Goal: Task Accomplishment & Management: Complete application form

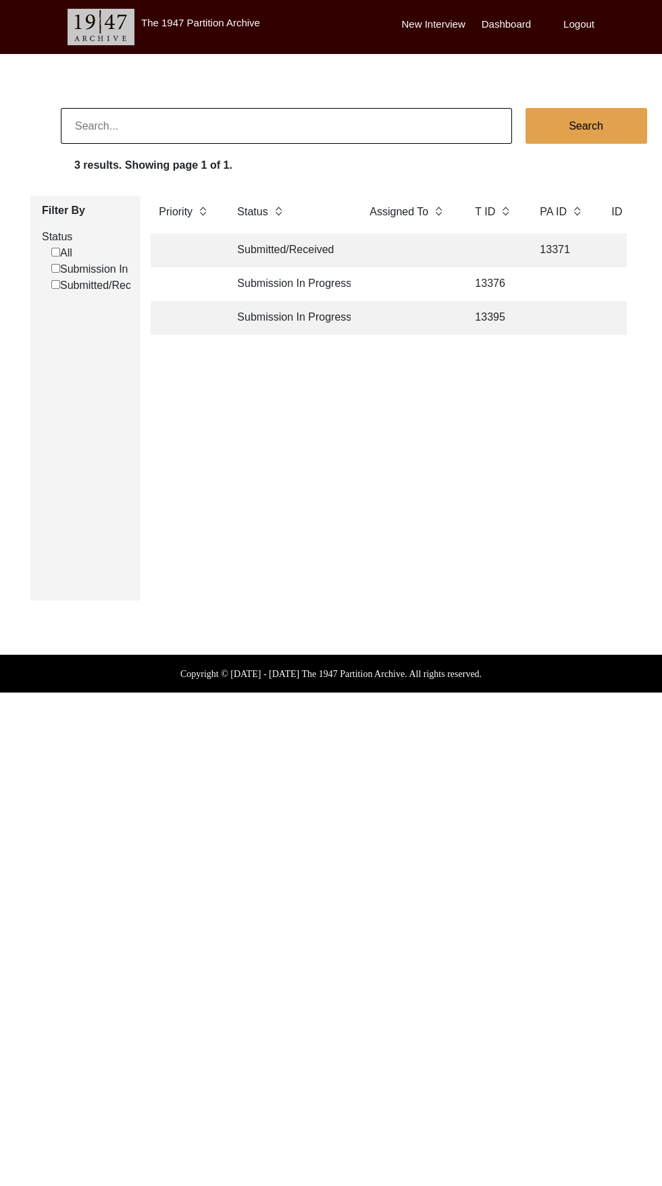
click at [491, 284] on td "13376" at bounding box center [493, 284] width 54 height 34
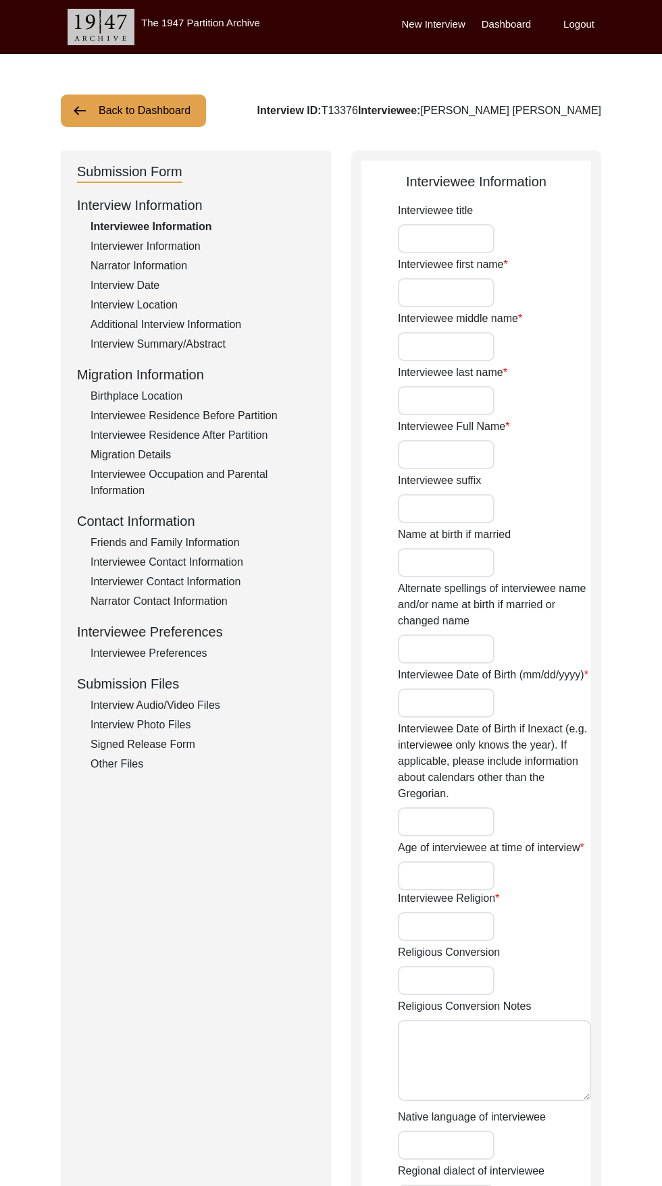
type input "[PERSON_NAME]"
type input "Lal"
type input "Khurana"
type input "[PERSON_NAME] [PERSON_NAME]"
type input "[DATE]"
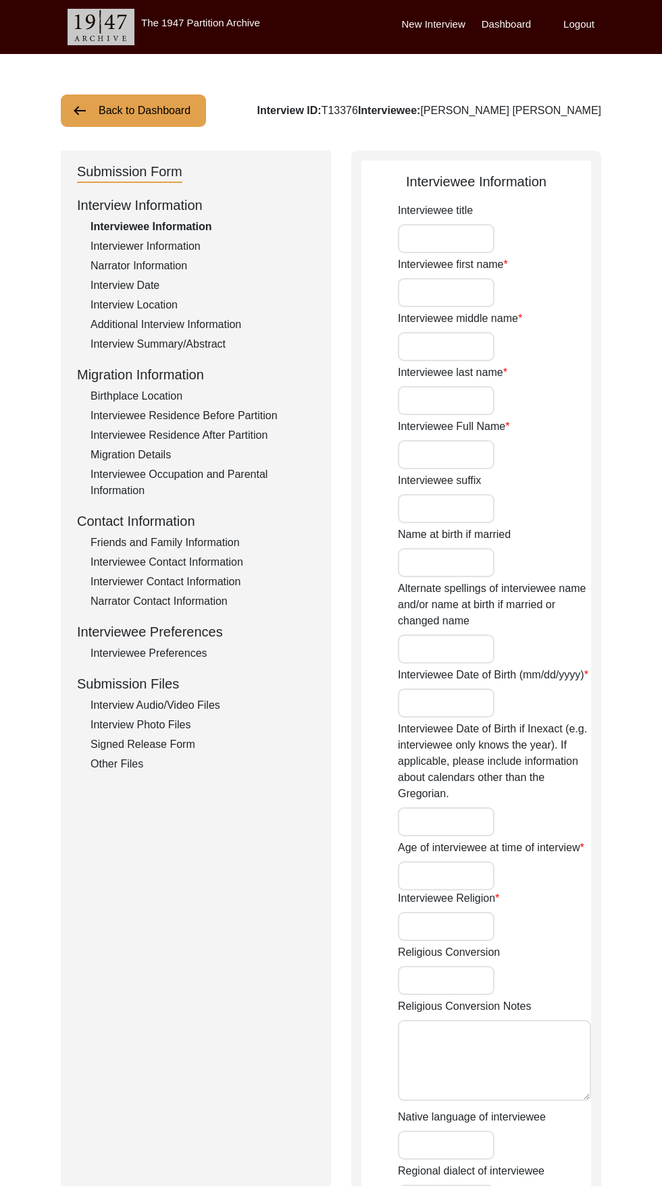
type input "88"
type input "[DEMOGRAPHIC_DATA]"
type input "Hindi"
type input "[DEMOGRAPHIC_DATA]"
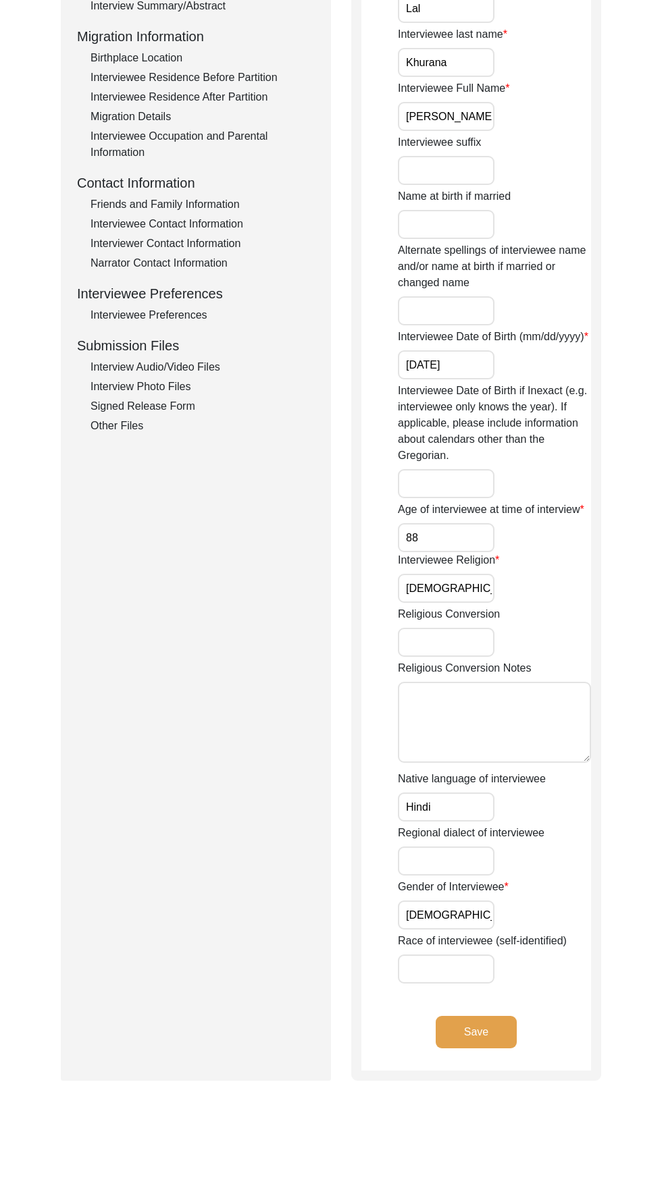
click at [476, 1048] on button "Save" at bounding box center [475, 1032] width 81 height 32
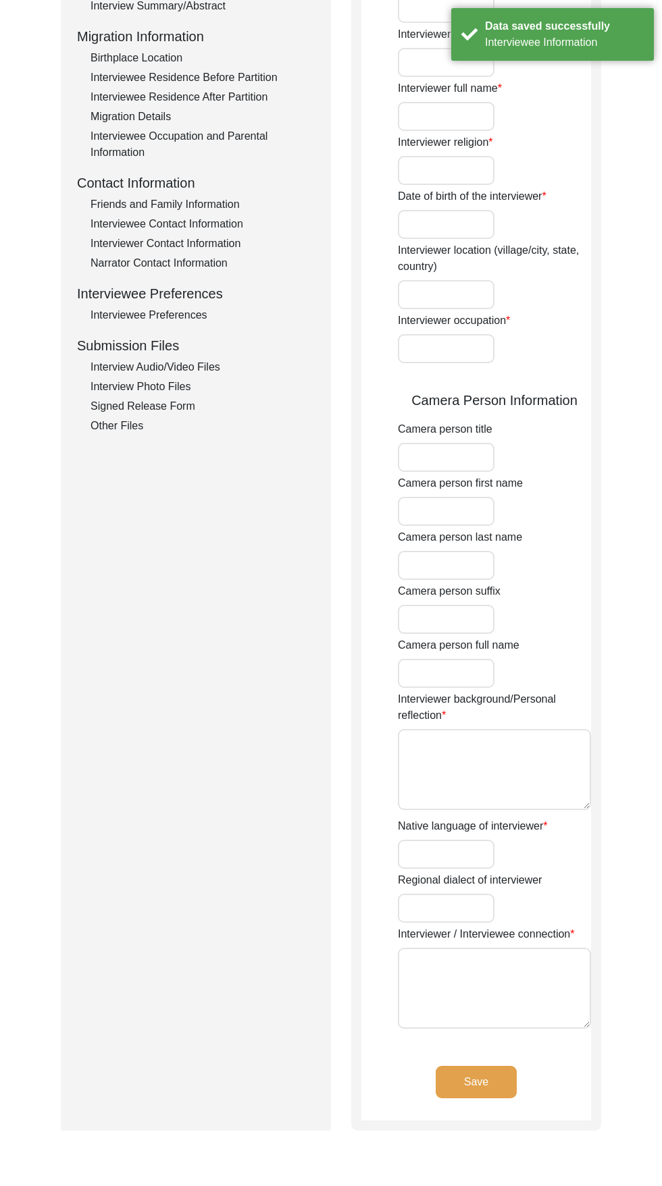
type input "[PERSON_NAME]"
type input "Puri"
type input "[PERSON_NAME] Puri"
type input "[DEMOGRAPHIC_DATA]"
type input "02/03/2003"
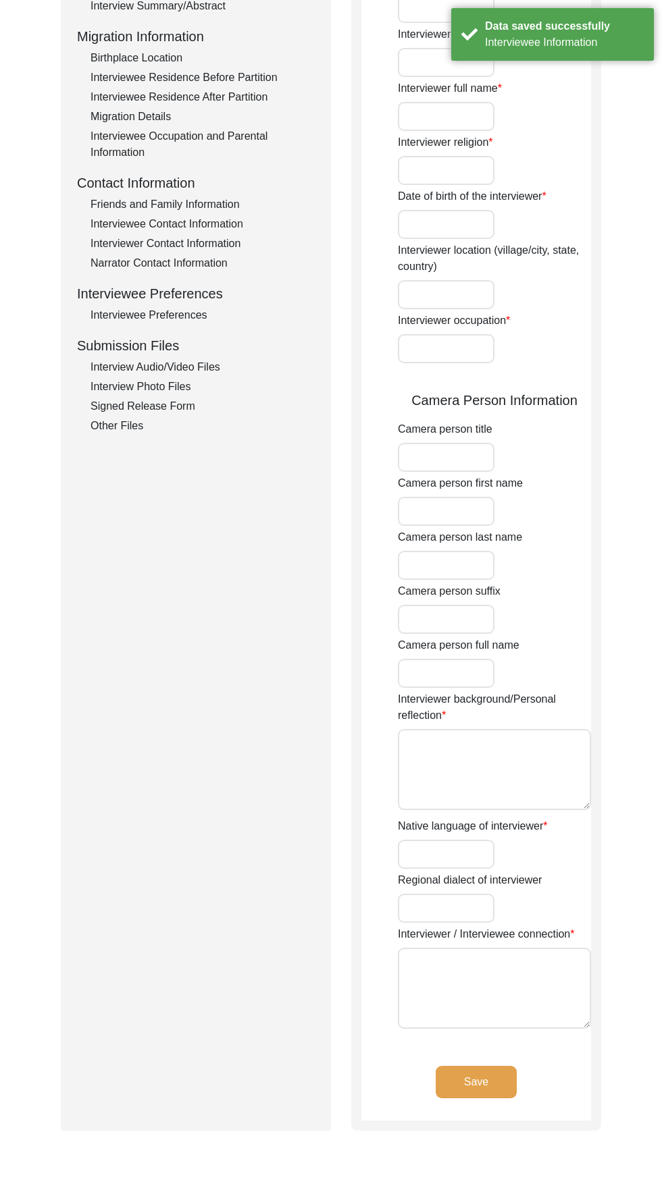
type input "Student"
type input "[PERSON_NAME]"
type input "Kaur"
type input "Rashmeet Kaur"
type input "Punjabi"
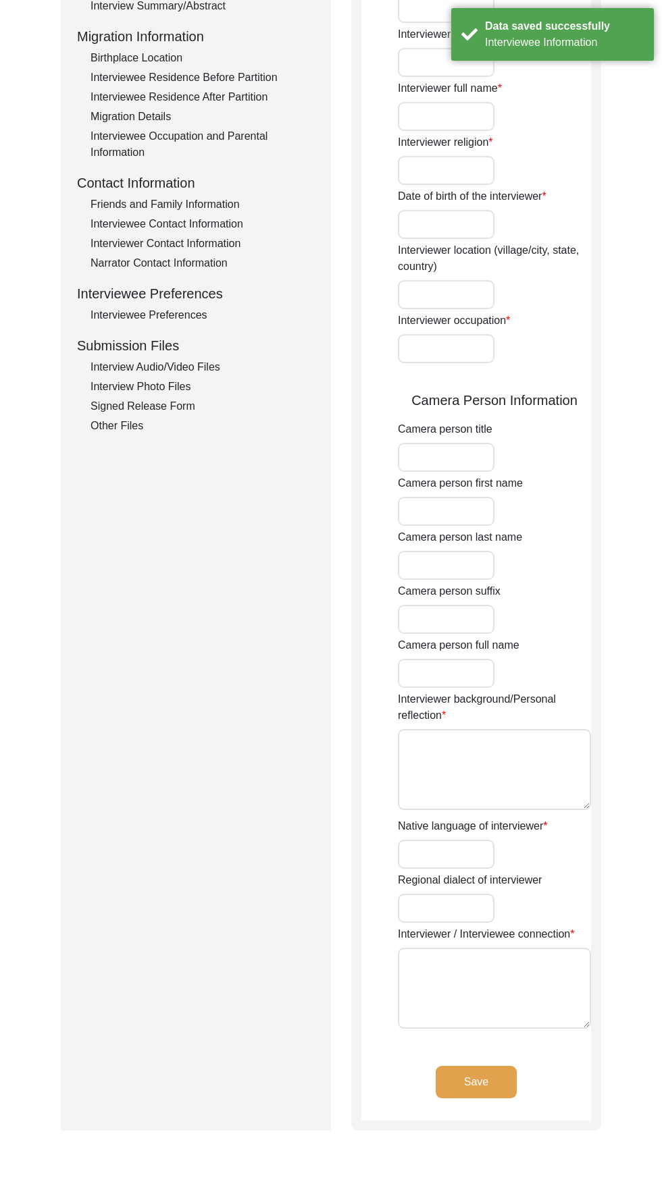
type textarea "None."
click at [488, 1079] on button "Save" at bounding box center [475, 1082] width 81 height 32
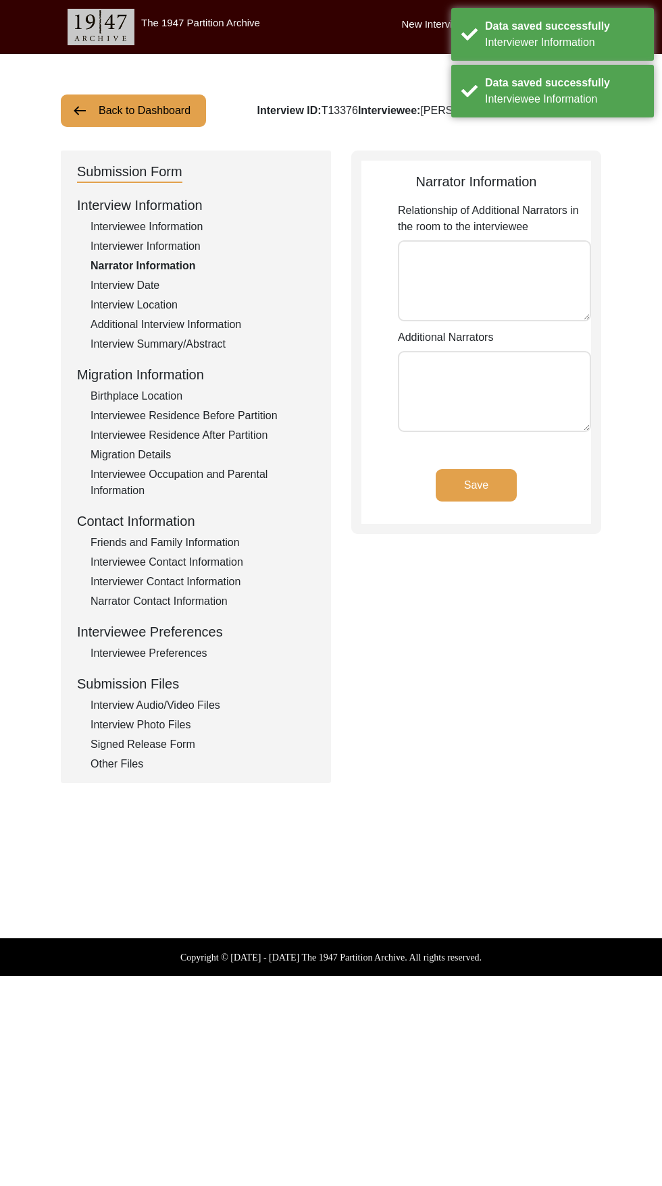
scroll to position [0, 0]
type textarea "Daughter Wife"
type textarea "Renu Chhikara Raj Kumari Khurana"
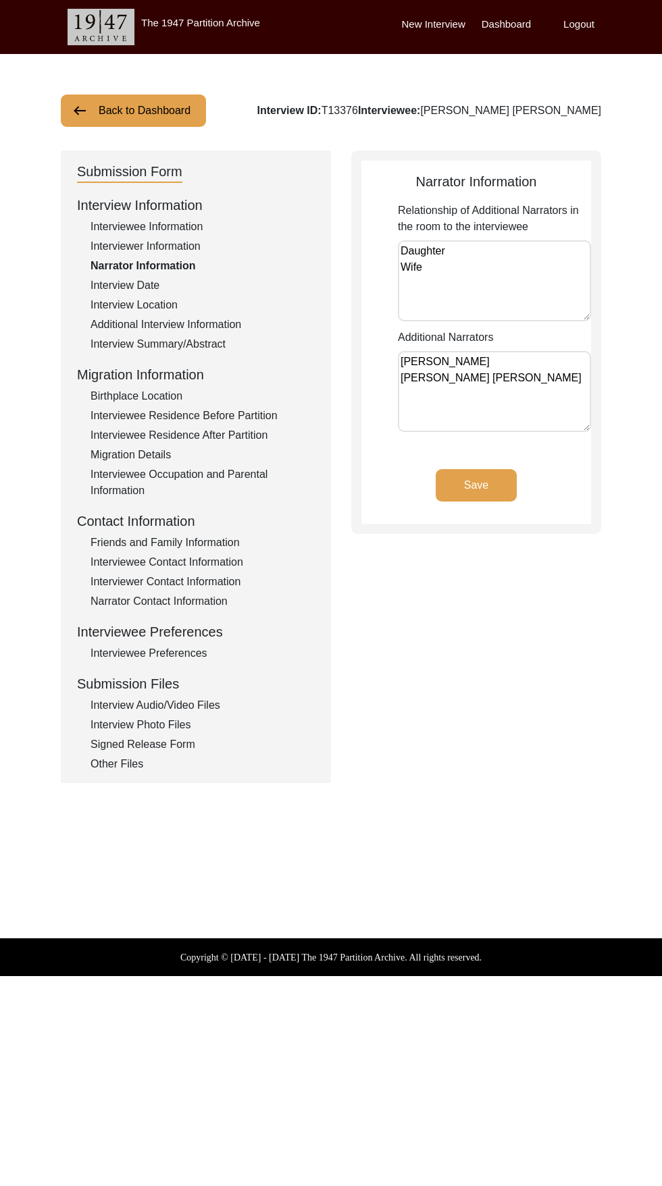
click at [512, 478] on button "Save" at bounding box center [475, 485] width 81 height 32
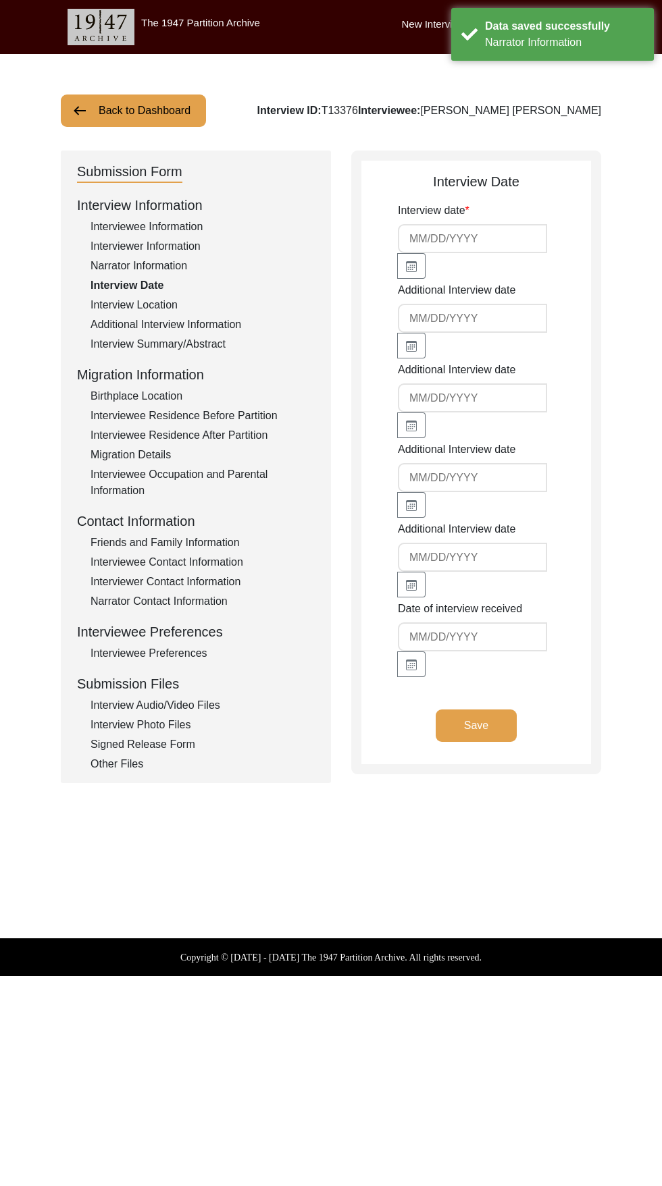
type input "[DATE]"
click at [495, 734] on button "Save" at bounding box center [475, 725] width 81 height 32
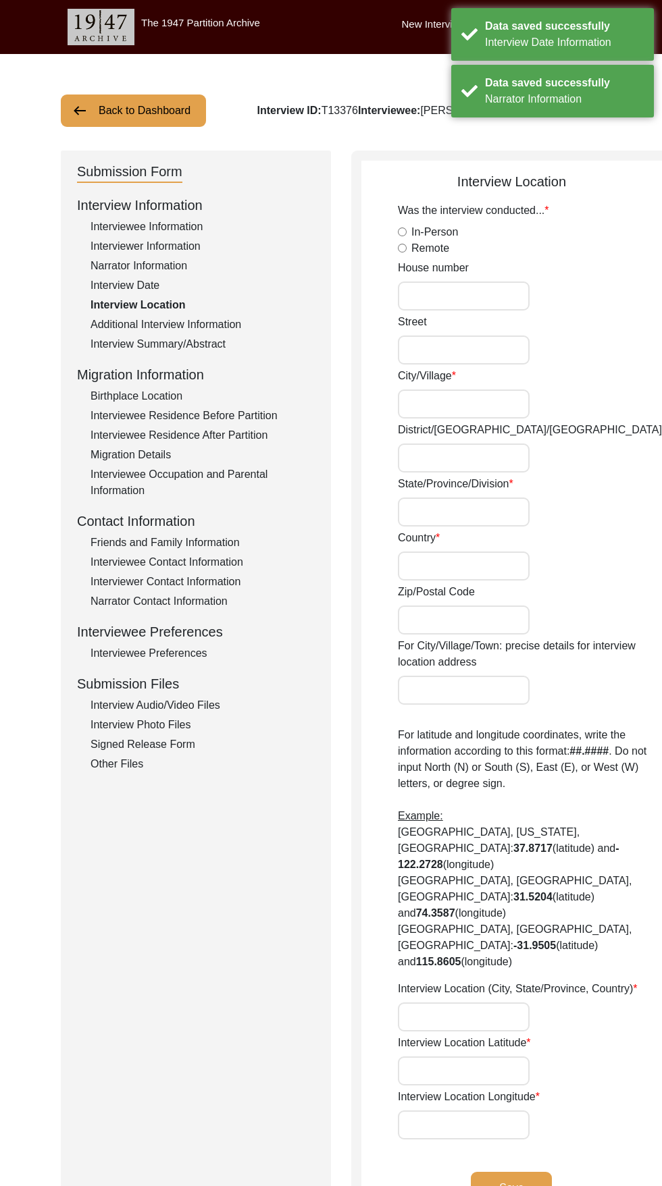
radio input "true"
type input "157"
type input "Vikas Sheel Apartments Sector 13"
type input "[GEOGRAPHIC_DATA]"
type input "North West Delhi"
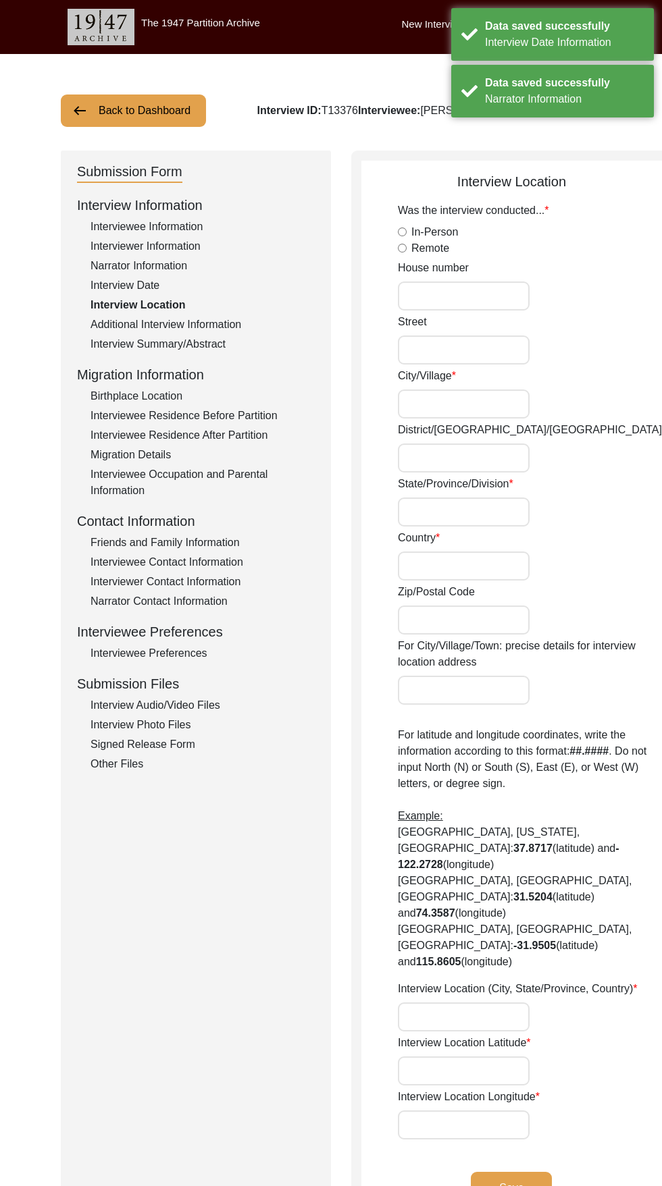
type input "[GEOGRAPHIC_DATA]"
type input "110085"
type input "Rohini, [GEOGRAPHIC_DATA], [GEOGRAPHIC_DATA]"
type input "28.72246° N"
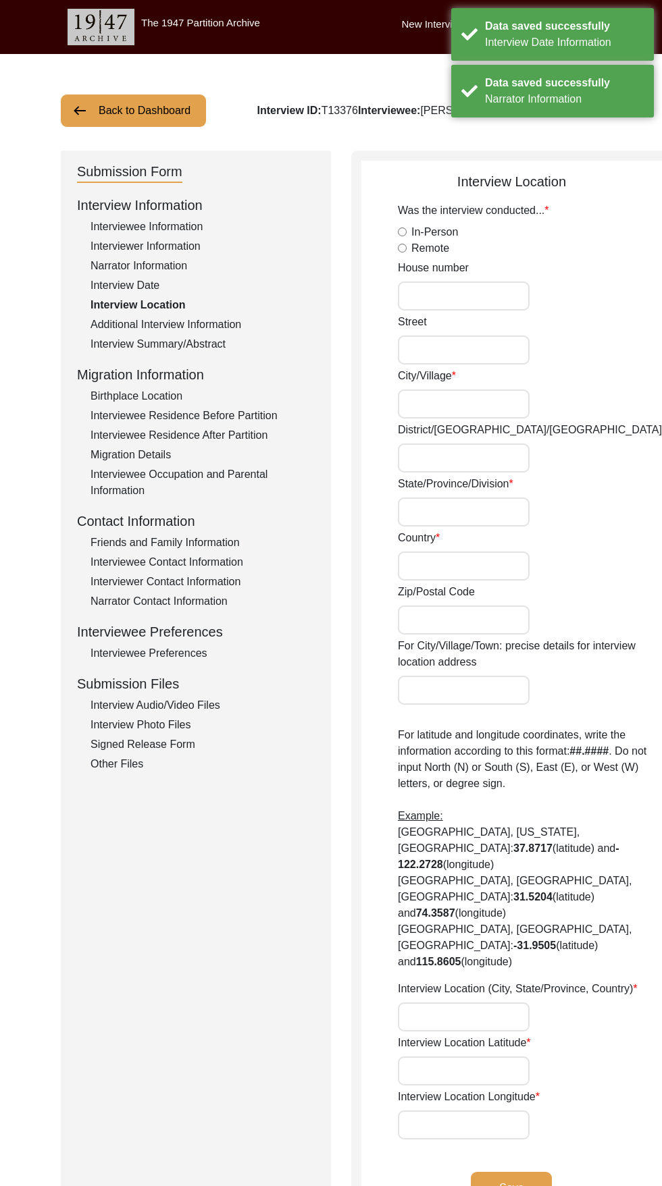
type input "77.12783° E"
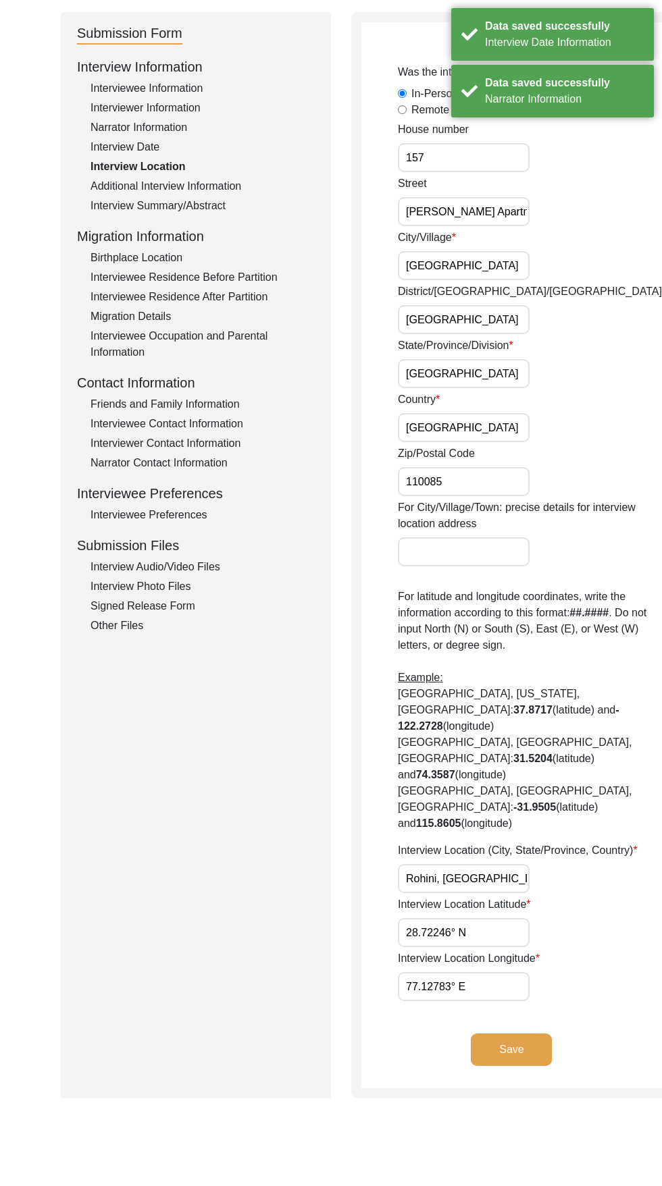
scroll to position [140, 0]
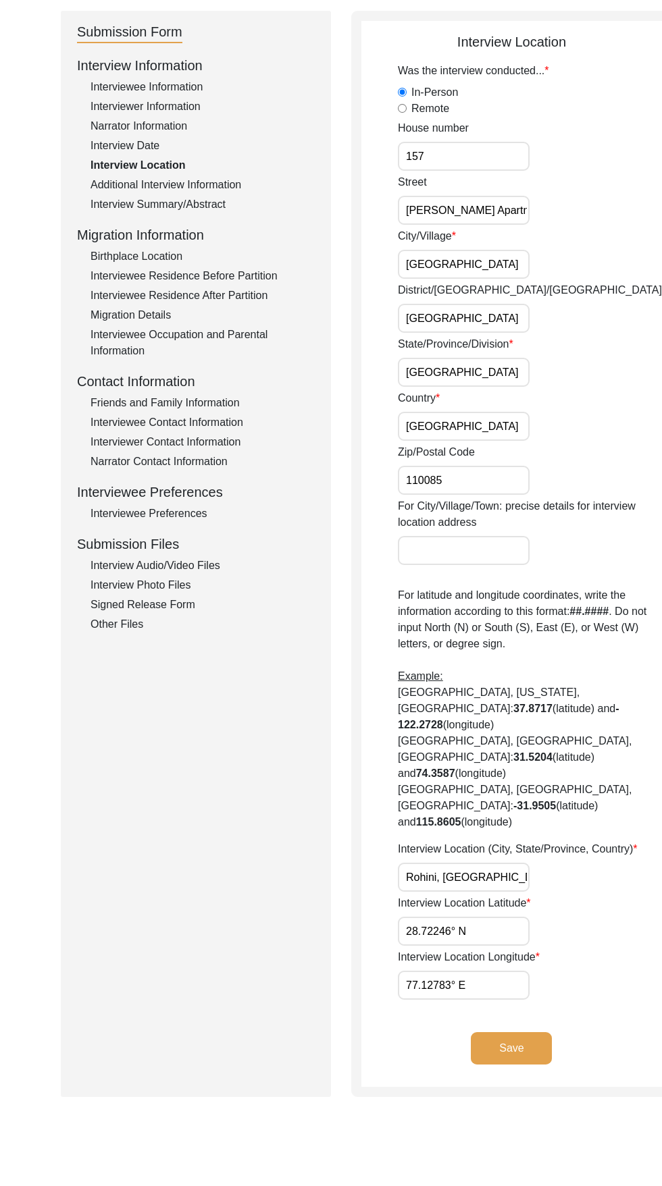
click at [485, 1036] on button "Save" at bounding box center [511, 1048] width 81 height 32
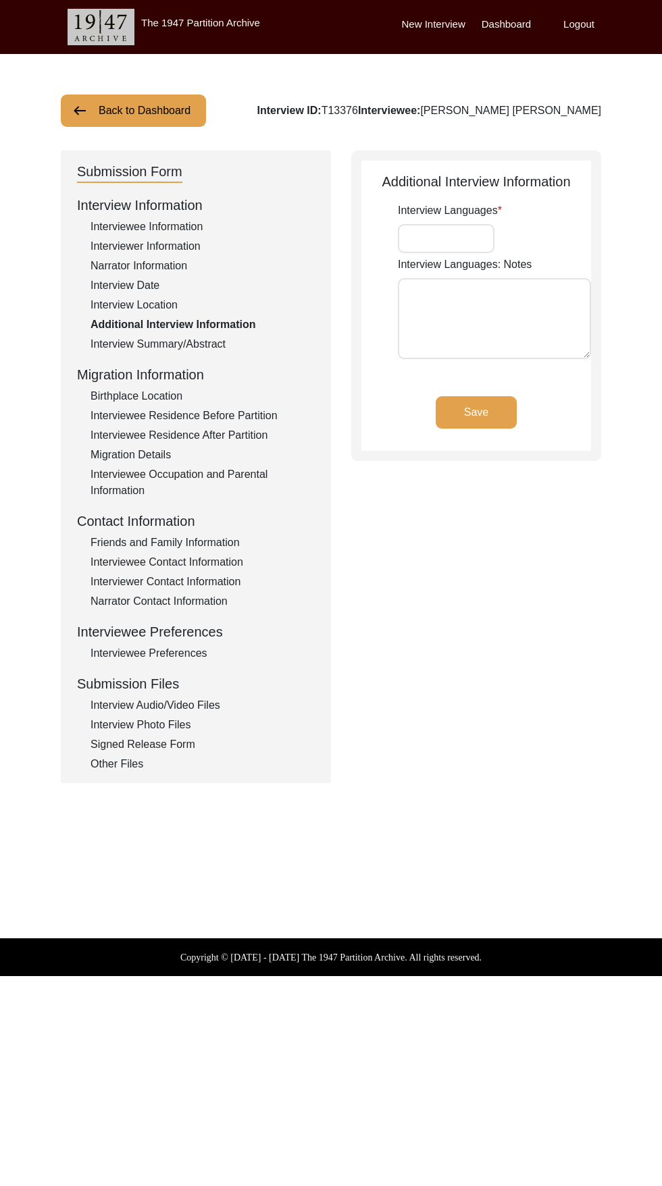
scroll to position [0, 0]
type input "Hindi"
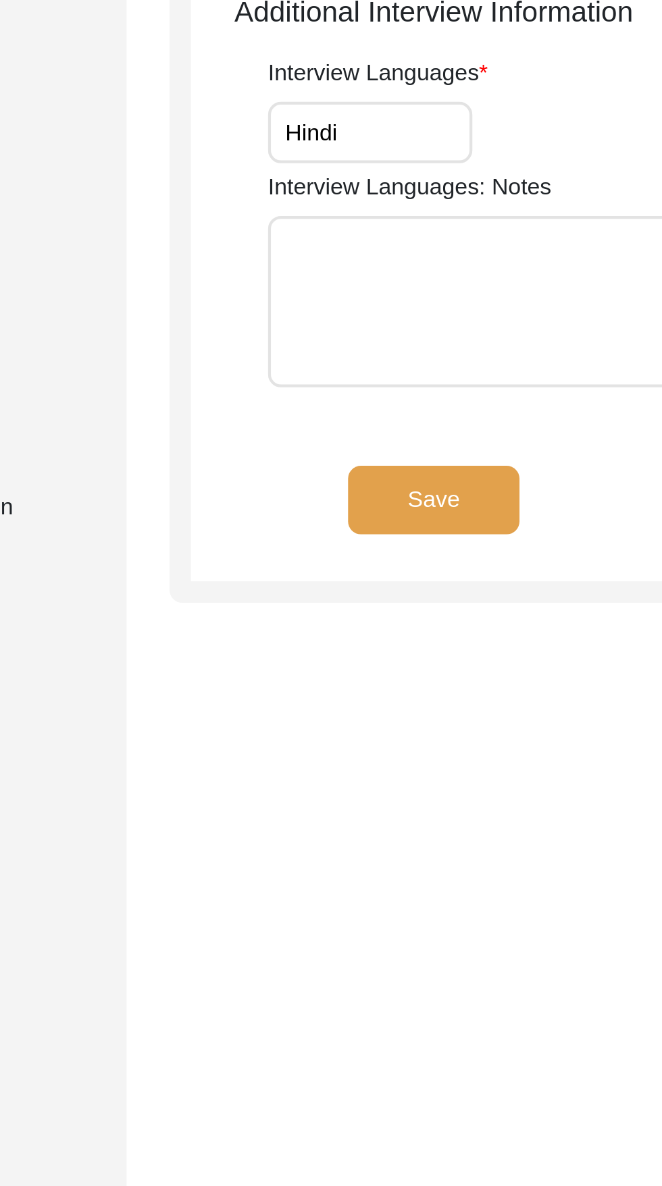
click at [488, 412] on button "Save" at bounding box center [475, 412] width 81 height 32
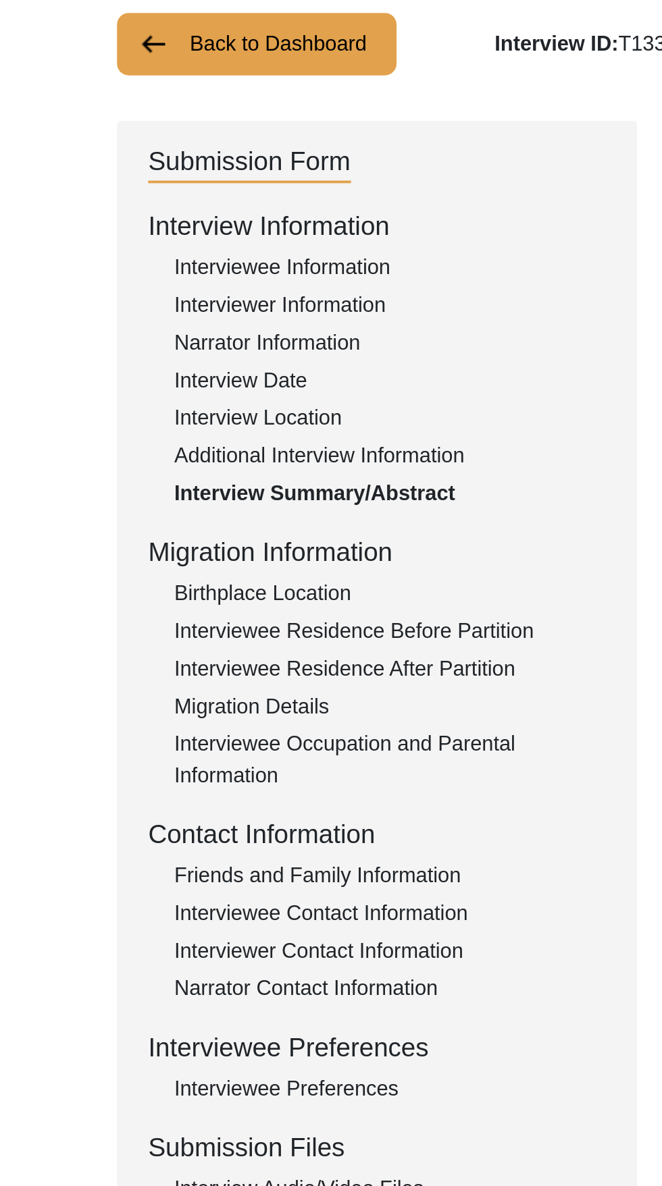
click at [154, 398] on div "Birthplace Location" at bounding box center [202, 396] width 224 height 16
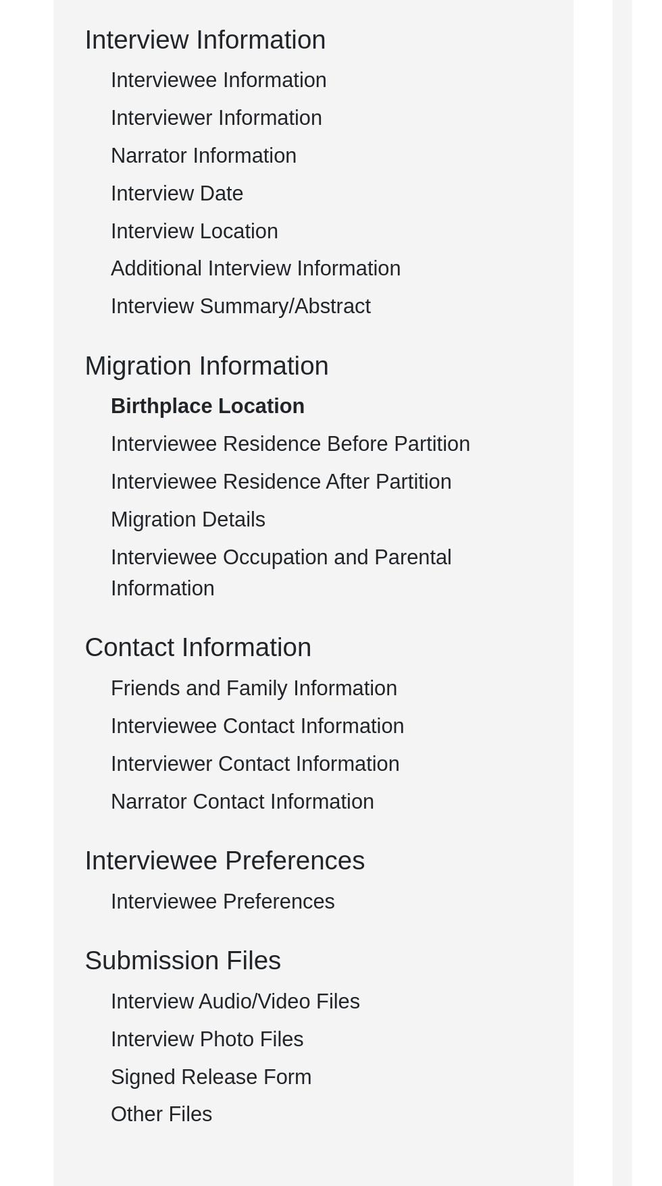
click at [178, 728] on div "Interview Photo Files" at bounding box center [202, 725] width 224 height 16
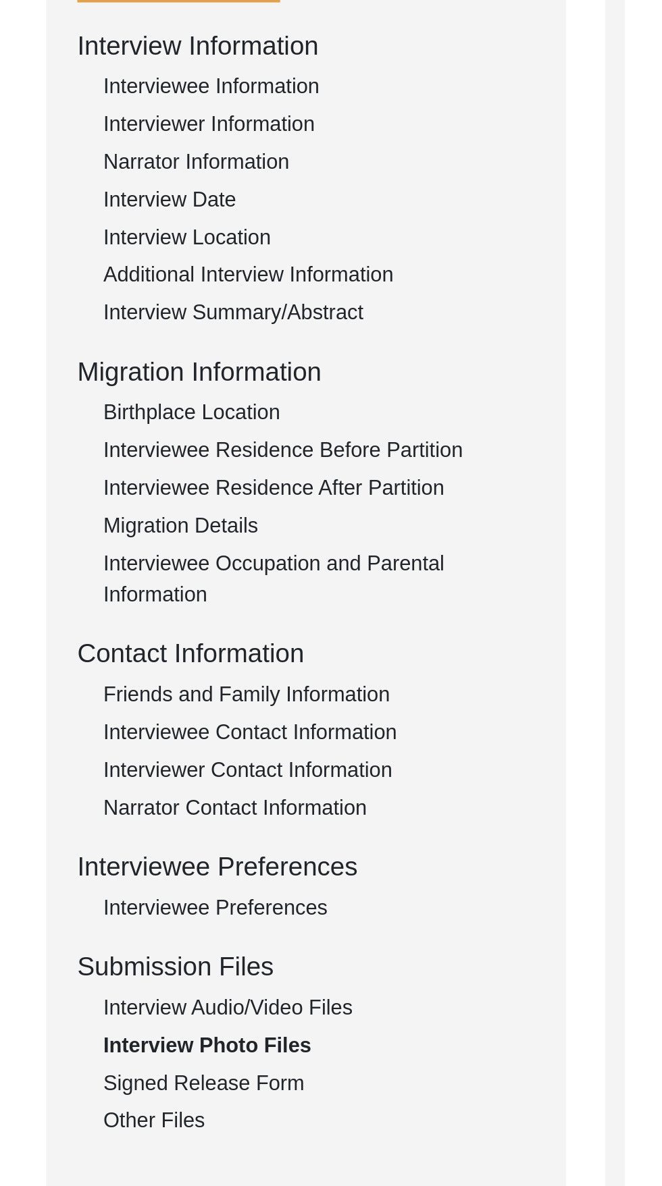
click at [147, 395] on div "Birthplace Location" at bounding box center [202, 396] width 224 height 16
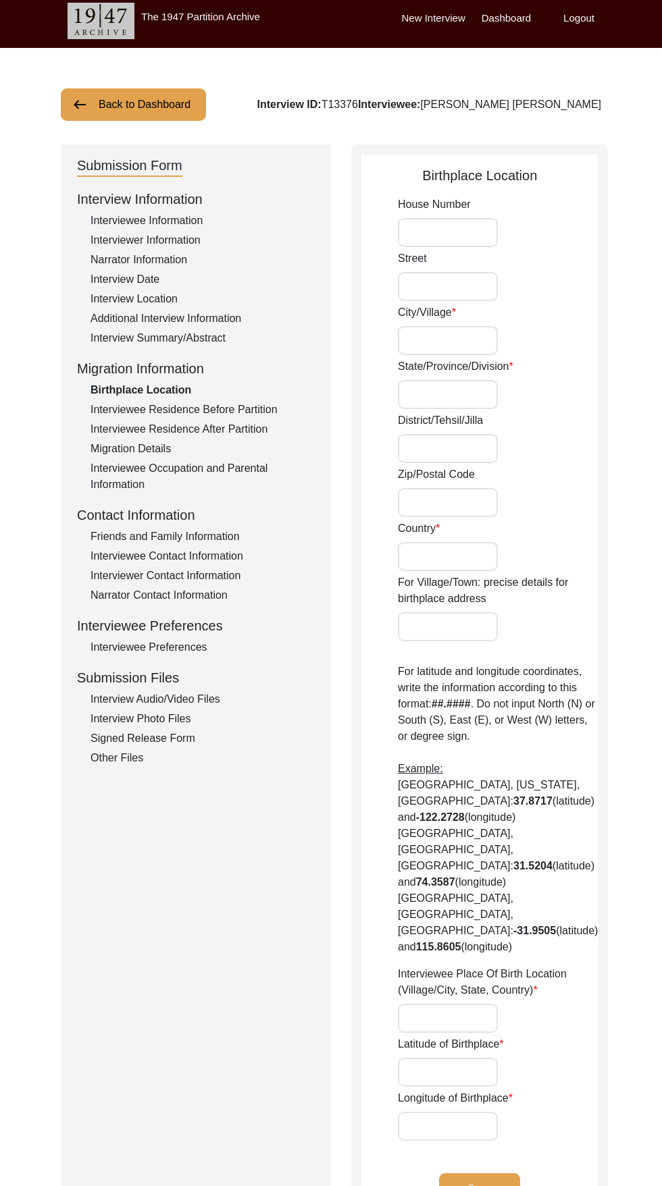
scroll to position [1, 0]
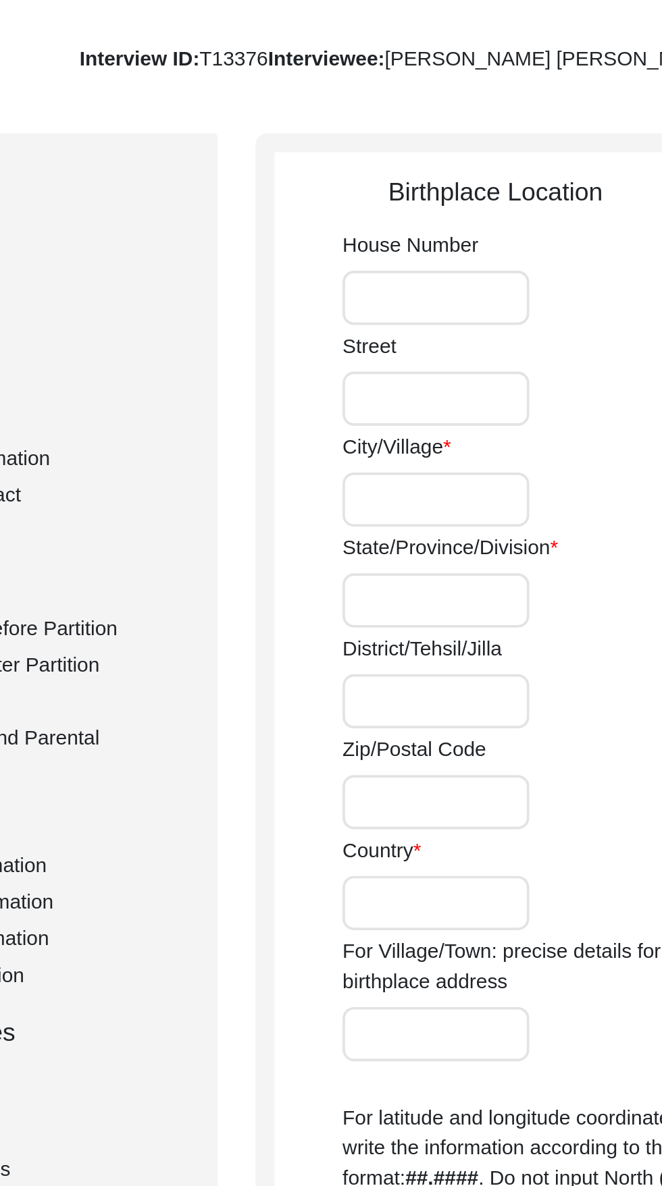
click at [441, 239] on input "House Number" at bounding box center [448, 237] width 100 height 29
type input "157"
click at [452, 294] on input "Street" at bounding box center [448, 291] width 100 height 29
type input "Vikas Sheel Apartments"
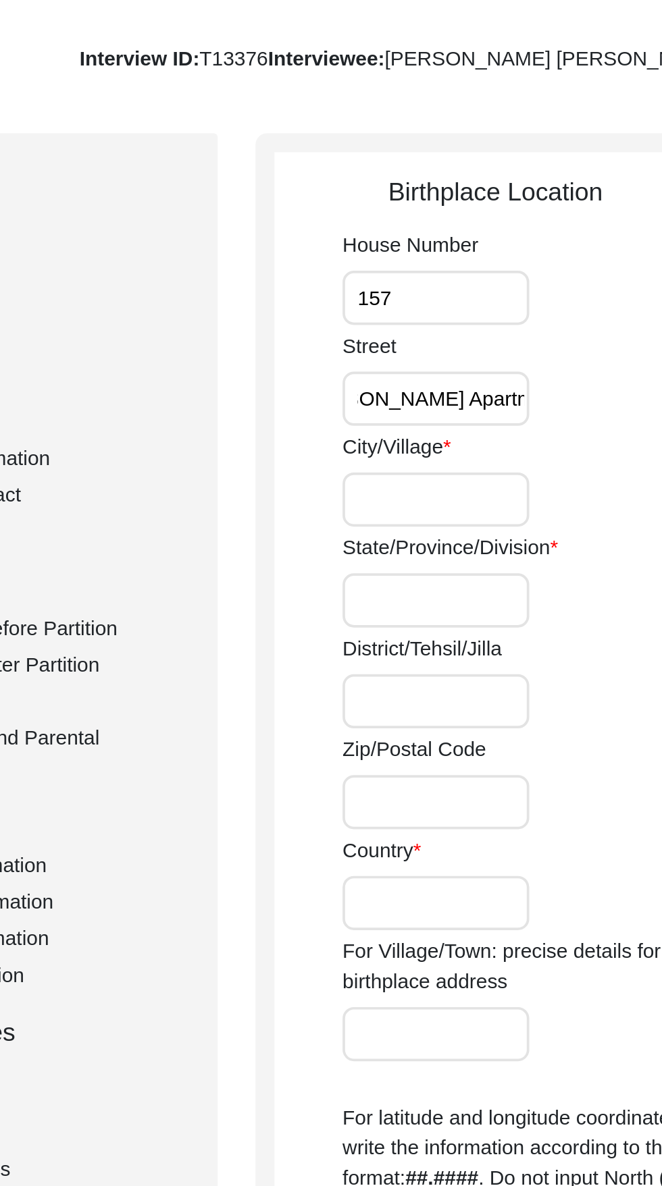
click at [458, 340] on input "City/Village" at bounding box center [448, 345] width 100 height 29
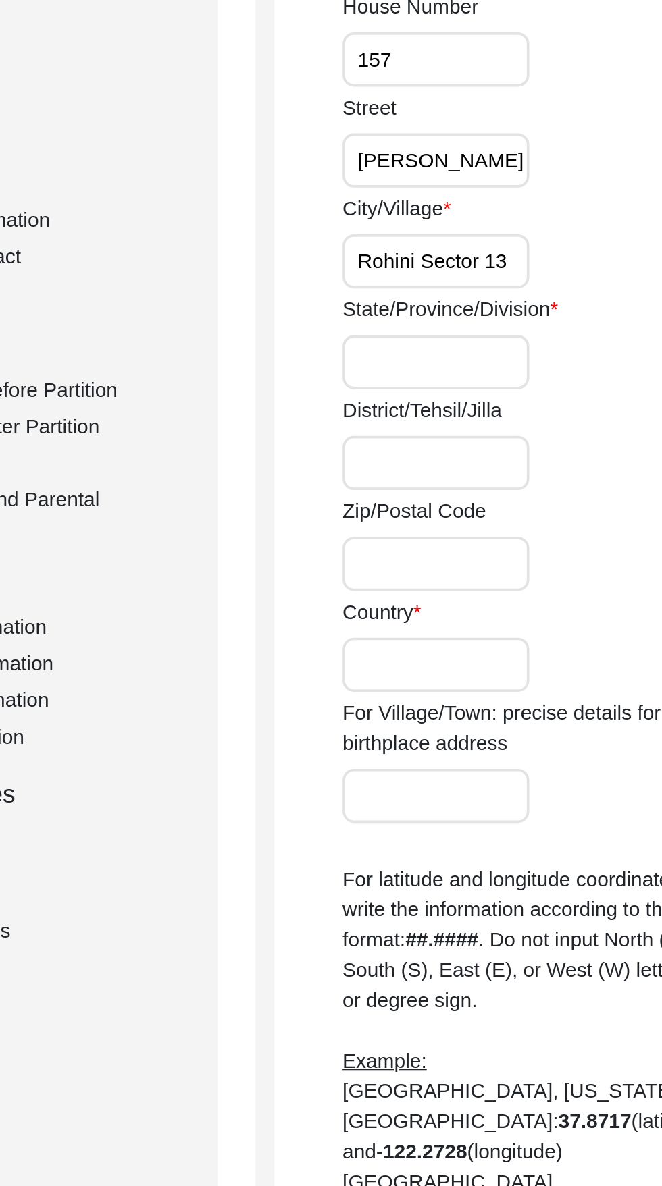
type input "Rohini Sector 13"
click at [462, 394] on input "State/Province/Division" at bounding box center [448, 399] width 100 height 29
type input "[GEOGRAPHIC_DATA]"
click at [488, 453] on input "District/Tehsil/Jilla" at bounding box center [448, 453] width 100 height 29
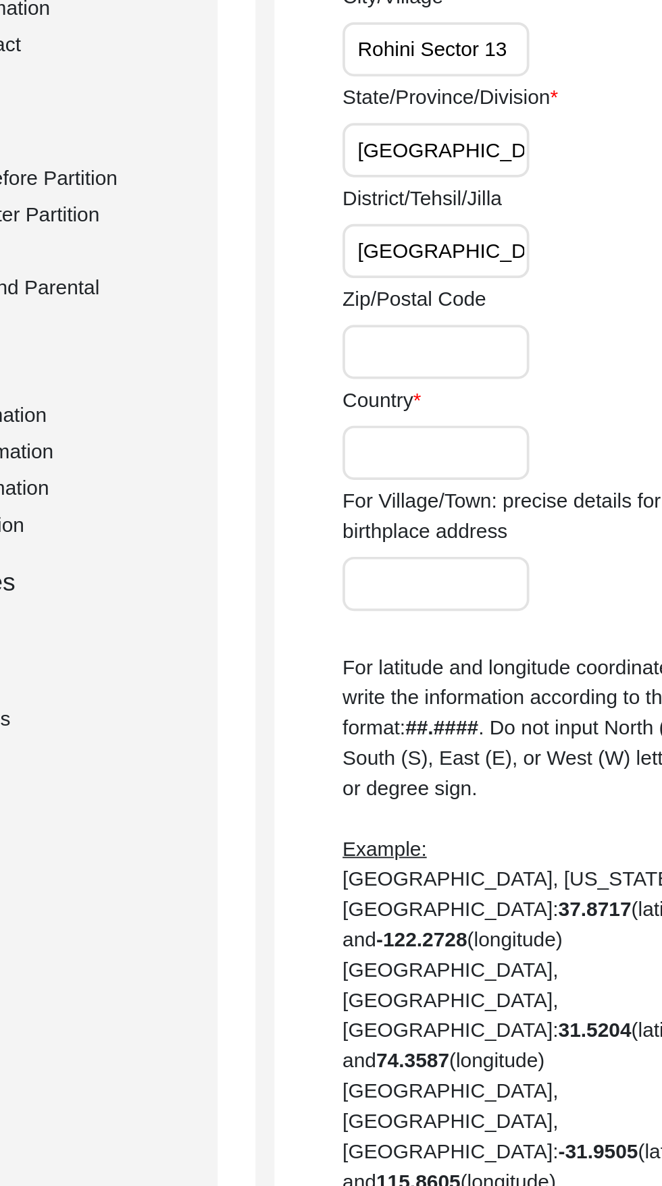
type input "North West Delhi"
click at [447, 510] on input "Zip/Postal Code" at bounding box center [448, 507] width 100 height 29
type input "110085"
click at [463, 555] on input "Country" at bounding box center [448, 561] width 100 height 29
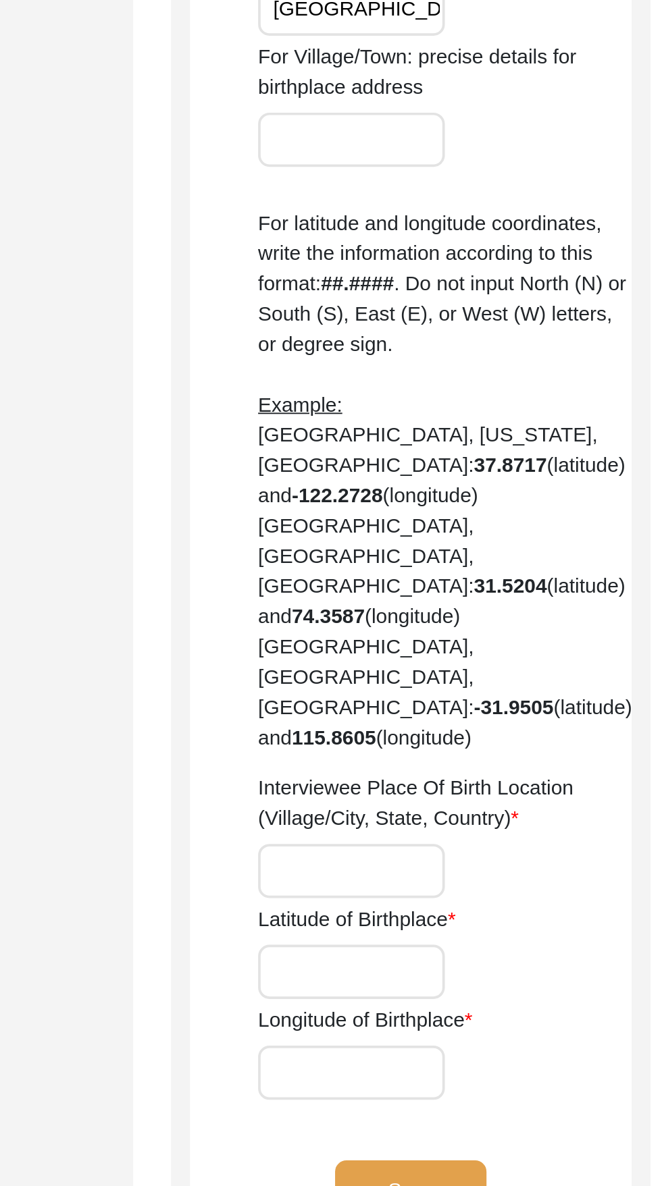
scroll to position [13, 0]
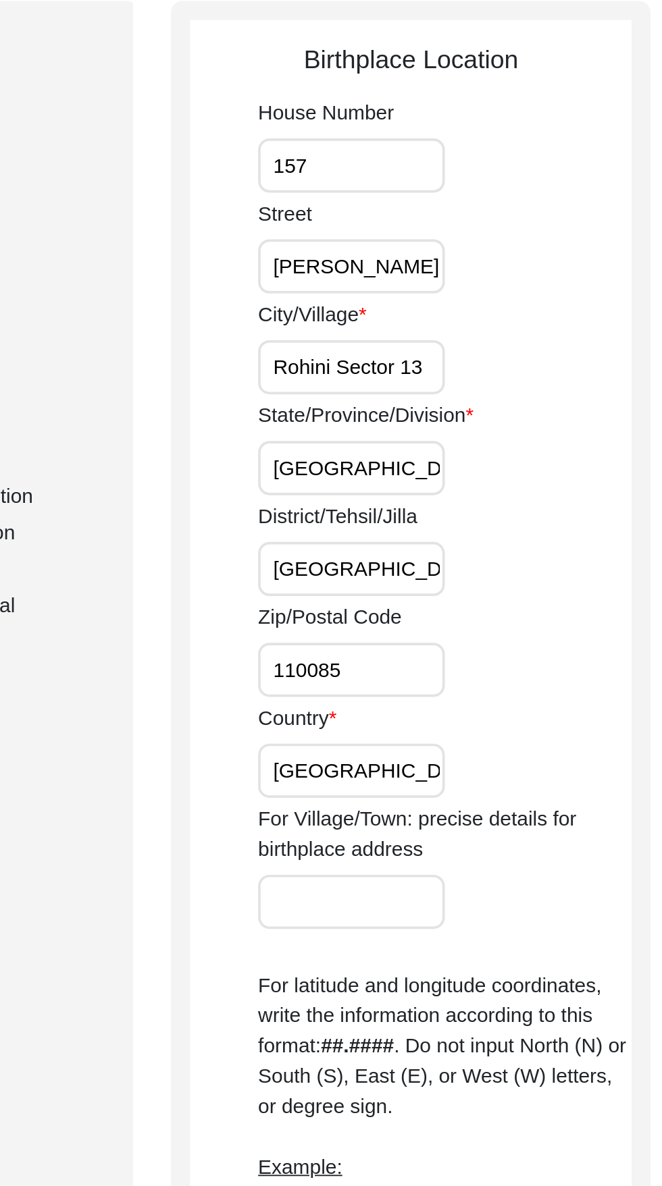
type input "[GEOGRAPHIC_DATA]"
click at [452, 231] on input "157" at bounding box center [448, 225] width 100 height 29
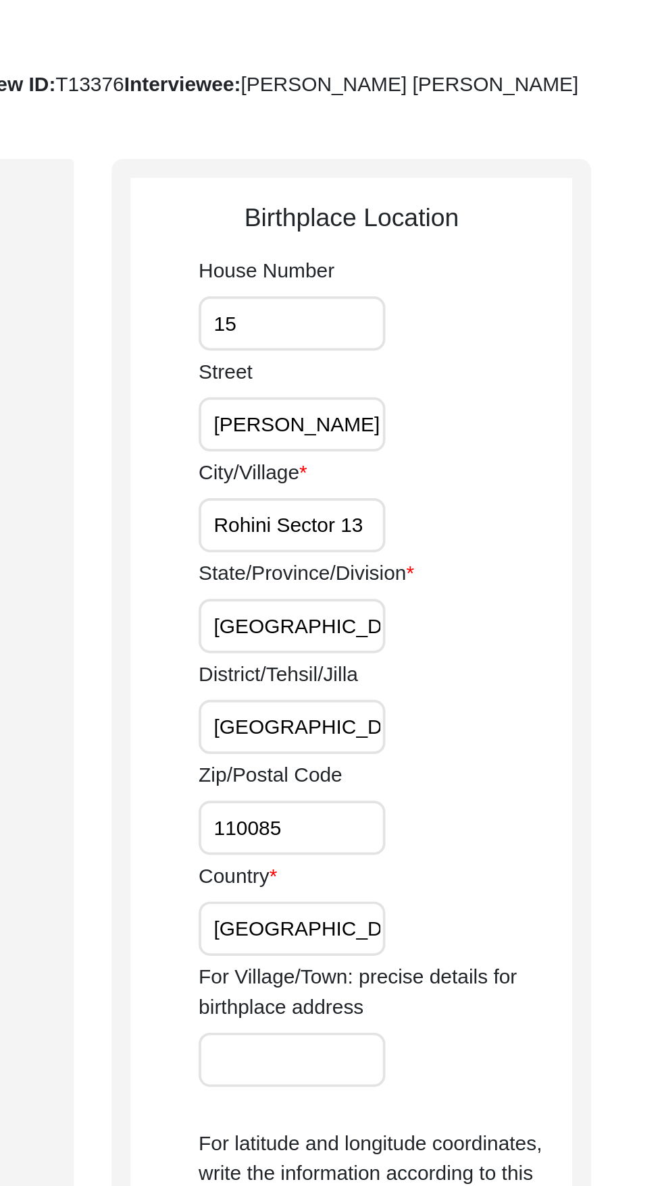
type input "1"
click at [481, 280] on input "Vikas Sheel Apartments" at bounding box center [448, 279] width 100 height 29
type input "Vikas"
click at [486, 330] on input "Rohini Sector 13" at bounding box center [448, 333] width 100 height 29
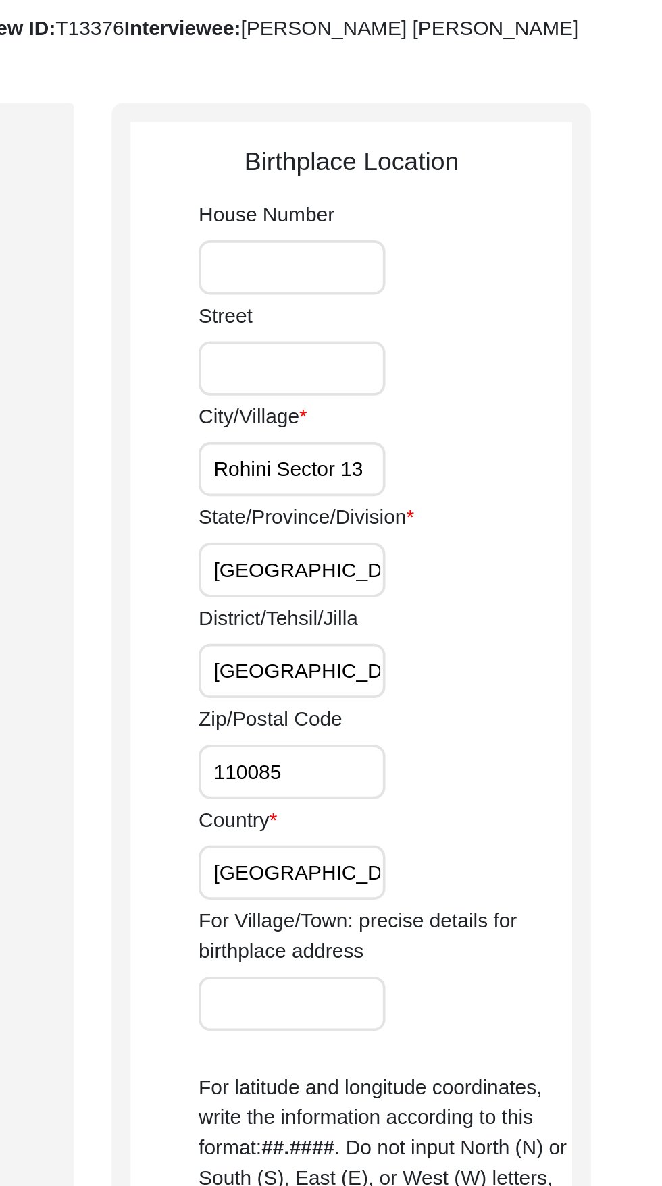
scroll to position [13, 0]
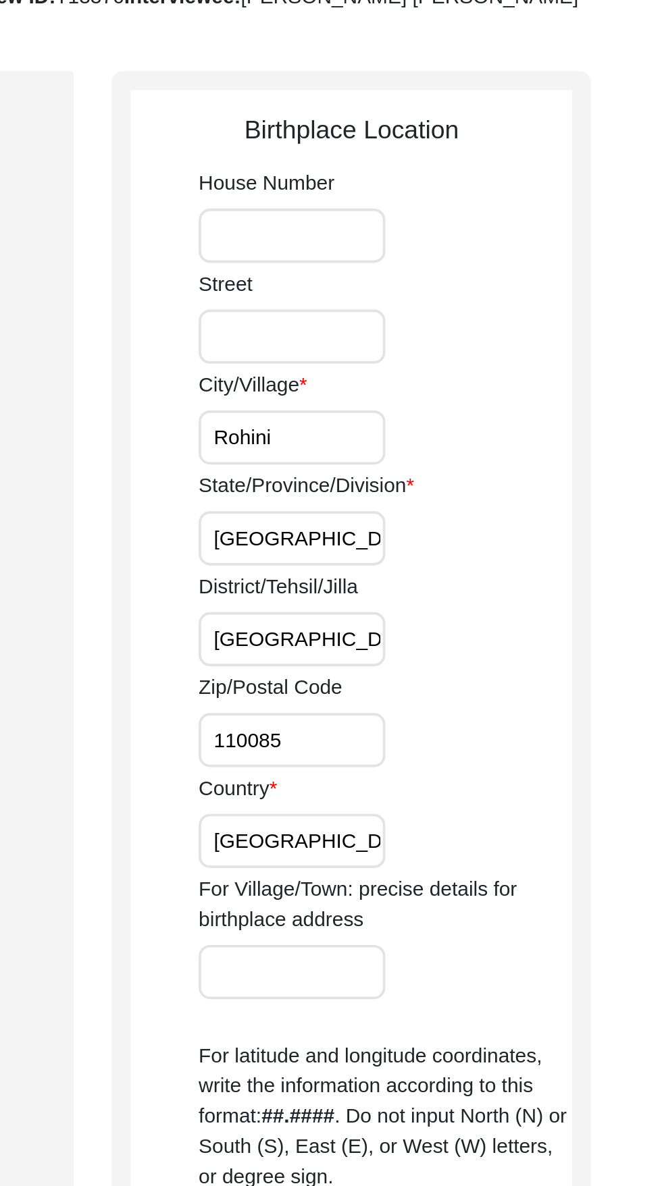
type input "Rohini"
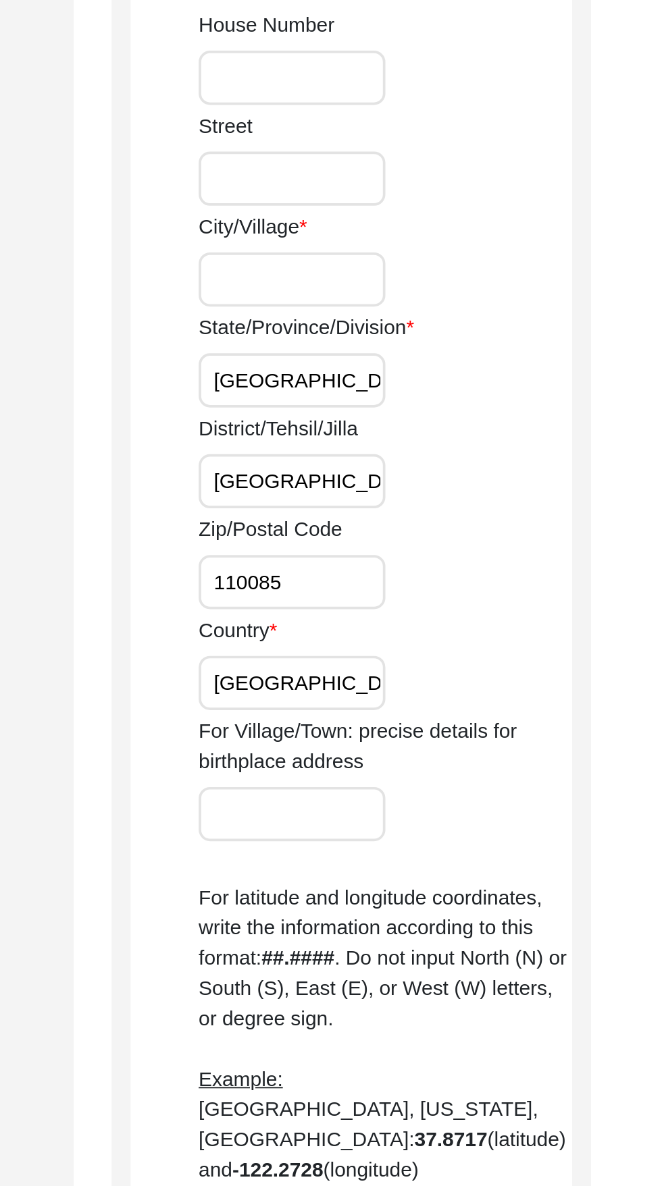
click at [444, 381] on input "[GEOGRAPHIC_DATA]" at bounding box center [448, 387] width 100 height 29
type input "D"
click at [490, 441] on input "North West Delhi" at bounding box center [448, 441] width 100 height 29
type input "North"
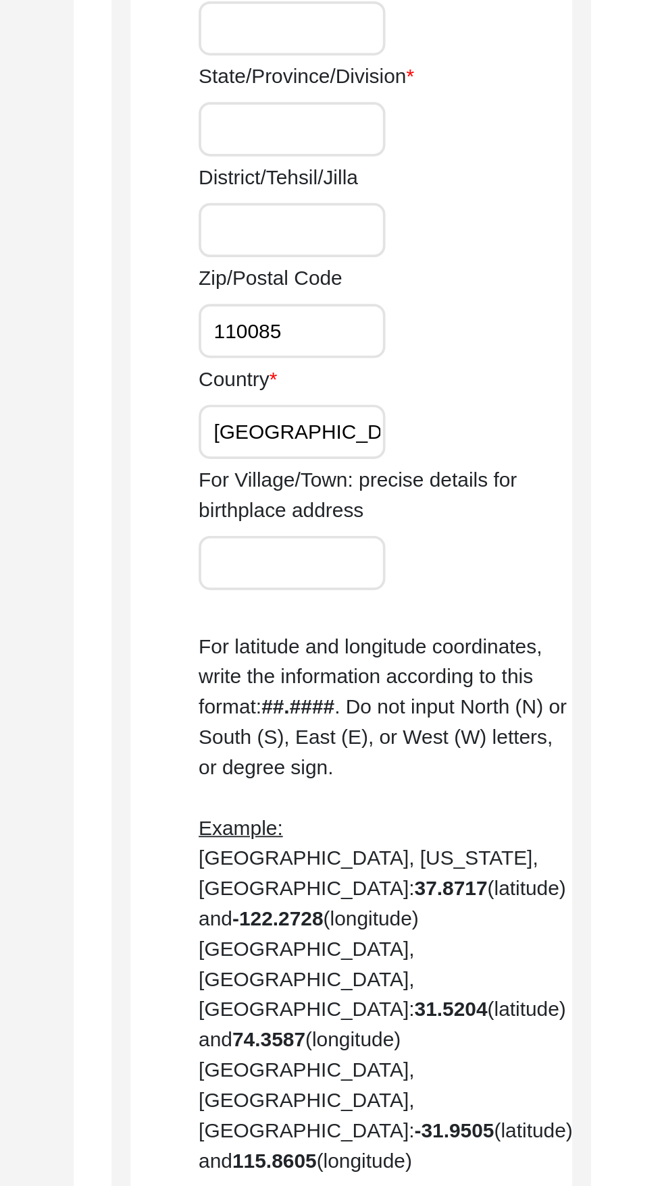
click at [452, 493] on input "110085" at bounding box center [448, 495] width 100 height 29
type input "1"
click at [449, 553] on input "[GEOGRAPHIC_DATA]" at bounding box center [448, 549] width 100 height 29
type input "I"
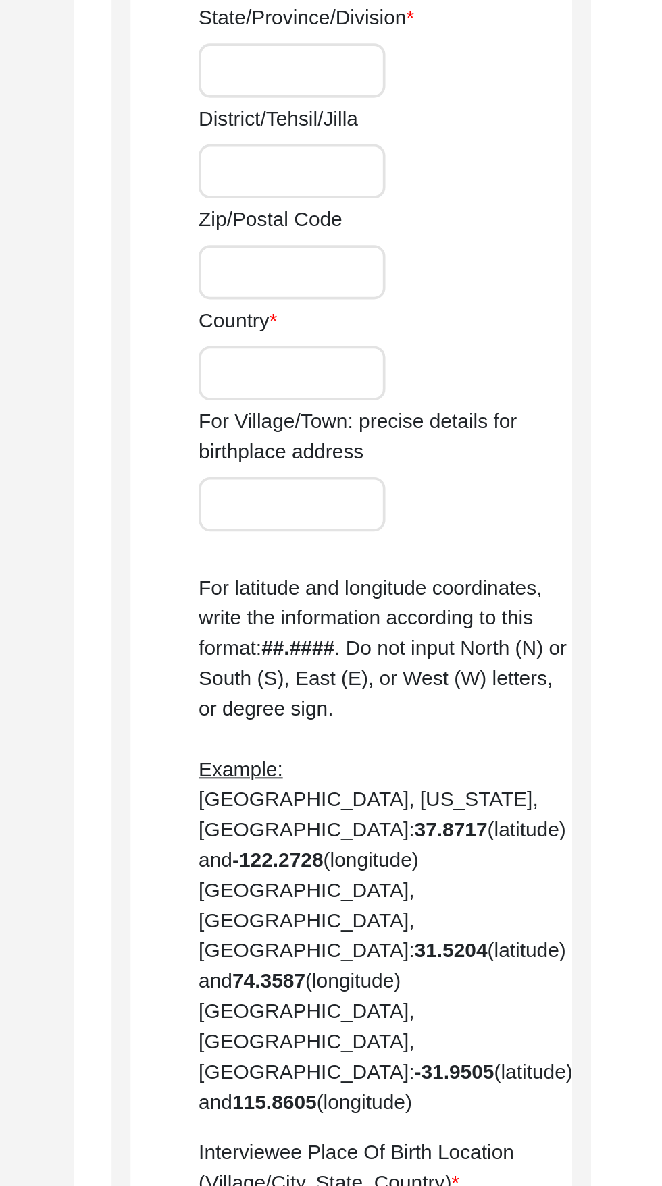
scroll to position [12, 0]
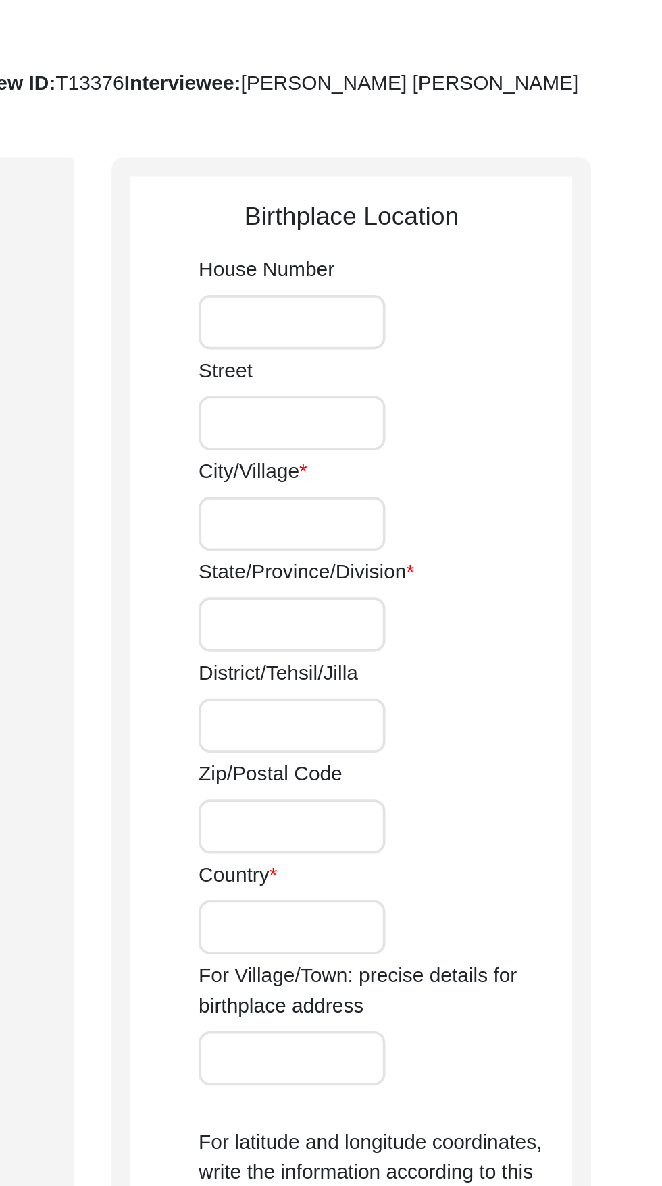
click at [421, 331] on input "City/Village" at bounding box center [448, 334] width 100 height 29
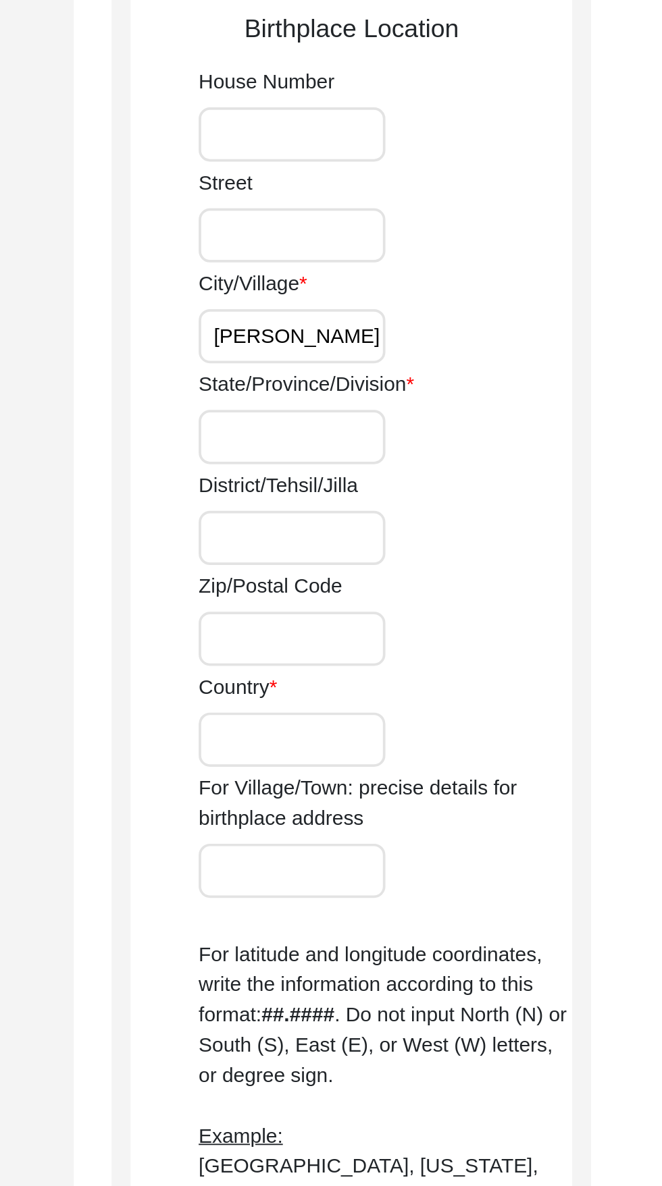
type input "[PERSON_NAME]"
click at [464, 391] on input "State/Province/Division" at bounding box center [448, 388] width 100 height 29
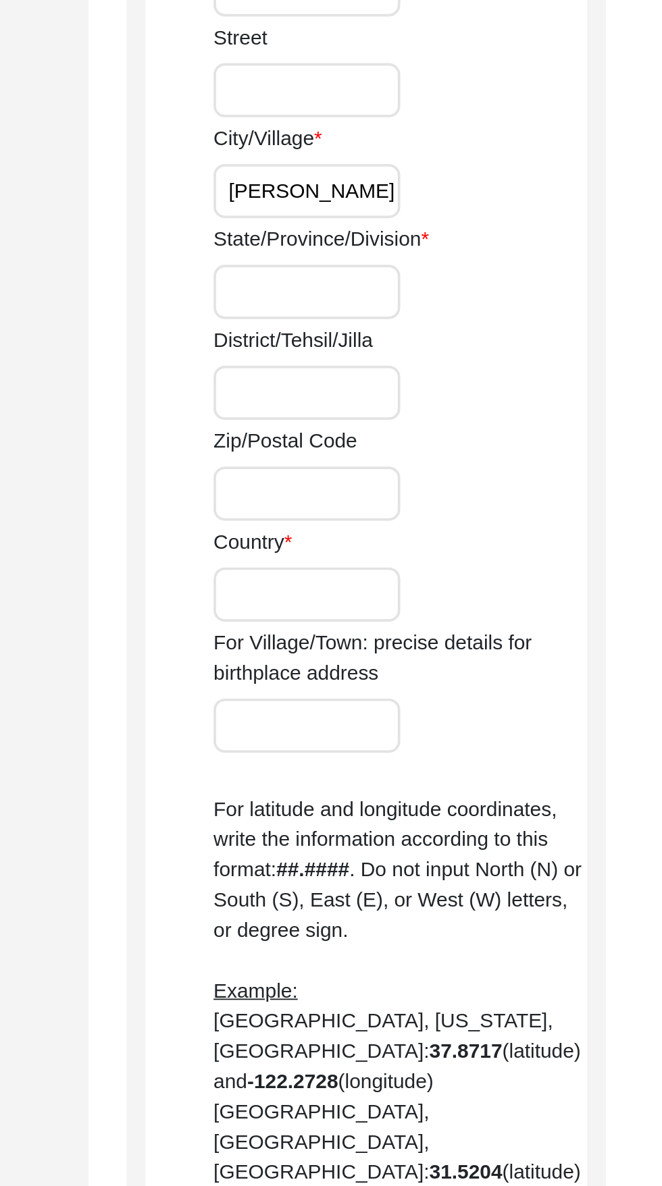
click at [460, 445] on input "District/Tehsil/Jilla" at bounding box center [448, 442] width 100 height 29
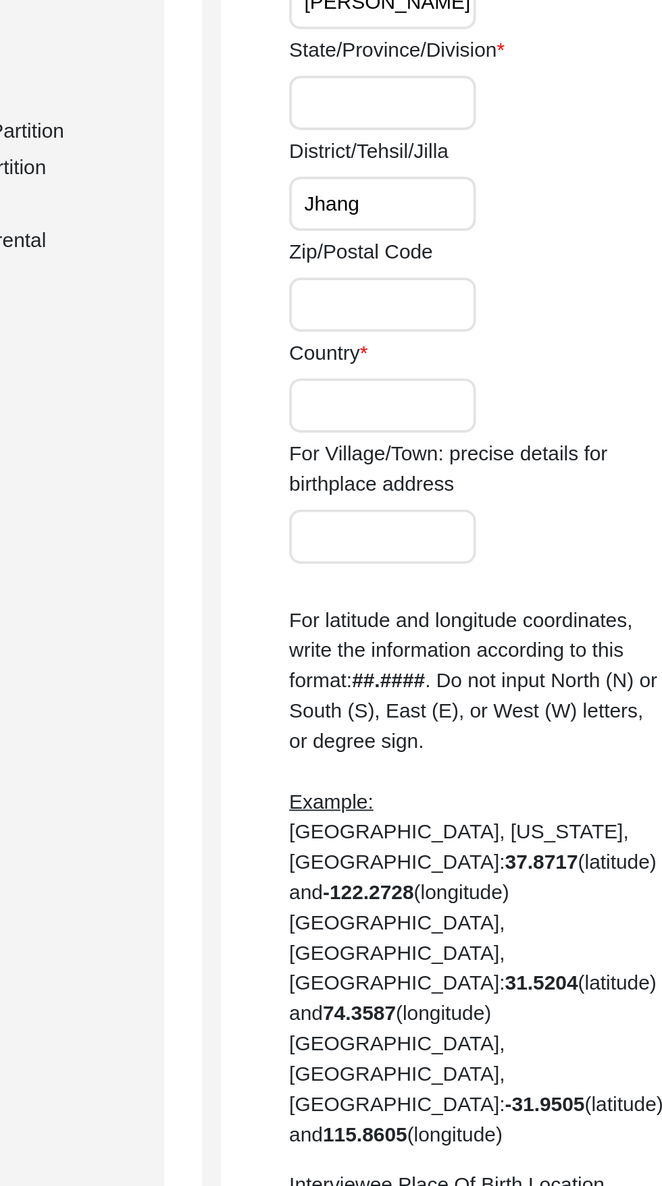
type input "Jhang"
click at [454, 548] on input "Country" at bounding box center [448, 550] width 100 height 29
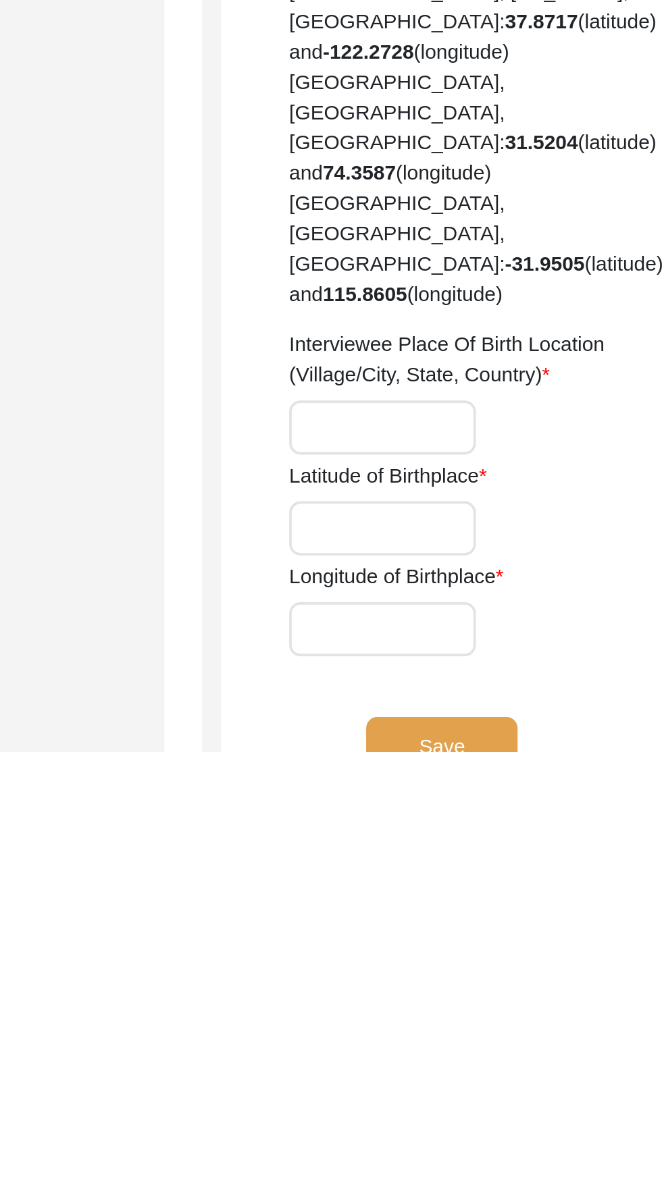
type input "Undivided [GEOGRAPHIC_DATA]"
click at [450, 998] on input "Interviewee Place Of Birth Location (Village/City, State, Country)" at bounding box center [448, 1012] width 100 height 29
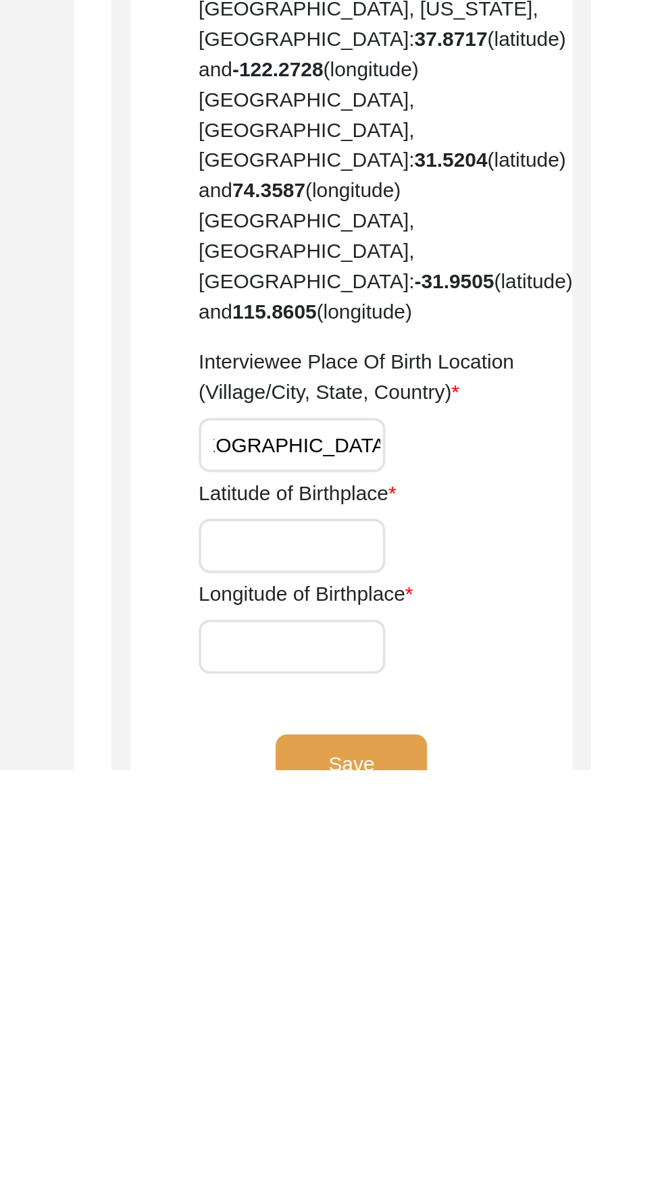
scroll to position [0, 101]
type input "Ahmedpur Sial, [GEOGRAPHIC_DATA], Undivided [GEOGRAPHIC_DATA]"
click at [461, 1052] on input "Latitude of Birthplace" at bounding box center [448, 1066] width 100 height 29
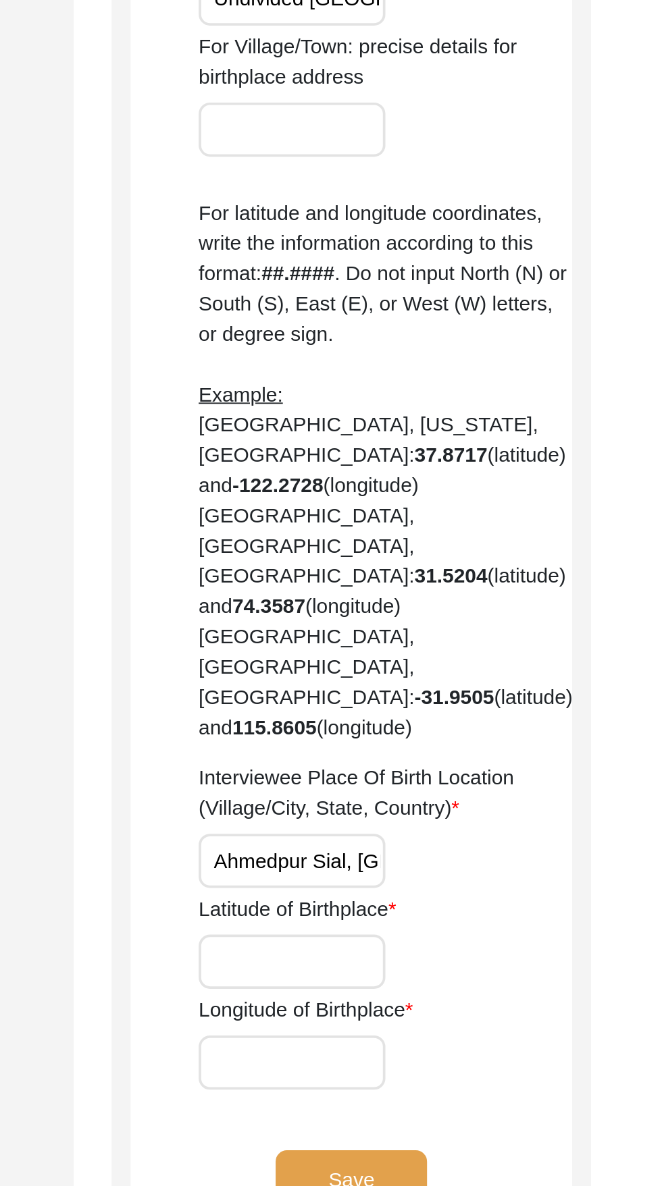
scroll to position [12, 0]
paste input "[GEOGRAPHIC_DATA]"
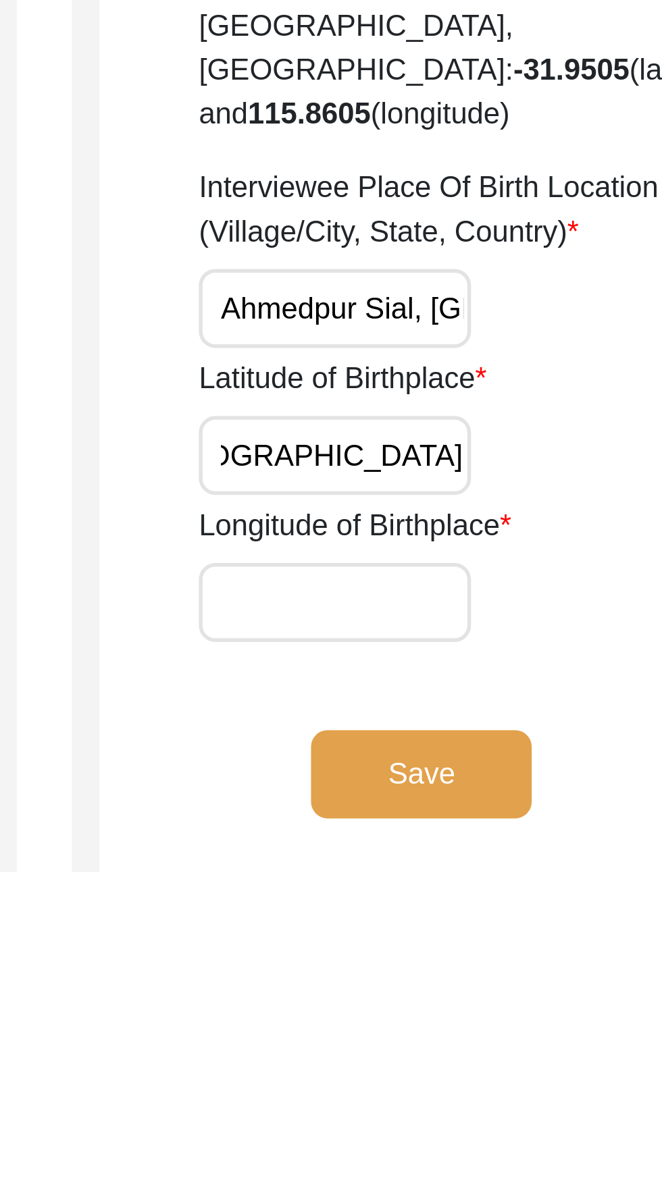
scroll to position [0, 0]
click at [463, 1019] on input "[GEOGRAPHIC_DATA]" at bounding box center [448, 1033] width 100 height 29
type input "30.6841° N"
click at [461, 1073] on input "Longitude of Birthplace" at bounding box center [448, 1087] width 100 height 29
paste input "[GEOGRAPHIC_DATA]"
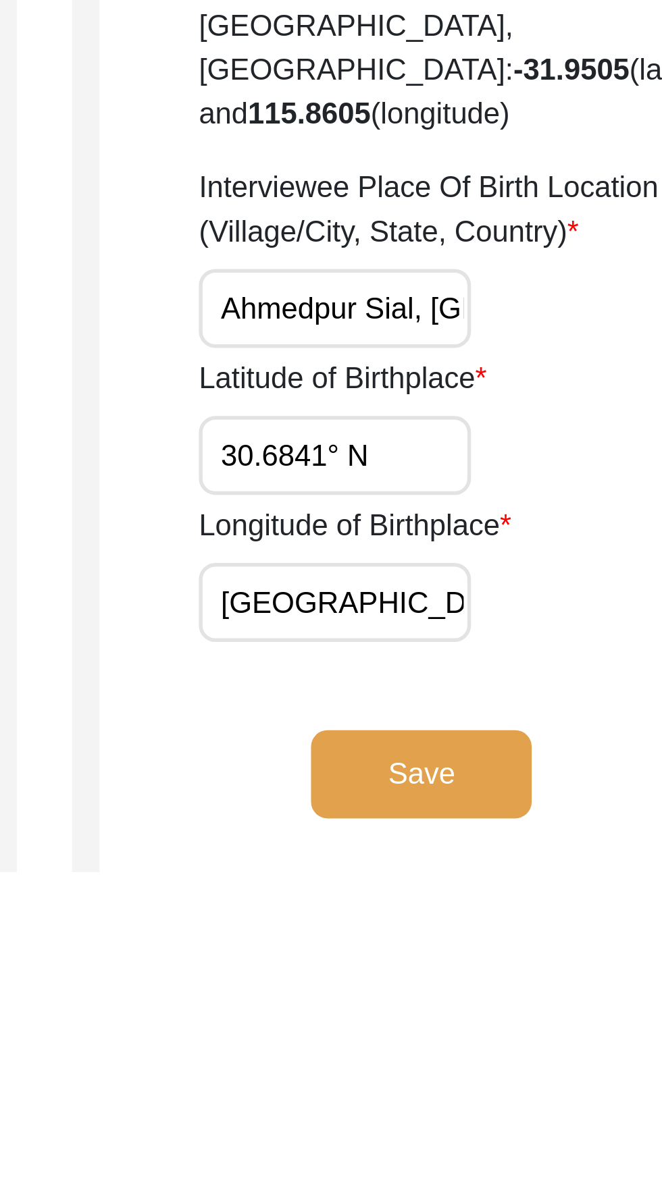
scroll to position [0, 24]
click at [439, 1073] on input "[GEOGRAPHIC_DATA]" at bounding box center [448, 1087] width 100 height 29
type input "71.7581° E"
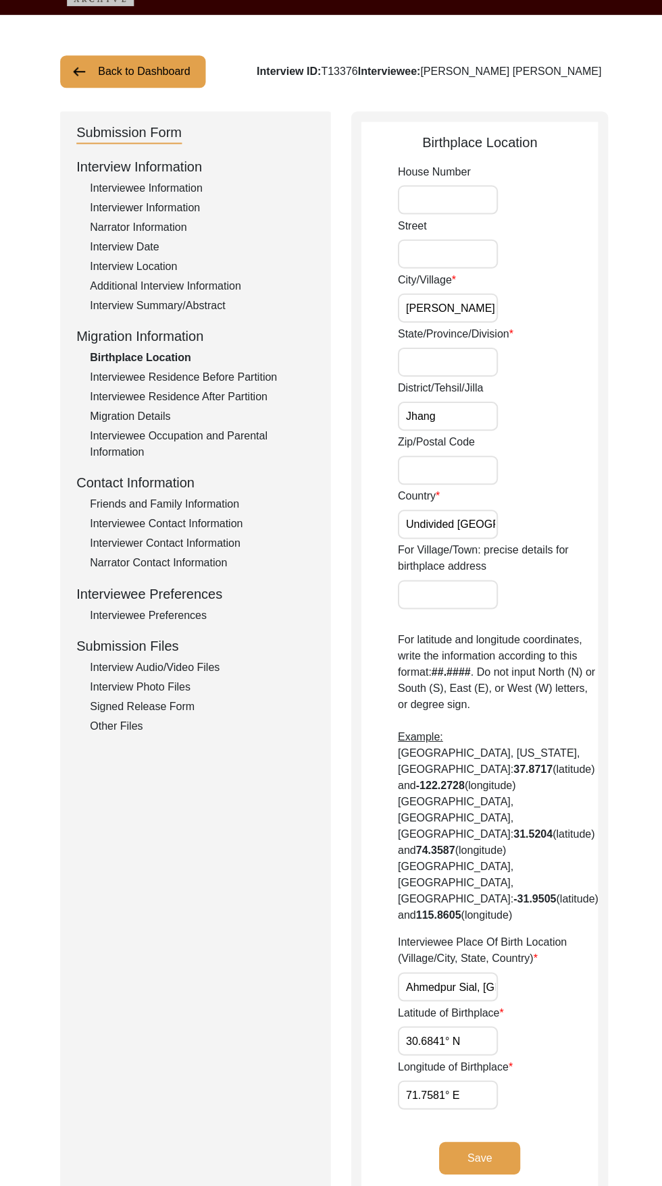
scroll to position [32, 0]
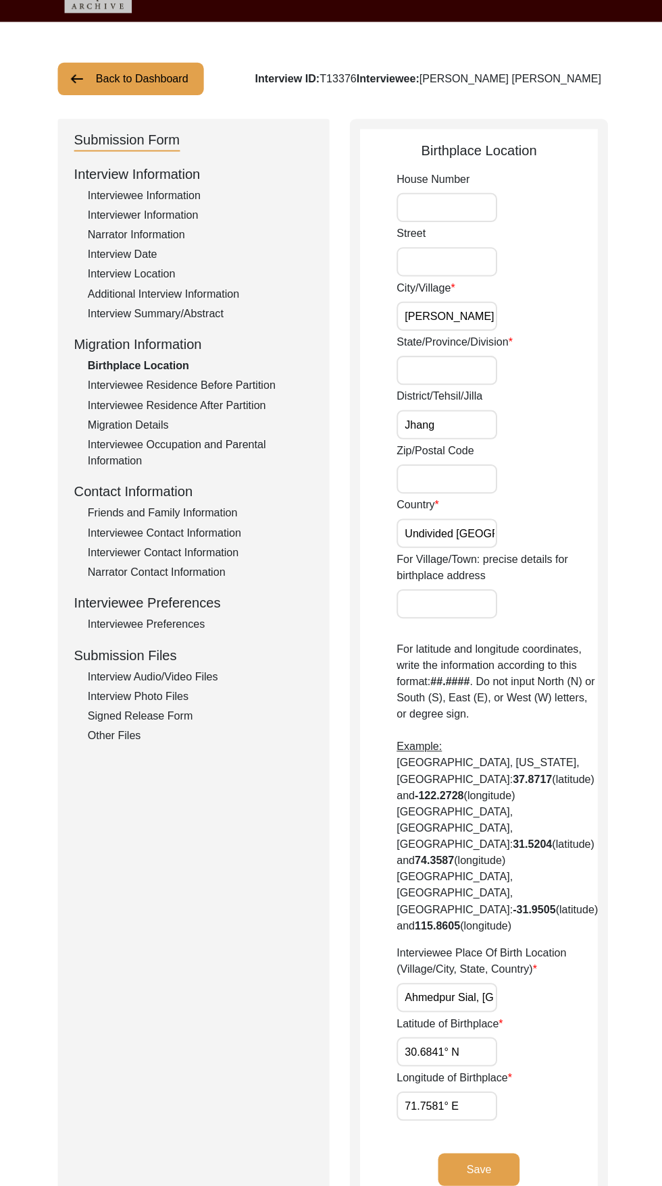
click at [492, 1147] on button "Save" at bounding box center [479, 1163] width 81 height 32
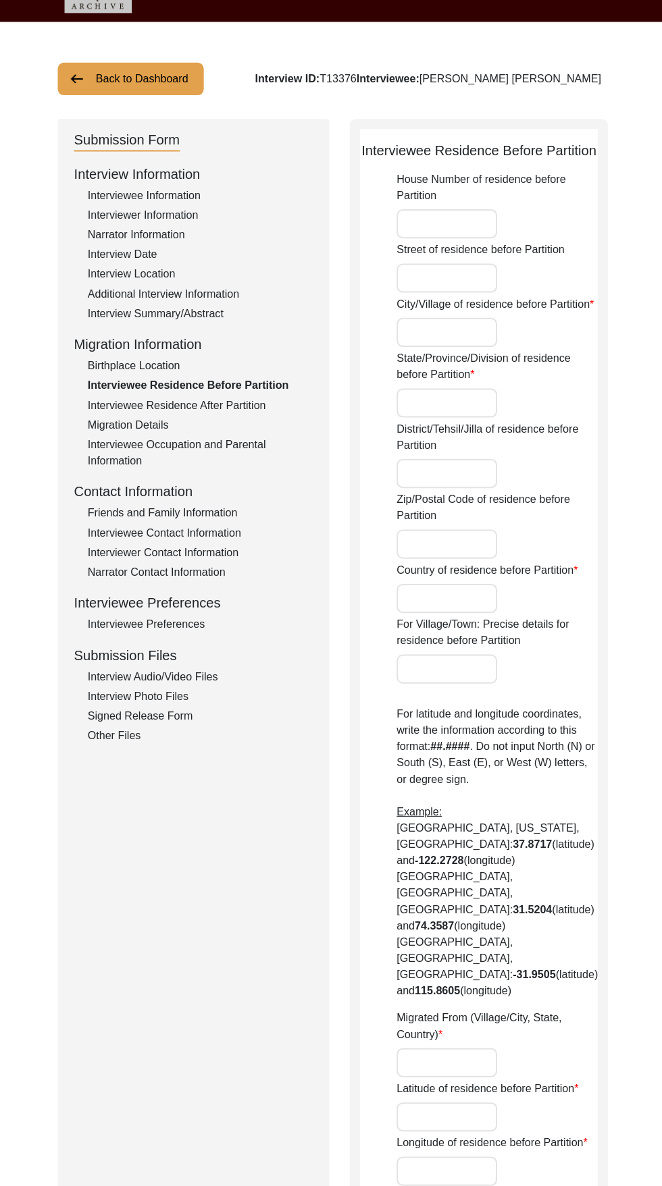
click at [457, 345] on input "City/Village of residence before Partition" at bounding box center [448, 330] width 100 height 29
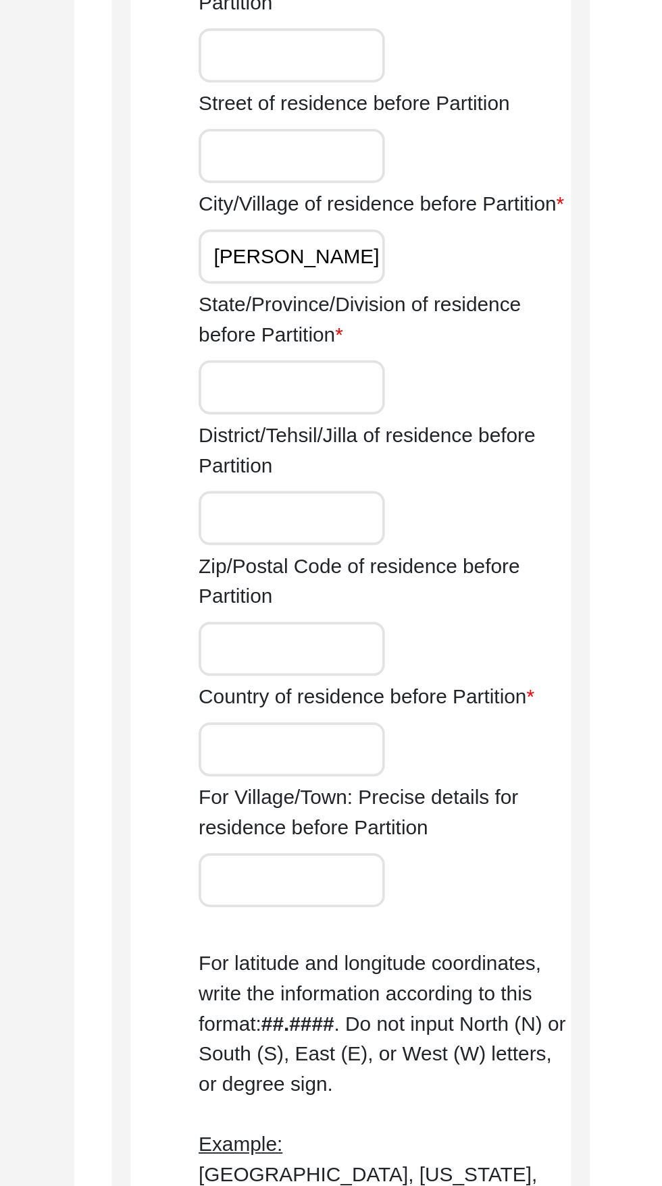
type input "[PERSON_NAME]"
click at [433, 415] on input "State/Province/Division of residence before Partition" at bounding box center [448, 400] width 100 height 29
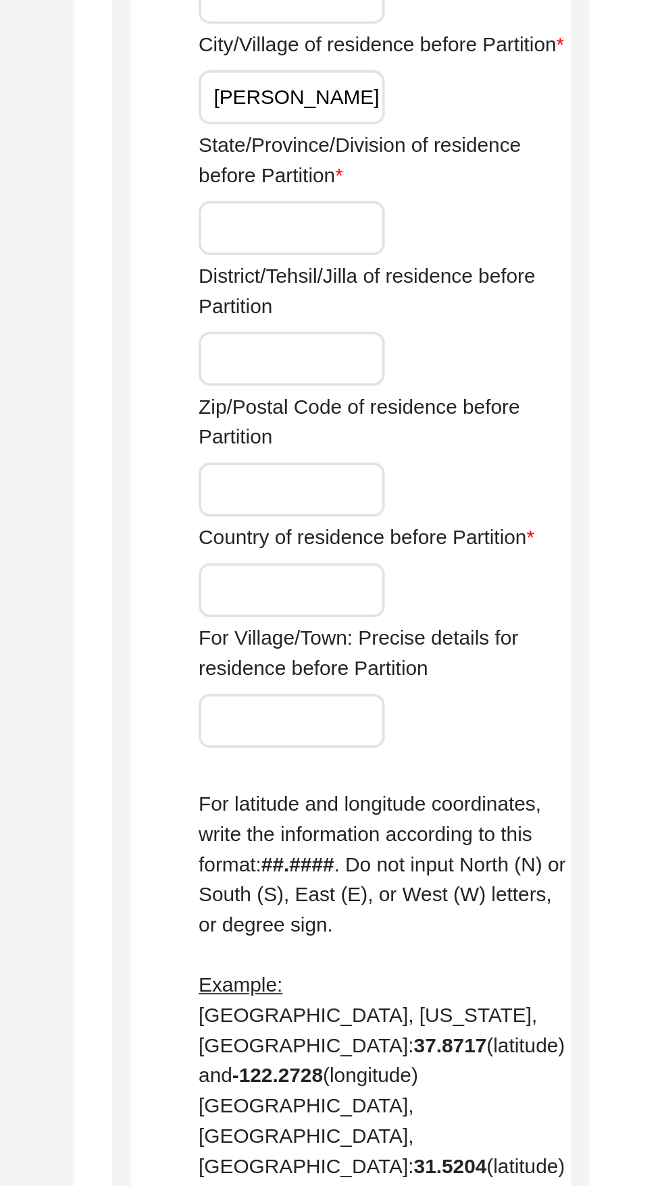
click at [428, 415] on input "State/Province/Division of residence before Partition" at bounding box center [448, 400] width 100 height 29
type input "[GEOGRAPHIC_DATA]"
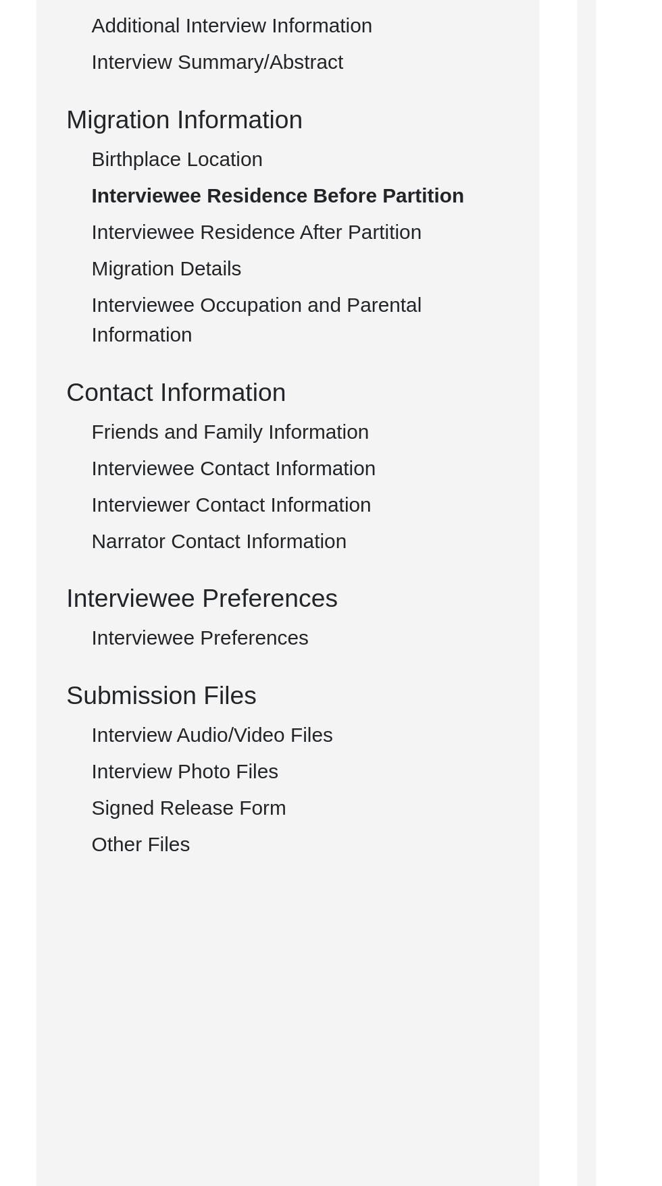
click at [162, 358] on div "Birthplace Location" at bounding box center [202, 364] width 224 height 16
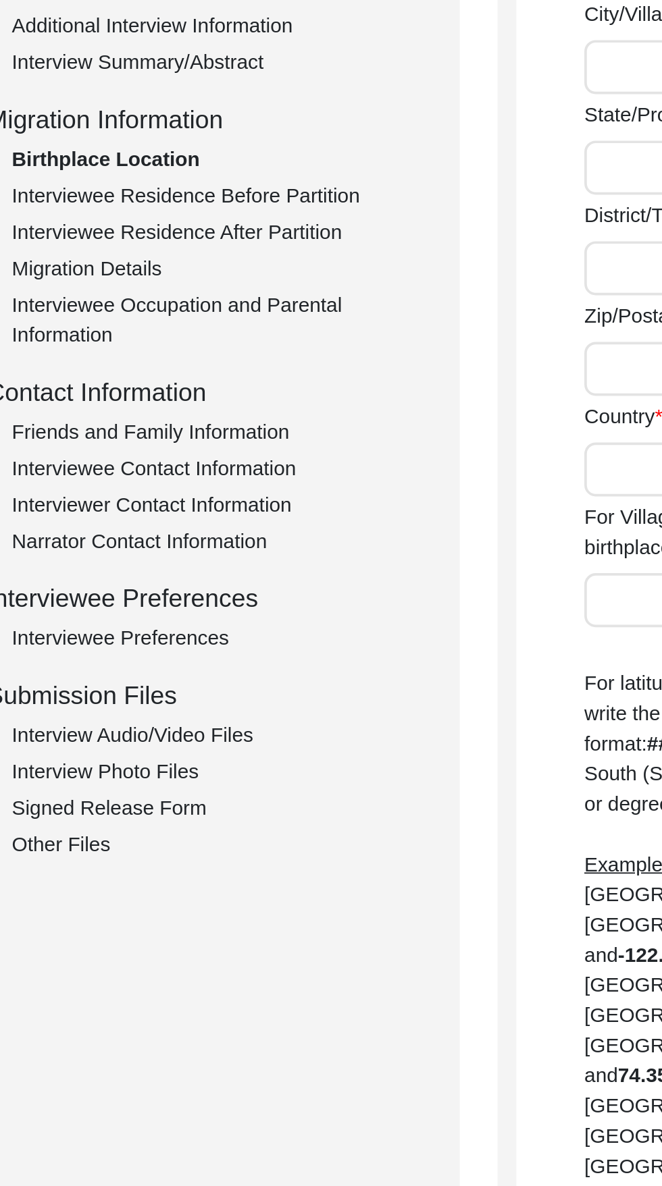
type input "[PERSON_NAME]"
type input "Jhang"
type input "Undivided [GEOGRAPHIC_DATA]"
type input "Ahmedpur Sial, [GEOGRAPHIC_DATA], Undivided [GEOGRAPHIC_DATA]"
type input "30.6841° N"
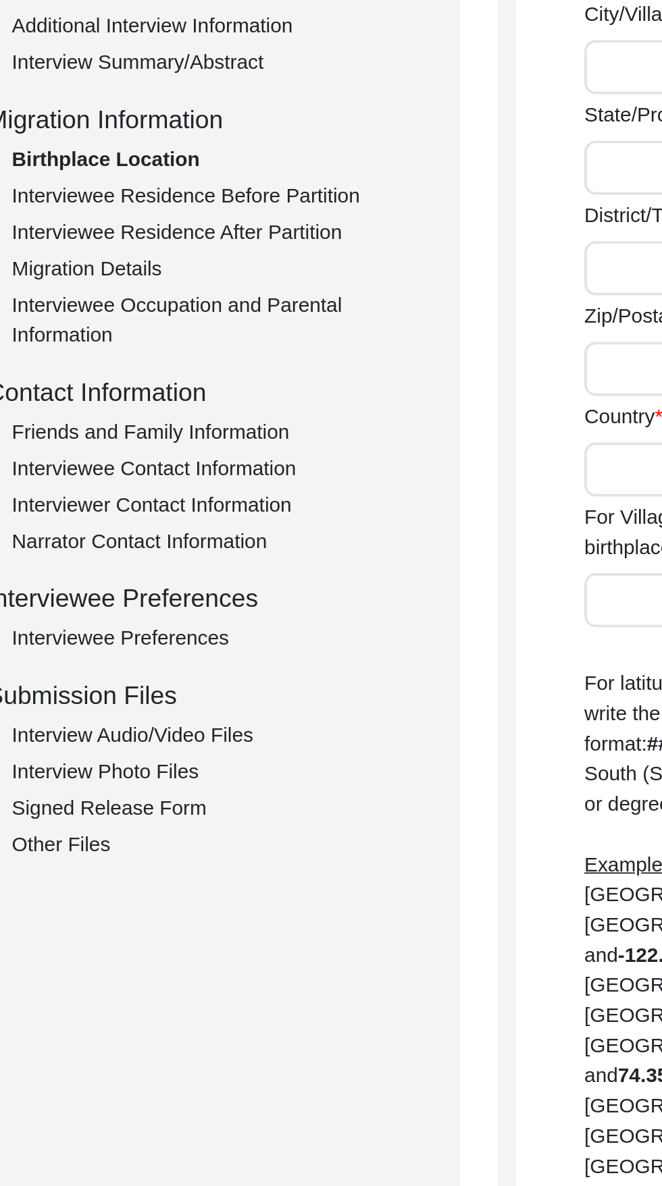
type input "71.7581° E"
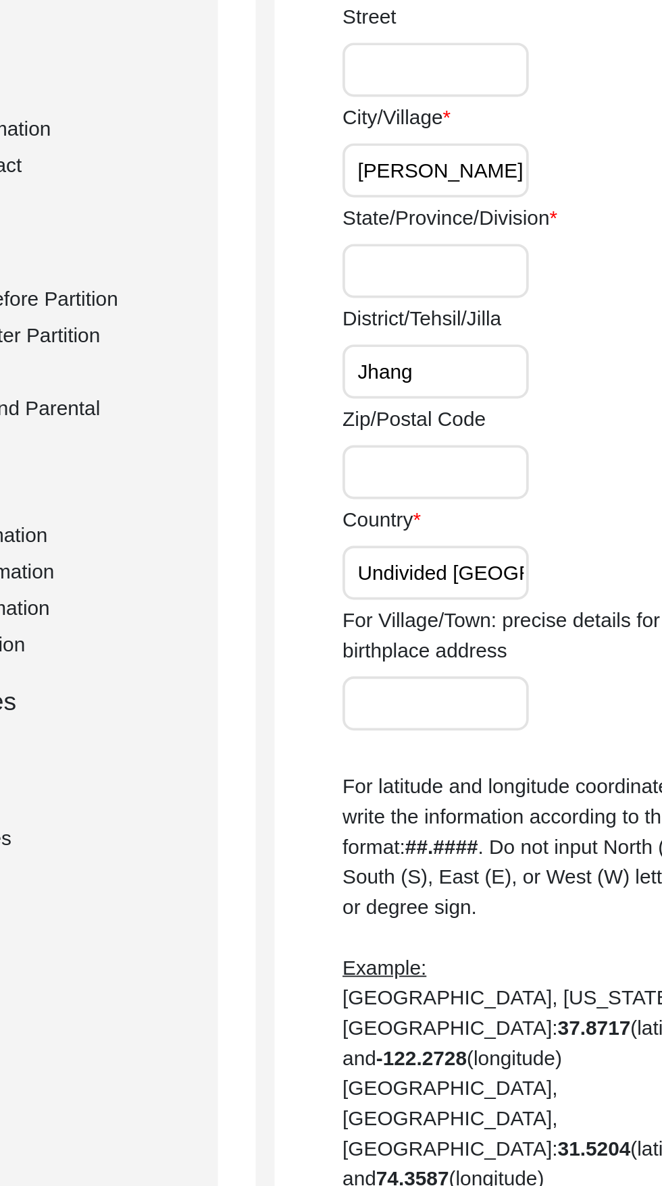
click at [458, 369] on input "State/Province/Division" at bounding box center [448, 368] width 100 height 29
type input "[GEOGRAPHIC_DATA]"
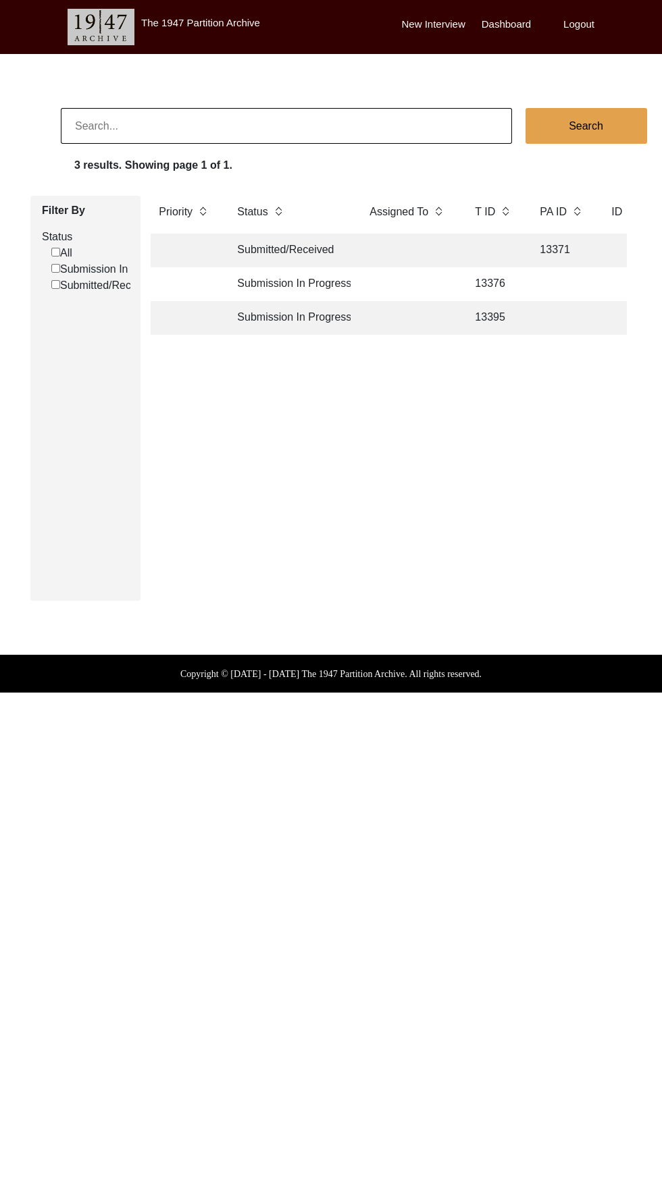
click at [302, 284] on td "Submission In Progress" at bounding box center [290, 284] width 122 height 34
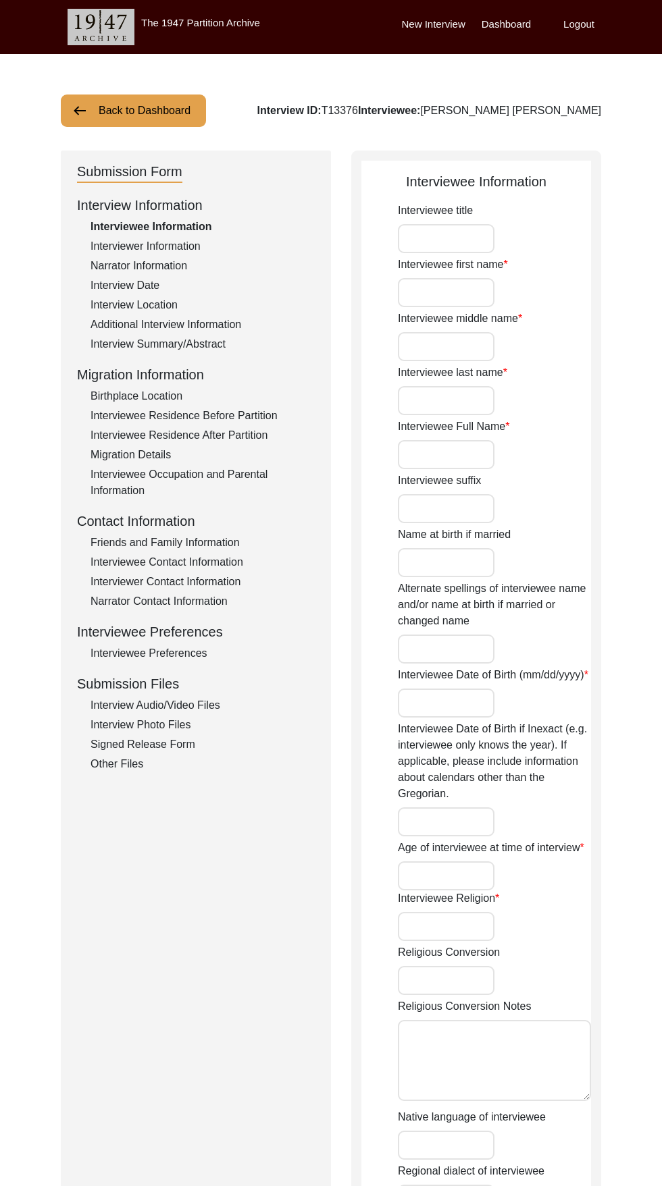
type input "[PERSON_NAME]"
type input "Lal"
type input "Khurana"
type input "[PERSON_NAME] [PERSON_NAME]"
type input "[DATE]"
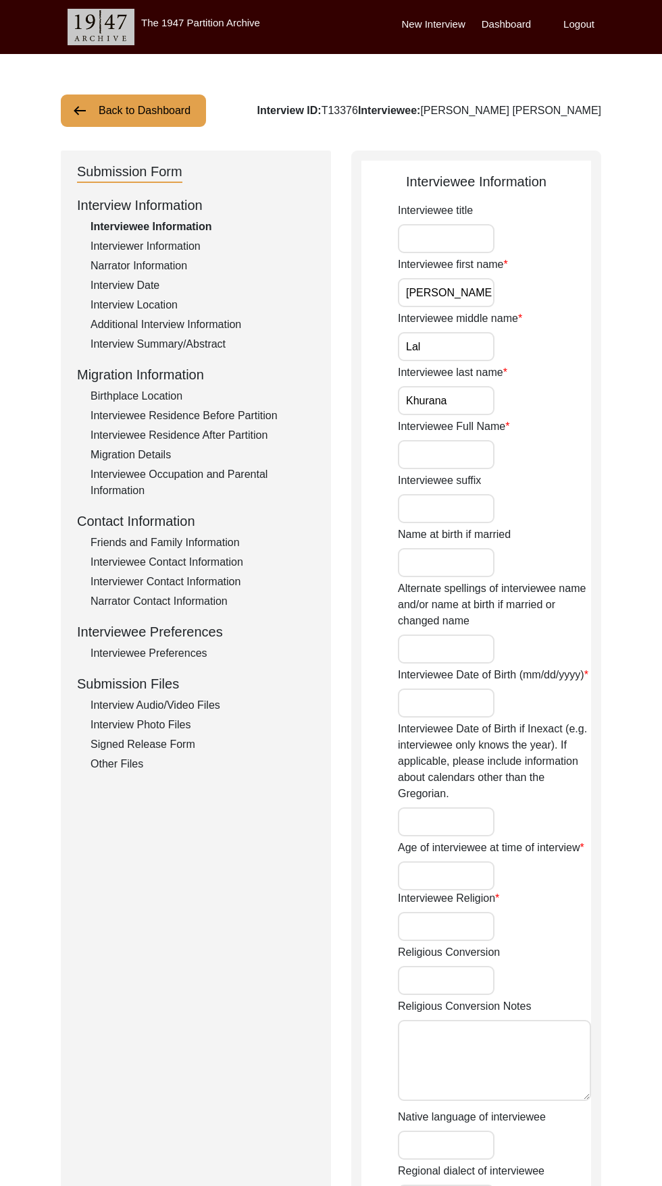
type input "88"
type input "[DEMOGRAPHIC_DATA]"
type input "Hindi"
type input "[DEMOGRAPHIC_DATA]"
click at [157, 393] on div "Birthplace Location" at bounding box center [202, 396] width 224 height 16
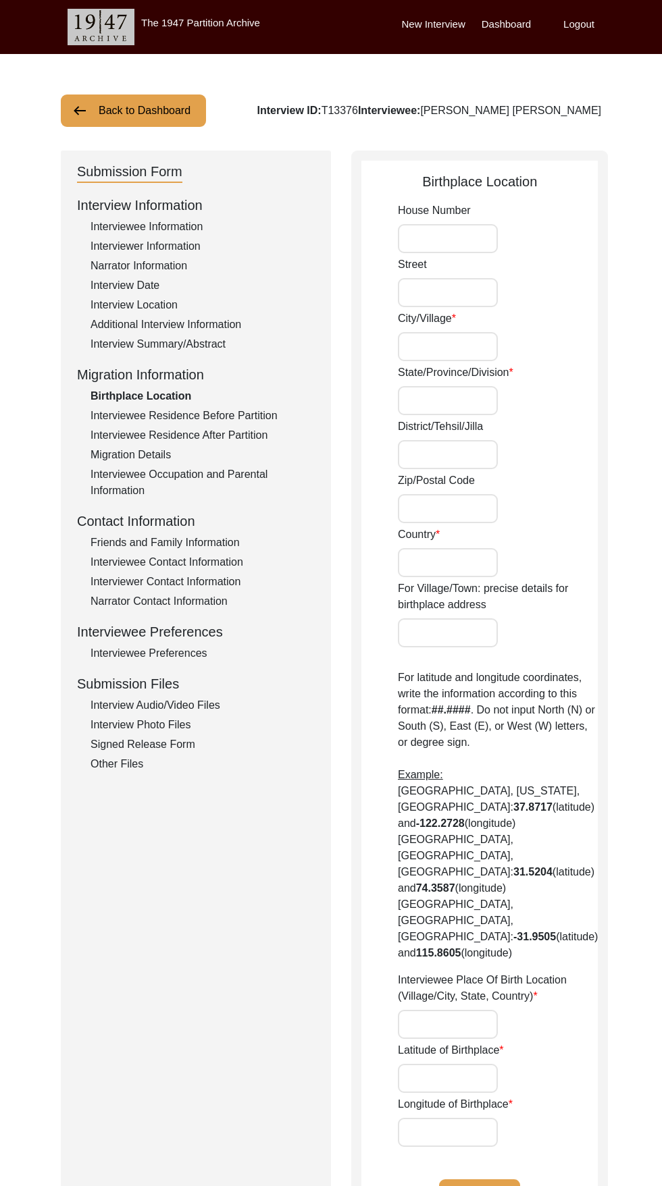
type input "[PERSON_NAME]"
type input "Jhang"
type input "Undivided [GEOGRAPHIC_DATA]"
type input "Ahmedpur Sial, [GEOGRAPHIC_DATA], Undivided [GEOGRAPHIC_DATA]"
type input "30.6841° N"
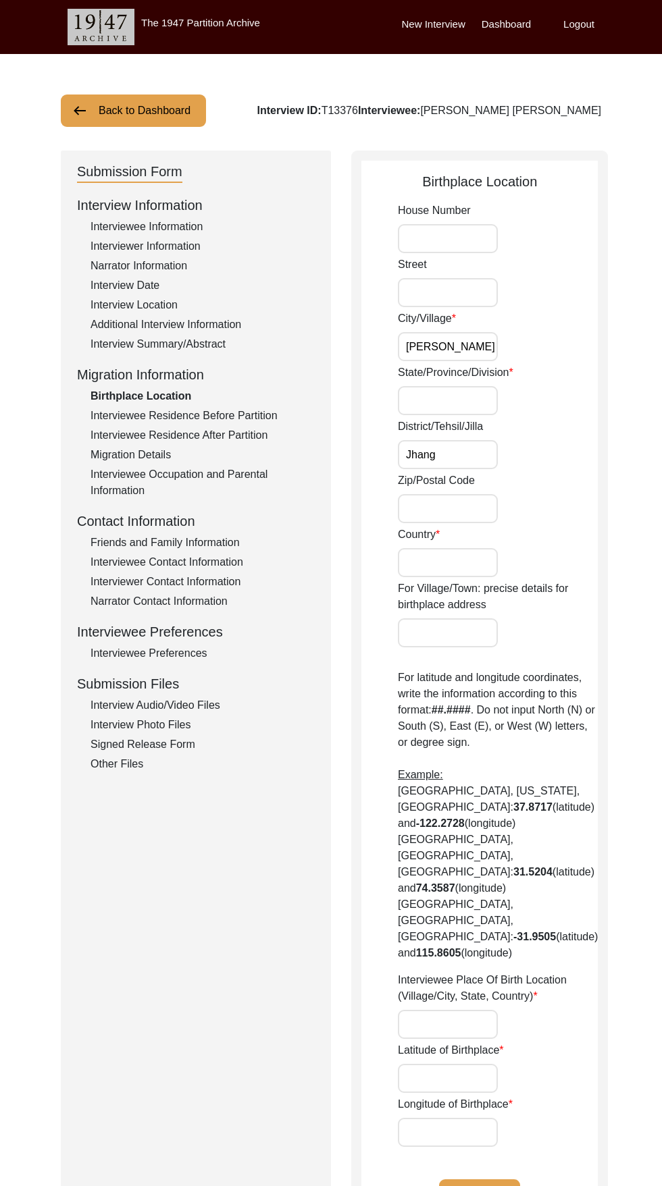
type input "71.7581° E"
click at [187, 423] on div "Interviewee Residence Before Partition" at bounding box center [202, 416] width 224 height 16
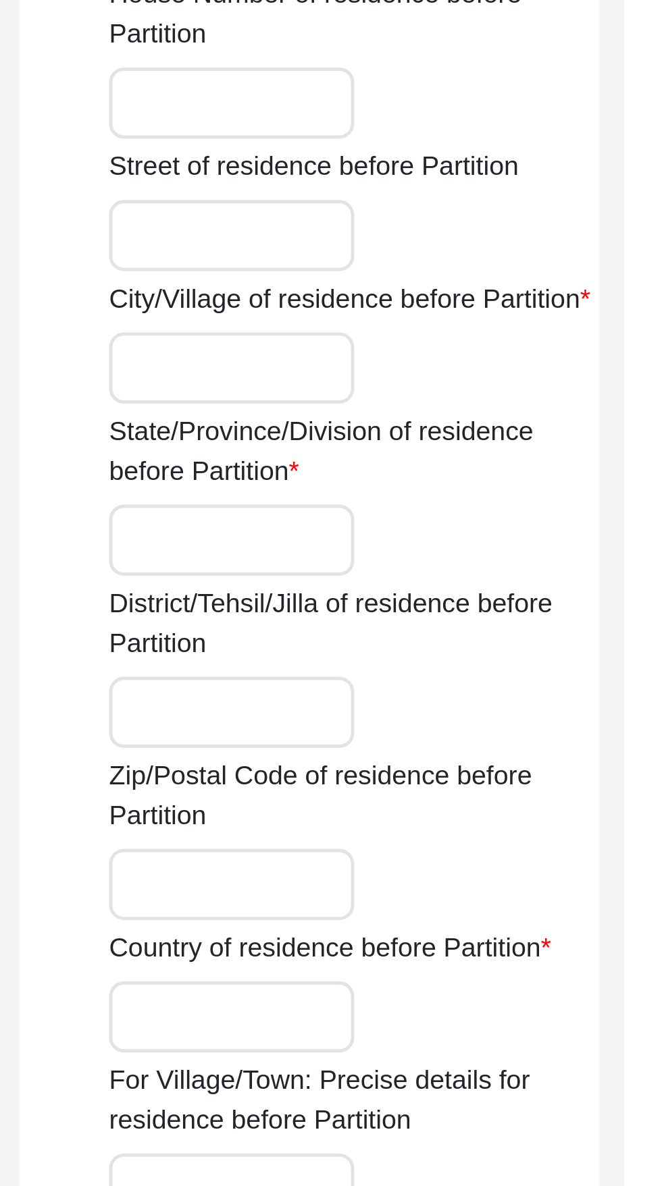
click at [460, 377] on input "City/Village of residence before Partition" at bounding box center [448, 362] width 100 height 29
type input "[PERSON_NAME]"
click at [466, 448] on input "State/Province/Division of residence before Partition" at bounding box center [448, 433] width 100 height 29
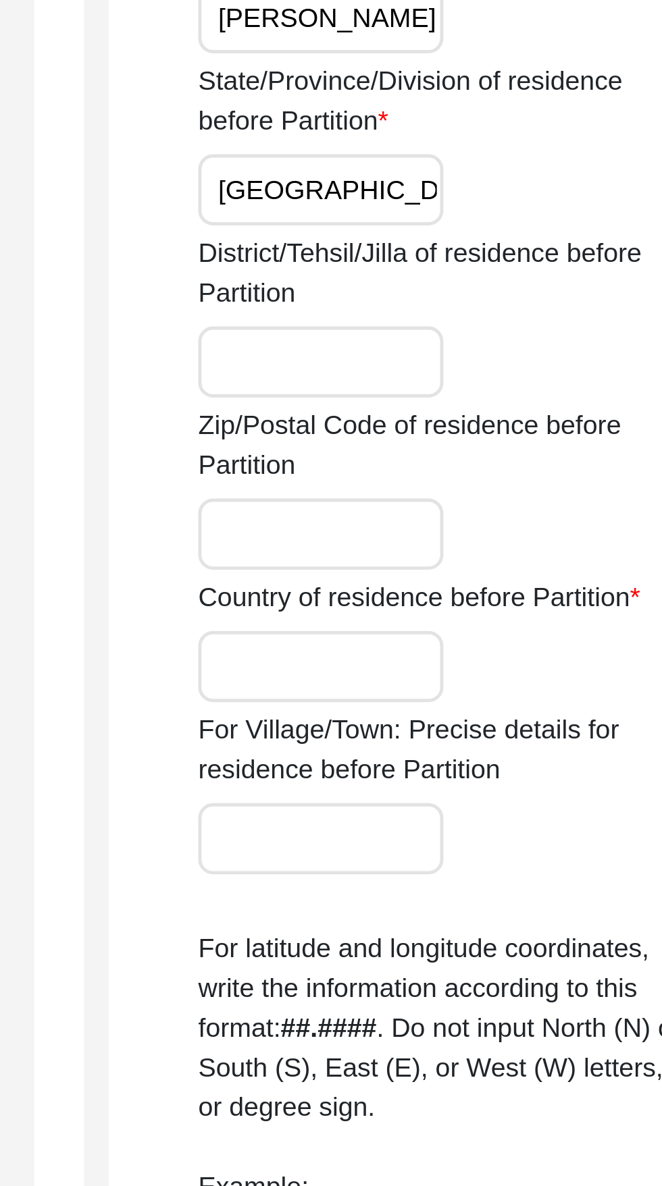
type input "[GEOGRAPHIC_DATA]"
click at [453, 518] on input "District/Tehsil/Jilla of residence before Partition" at bounding box center [448, 503] width 100 height 29
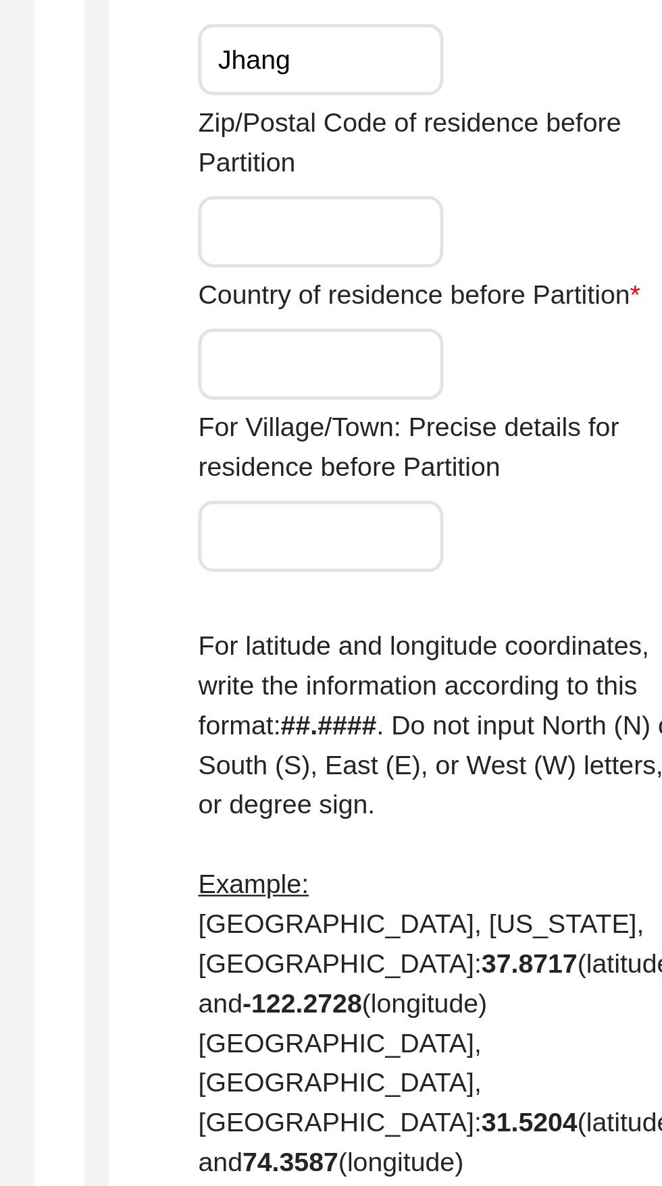
type input "Jhang"
click at [450, 642] on input "Country of residence before Partition" at bounding box center [448, 627] width 100 height 29
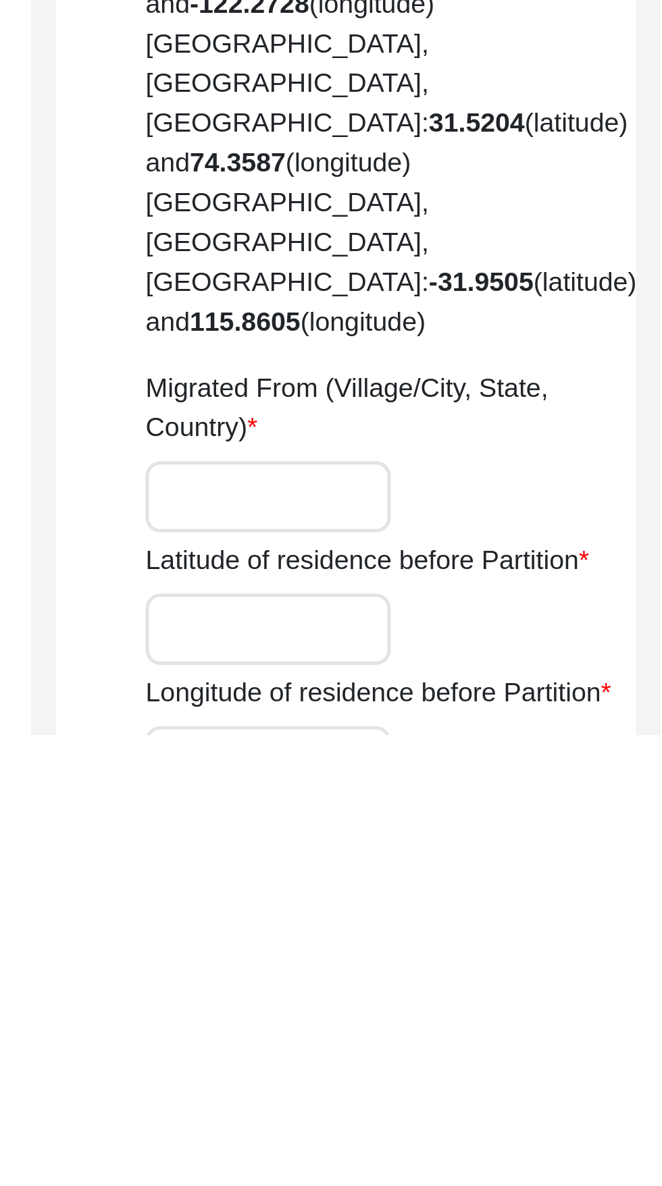
type input "Undivided [GEOGRAPHIC_DATA]"
click at [466, 1075] on input "Migrated From (Village/City, State, Country)" at bounding box center [448, 1089] width 100 height 29
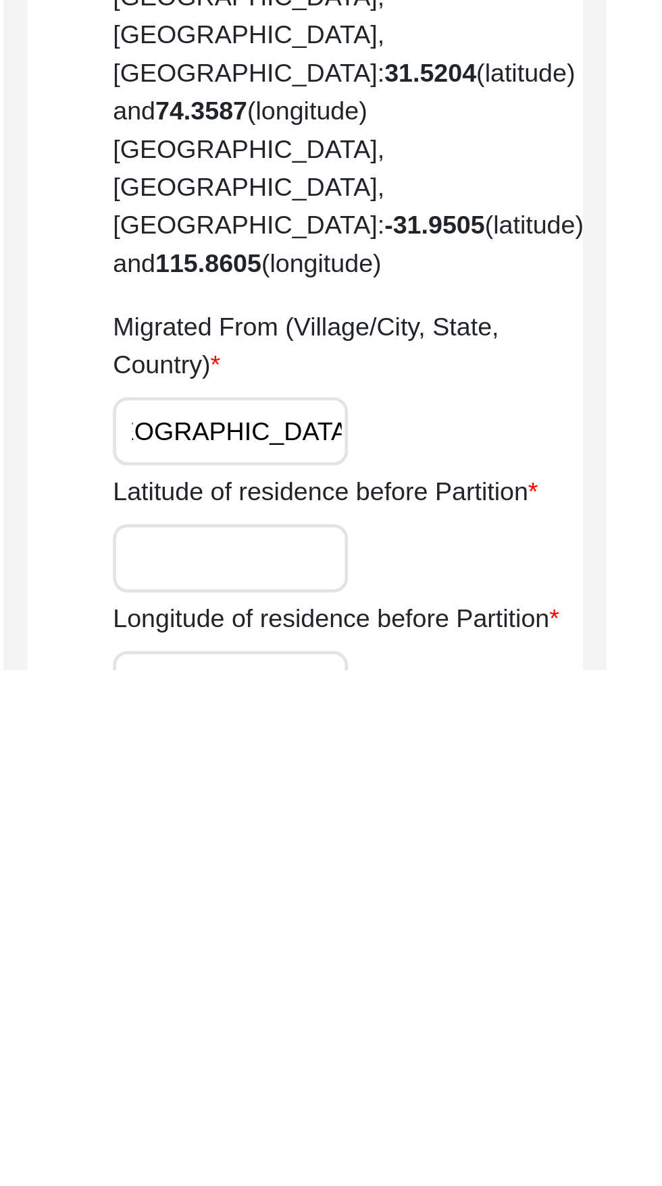
scroll to position [0, 101]
type input "Ahmedpur Sial, [GEOGRAPHIC_DATA], Undivided [GEOGRAPHIC_DATA]"
click at [437, 1124] on input "Latitude of residence before Partition" at bounding box center [448, 1138] width 100 height 29
paste input "[GEOGRAPHIC_DATA]"
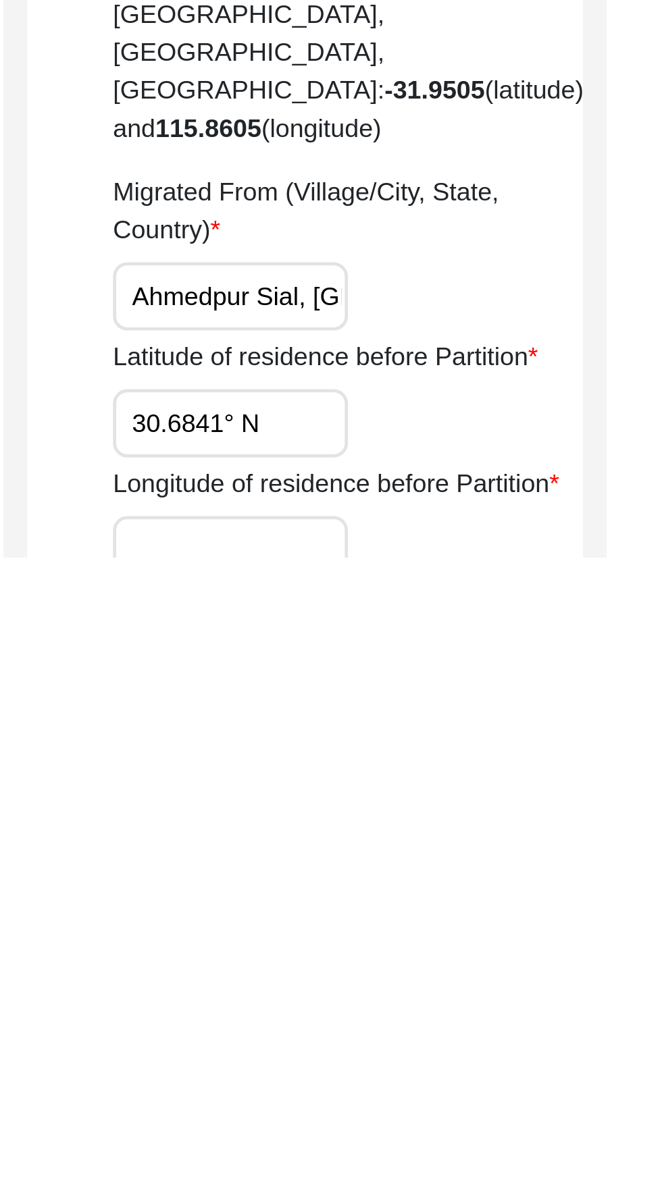
type input "30.6841° N"
click at [439, 1169] on input "Longitude of residence before Partition" at bounding box center [448, 1183] width 100 height 29
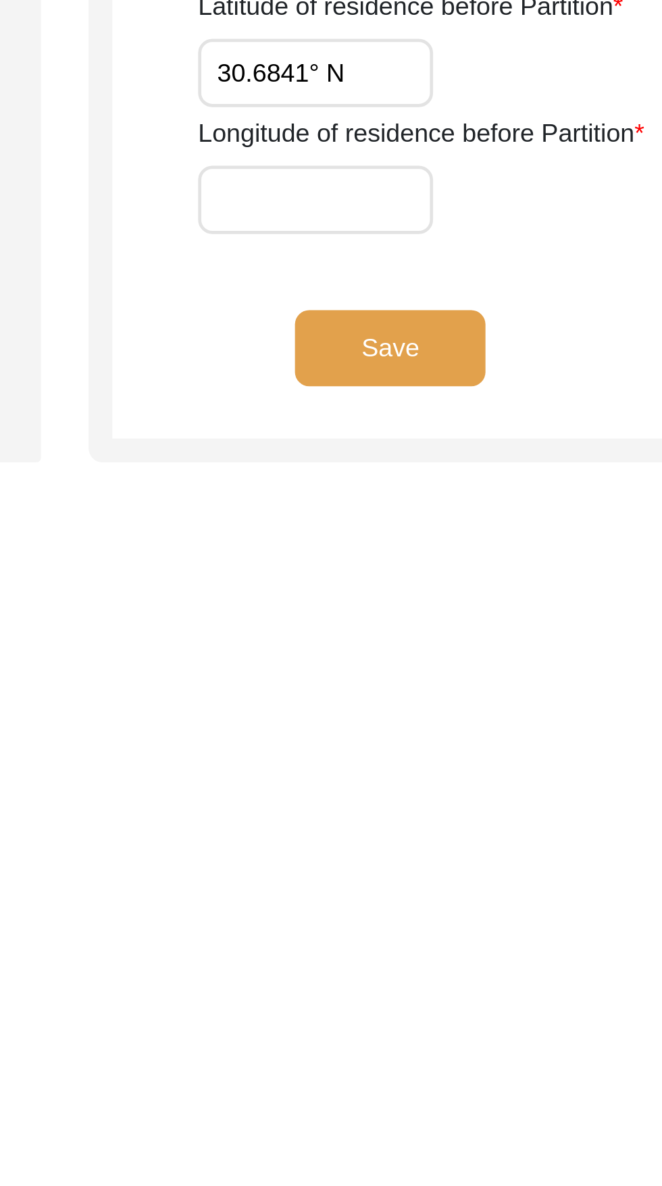
scroll to position [167, 0]
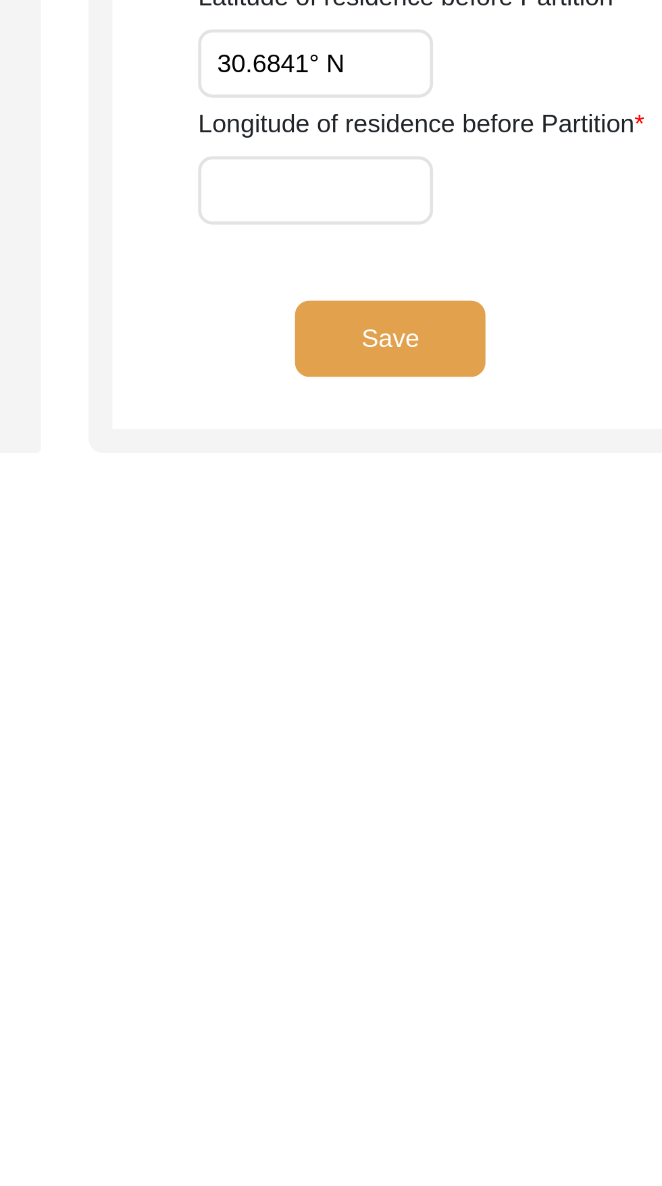
paste input "[GEOGRAPHIC_DATA]"
click at [439, 1015] on input "[GEOGRAPHIC_DATA]" at bounding box center [448, 1029] width 100 height 29
type input "71.7581° E"
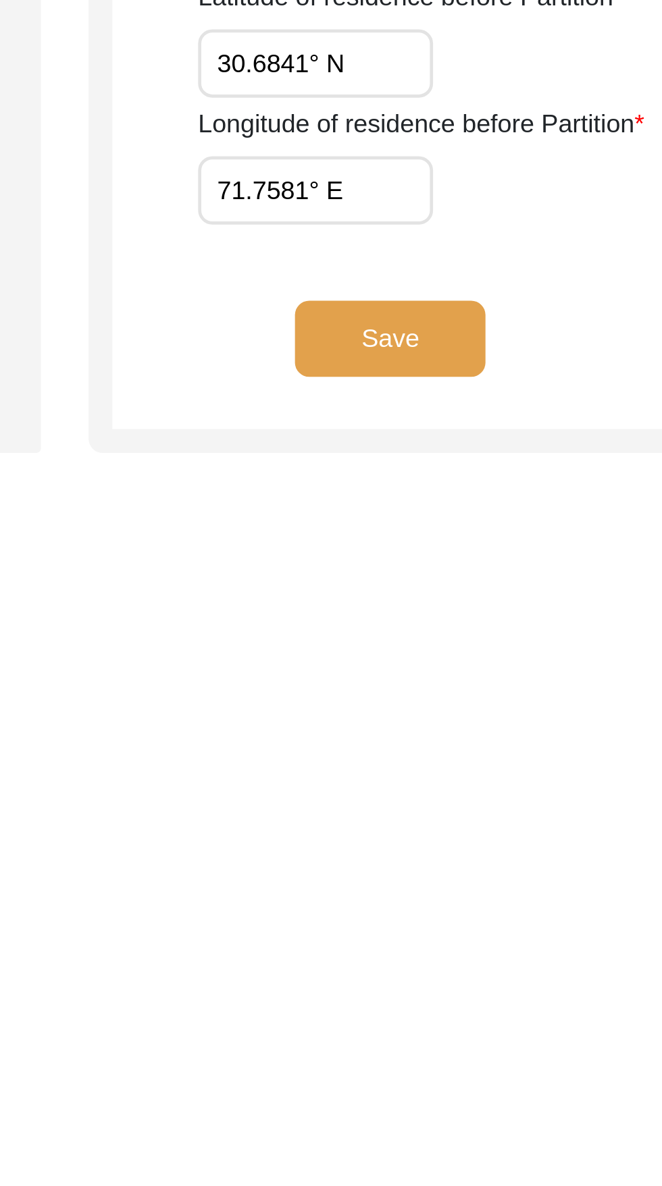
click at [494, 1077] on button "Save" at bounding box center [479, 1093] width 81 height 32
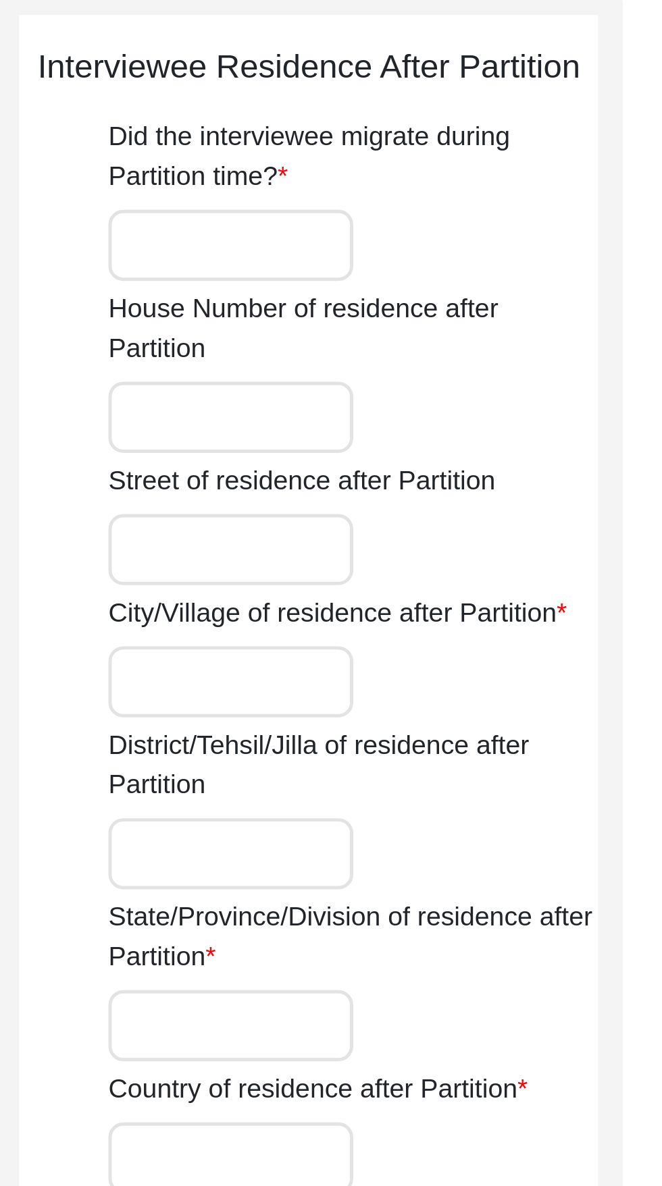
click at [461, 327] on input "House Number of residence after Partition" at bounding box center [448, 325] width 100 height 29
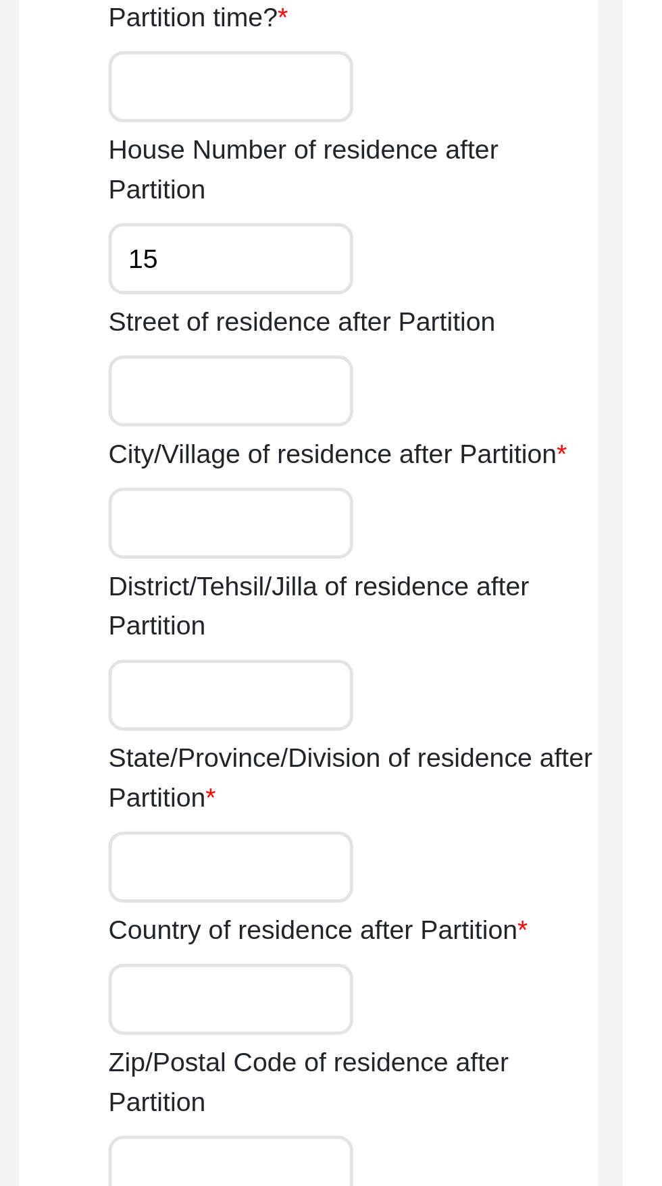
type input "1"
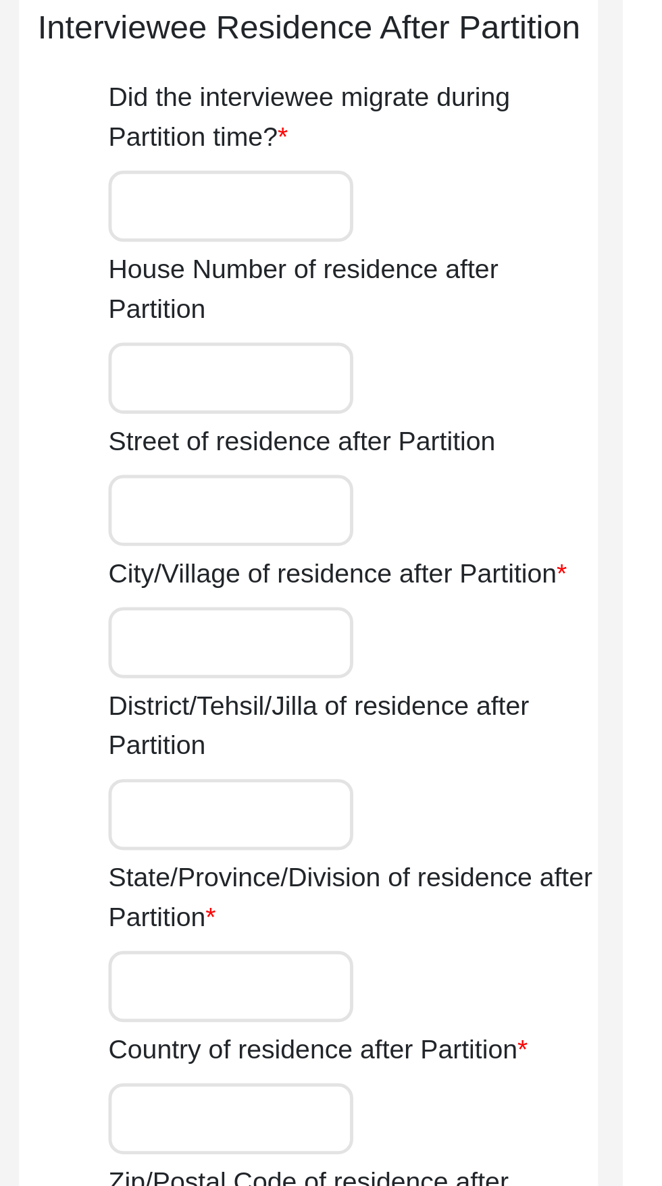
click at [454, 259] on input "Did the interviewee migrate during Partition time?" at bounding box center [448, 254] width 100 height 29
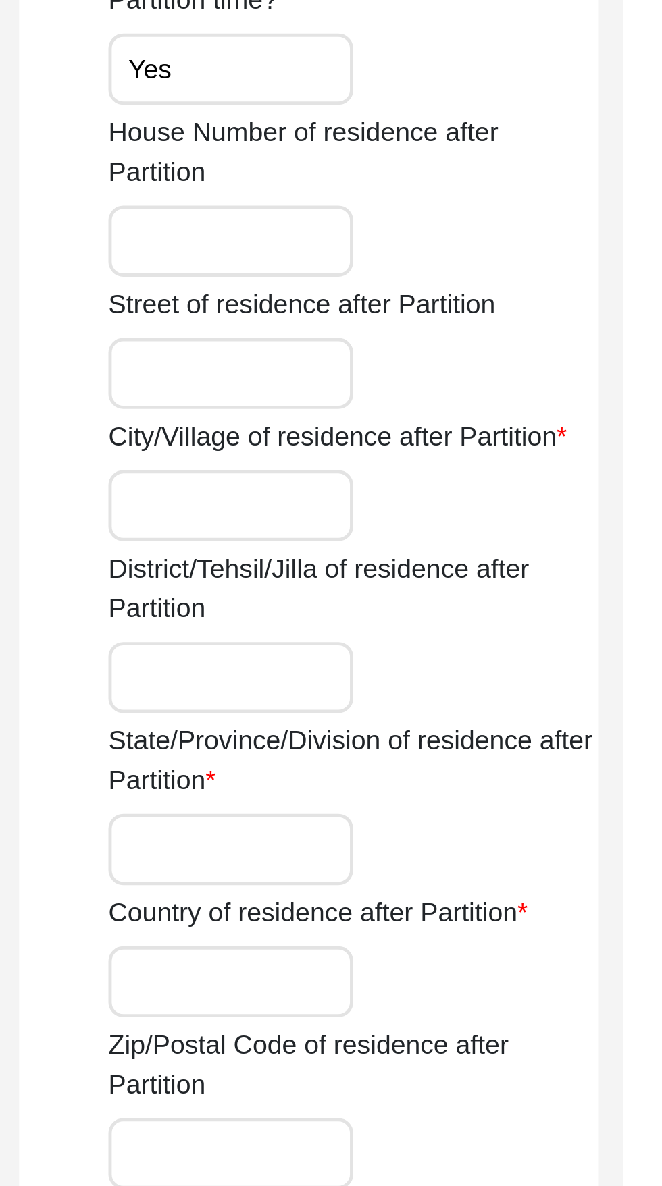
type input "Yes"
click at [457, 428] on input "City/Village of residence after Partition" at bounding box center [448, 433] width 100 height 29
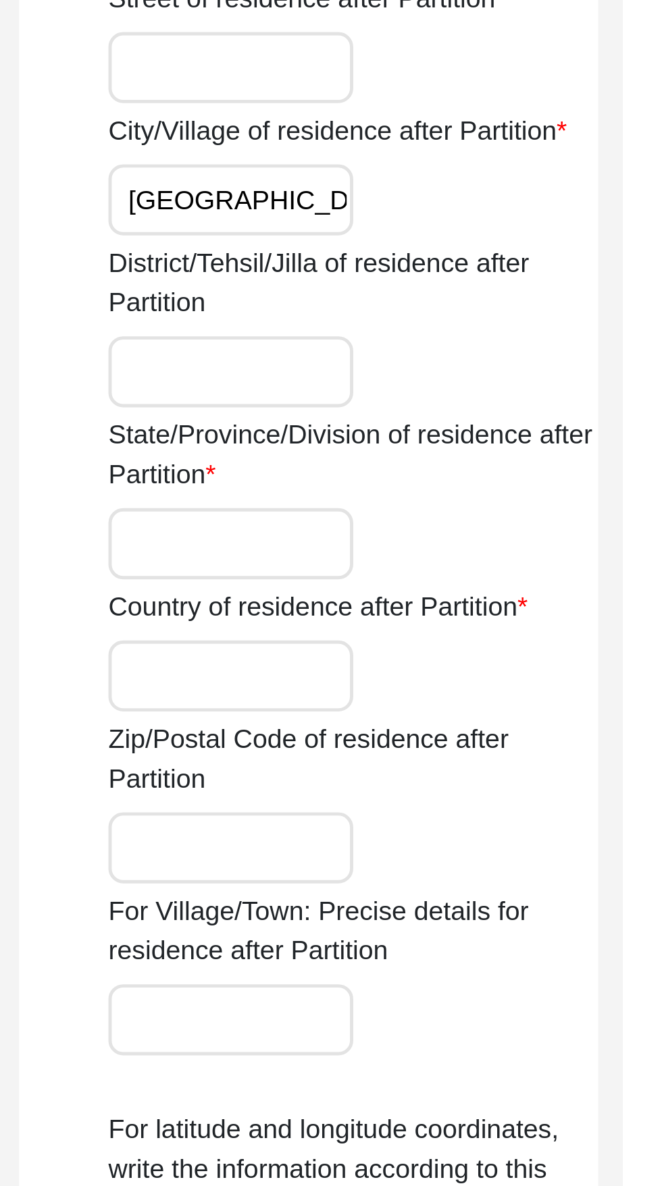
type input "[GEOGRAPHIC_DATA]"
click at [418, 504] on input "District/Tehsil/Jilla of residence after Partition" at bounding box center [448, 503] width 100 height 29
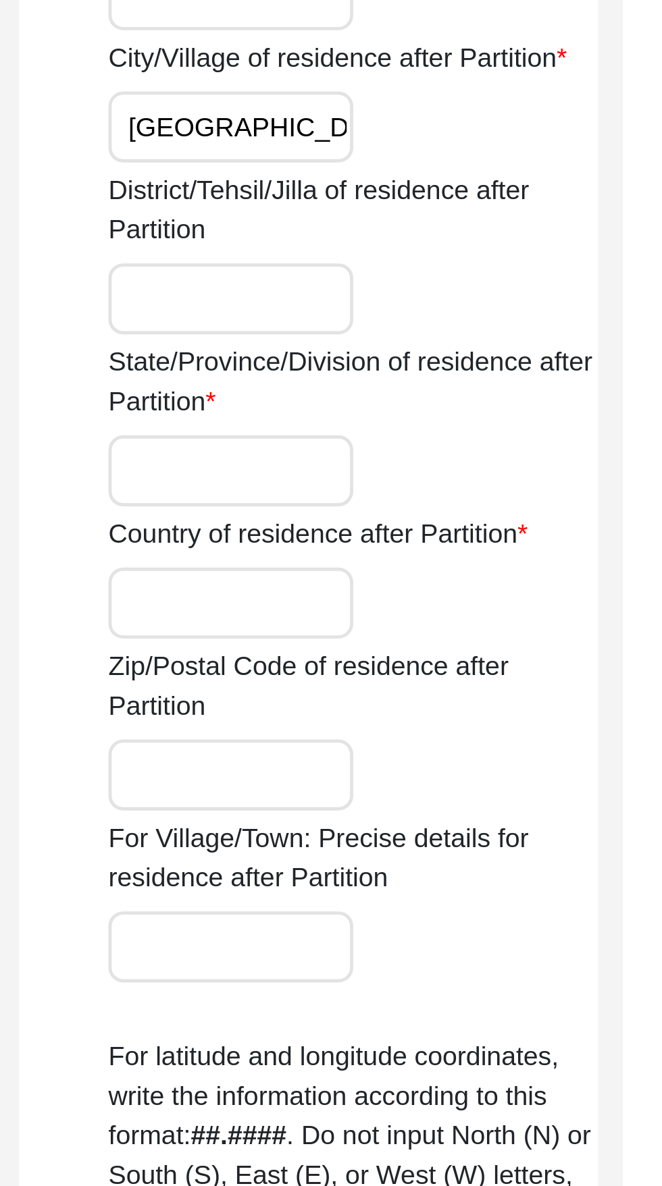
click at [408, 559] on input "State/Province/Division of residence after Partition" at bounding box center [448, 573] width 100 height 29
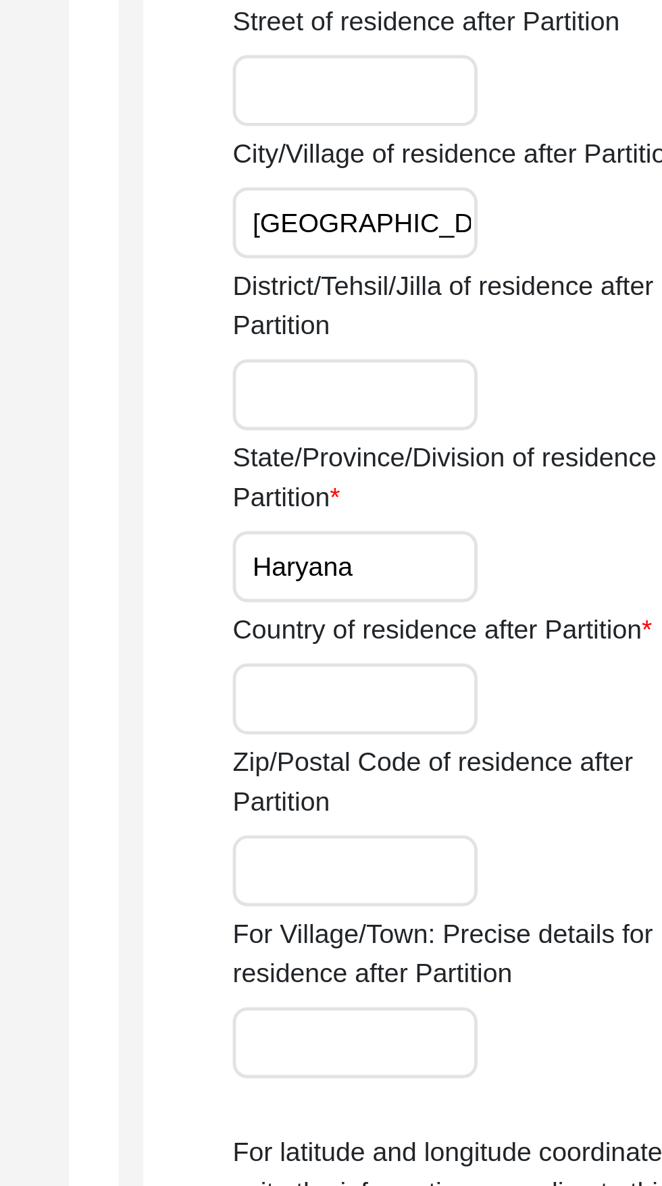
type input "Haryana"
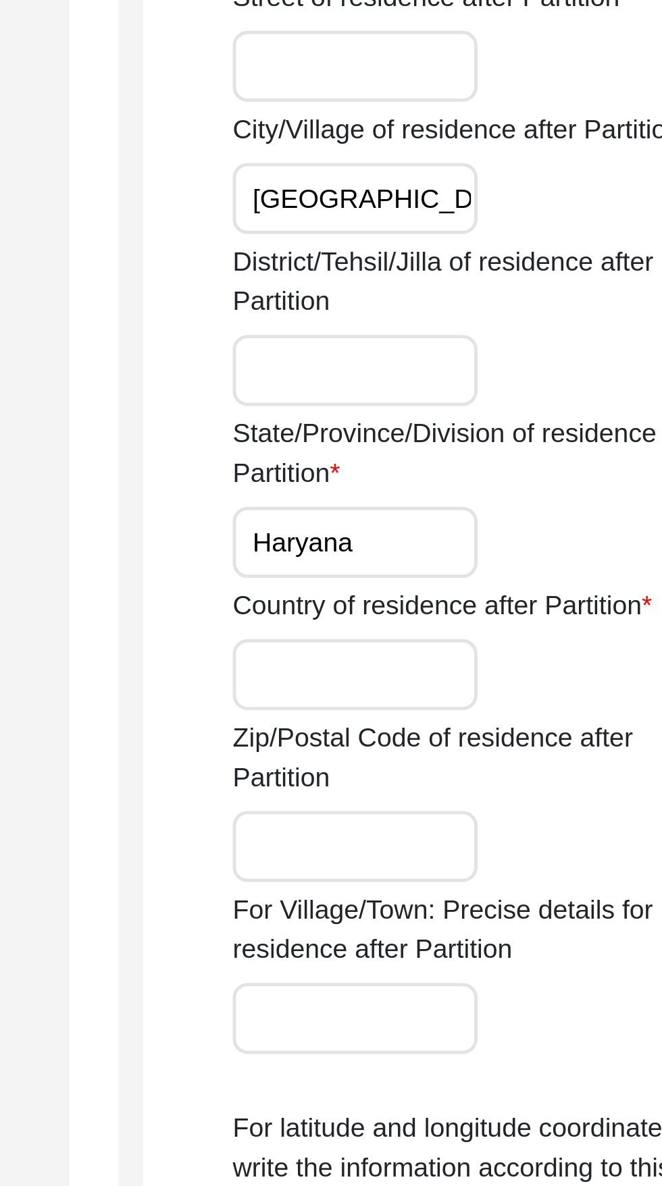
click at [475, 431] on input "[GEOGRAPHIC_DATA]" at bounding box center [448, 433] width 100 height 29
type input "K"
click at [481, 506] on input "District/Tehsil/Jilla of residence after Partition" at bounding box center [448, 503] width 100 height 29
click at [462, 483] on label "District/Tehsil/Jilla of residence after Partition" at bounding box center [498, 467] width 200 height 32
click at [462, 489] on input "District/Tehsil/Jilla of residence after Partition" at bounding box center [448, 503] width 100 height 29
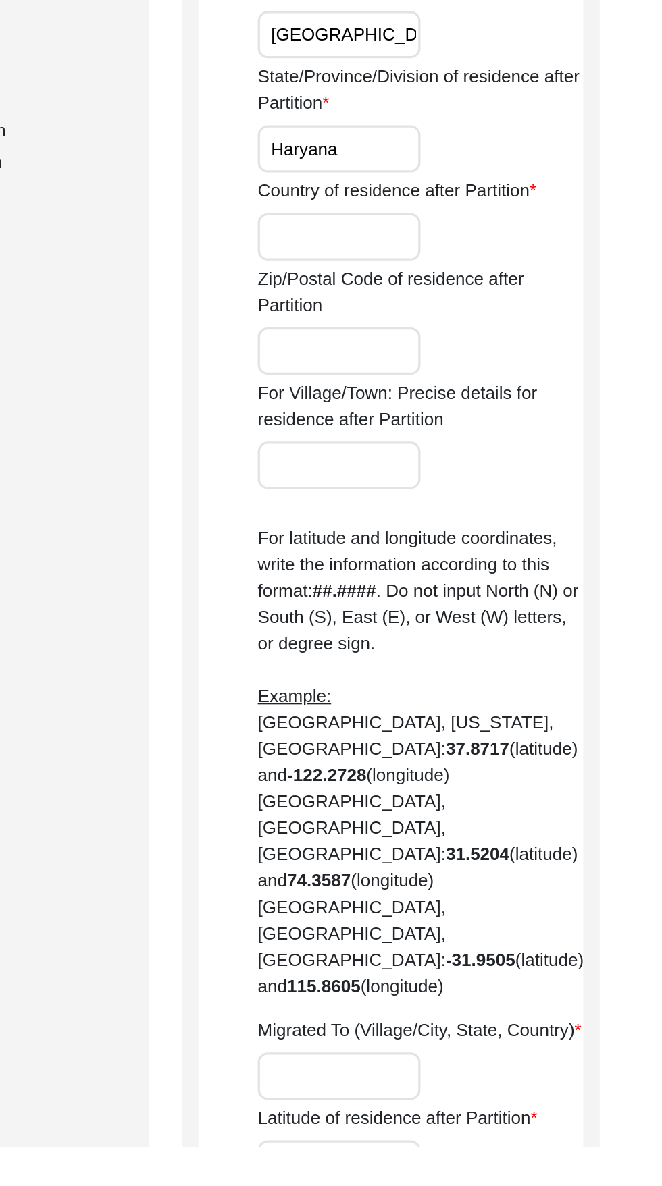
type input "[GEOGRAPHIC_DATA]"
click at [452, 623] on input "Country of residence after Partition" at bounding box center [448, 627] width 100 height 29
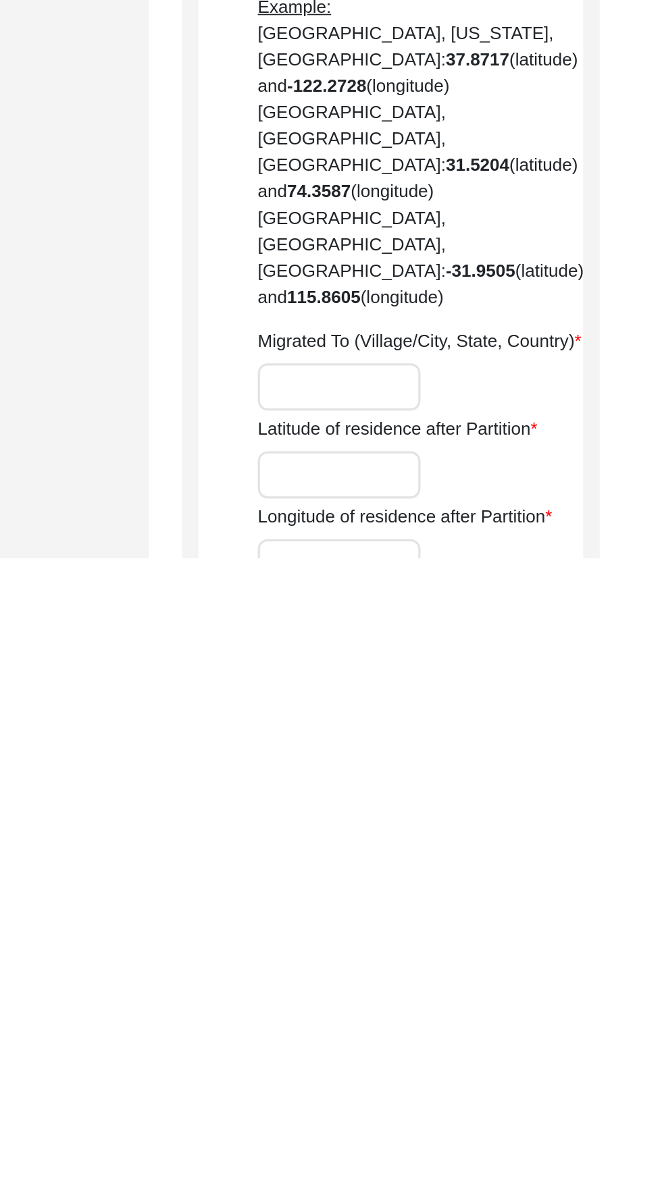
scroll to position [78, 0]
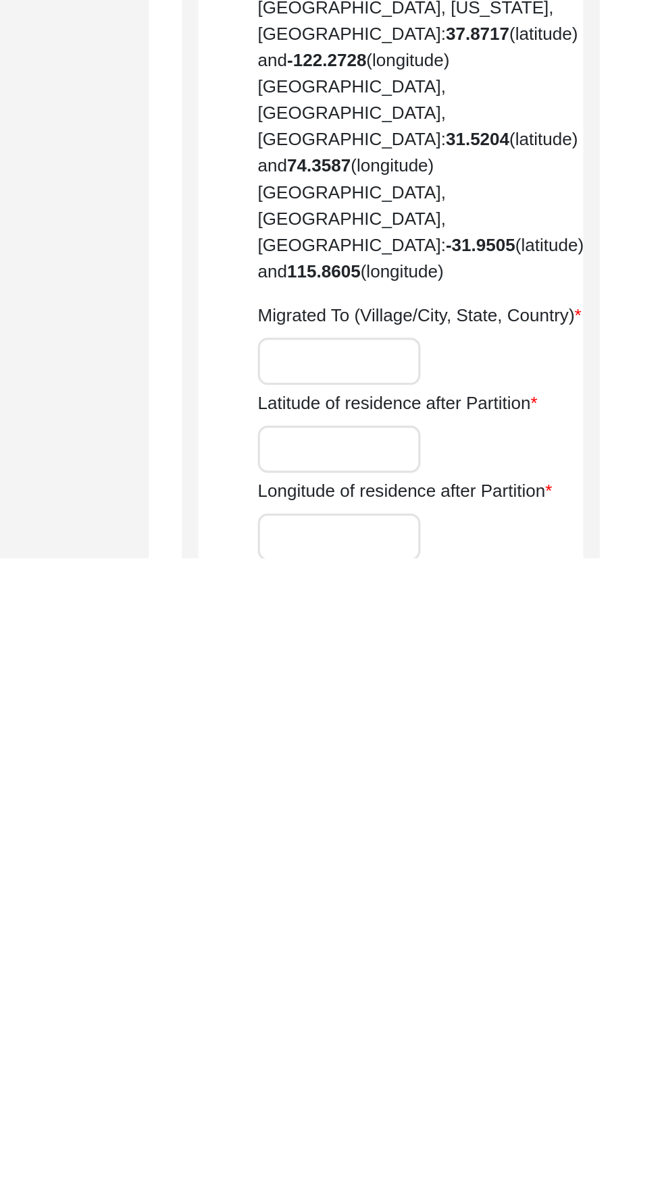
type input "[GEOGRAPHIC_DATA]"
click at [466, 1051] on input "Migrated To (Village/City, State, Country)" at bounding box center [448, 1065] width 100 height 29
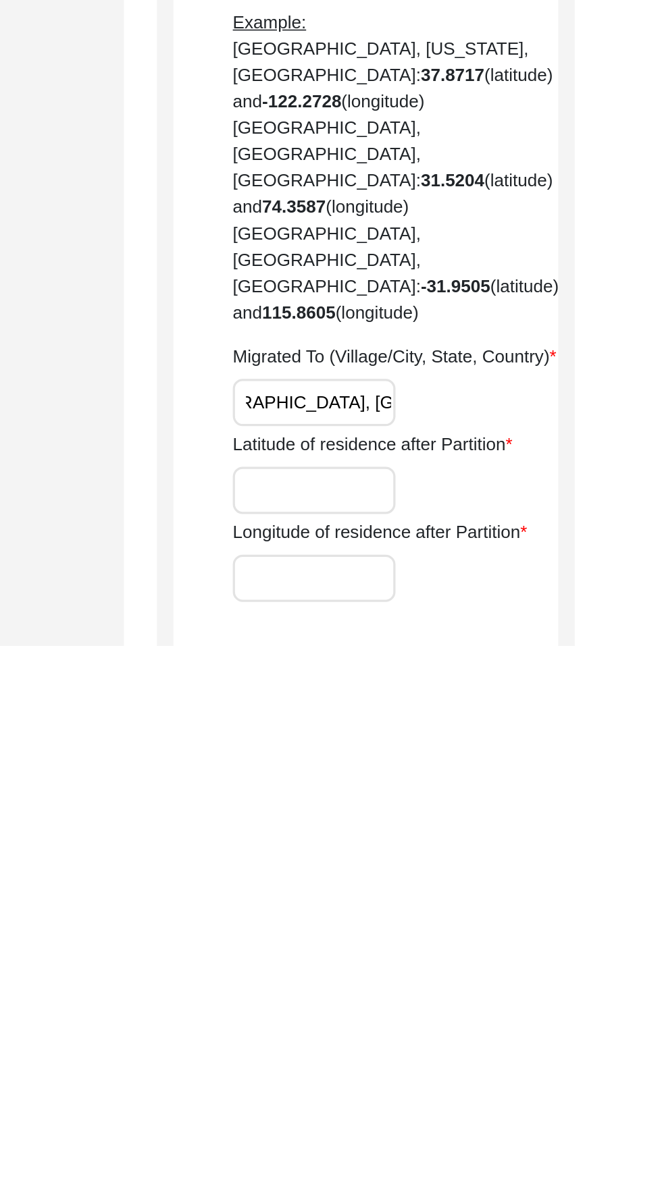
scroll to position [0, 45]
type input "[GEOGRAPHIC_DATA], [GEOGRAPHIC_DATA], [GEOGRAPHIC_DATA]"
click at [457, 1076] on input "Latitude of residence after Partition" at bounding box center [448, 1090] width 100 height 29
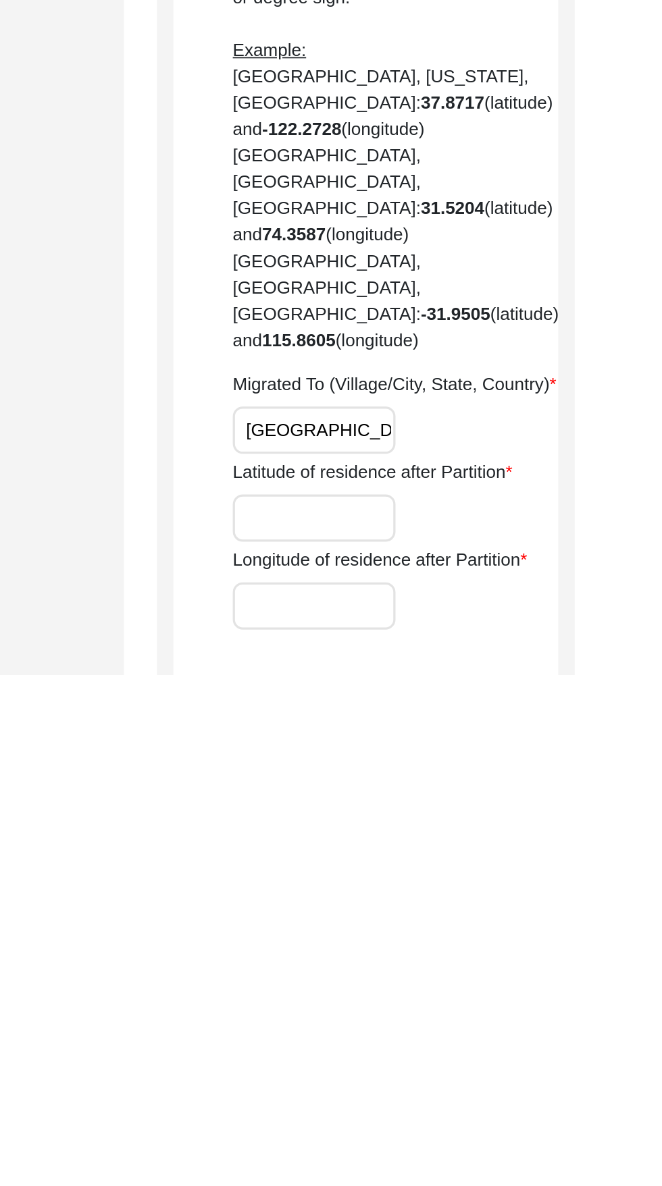
paste input "[GEOGRAPHIC_DATA]"
type input "[GEOGRAPHIC_DATA]"
click at [480, 1075] on input "[GEOGRAPHIC_DATA]" at bounding box center [448, 1089] width 100 height 29
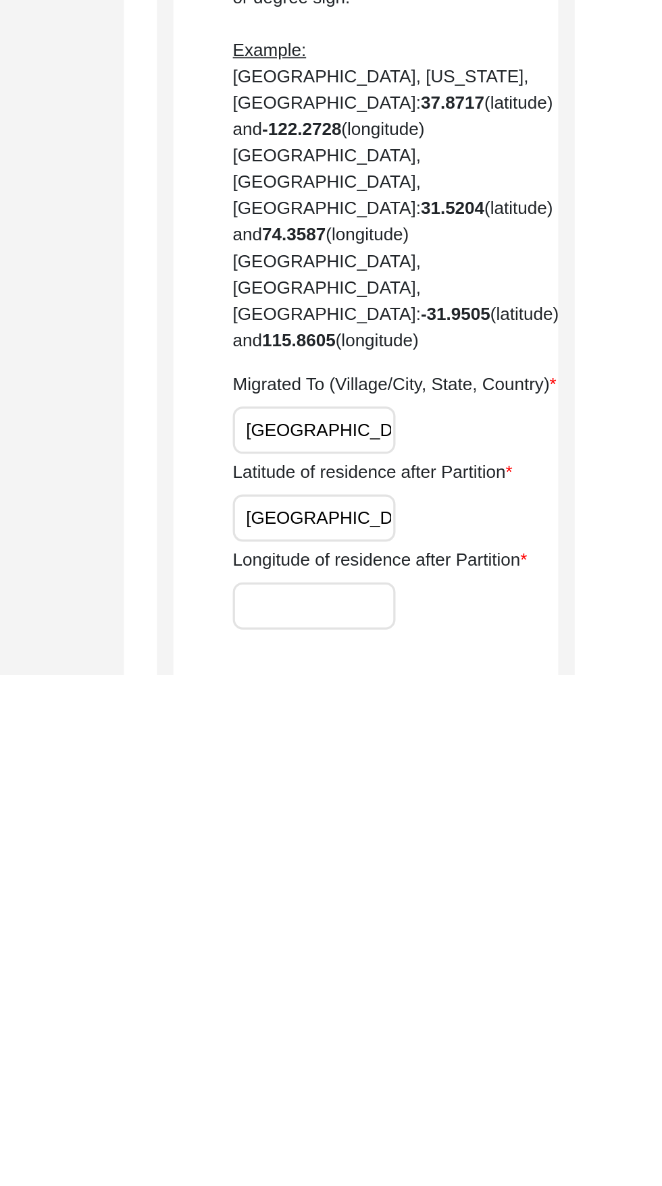
click at [426, 1129] on input "Longitude of residence after Partition" at bounding box center [448, 1143] width 100 height 29
paste input "[GEOGRAPHIC_DATA]"
click at [443, 1129] on input "[GEOGRAPHIC_DATA]" at bounding box center [448, 1143] width 100 height 29
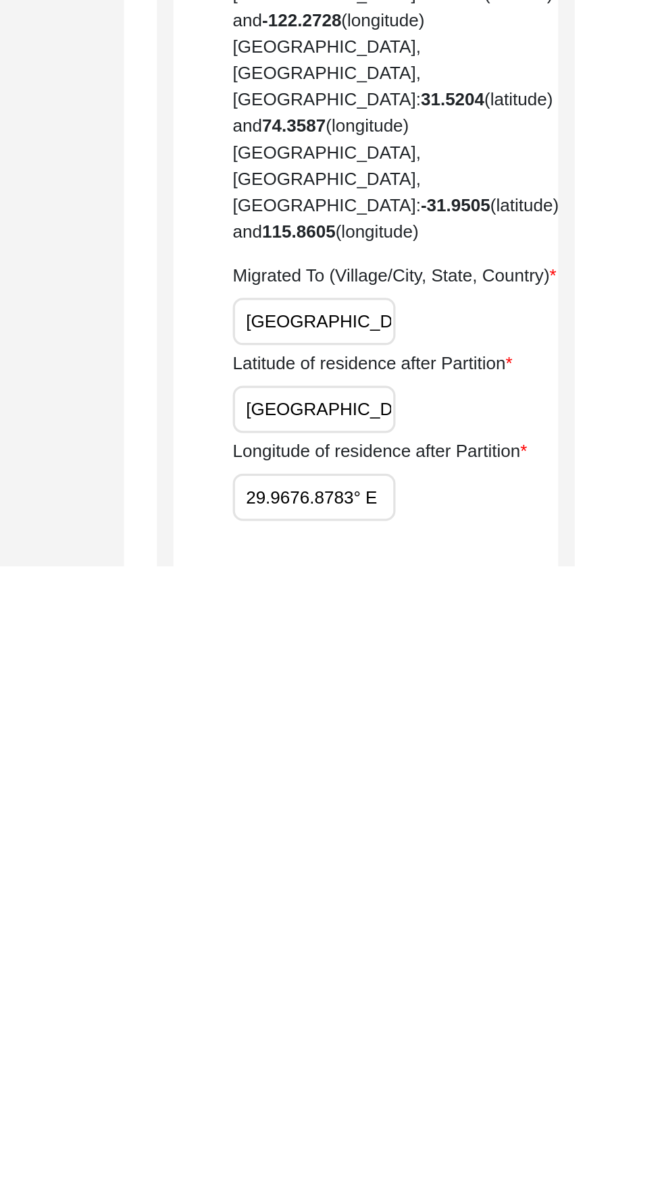
scroll to position [0, 0]
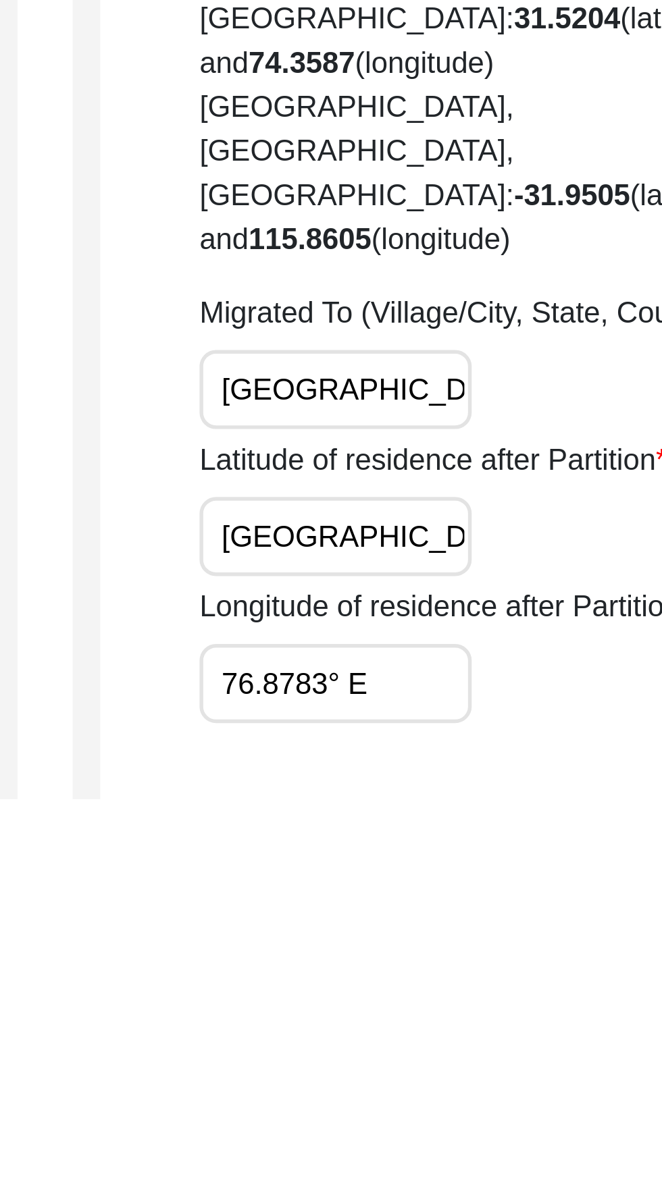
type input "76.8783° E"
click at [463, 1075] on input "[GEOGRAPHIC_DATA]" at bounding box center [448, 1089] width 100 height 29
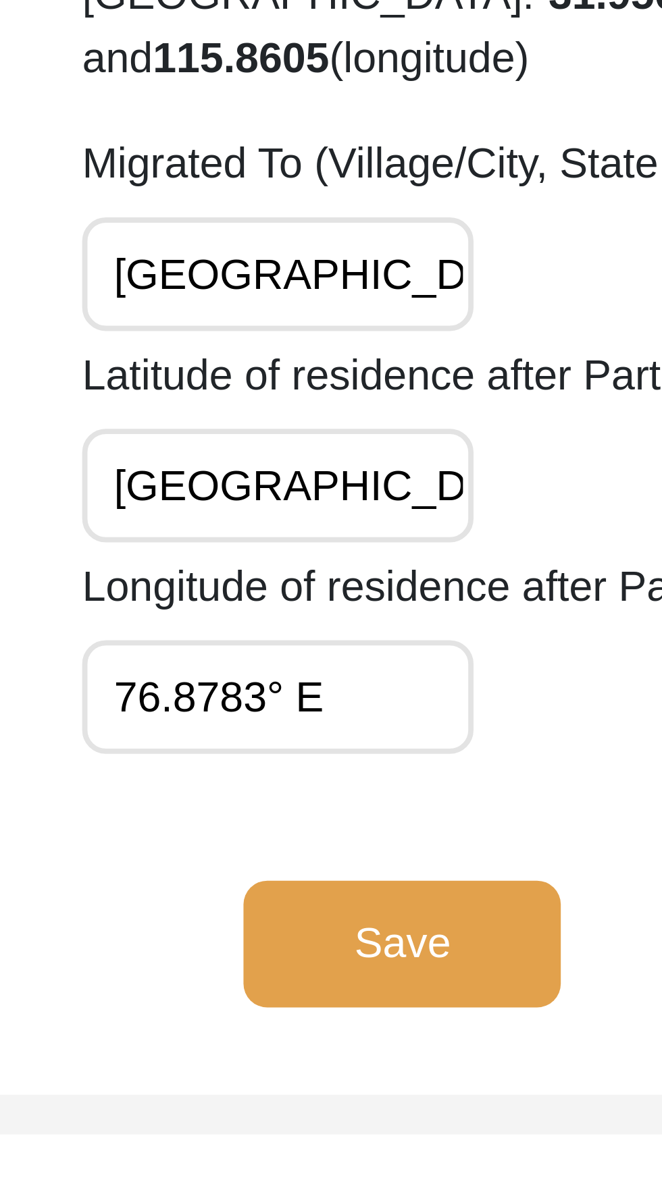
scroll to position [288, 0]
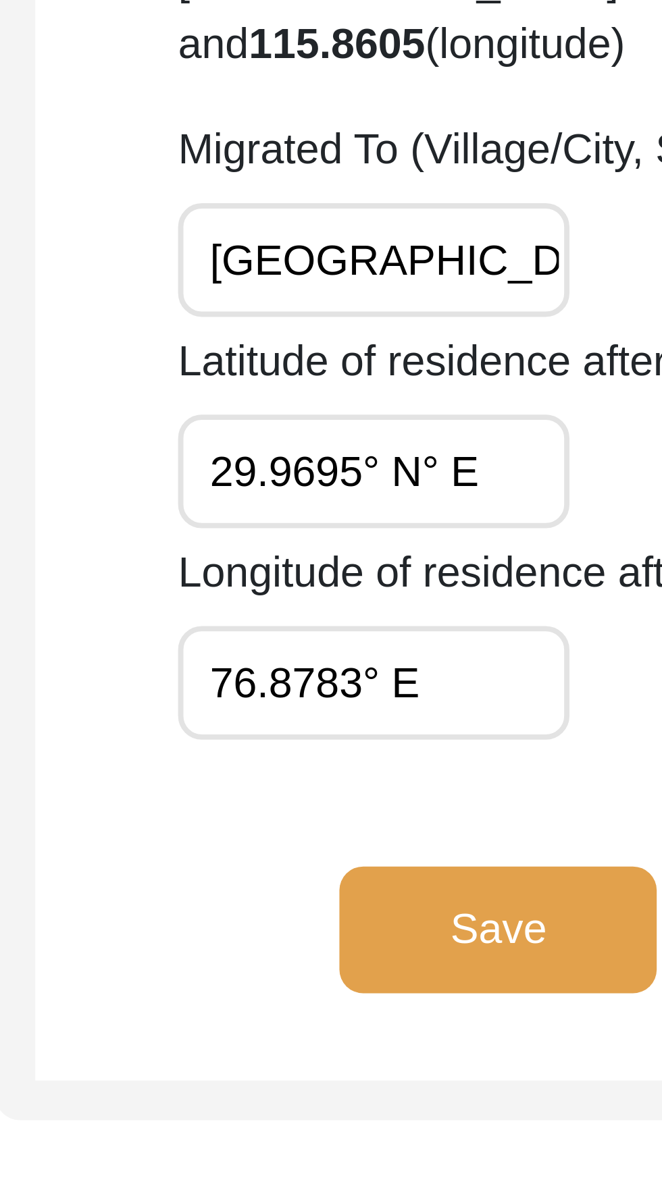
click at [487, 894] on input "29.9695° N° E" at bounding box center [448, 908] width 100 height 29
type input "29.9695° N"
click at [496, 1010] on button "Save" at bounding box center [479, 1026] width 81 height 32
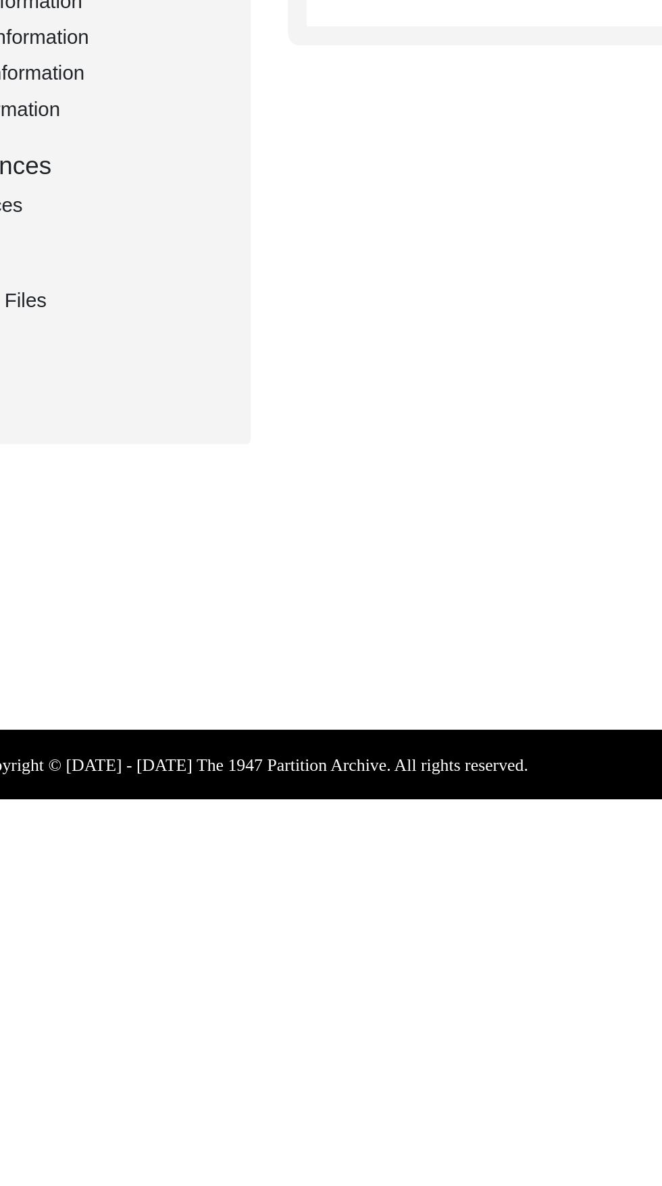
scroll to position [0, 0]
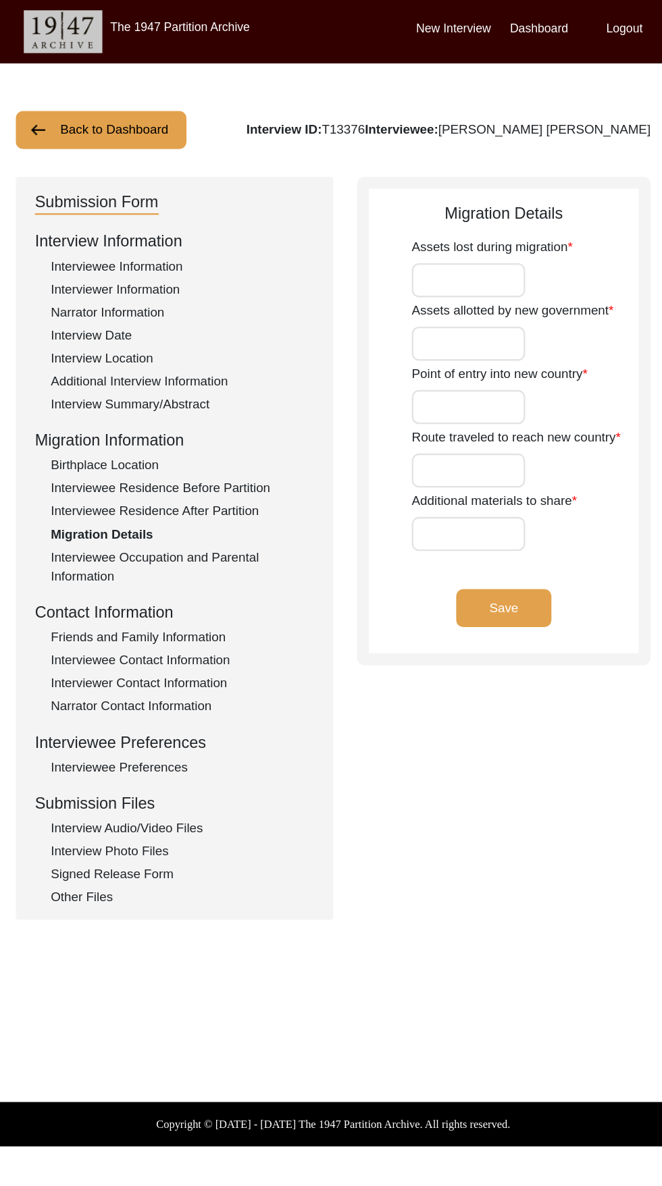
click at [464, 237] on input "Assets lost during migration" at bounding box center [446, 238] width 97 height 29
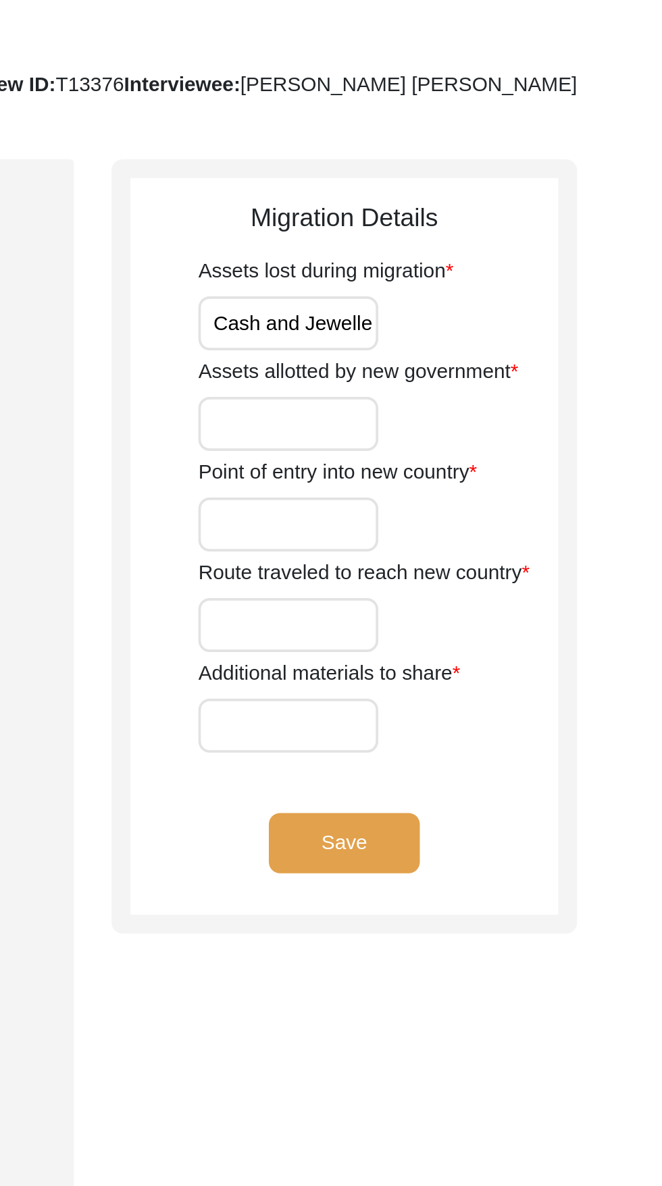
scroll to position [0, 9]
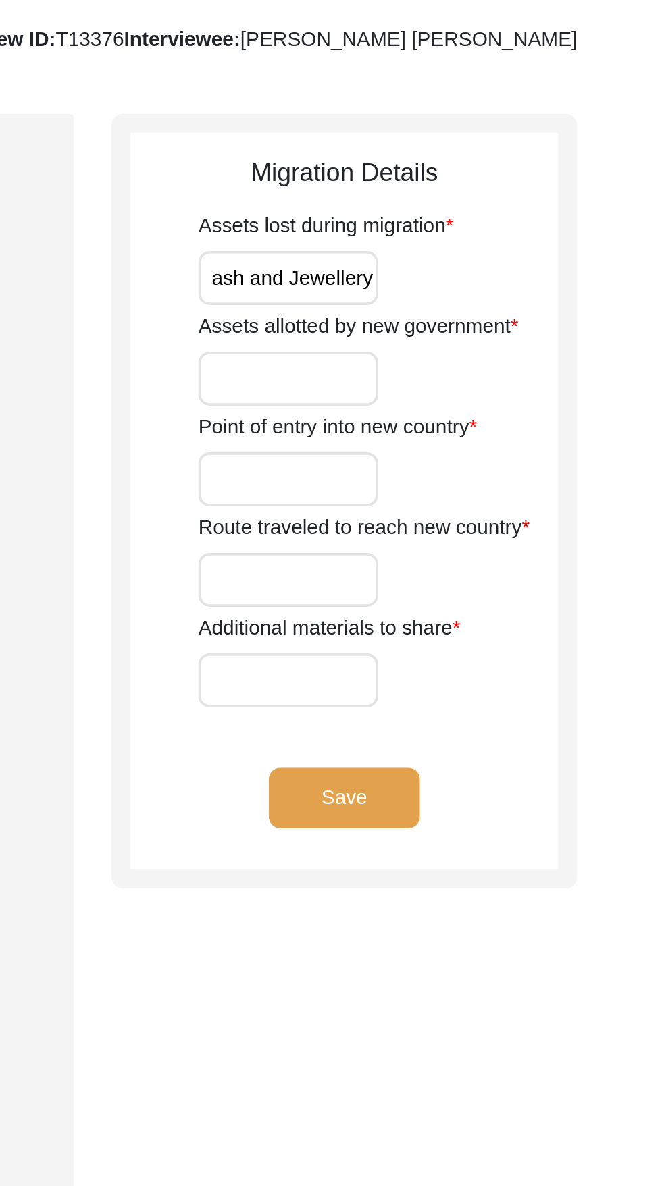
type input "Cash and Jewellery"
click at [427, 296] on input "Assets allotted by new government" at bounding box center [446, 292] width 97 height 29
type input "Shelter camps"
click at [476, 350] on input "Point of entry into new country" at bounding box center [446, 346] width 97 height 29
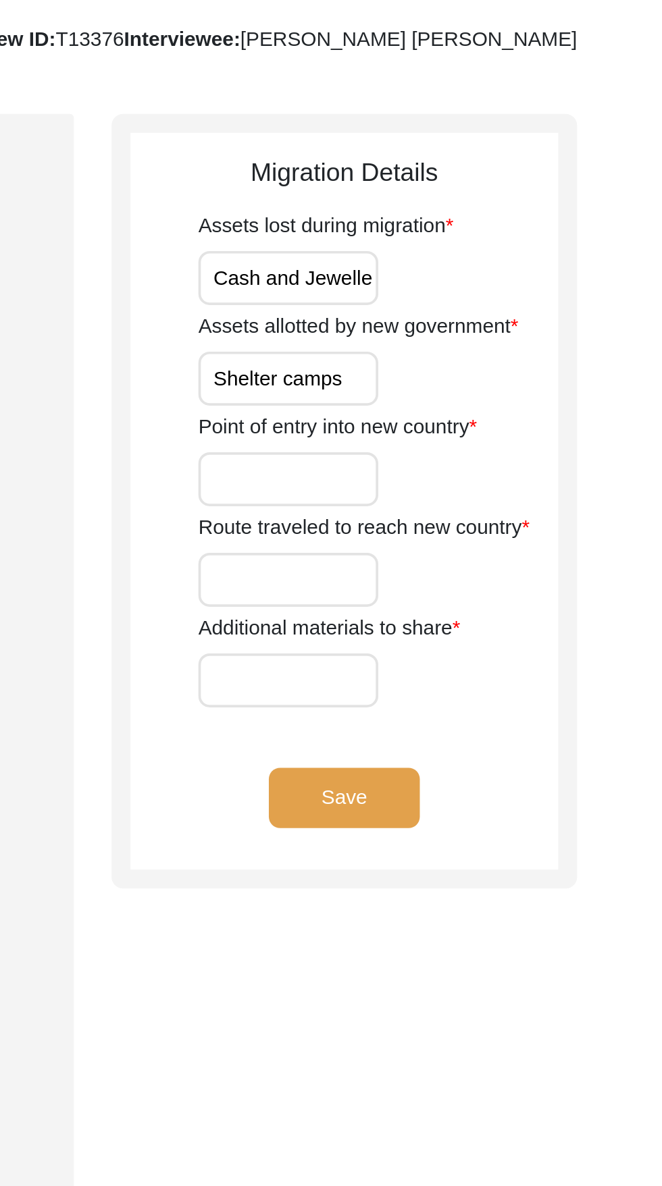
click at [469, 342] on input "Point of entry into new country" at bounding box center [446, 346] width 97 height 29
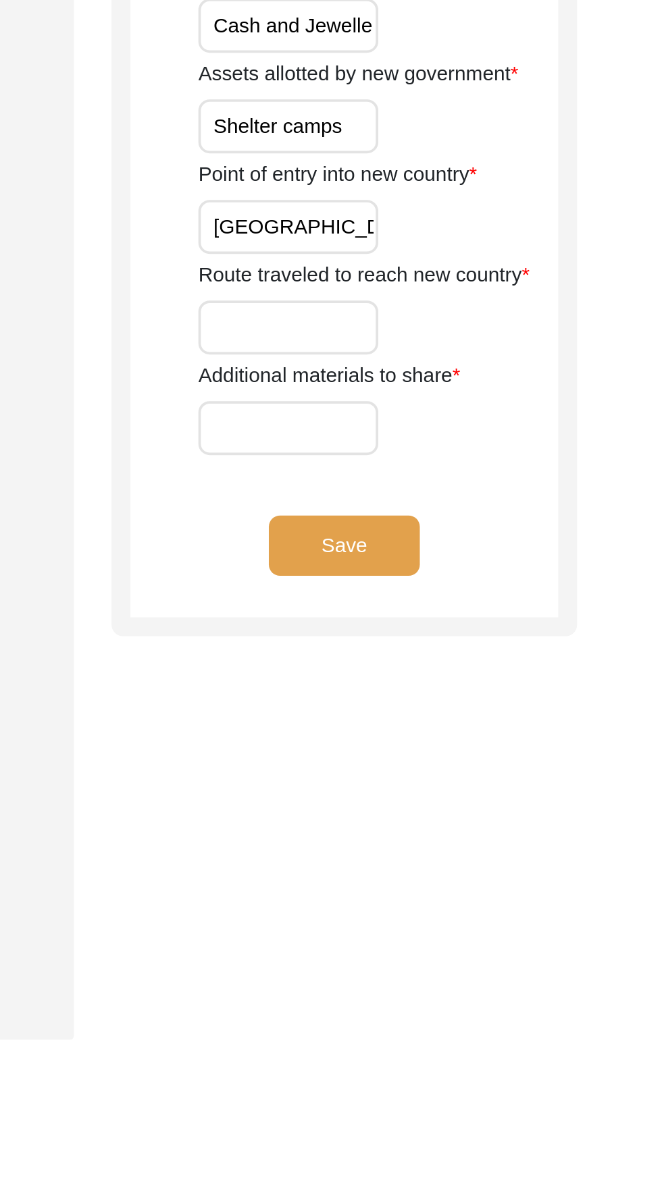
type input "[GEOGRAPHIC_DATA]"
click at [462, 397] on input "Route traveled to reach new country" at bounding box center [446, 400] width 97 height 29
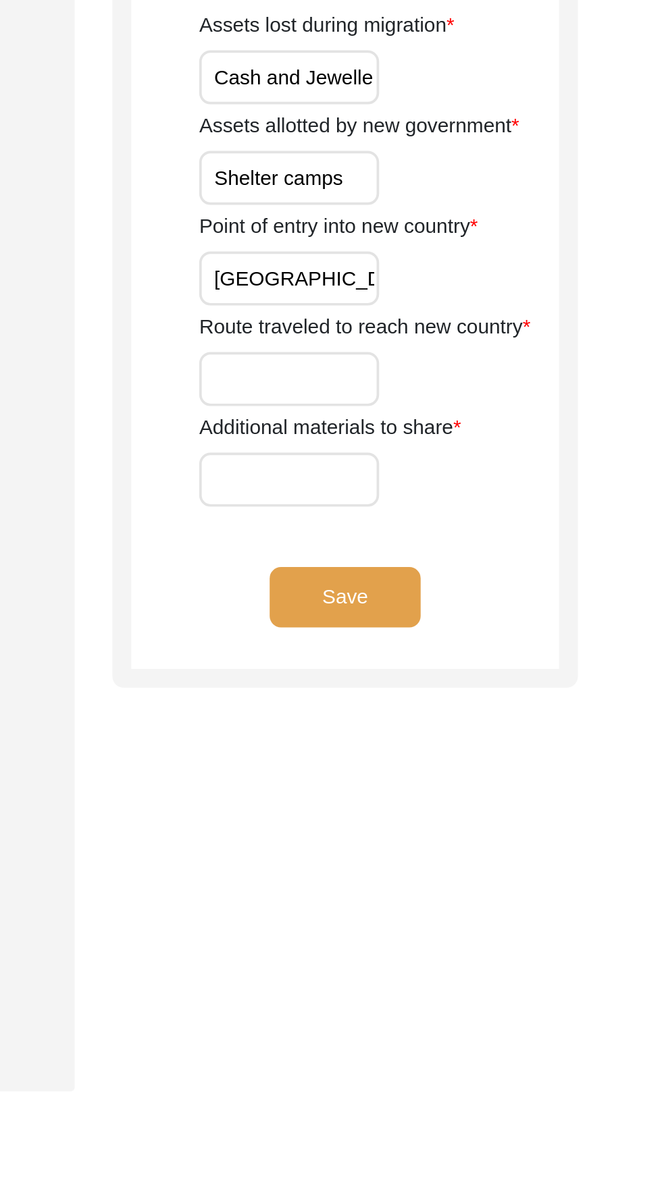
click at [462, 460] on input "Additional materials to share" at bounding box center [446, 454] width 97 height 29
type input "None"
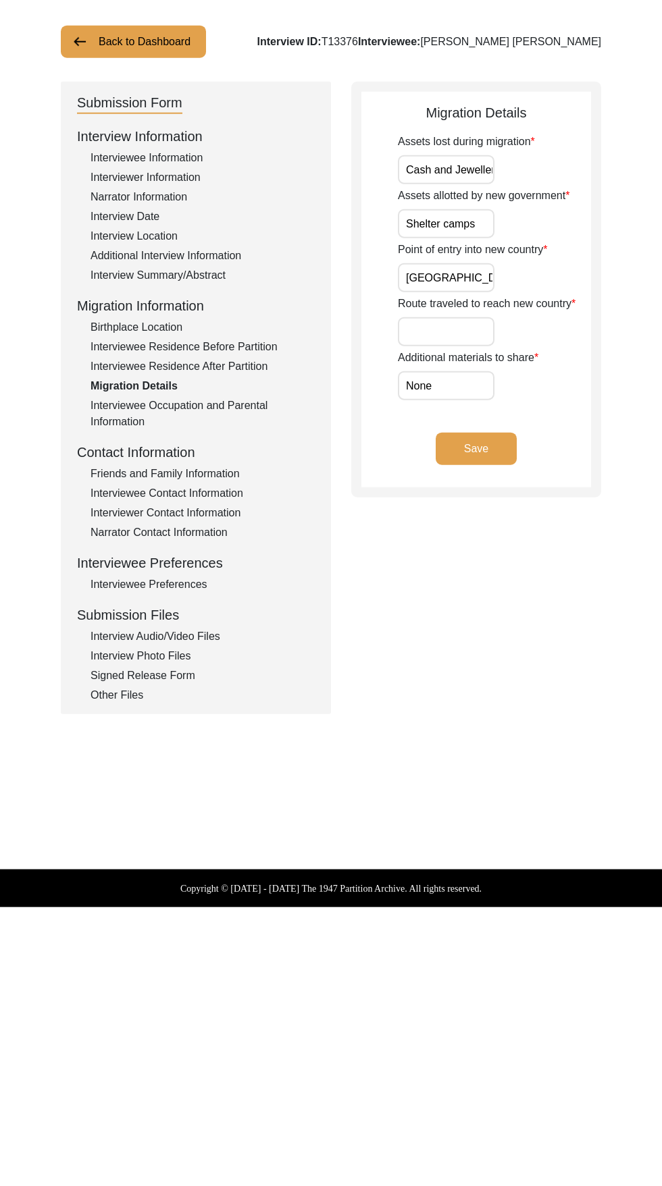
click at [491, 513] on button "Save" at bounding box center [475, 518] width 81 height 32
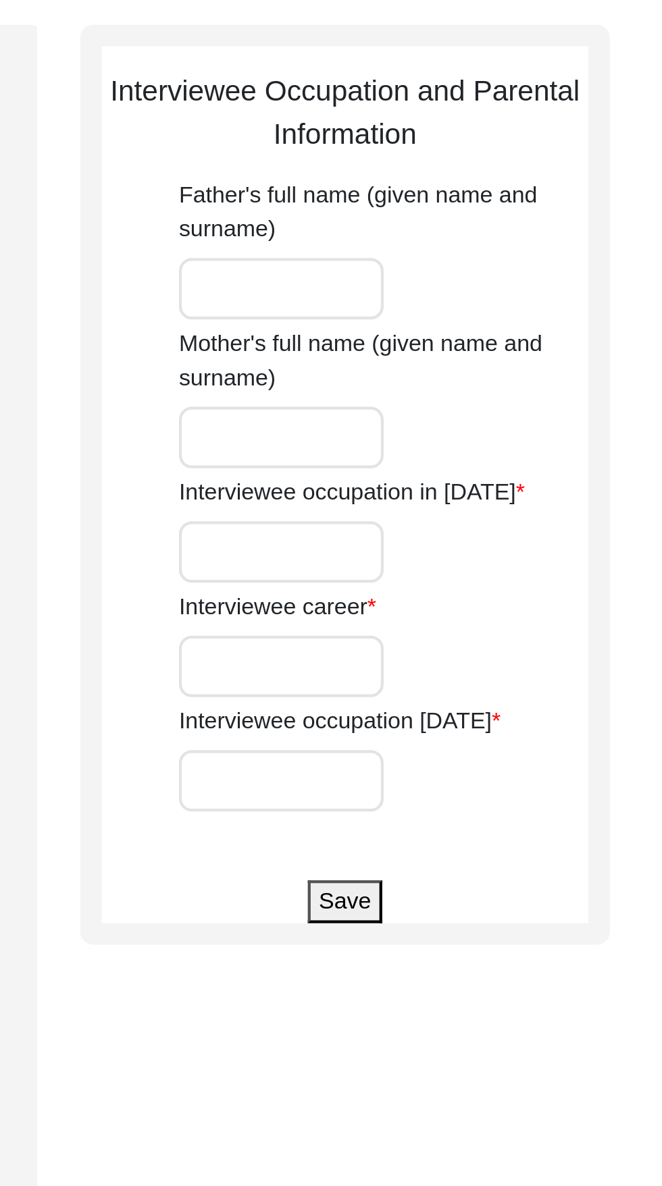
click at [455, 277] on input "Father's full name (given name and surname)" at bounding box center [446, 275] width 97 height 29
type input "[PERSON_NAME] [PERSON_NAME]"
click at [460, 341] on input "Mother's full name (given name and surname)" at bounding box center [446, 345] width 97 height 29
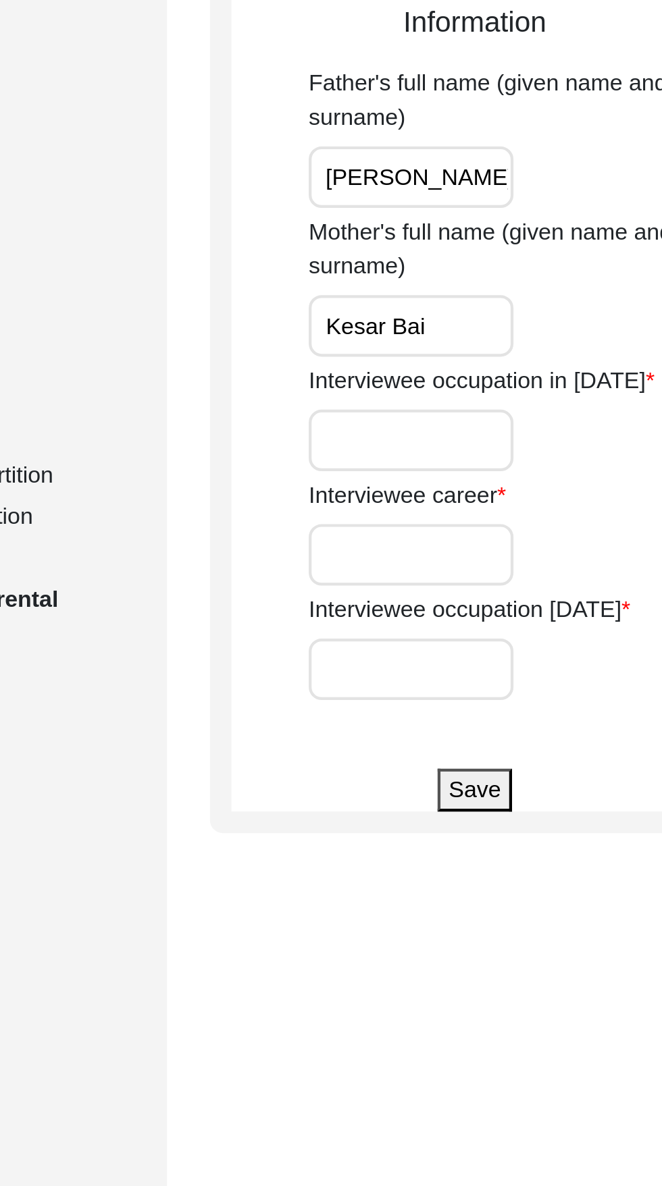
type input "Kesar Bai"
click at [458, 401] on input "Interviewee occupation in [DATE]" at bounding box center [446, 399] width 97 height 29
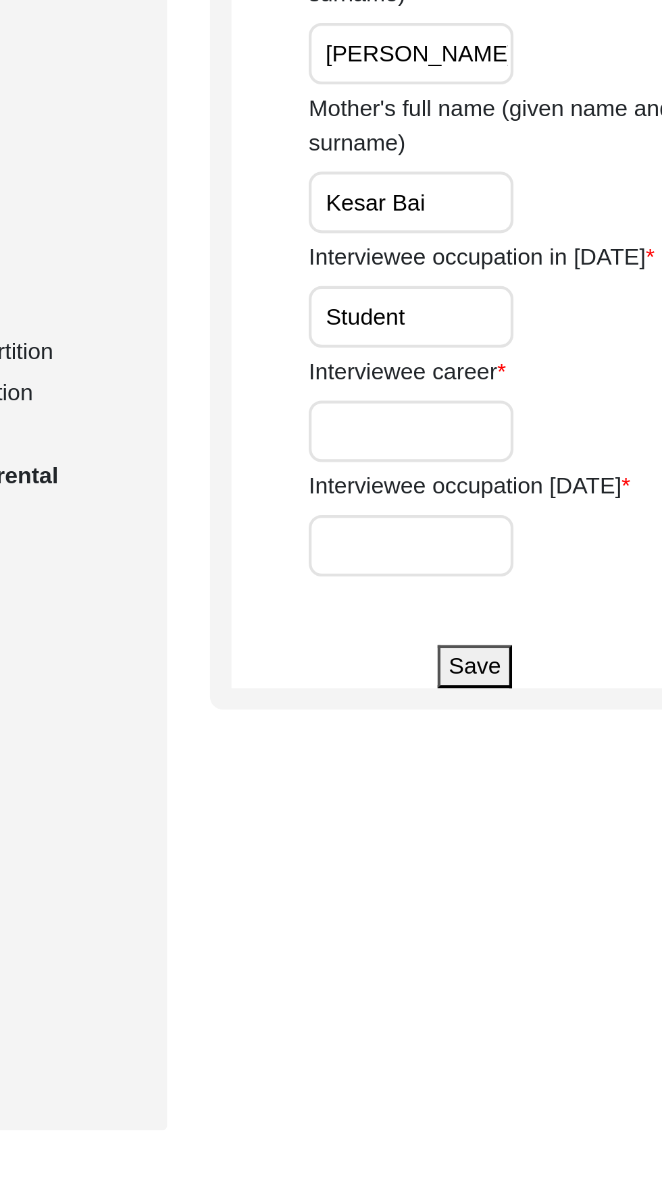
type input "Student"
click at [450, 450] on input "Interviewee career" at bounding box center [446, 453] width 97 height 29
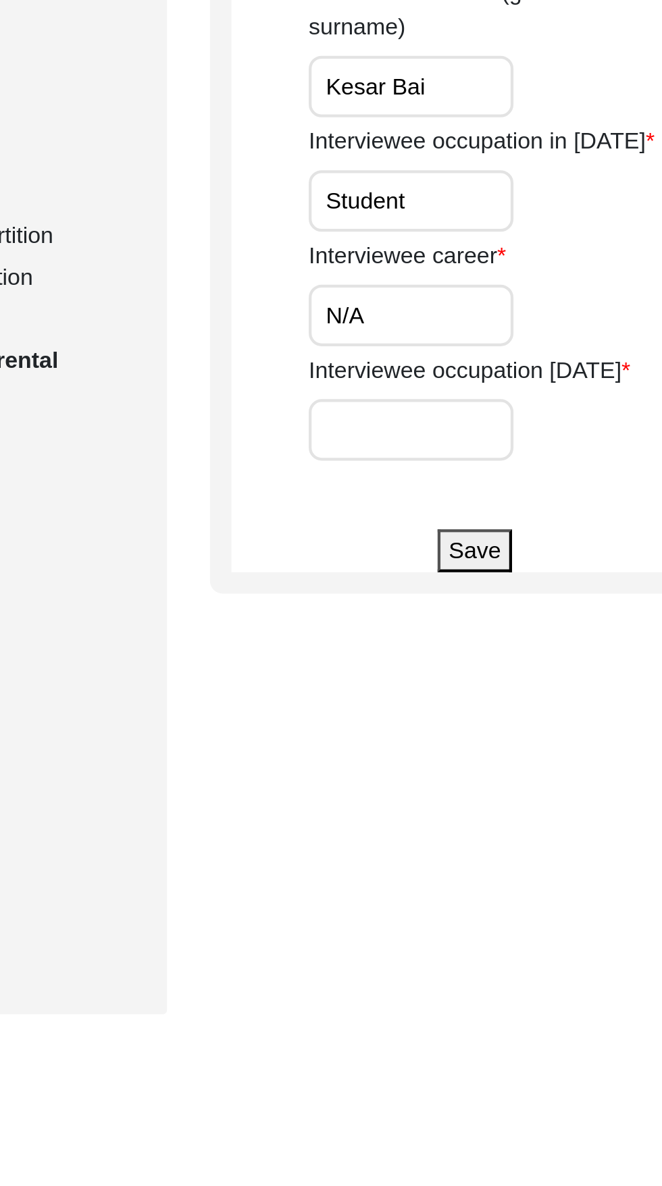
type input "N/A"
click at [465, 505] on input "Interviewee occupation [DATE]" at bounding box center [446, 507] width 97 height 29
type input "Retired Government employee"
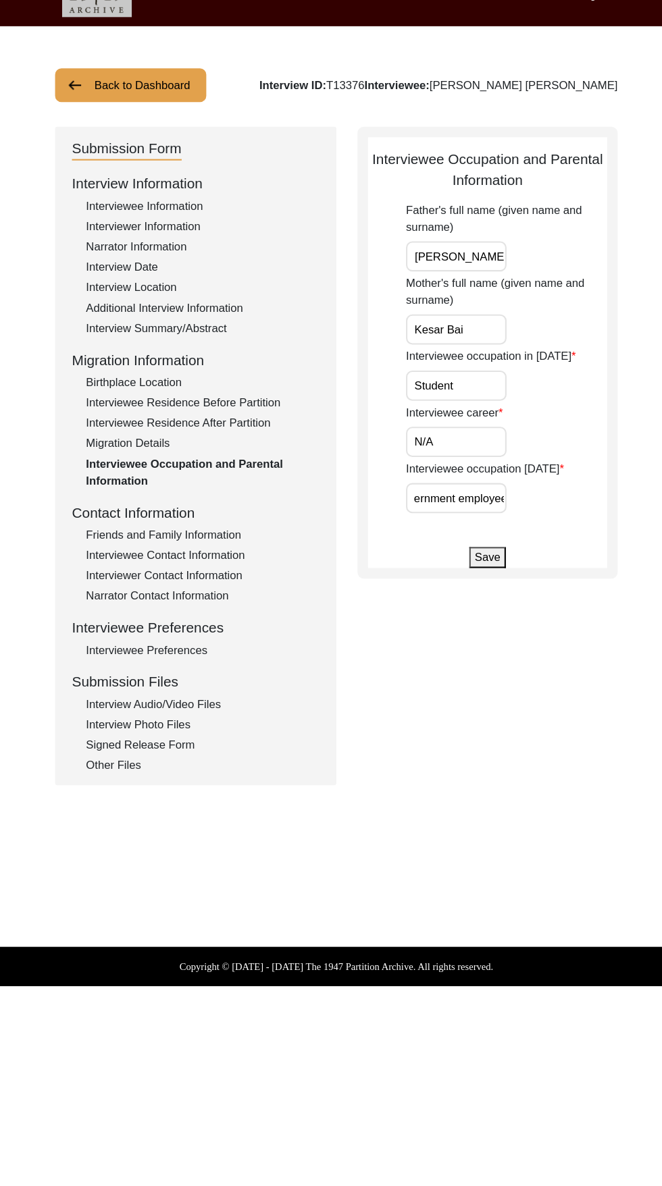
click at [486, 564] on button "Save" at bounding box center [475, 564] width 35 height 20
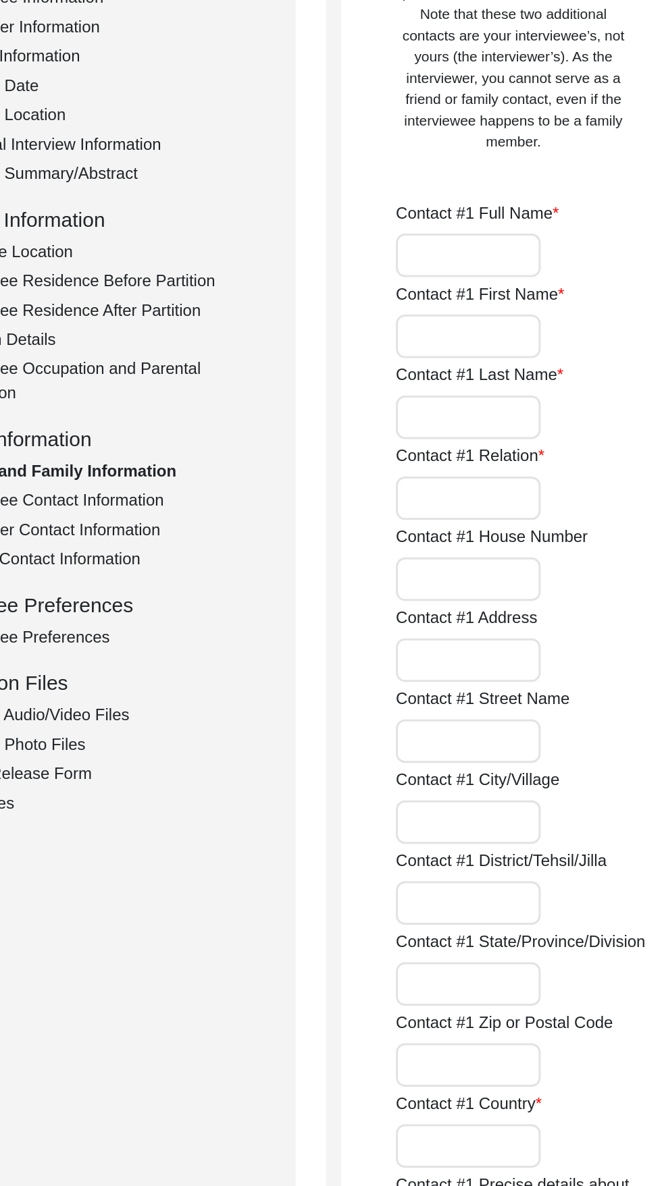
click at [444, 376] on label "Contact #1 Full Name" at bounding box center [452, 371] width 109 height 16
click at [444, 384] on input "Contact #1 Full Name" at bounding box center [446, 398] width 97 height 29
type input "[PERSON_NAME]"
click at [472, 450] on input "Contact #1 First Name" at bounding box center [446, 452] width 97 height 29
type input "[PERSON_NAME]"
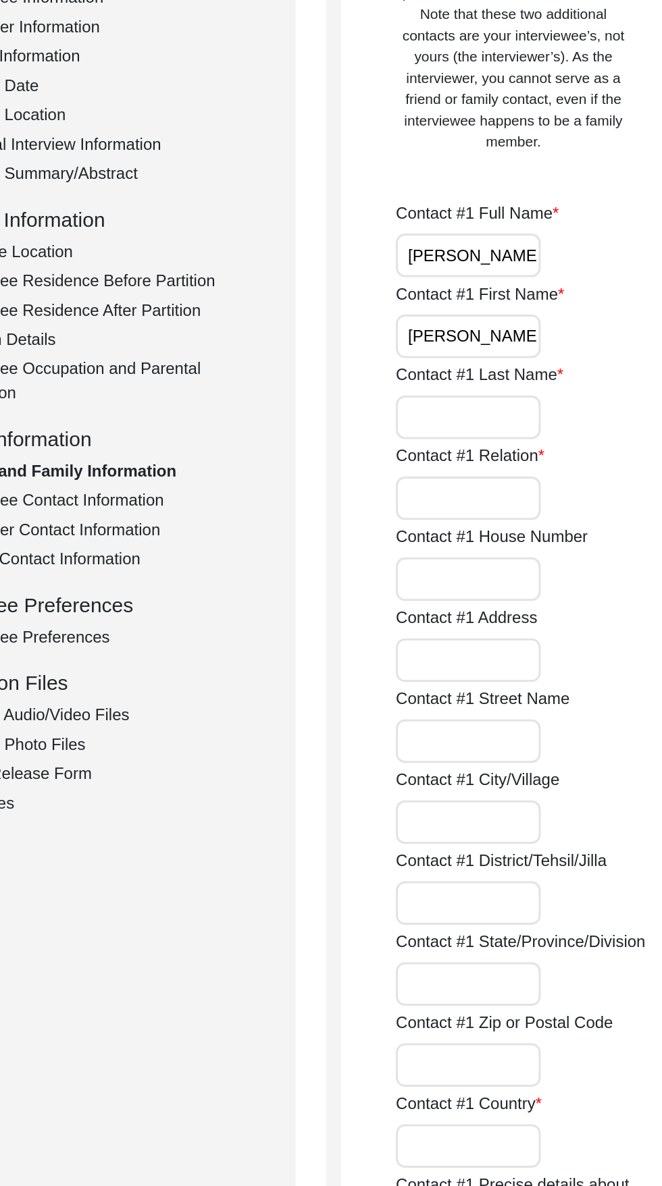
click at [460, 502] on input "Contact #1 Last Name" at bounding box center [446, 506] width 97 height 29
type input "[PERSON_NAME]"
click at [464, 560] on input "Contact #1 Relation" at bounding box center [446, 560] width 97 height 29
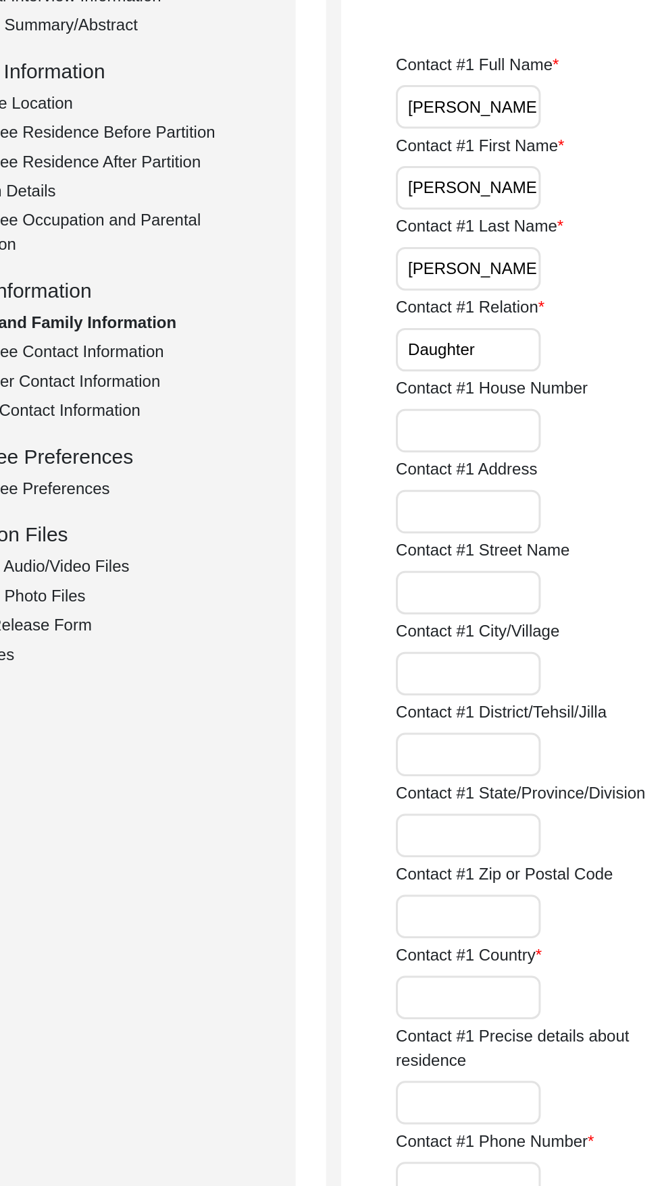
type input "Daughter"
click at [472, 614] on input "Contact #1 House Number" at bounding box center [446, 614] width 97 height 29
click at [418, 617] on input "24 [PERSON_NAME]" at bounding box center [446, 614] width 97 height 29
type input "24, [PERSON_NAME]"
click at [448, 668] on input "Contact #1 Address" at bounding box center [446, 668] width 97 height 29
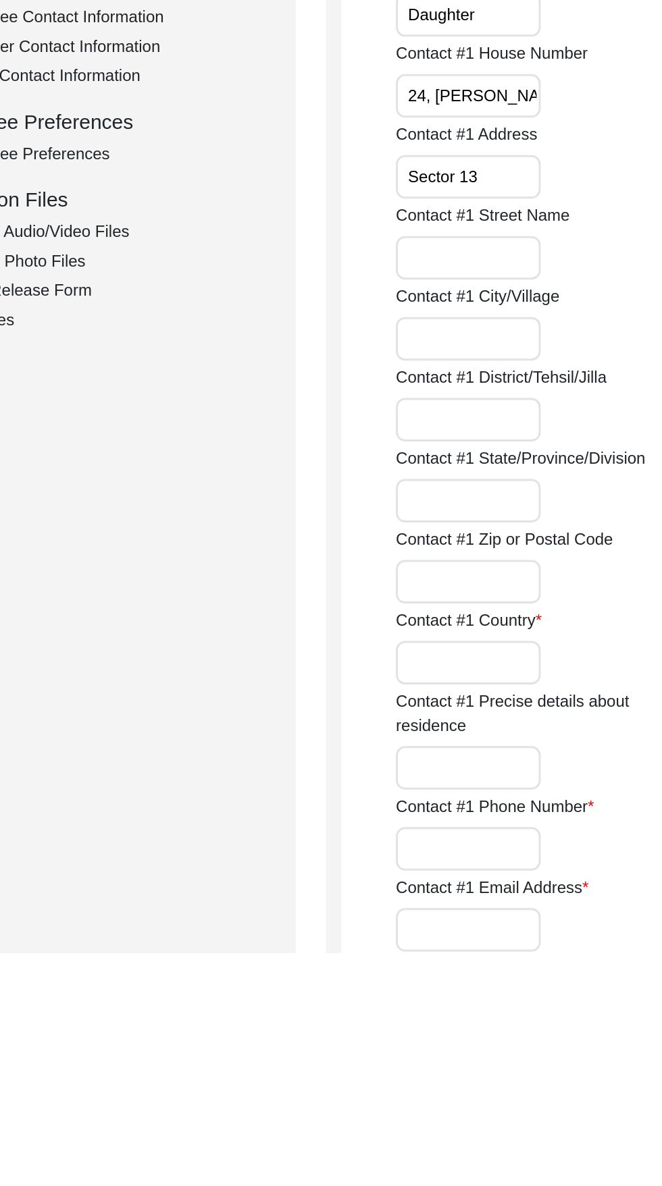
type input "Sector 13"
click at [449, 798] on label "Contact #1 District/Tehsil/Jilla" at bounding box center [468, 803] width 140 height 16
click at [449, 816] on input "Contact #1 District/Tehsil/Jilla" at bounding box center [446, 830] width 97 height 29
click at [439, 775] on input "Contact #1 City/Village" at bounding box center [446, 776] width 97 height 29
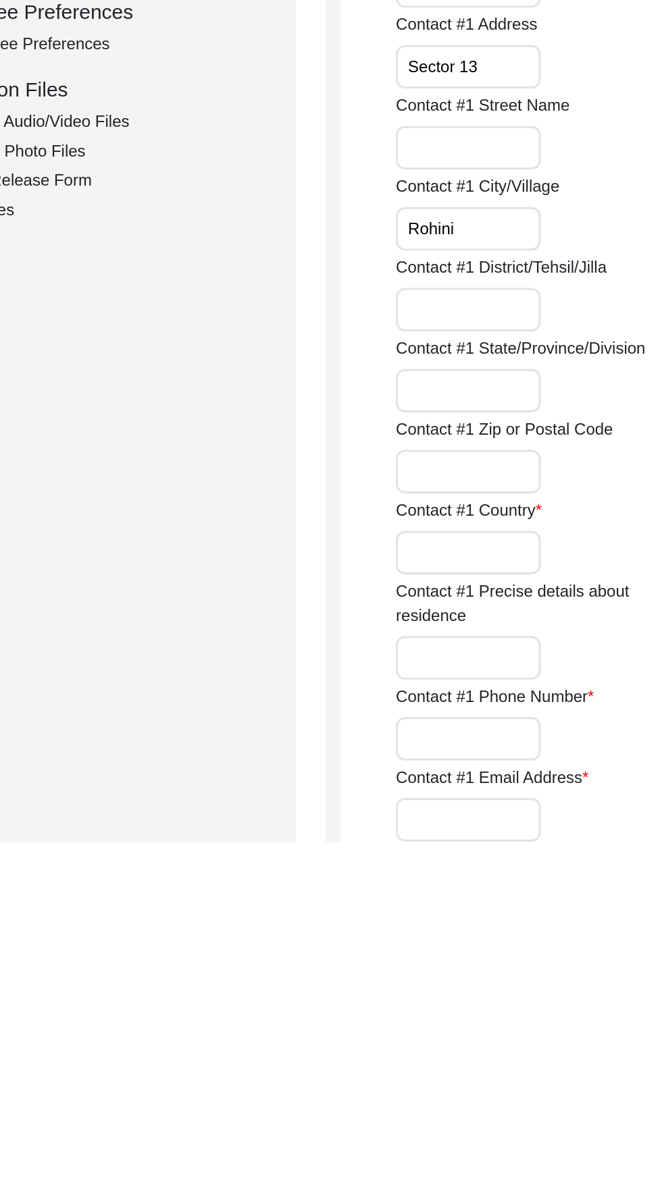
type input "Rohini"
click at [468, 881] on input "Contact #1 State/Province/Division" at bounding box center [446, 884] width 97 height 29
type input "[GEOGRAPHIC_DATA]"
click at [460, 944] on input "Contact #1 Zip or Postal Code" at bounding box center [446, 938] width 97 height 29
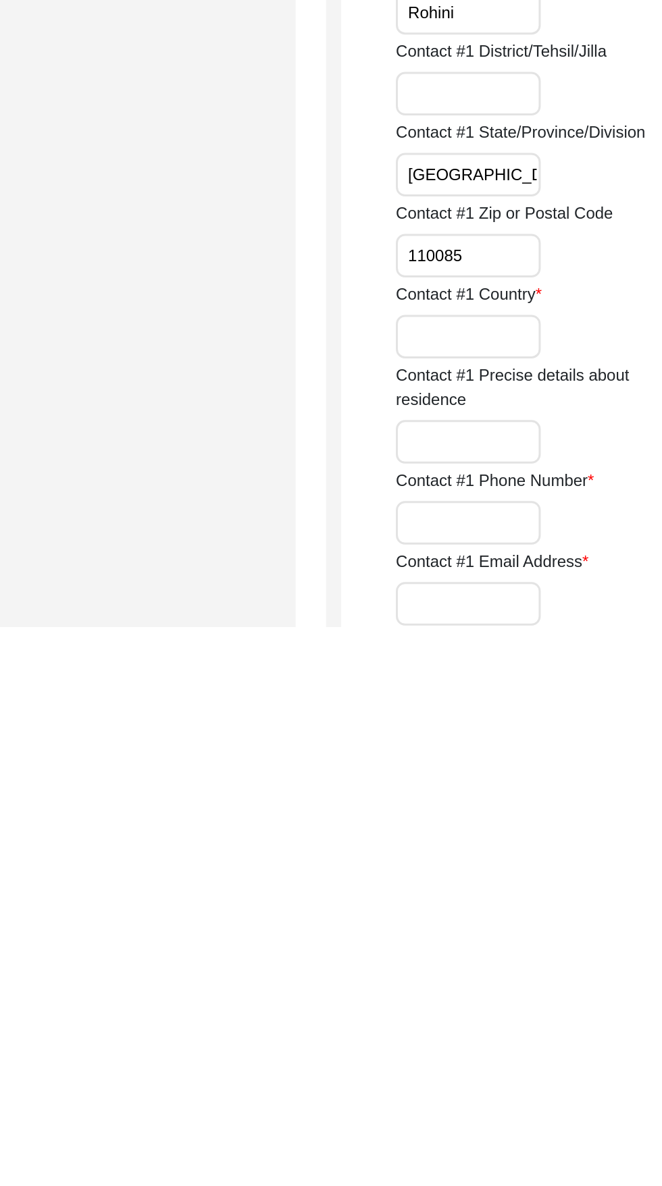
type input "110085"
click at [486, 988] on input "Contact #1 Country" at bounding box center [446, 992] width 97 height 29
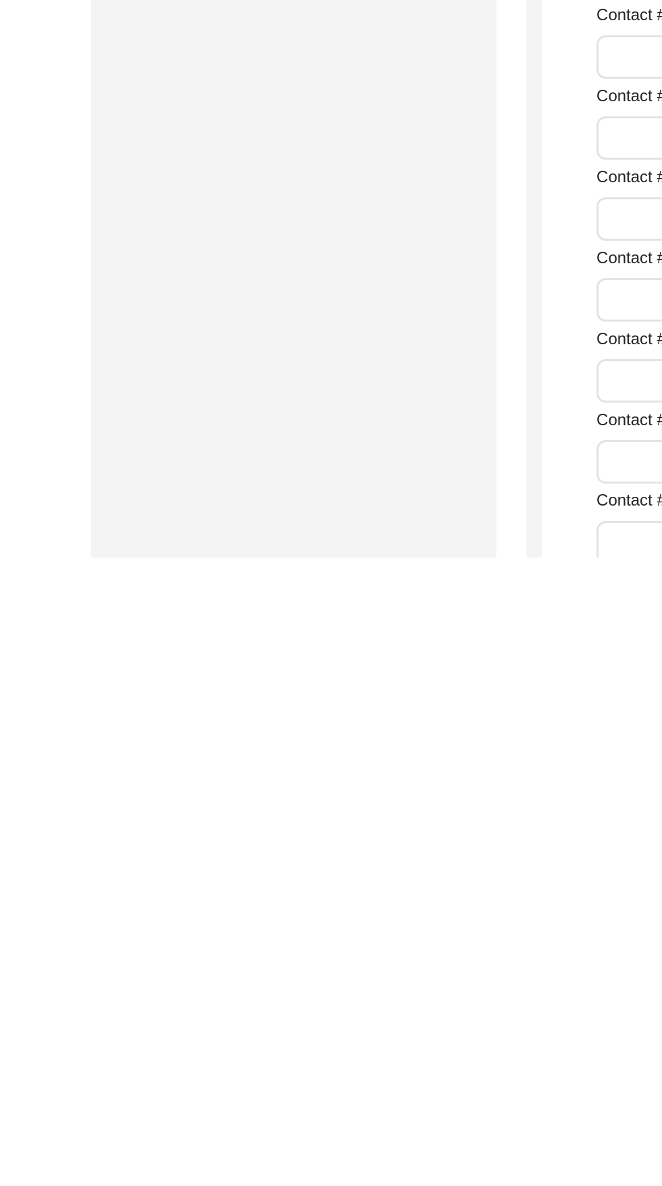
scroll to position [267, 0]
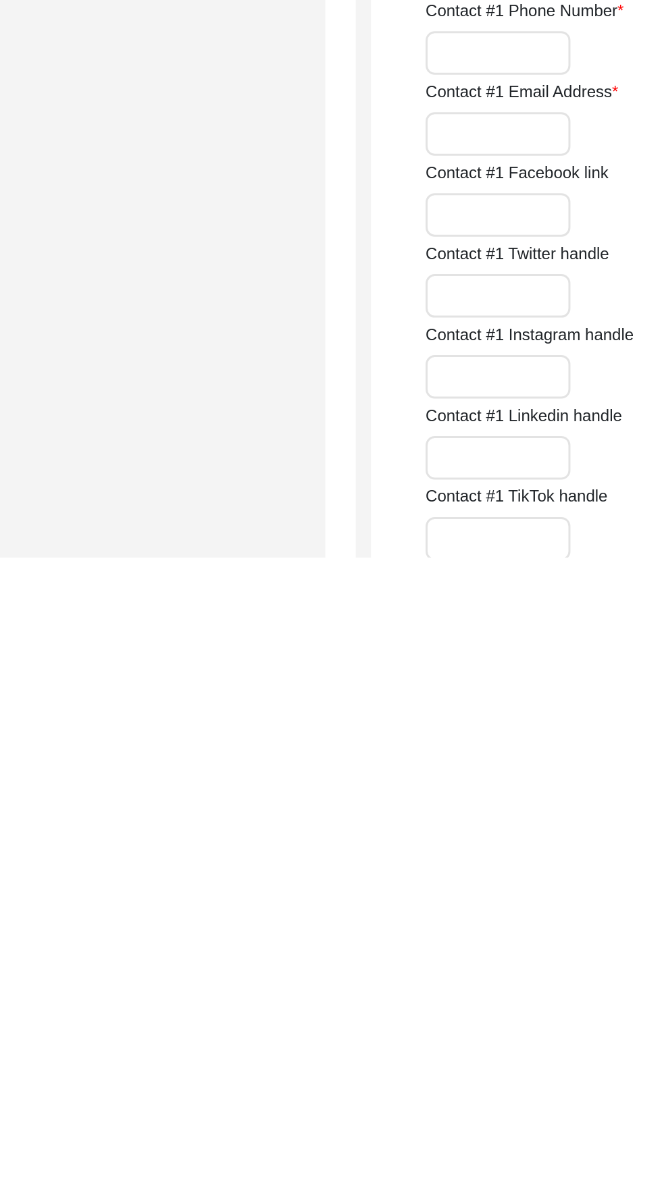
type input "[GEOGRAPHIC_DATA]"
click at [460, 901] on input "Contact #1 Email Address" at bounding box center [446, 903] width 97 height 29
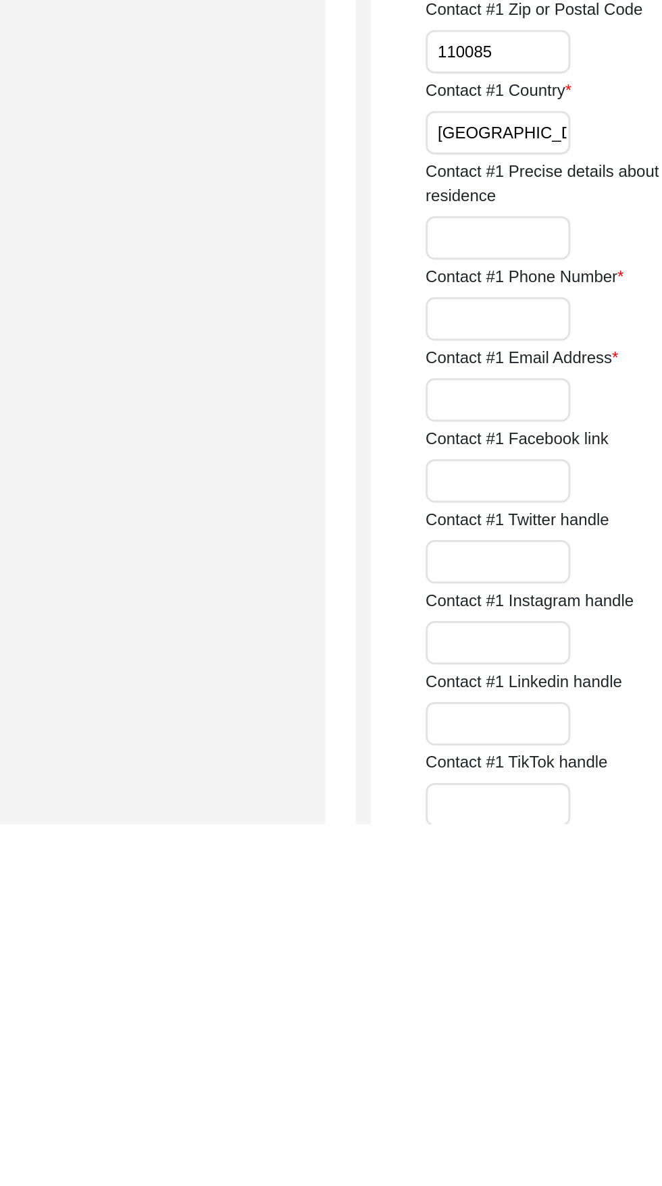
click at [454, 851] on input "Contact #1 Phone Number" at bounding box center [446, 849] width 97 height 29
type input "9868150404"
click at [458, 904] on input "Contact #1 Email Address" at bounding box center [446, 903] width 97 height 29
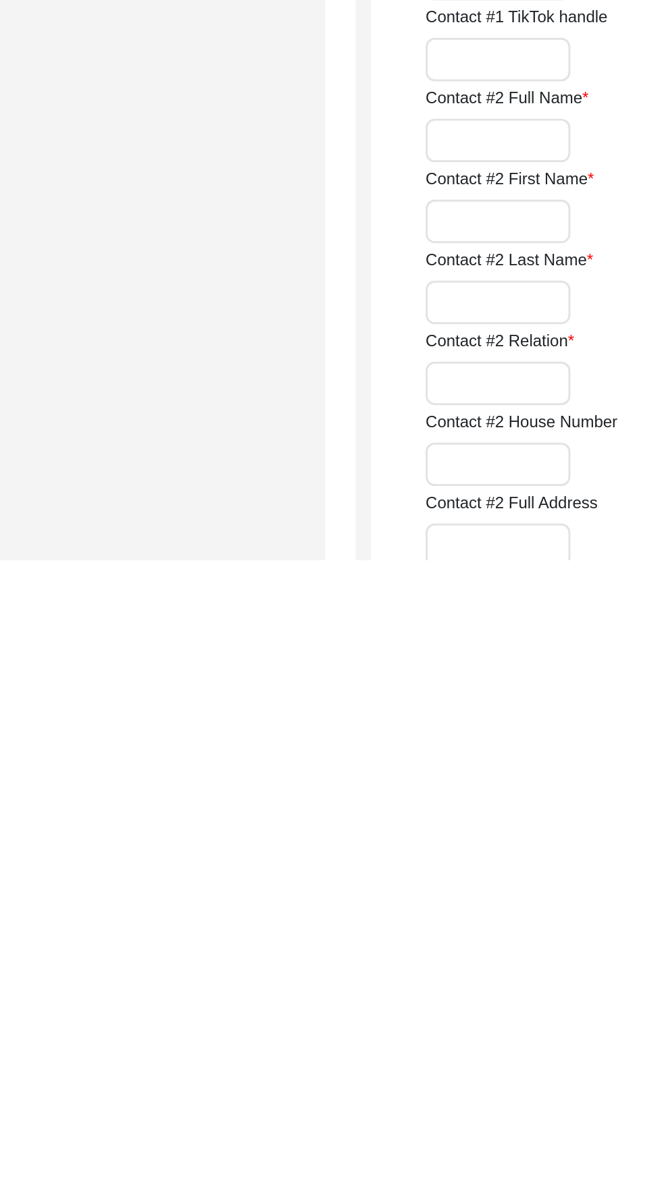
scroll to position [589, 0]
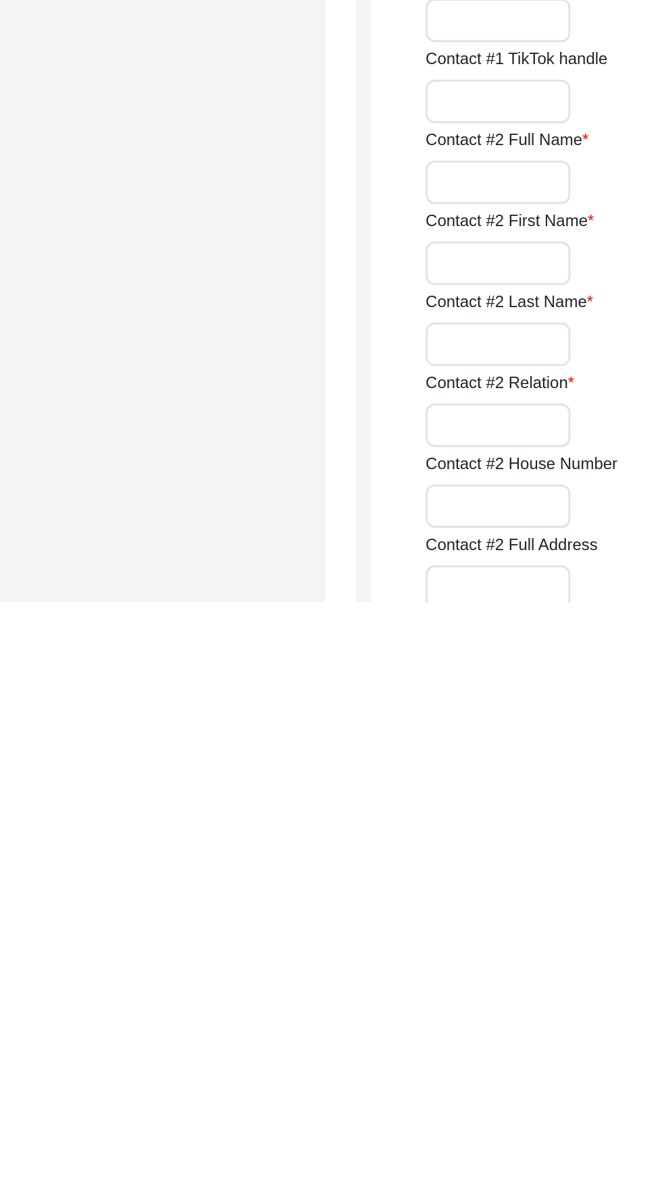
type input "[EMAIL_ADDRESS][DOMAIN_NAME]"
click at [461, 909] on input "Contact #2 Full Name" at bounding box center [446, 906] width 97 height 29
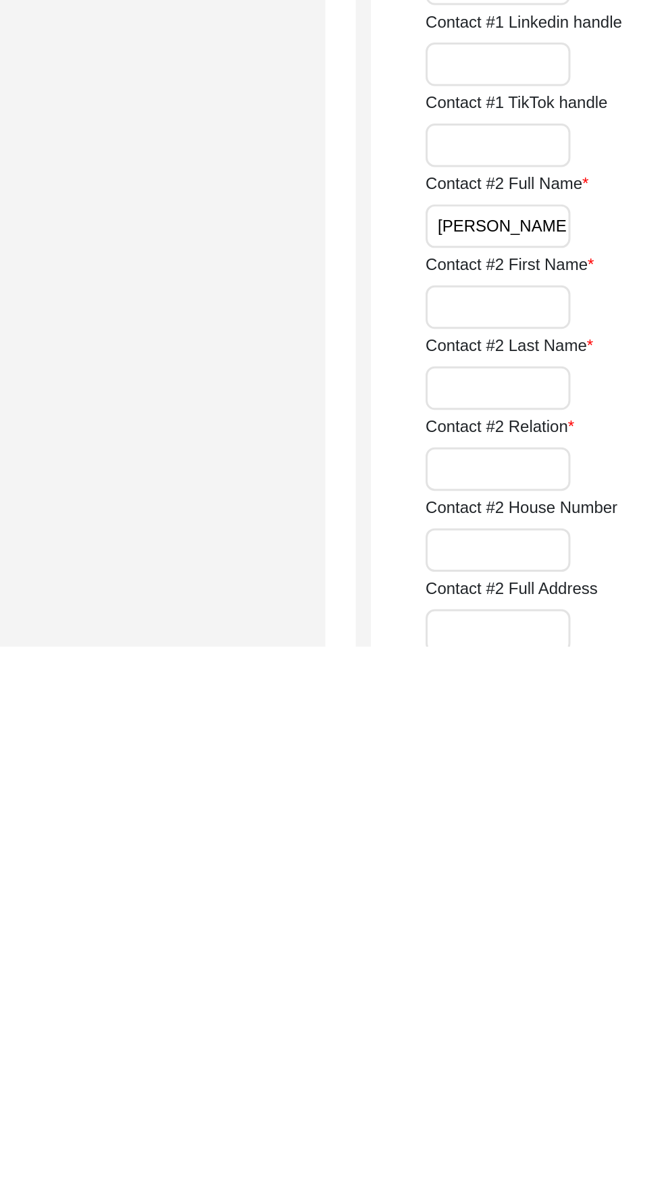
type input "[PERSON_NAME]"
click at [475, 961] on input "Contact #2 First Name" at bounding box center [446, 960] width 97 height 29
type input "Bharat"
click at [450, 1016] on input "Contact #2 Last Name" at bounding box center [446, 1014] width 97 height 29
type input "Khurans"
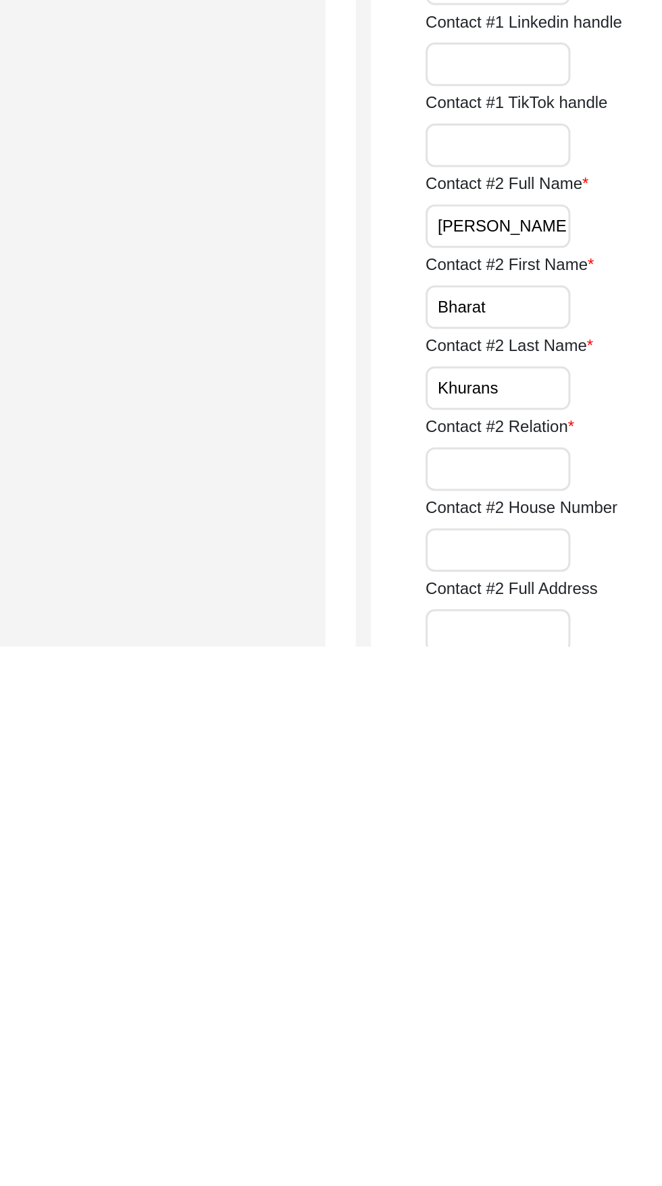
click at [435, 1067] on input "Contact #2 Relation" at bounding box center [446, 1068] width 97 height 29
type input "D"
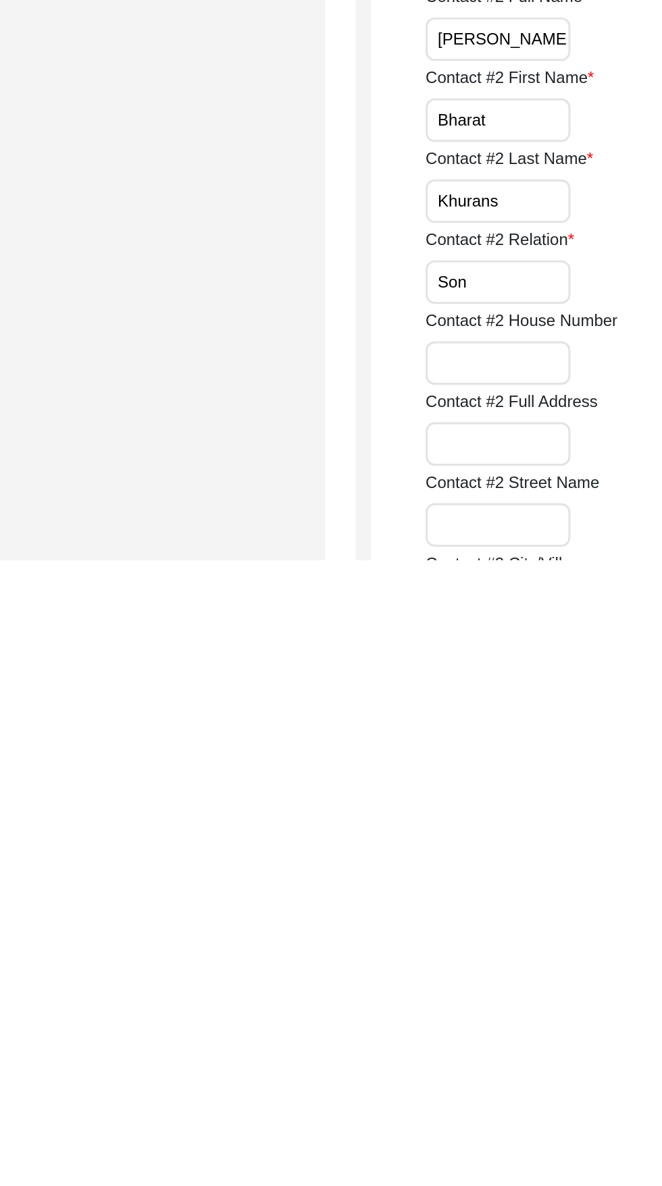
type input "Son"
click at [450, 1057] on input "Contact #2 House Number" at bounding box center [446, 1054] width 97 height 29
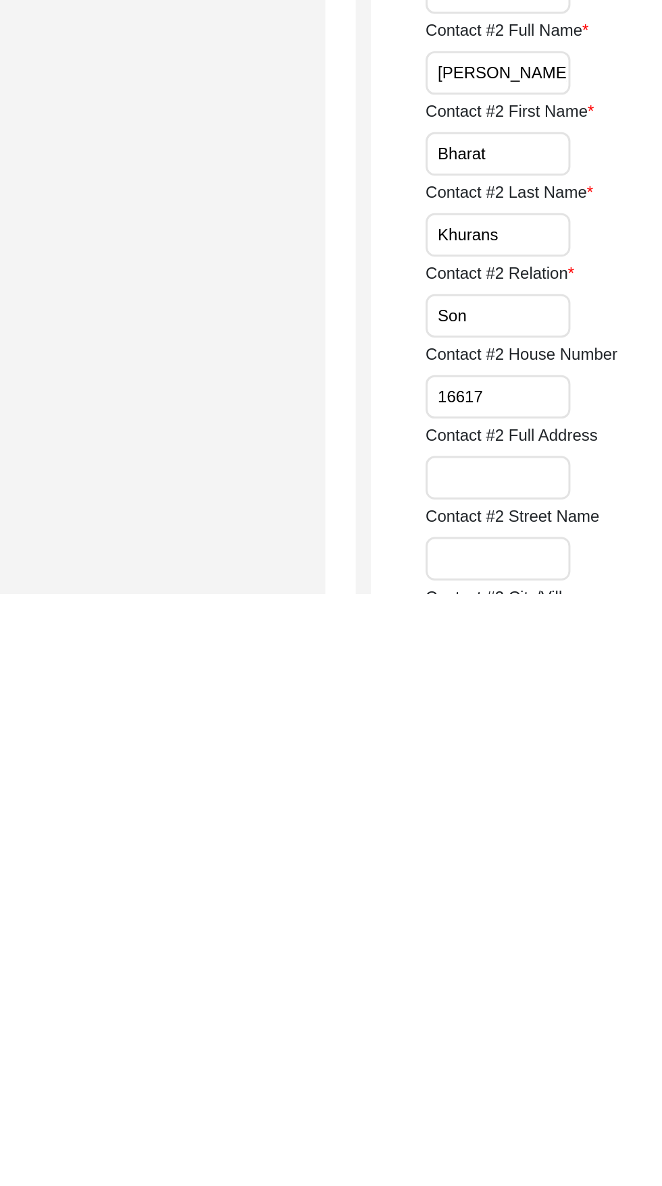
scroll to position [670, 0]
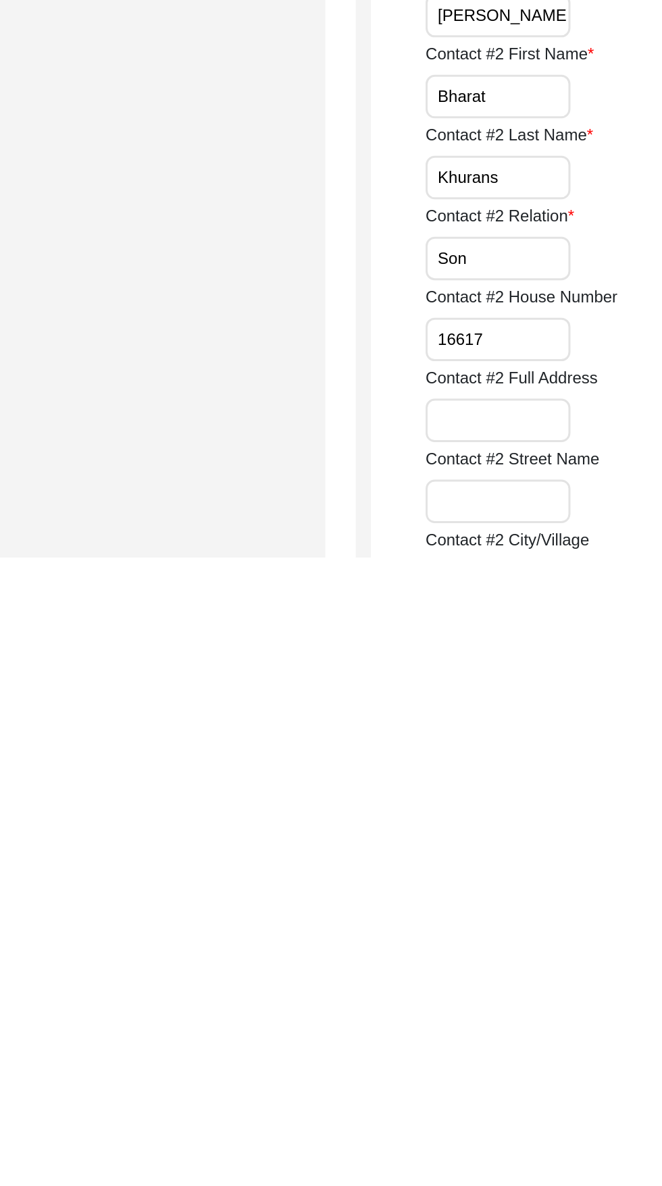
type input "16617"
click at [433, 1090] on input "Contact #2 Full Address" at bounding box center [446, 1094] width 97 height 29
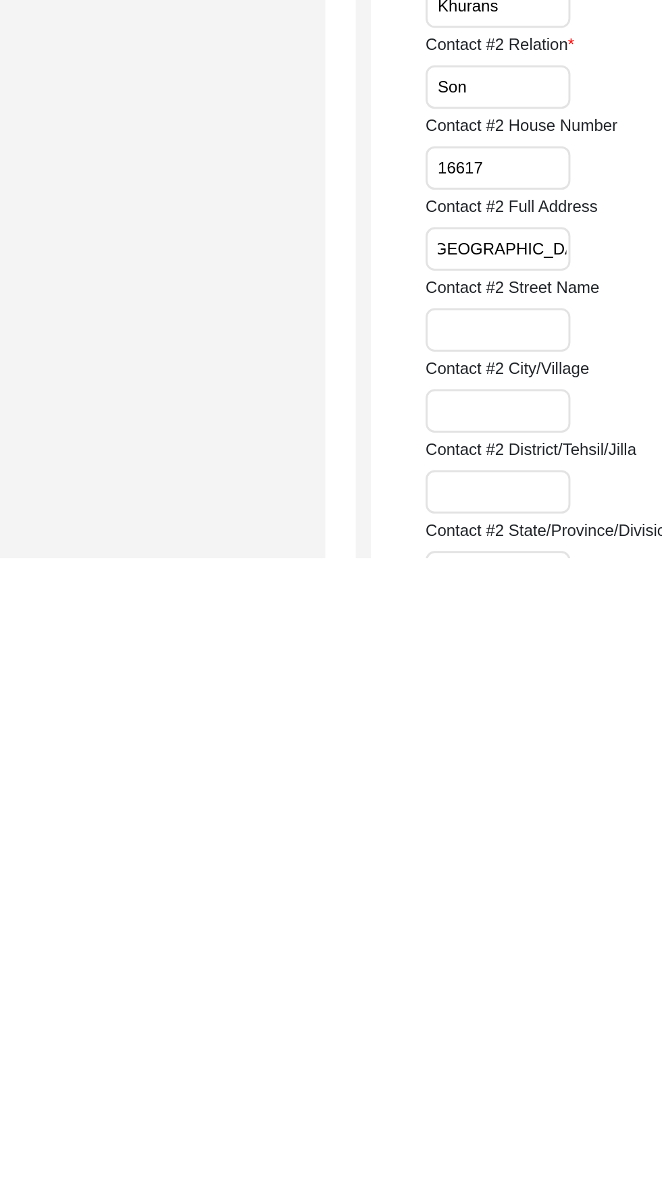
scroll to position [784, 0]
type input "[GEOGRAPHIC_DATA]"
click at [474, 1037] on input "Contact #2 Street Name" at bounding box center [446, 1034] width 97 height 29
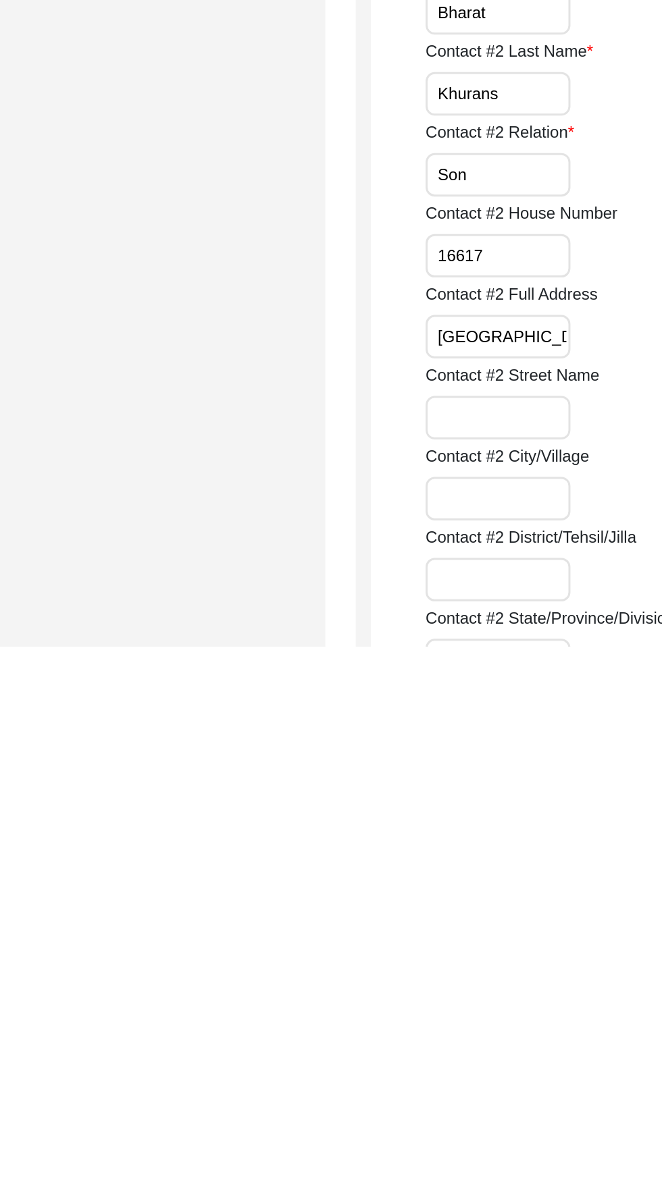
click at [474, 1092] on input "Contact #2 City/Village" at bounding box center [446, 1087] width 97 height 29
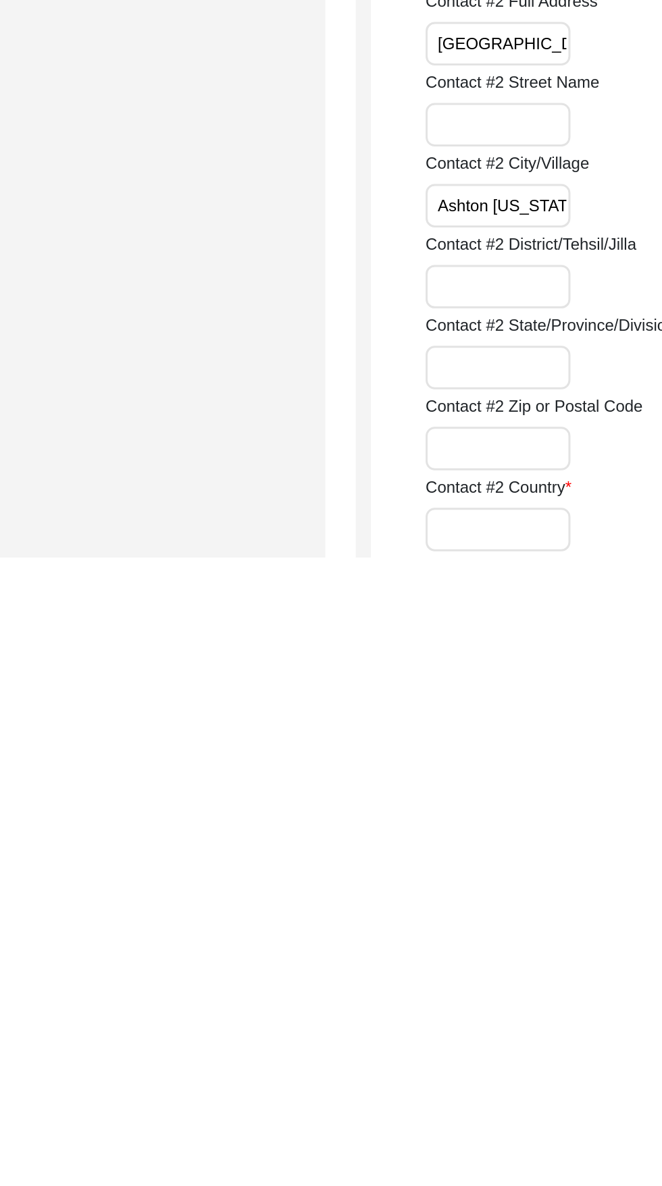
scroll to position [924, 0]
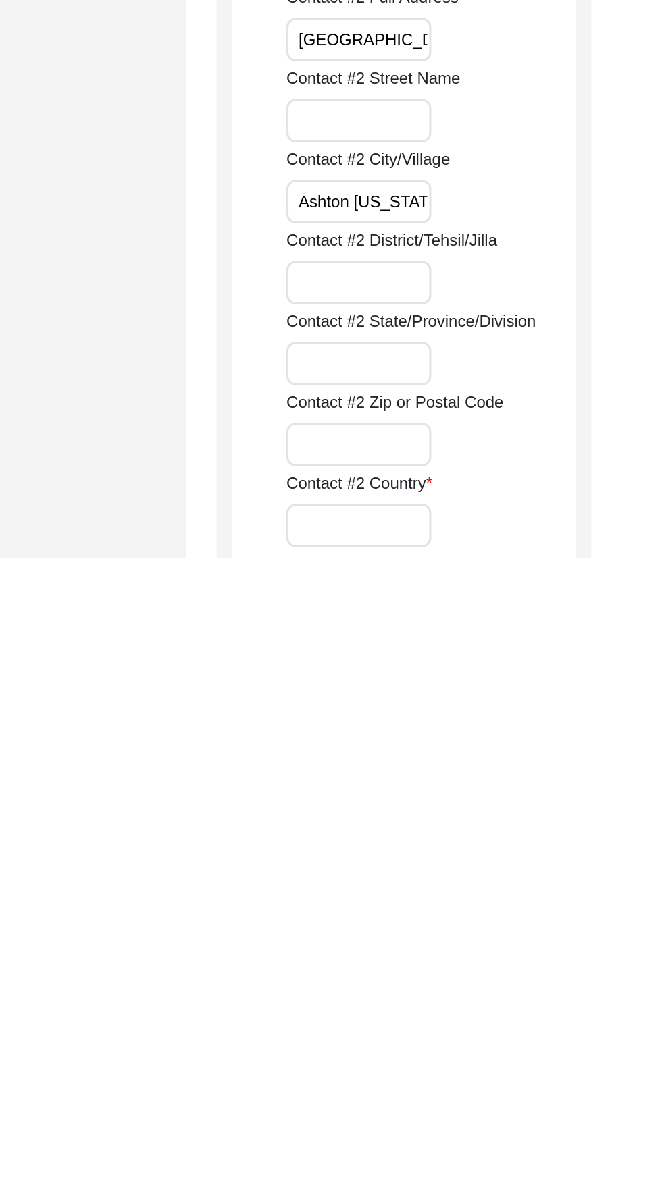
type input "Ashton [US_STATE]"
click at [454, 1162] on input "Contact #2 Country" at bounding box center [446, 1164] width 97 height 29
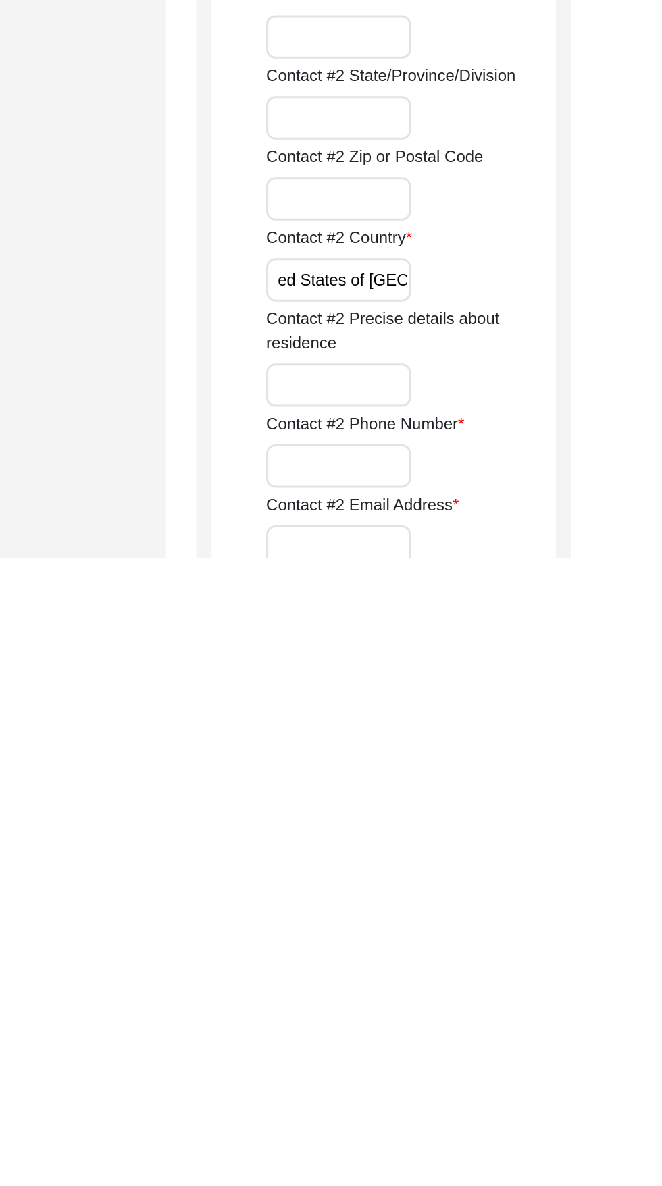
scroll to position [0, 0]
type input "[GEOGRAPHIC_DATA]"
click at [439, 1075] on input "Contact #2 Precise details about residence" at bounding box center [446, 1070] width 97 height 29
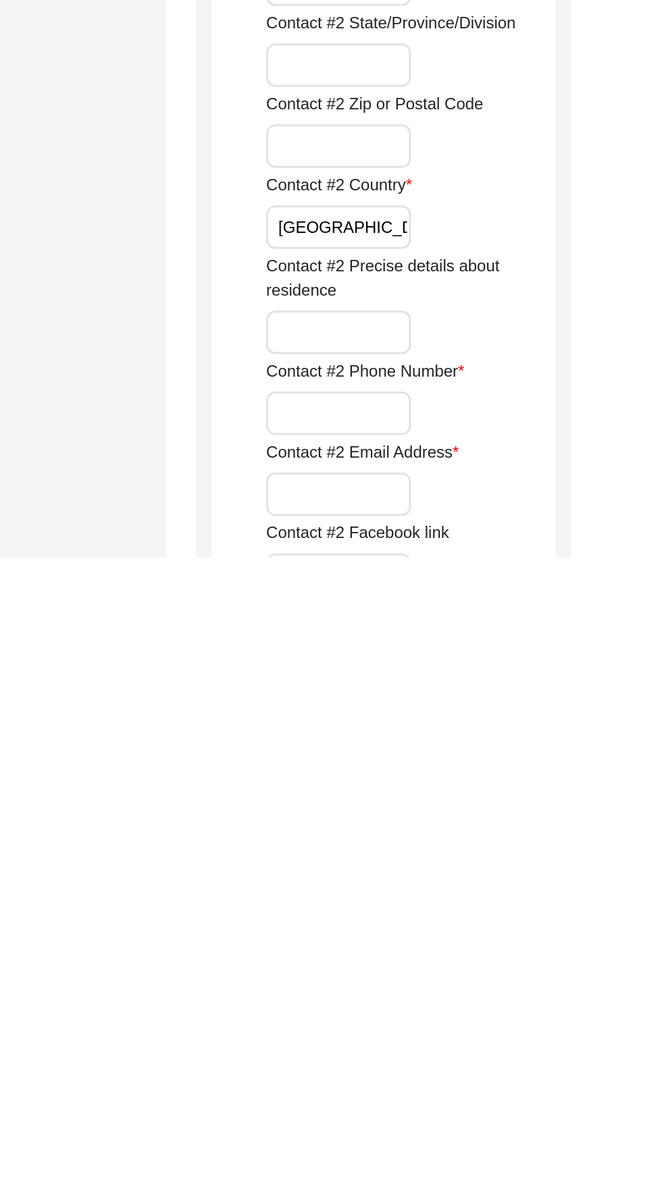
click at [446, 1083] on input "Contact #2 Phone Number" at bounding box center [446, 1089] width 97 height 29
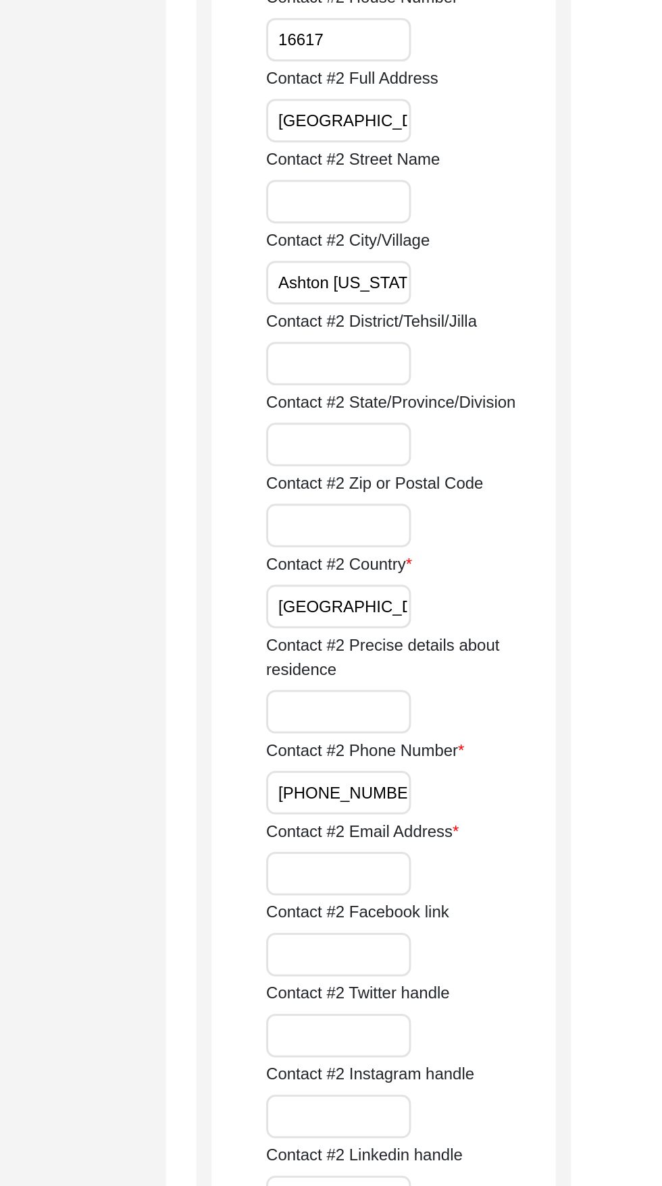
type input "[PHONE_NUMBER]"
click at [468, 977] on input "Contact #2 Email Address" at bounding box center [446, 977] width 97 height 29
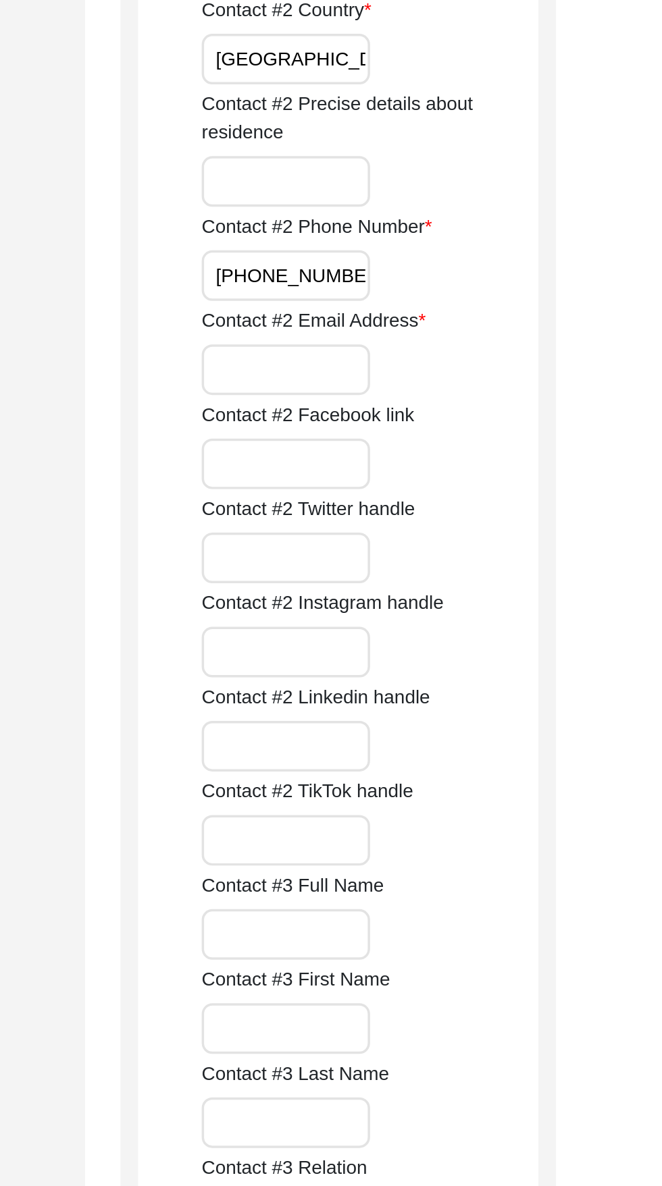
click at [448, 214] on input "Contact #2 Email Address" at bounding box center [446, 212] width 97 height 29
type input "-"
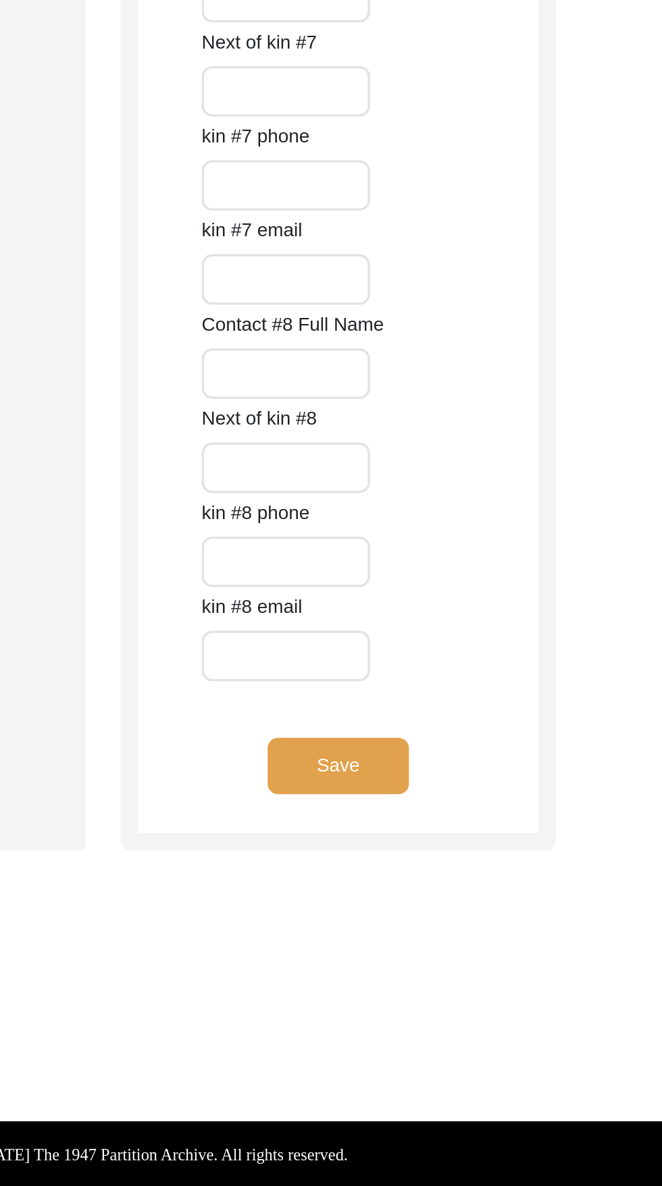
click at [497, 948] on button "Save" at bounding box center [475, 945] width 81 height 32
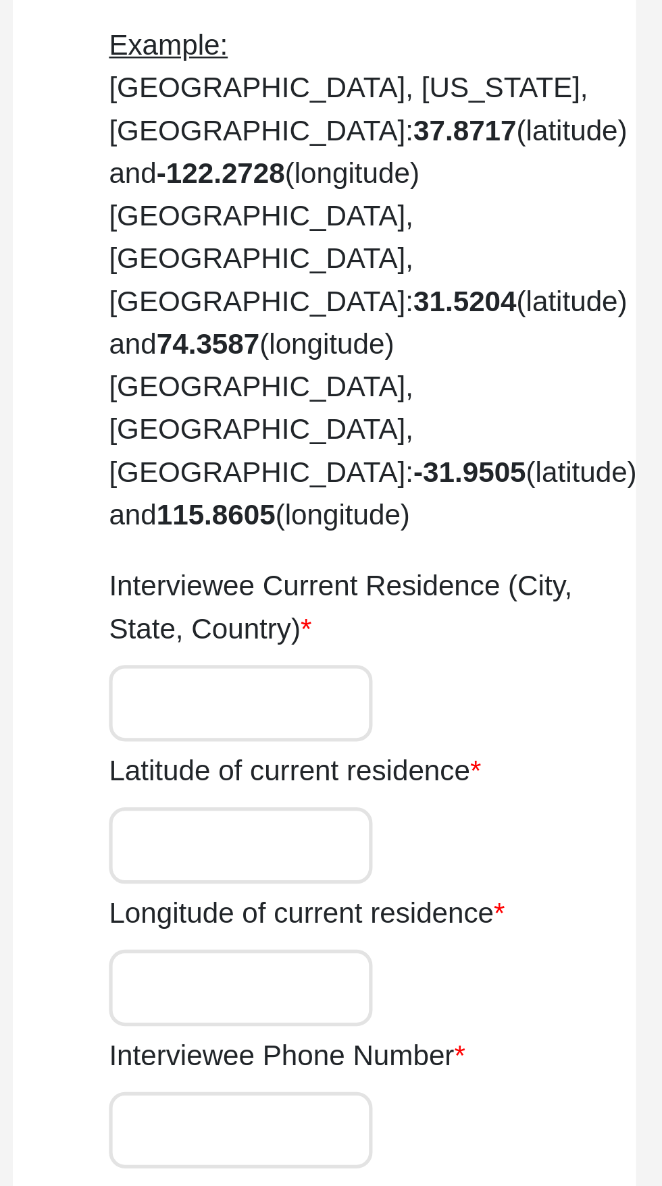
scroll to position [563, 0]
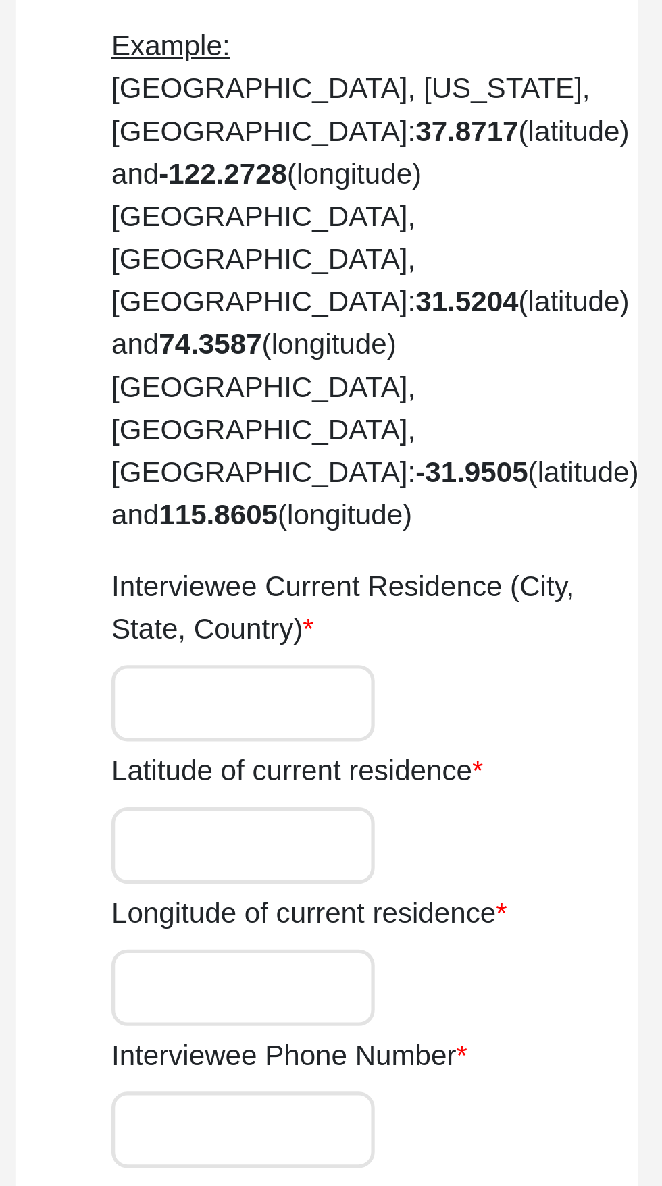
click at [470, 528] on input "Interviewee Current Residence (City, State, Country)" at bounding box center [448, 542] width 100 height 29
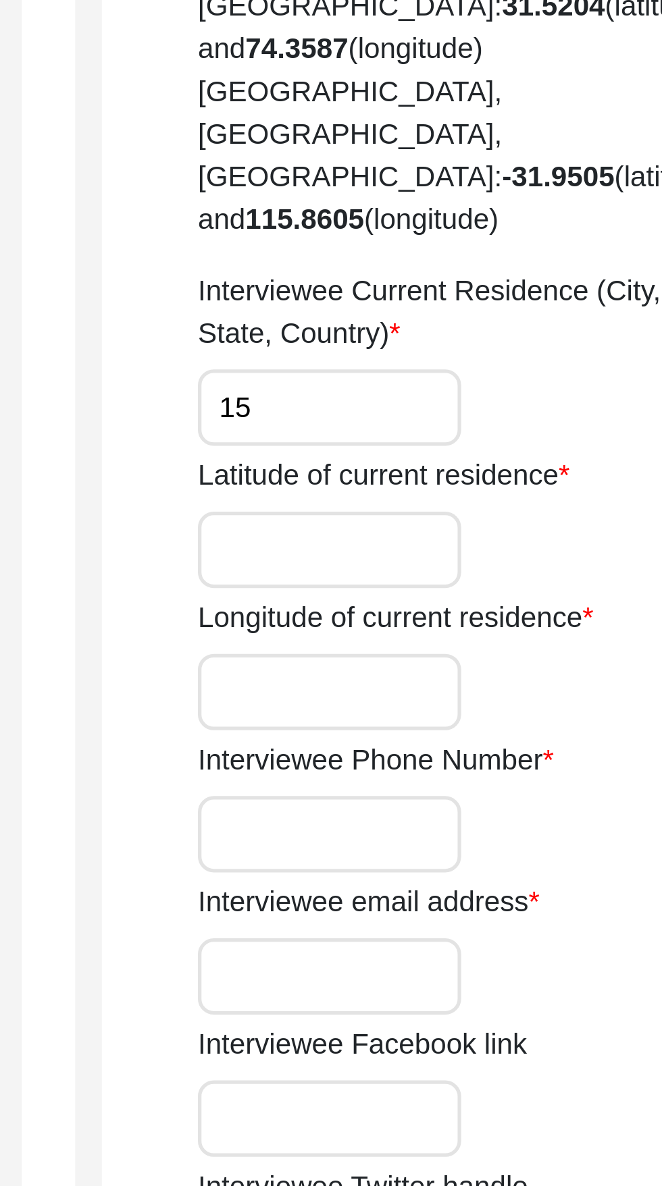
type input "1"
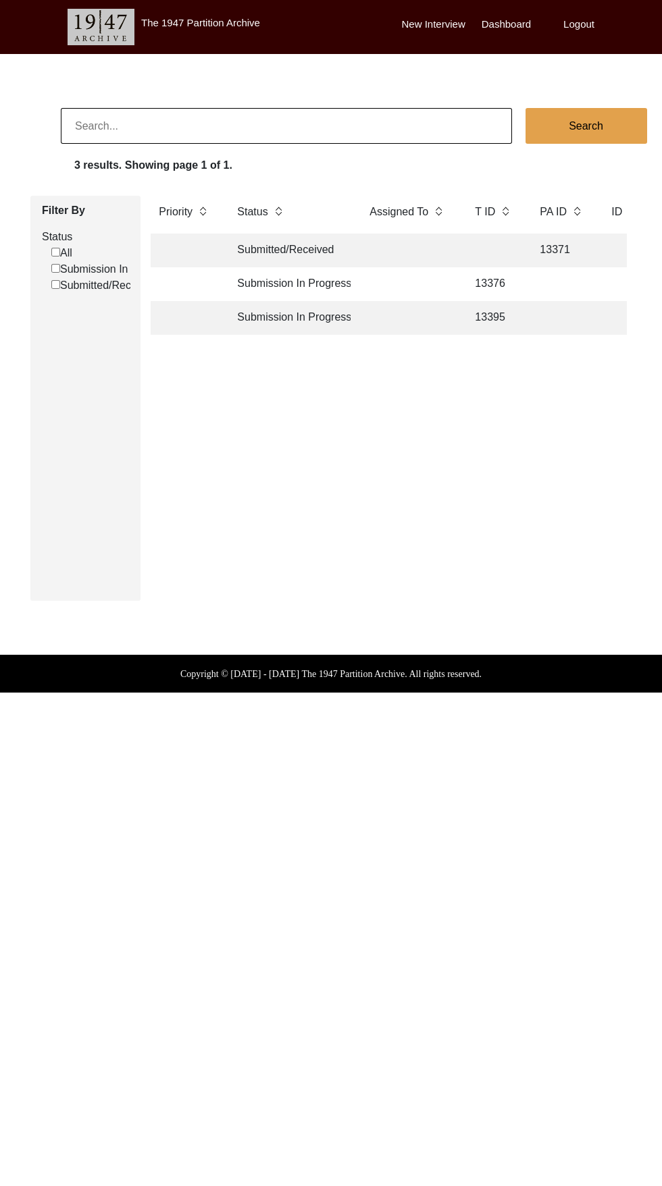
click at [480, 275] on td "13376" at bounding box center [493, 284] width 54 height 34
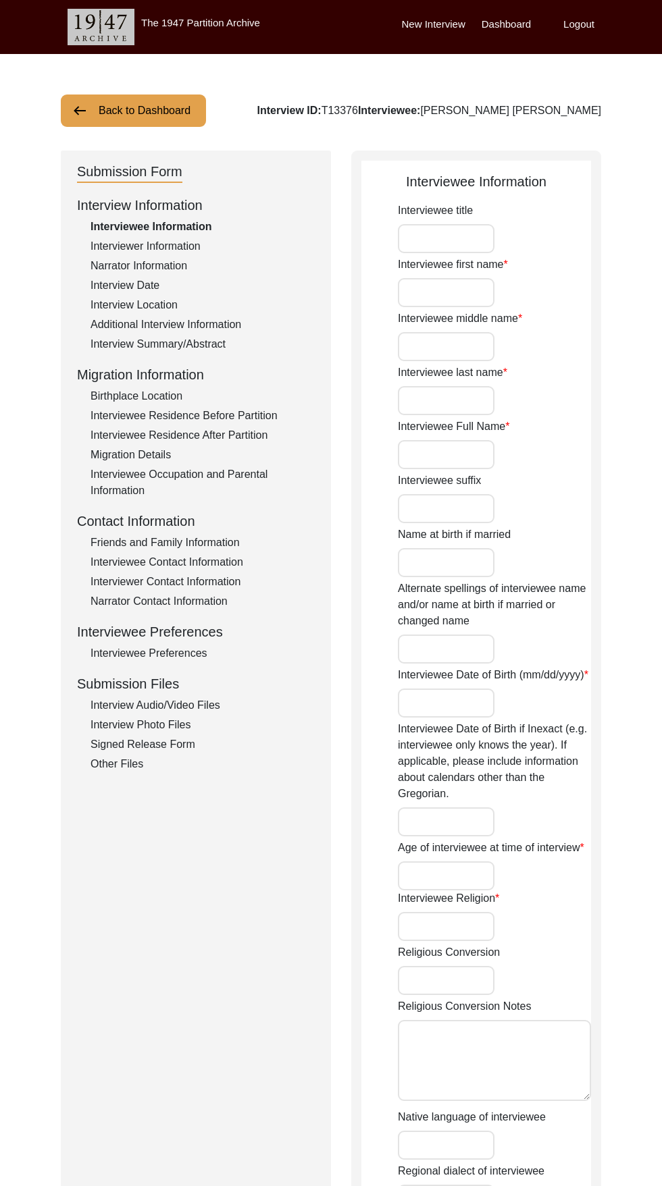
type input "[PERSON_NAME]"
type input "Lal"
type input "Khurana"
type input "[PERSON_NAME] [PERSON_NAME]"
type input "[DATE]"
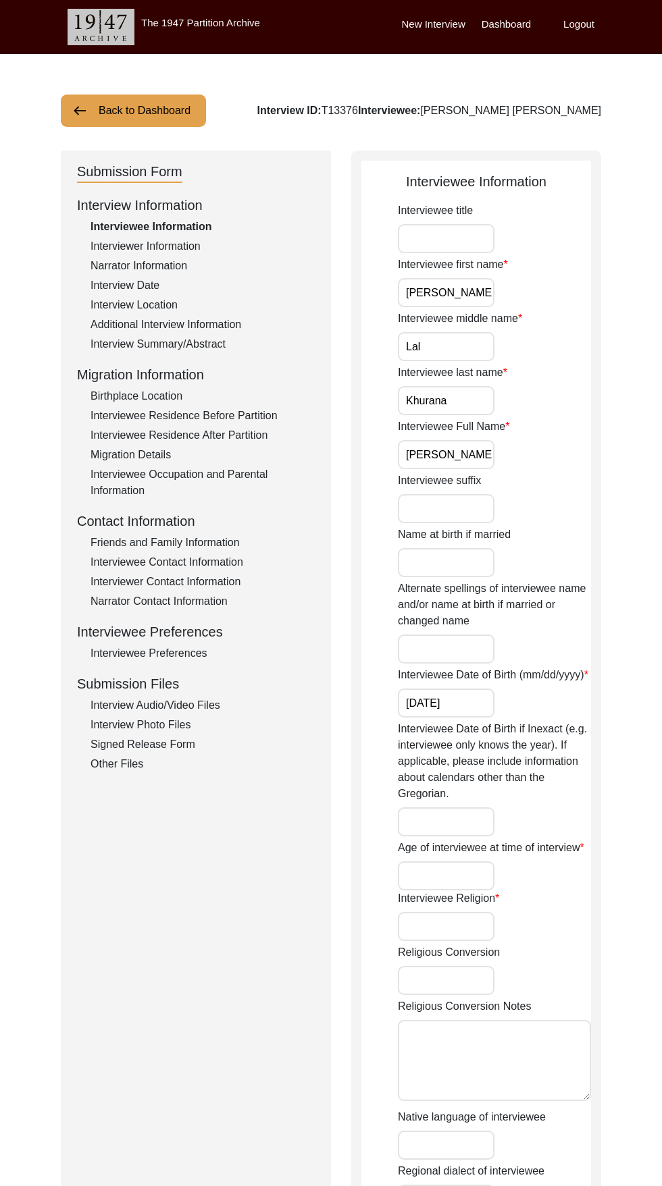
type input "88"
type input "[DEMOGRAPHIC_DATA]"
type input "Hindi"
type input "[DEMOGRAPHIC_DATA]"
click at [226, 543] on div "Friends and Family Information" at bounding box center [202, 543] width 224 height 16
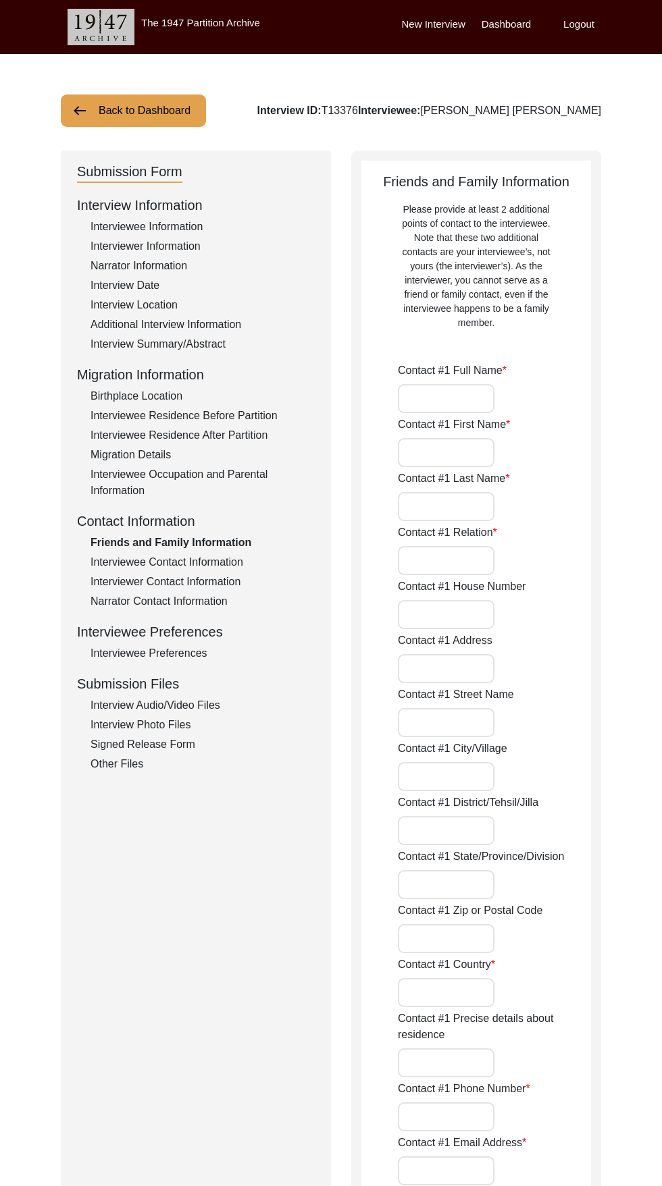
type input "[PERSON_NAME]"
type input "Daughter"
type input "24, [PERSON_NAME]"
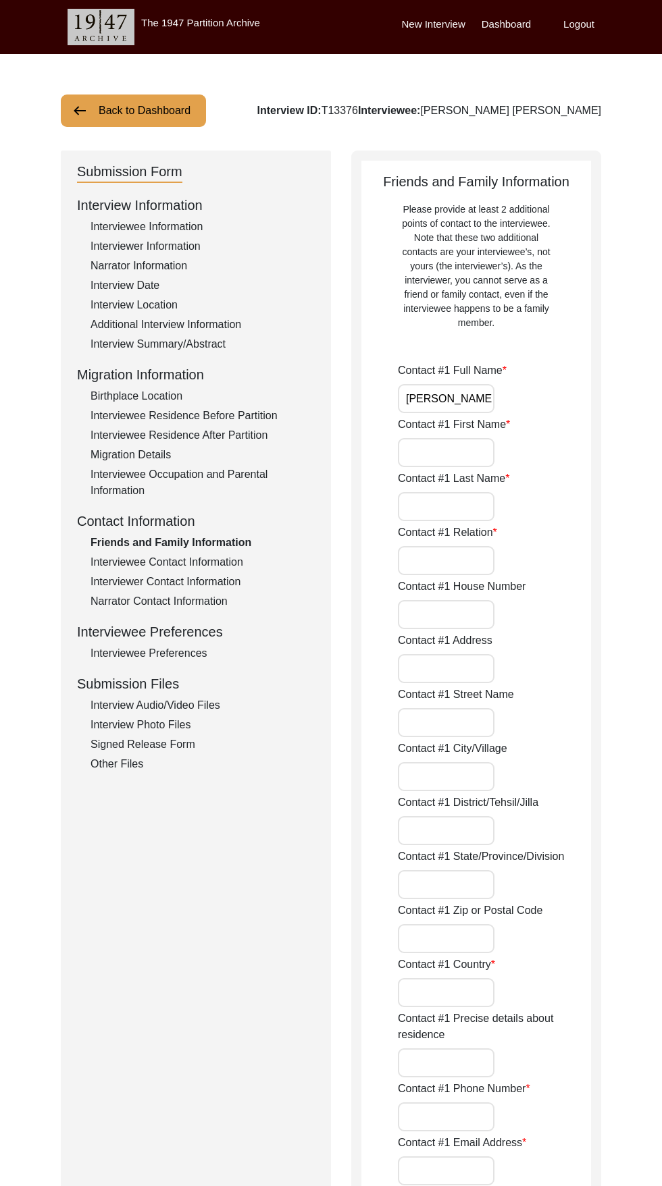
type input "Sector 13"
type input "Rohini"
type input "[GEOGRAPHIC_DATA]"
type input "110085"
type input "[GEOGRAPHIC_DATA]"
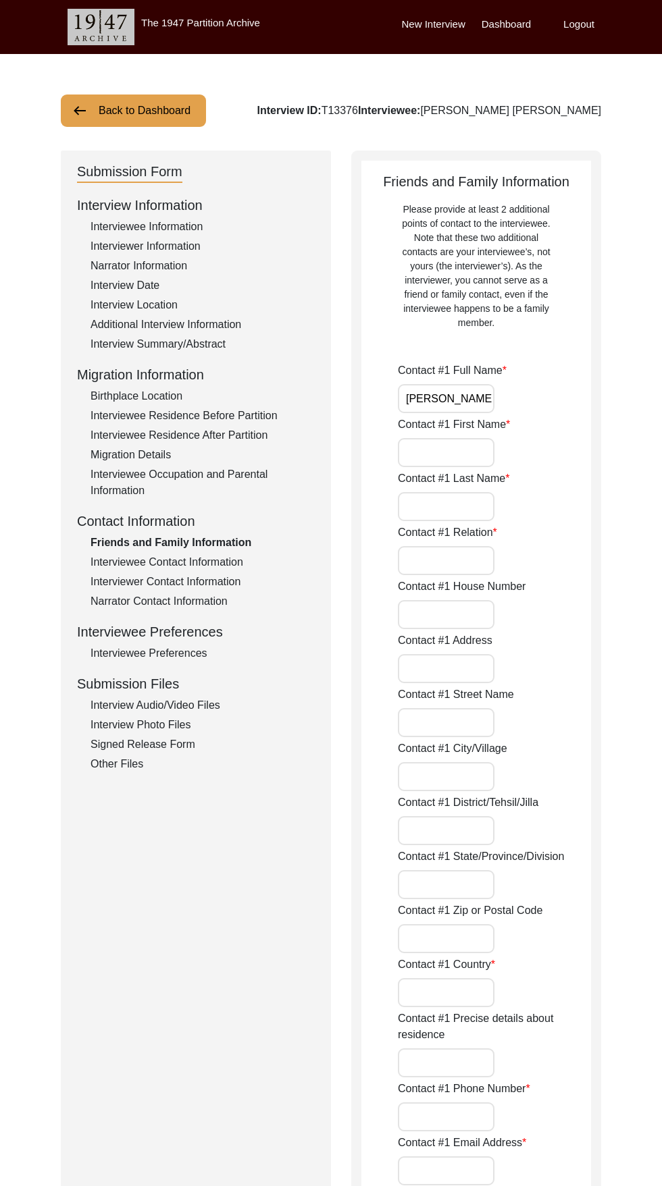
type input "9868150404"
type input "[EMAIL_ADDRESS][DOMAIN_NAME]"
type input "[PERSON_NAME]"
type input "Bharat"
type input "Khurans"
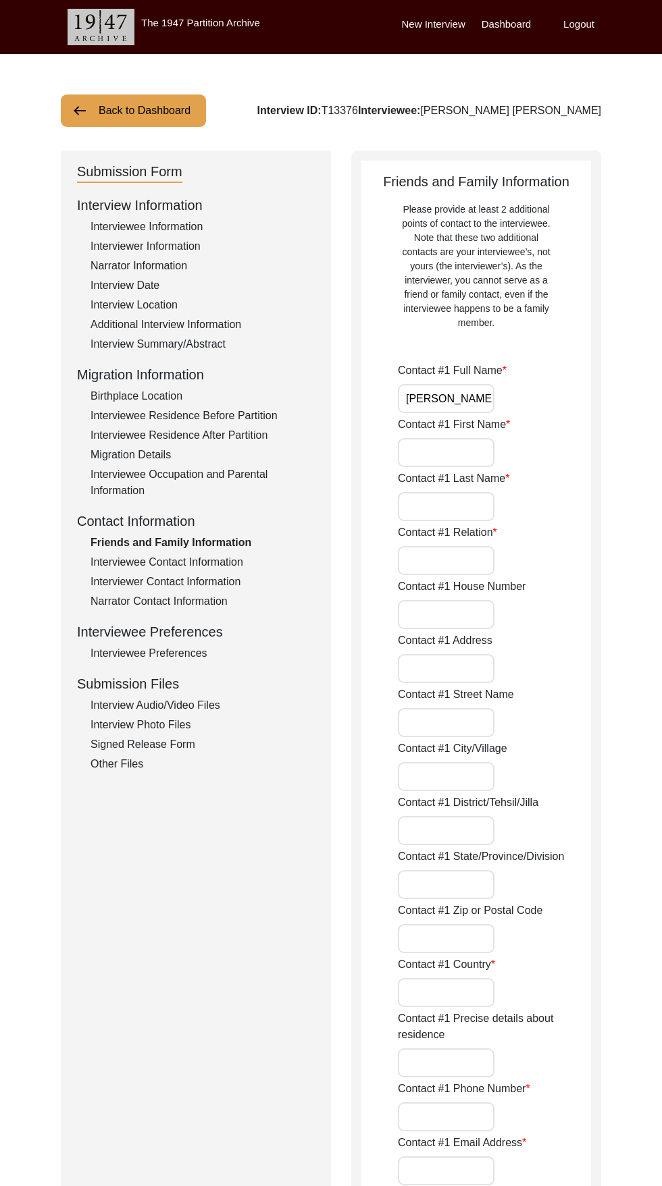
type input "Son"
type input "16617"
type input "[GEOGRAPHIC_DATA]"
type input "Ashton [US_STATE]"
type input "[GEOGRAPHIC_DATA]"
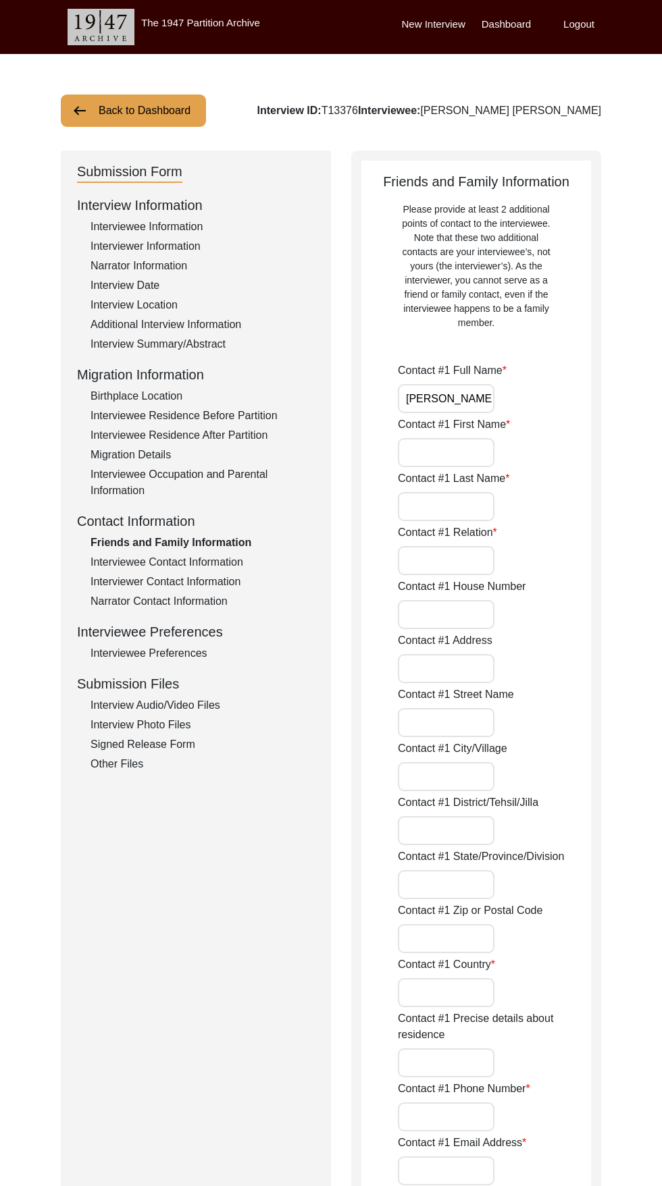
type input "[PHONE_NUMBER]"
type input "-"
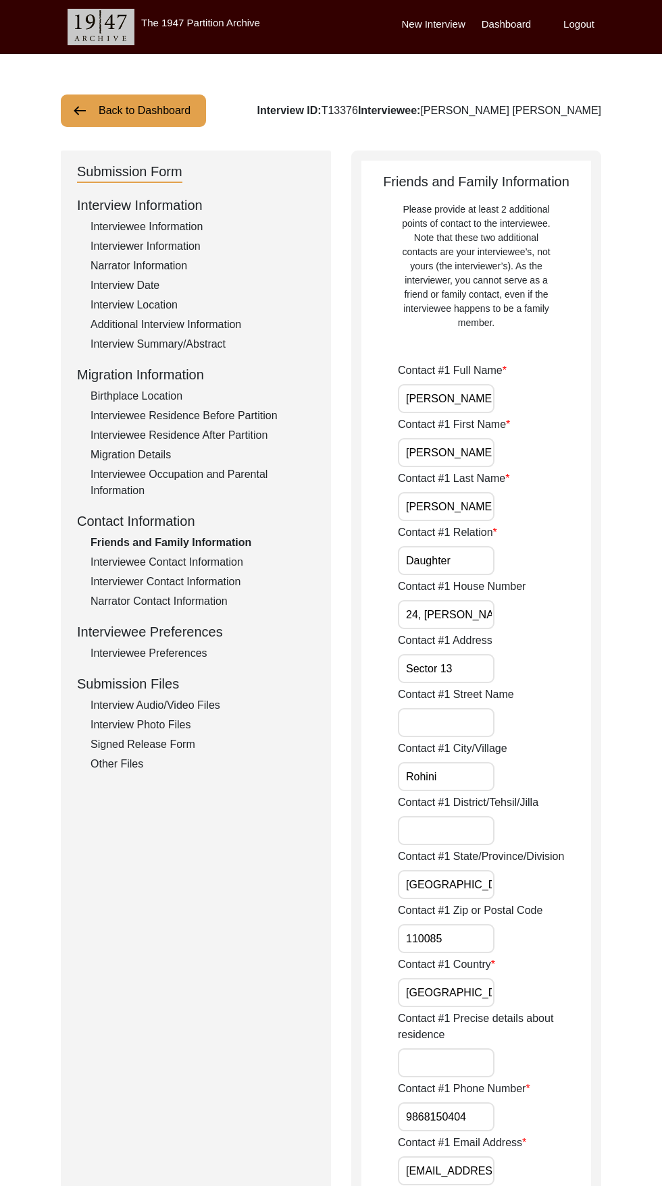
click at [237, 561] on div "Interviewee Contact Information" at bounding box center [202, 562] width 224 height 16
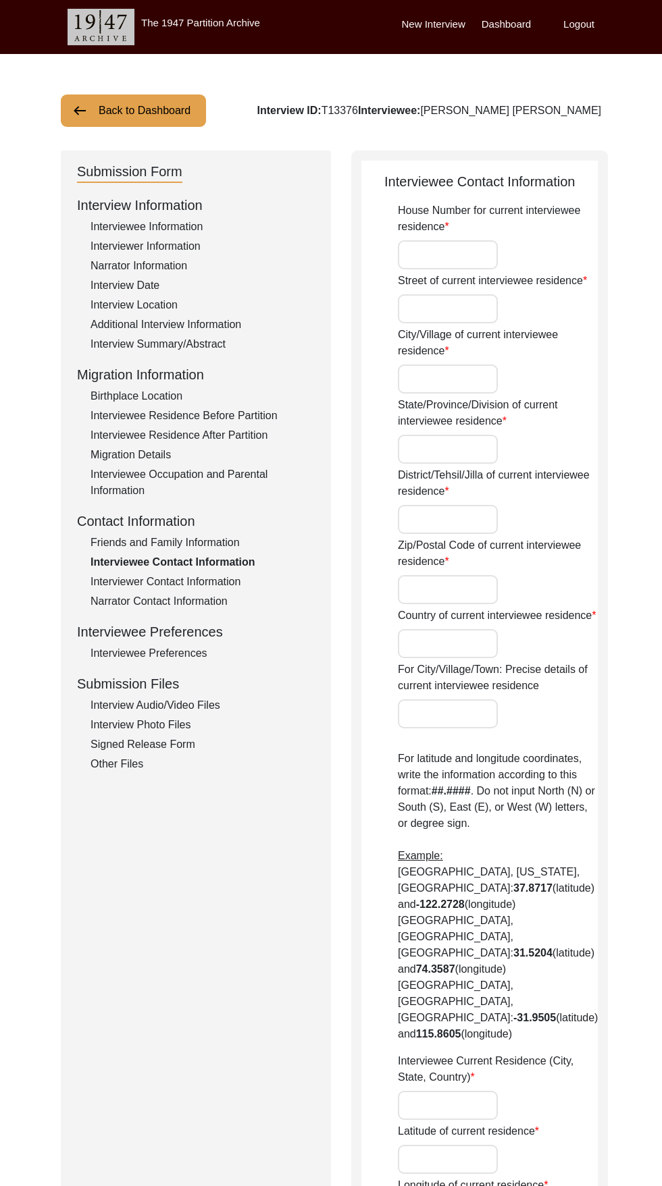
click at [215, 535] on div "Friends and Family Information" at bounding box center [202, 543] width 224 height 16
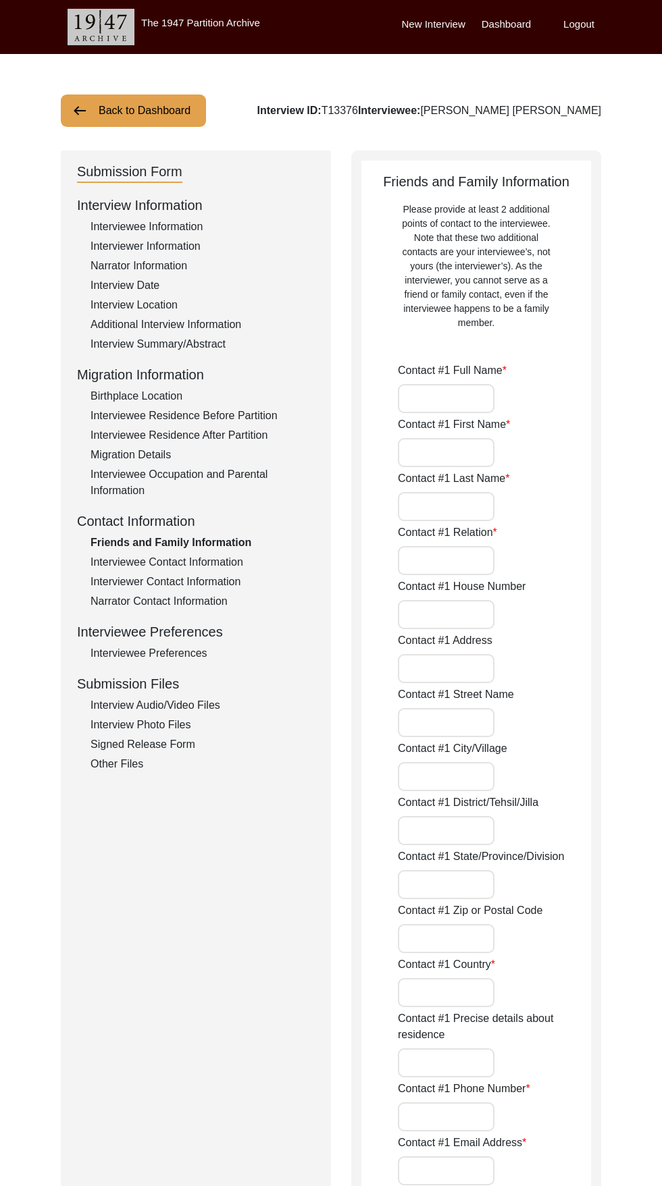
type input "[PERSON_NAME]"
type input "Daughter"
type input "24, [PERSON_NAME]"
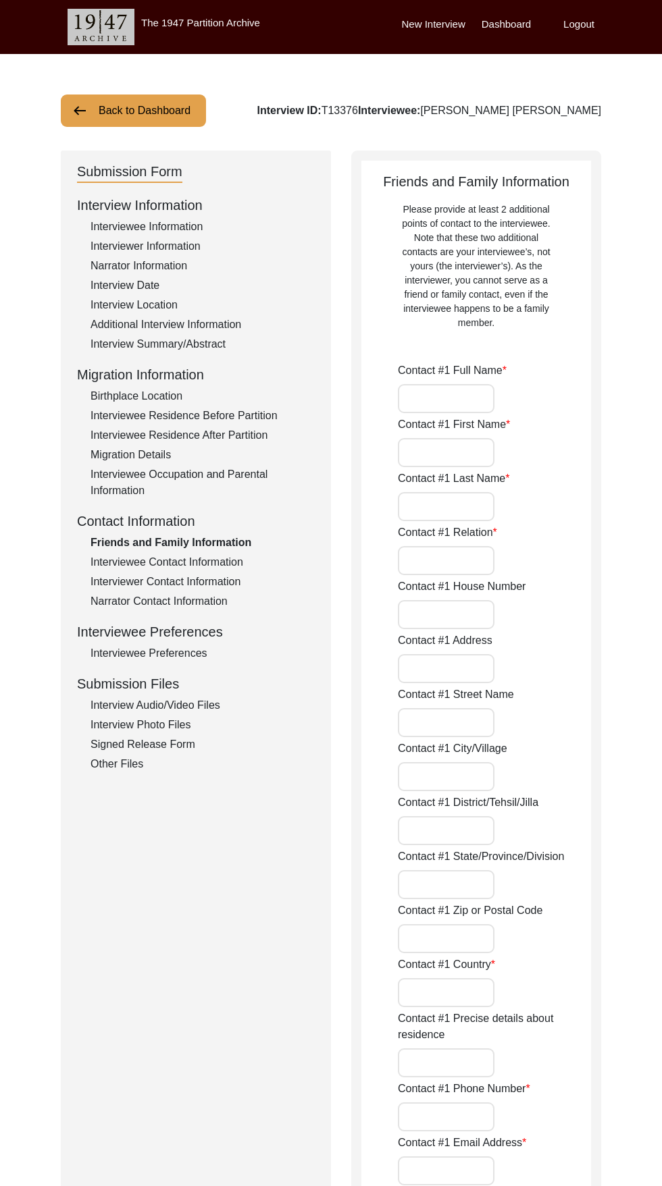
type input "Sector 13"
type input "Rohini"
type input "[GEOGRAPHIC_DATA]"
type input "110085"
type input "[GEOGRAPHIC_DATA]"
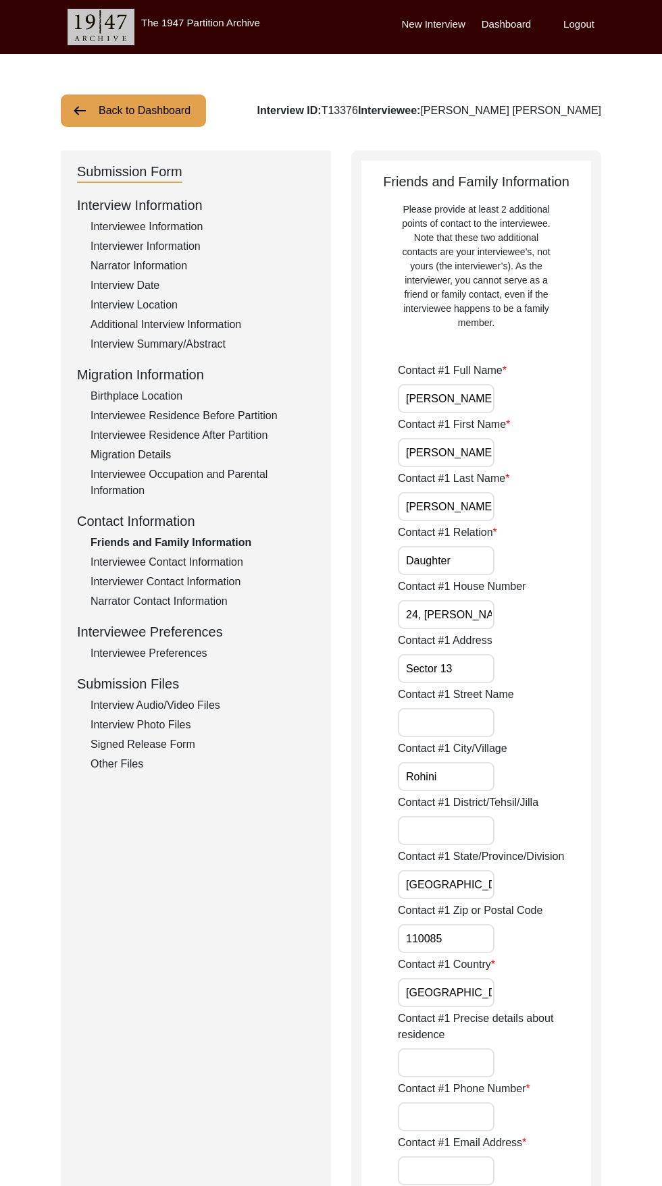
type input "9868150404"
type input "[EMAIL_ADDRESS][DOMAIN_NAME]"
type input "[PERSON_NAME]"
type input "Bharat"
type input "Khurans"
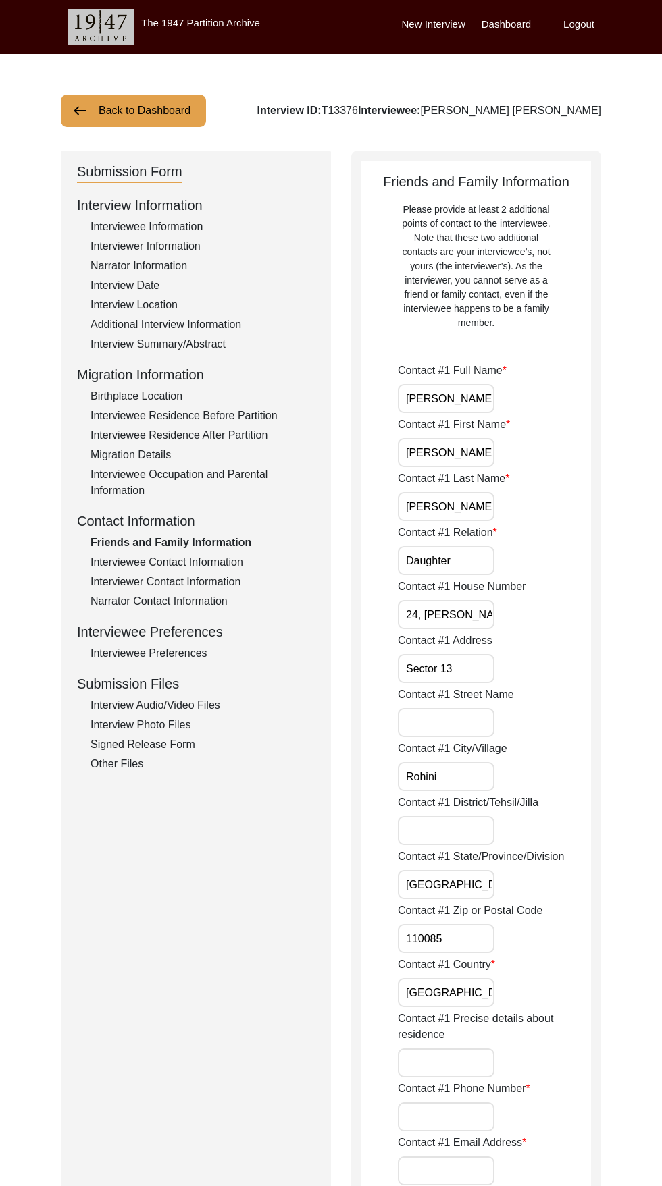
type input "Son"
type input "16617"
type input "[GEOGRAPHIC_DATA]"
type input "Ashton [US_STATE]"
type input "[GEOGRAPHIC_DATA]"
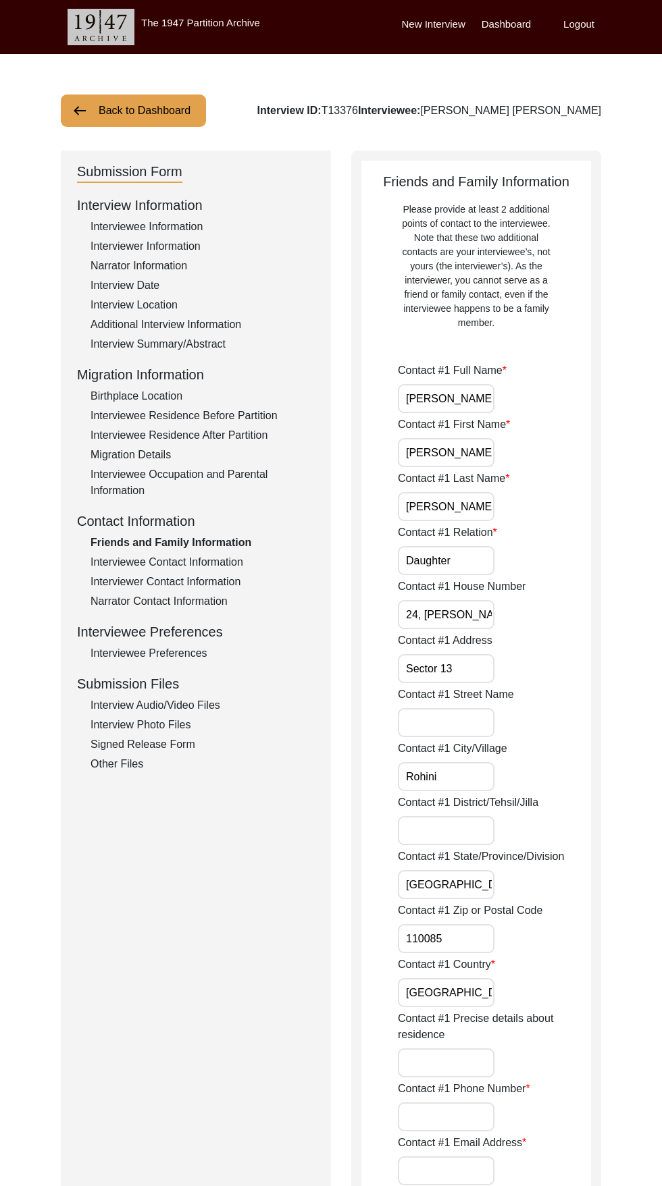
type input "[PHONE_NUMBER]"
type input "-"
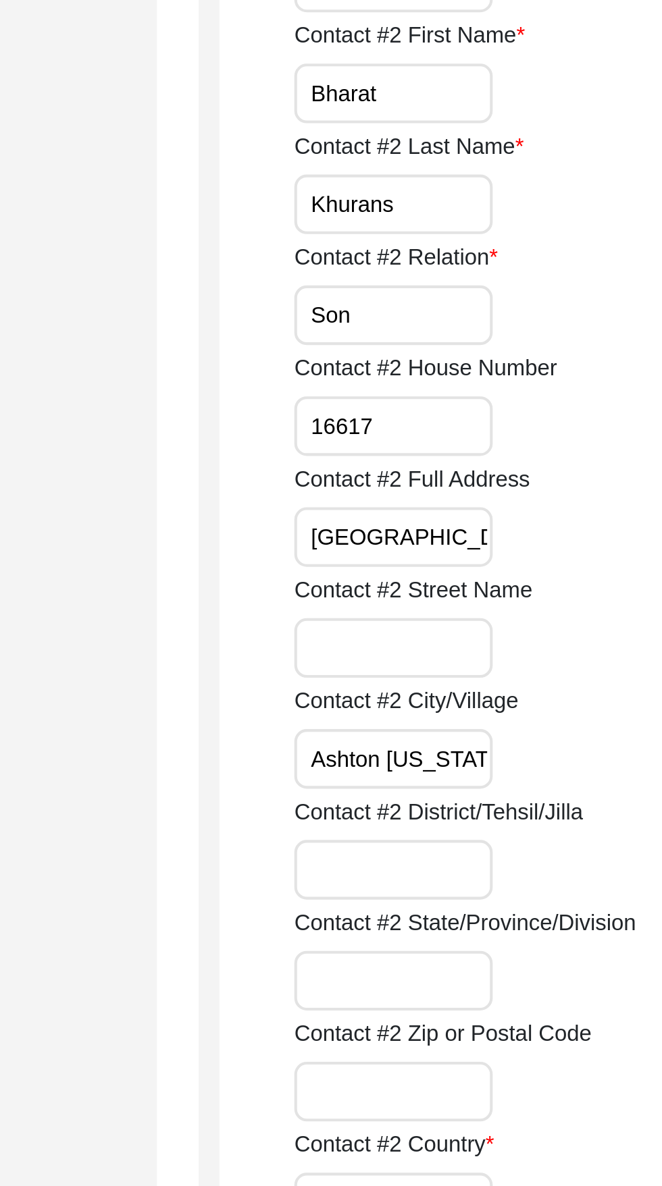
scroll to position [1409, 0]
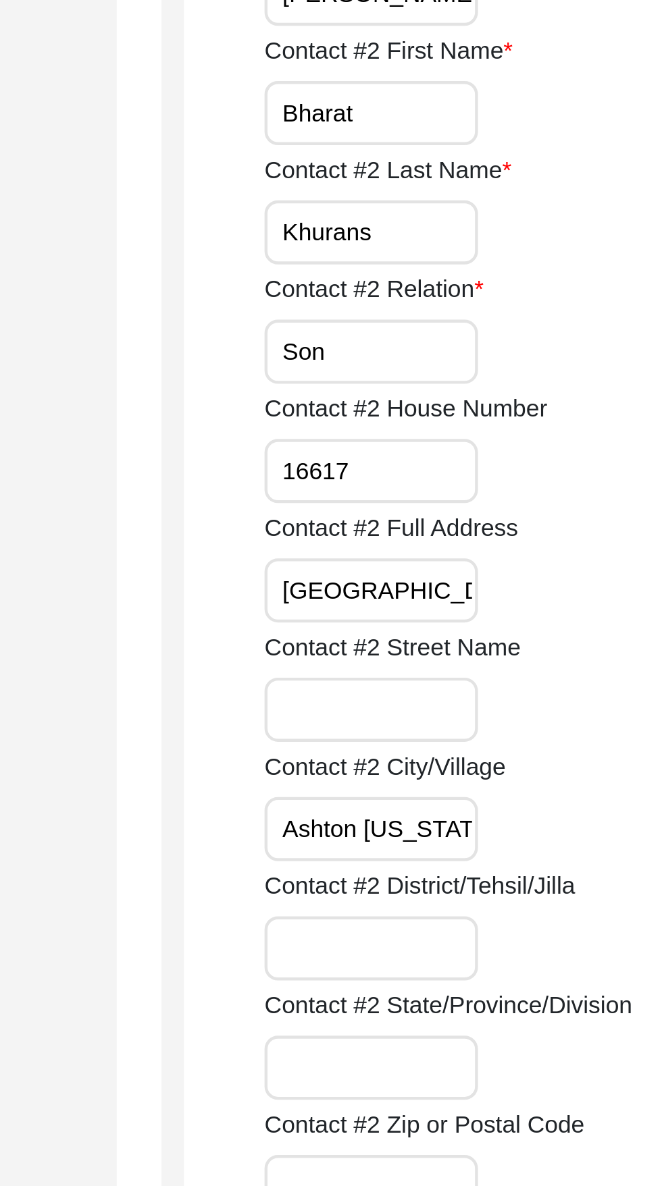
click at [462, 197] on input "Khurans" at bounding box center [446, 194] width 97 height 29
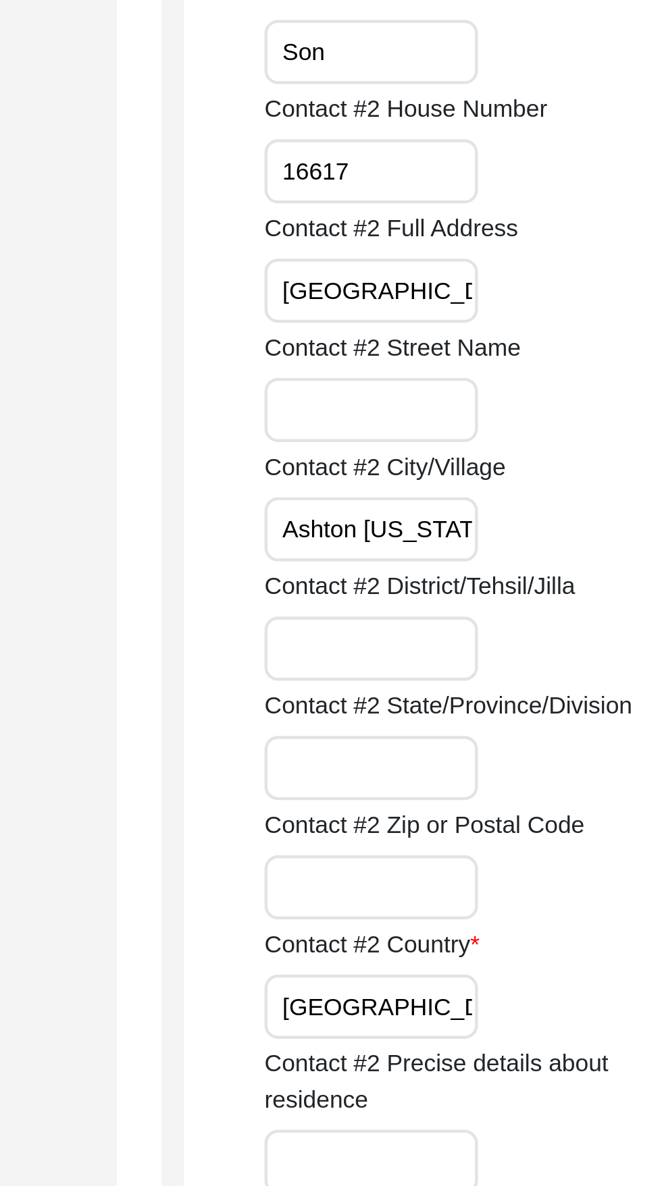
type input "Khurana"
click at [460, 356] on input "[GEOGRAPHIC_DATA]" at bounding box center [446, 356] width 97 height 29
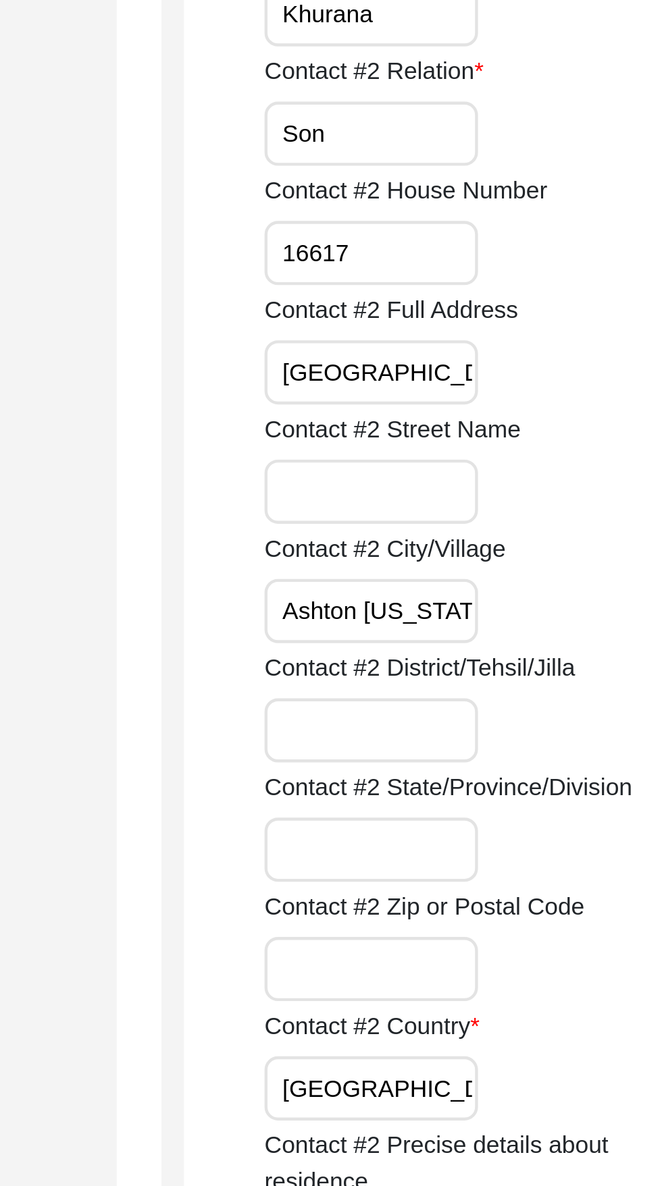
scroll to position [0, 5]
click at [444, 359] on input "[GEOGRAPHIC_DATA]" at bounding box center [446, 356] width 97 height 29
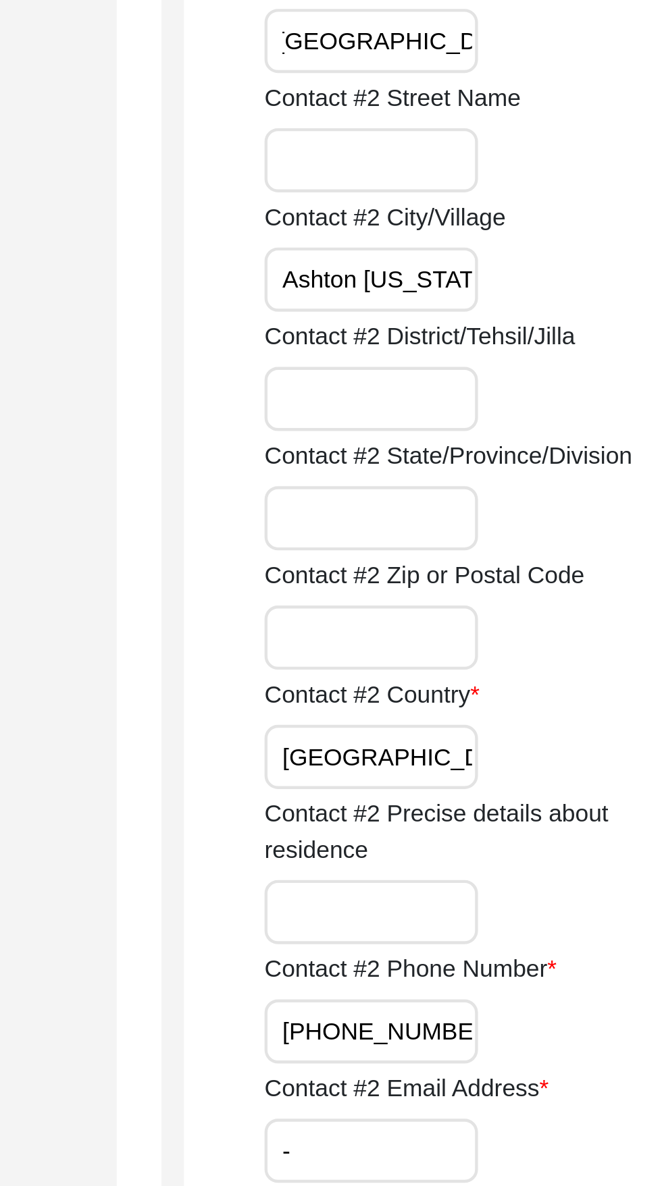
scroll to position [1408, 0]
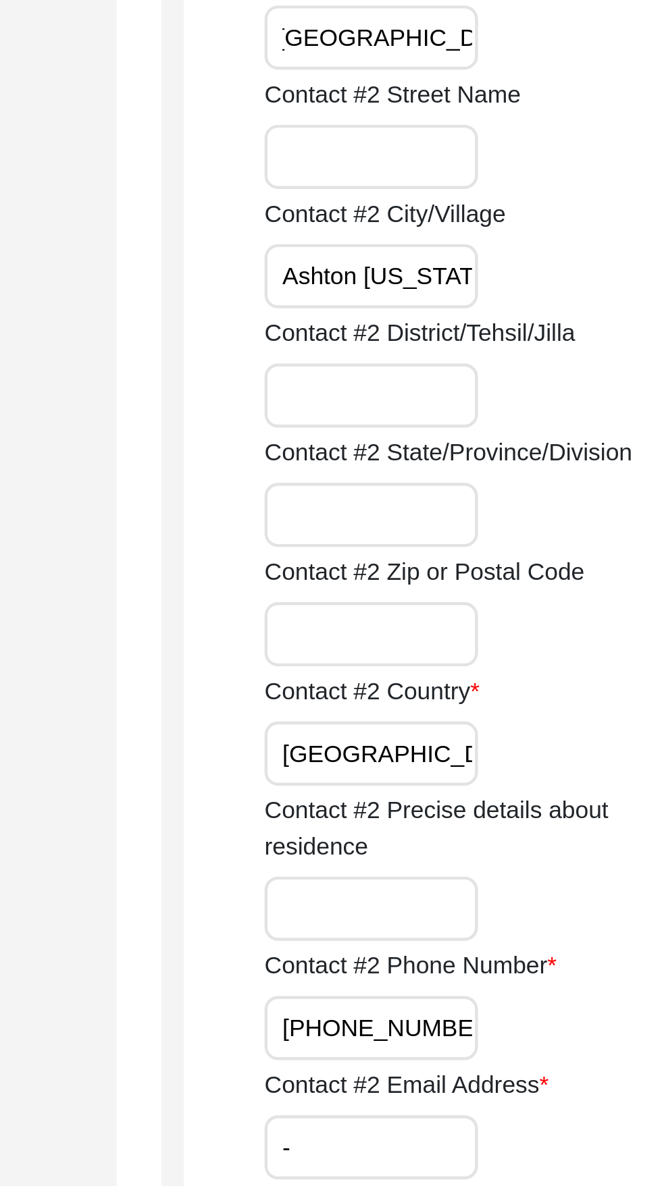
type input "Harbour Town drive"
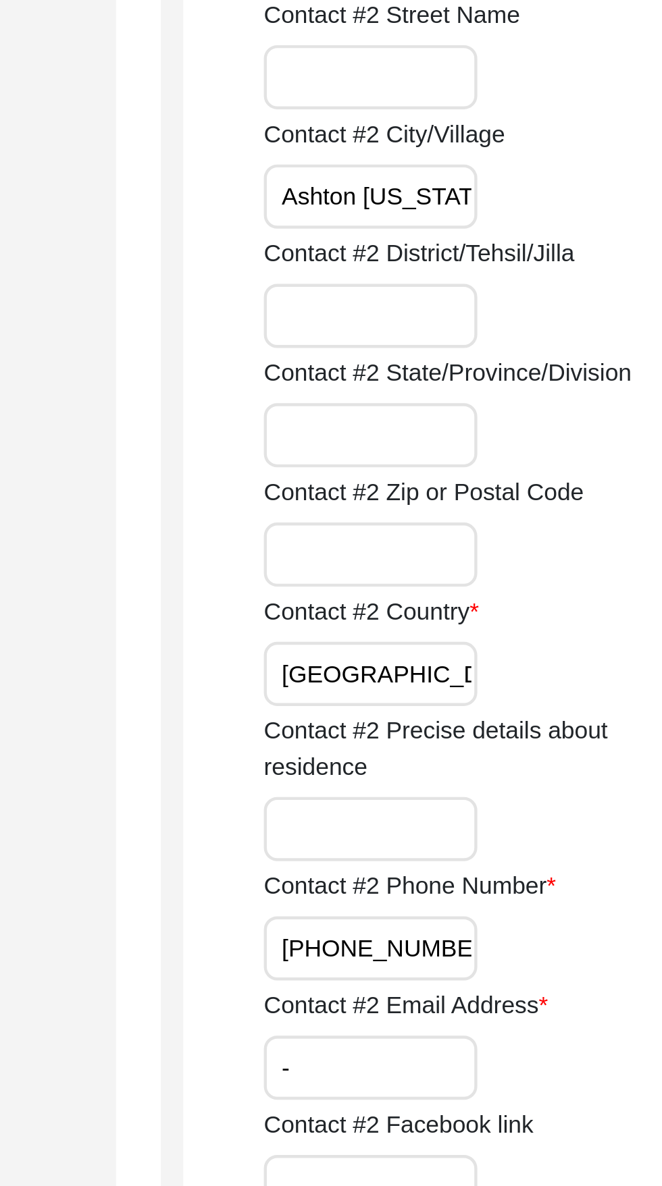
click at [439, 682] on input "[GEOGRAPHIC_DATA]" at bounding box center [446, 680] width 97 height 29
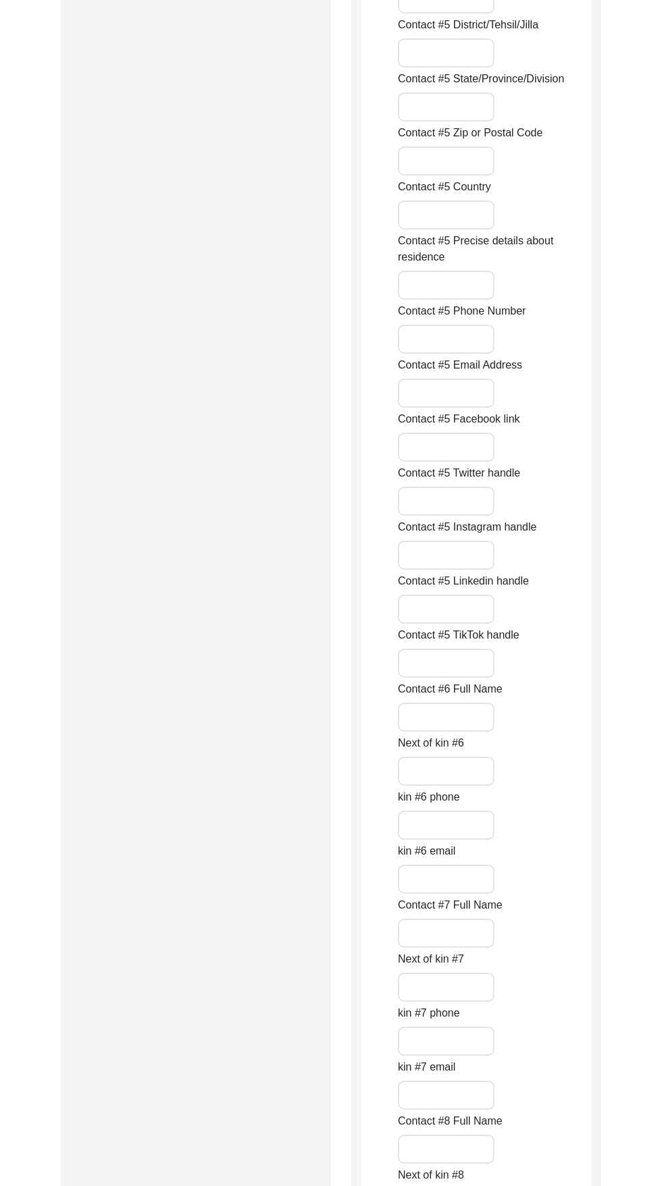
scroll to position [5592, 0]
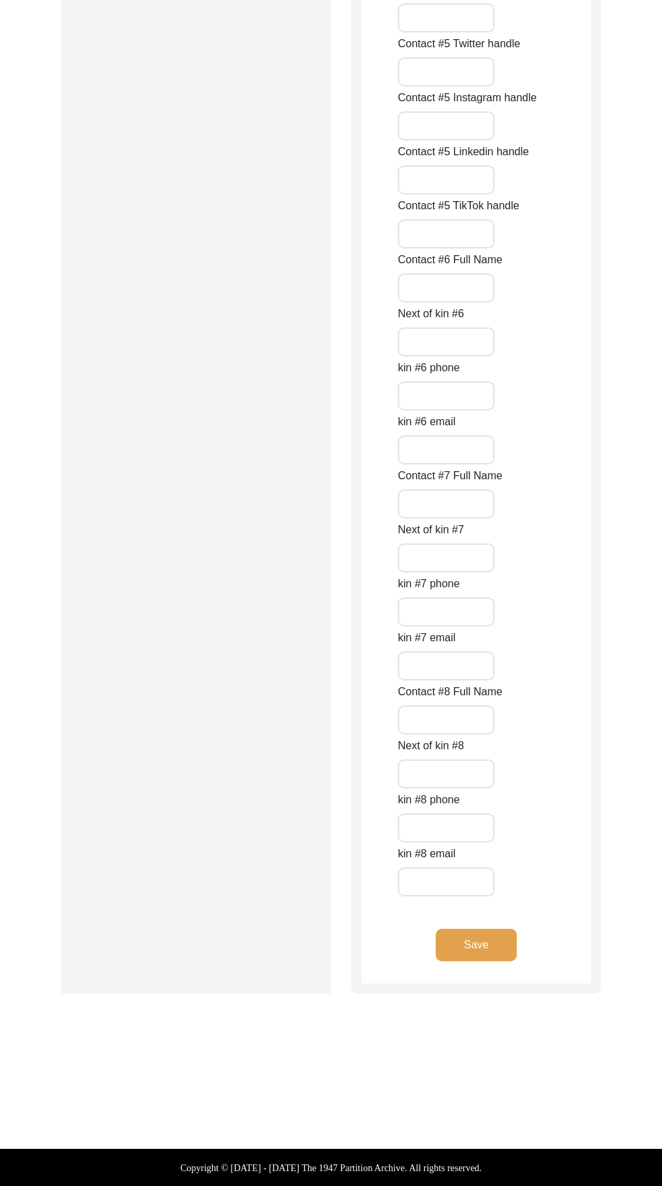
click at [490, 959] on button "Save" at bounding box center [475, 945] width 81 height 32
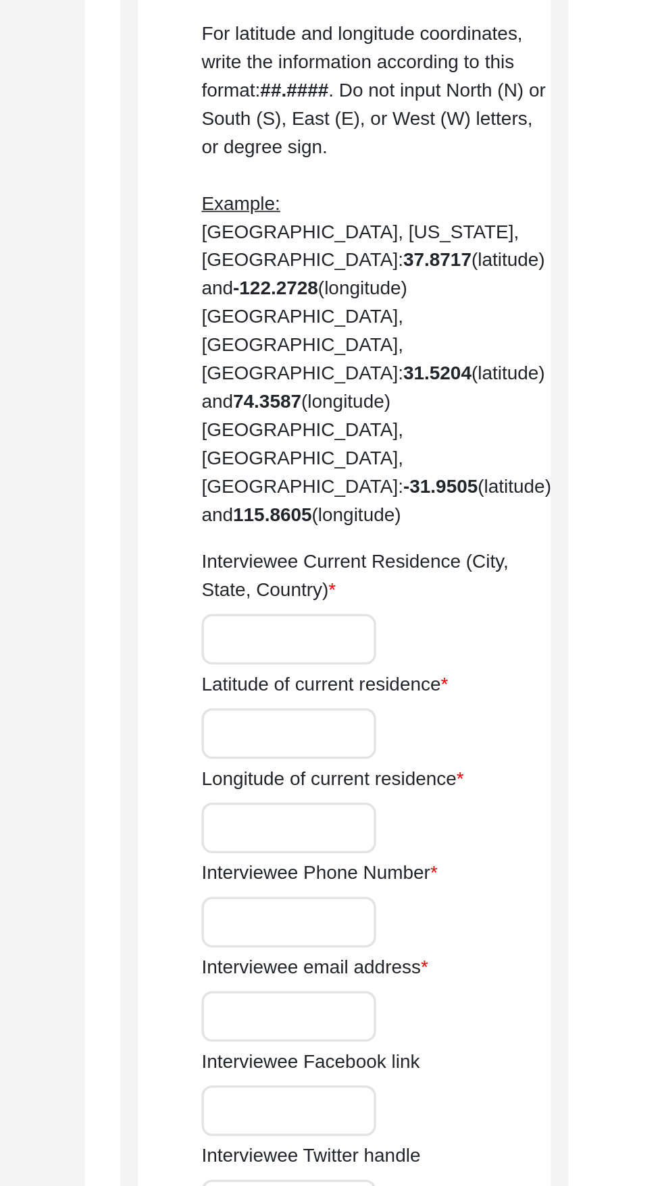
scroll to position [240, 0]
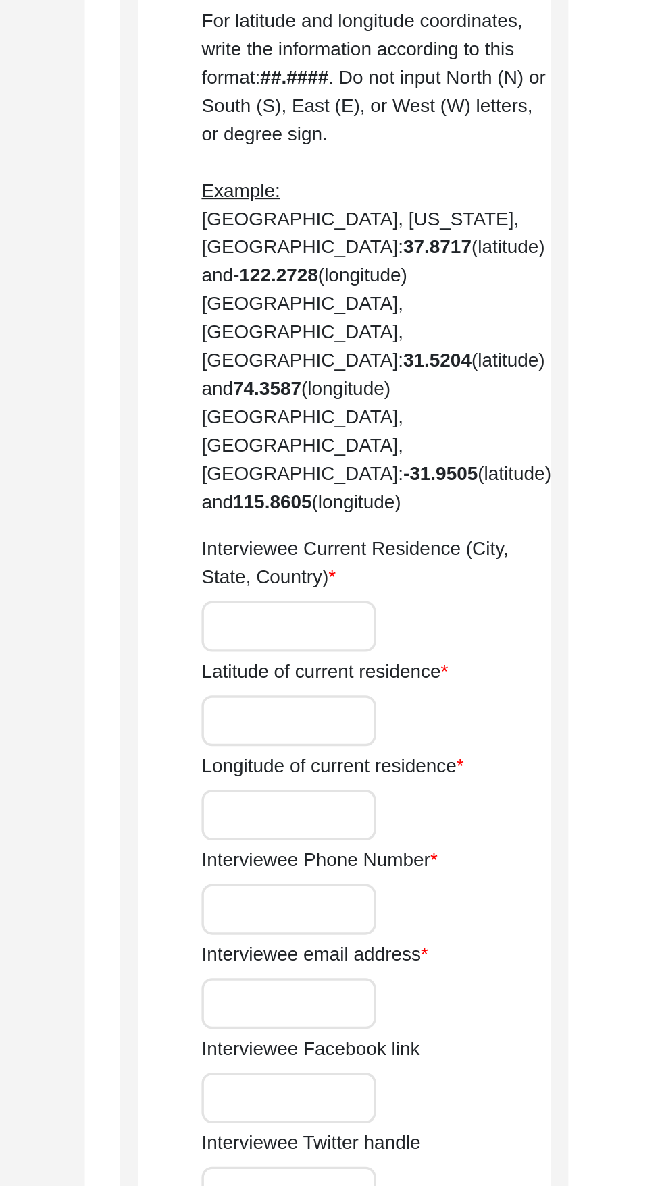
click at [429, 905] on input "Latitude of current residence" at bounding box center [448, 919] width 100 height 29
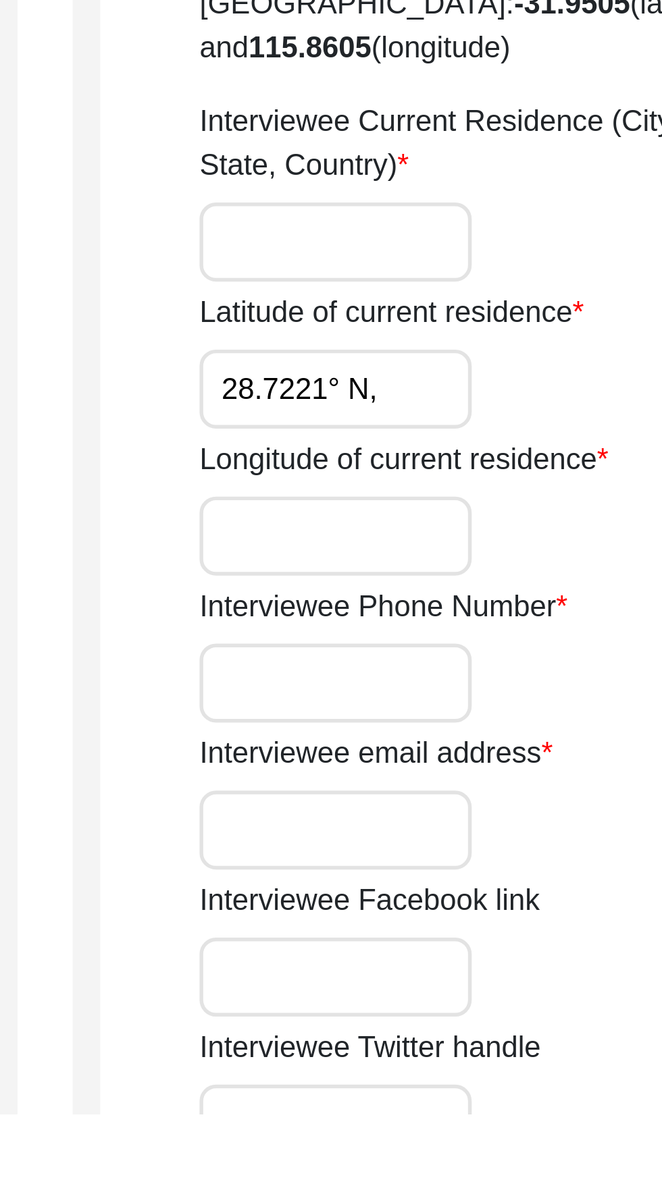
type input "28.7221° N,"
click at [435, 959] on input "Longitude of current residence" at bounding box center [448, 973] width 100 height 29
type input "77.1285° E"
click at [477, 905] on input "28.7221° N," at bounding box center [448, 919] width 100 height 29
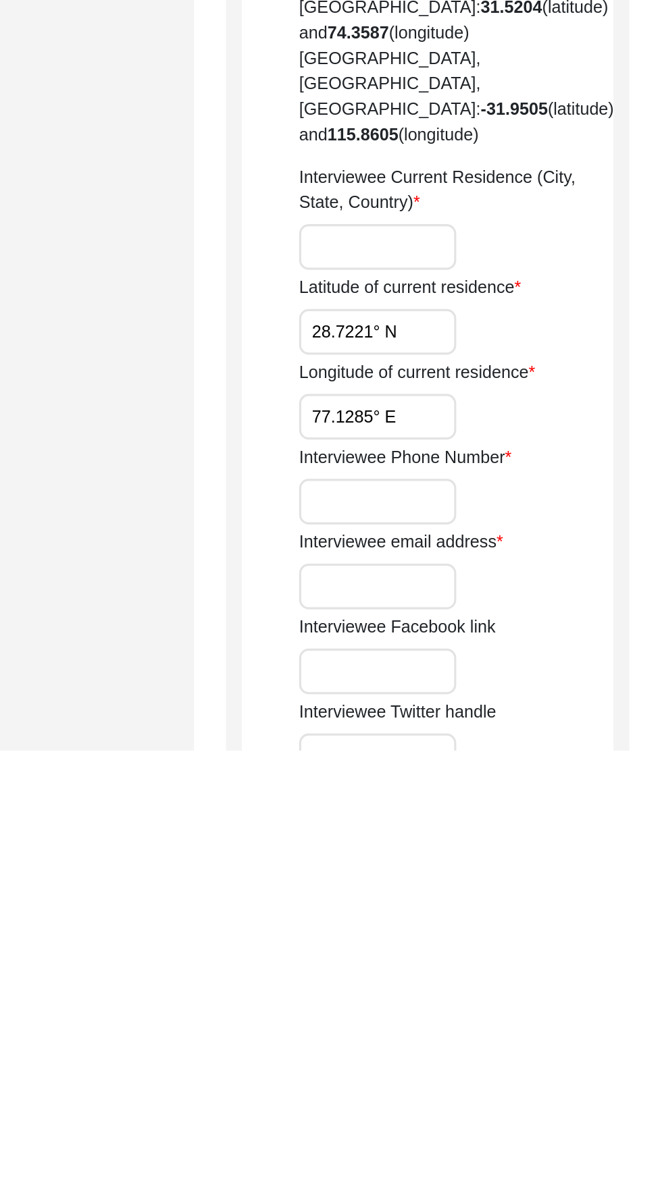
type input "28.7221° N"
click at [471, 851] on input "Interviewee Current Residence (City, State, Country)" at bounding box center [448, 865] width 100 height 29
type input "1"
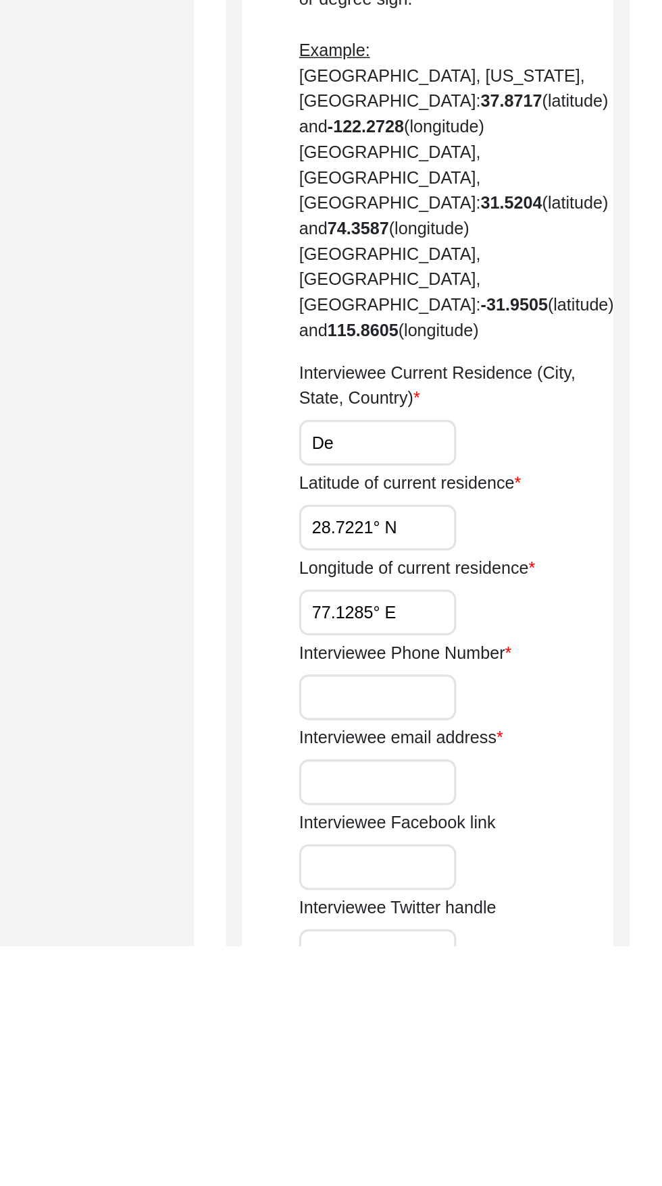
type input "D"
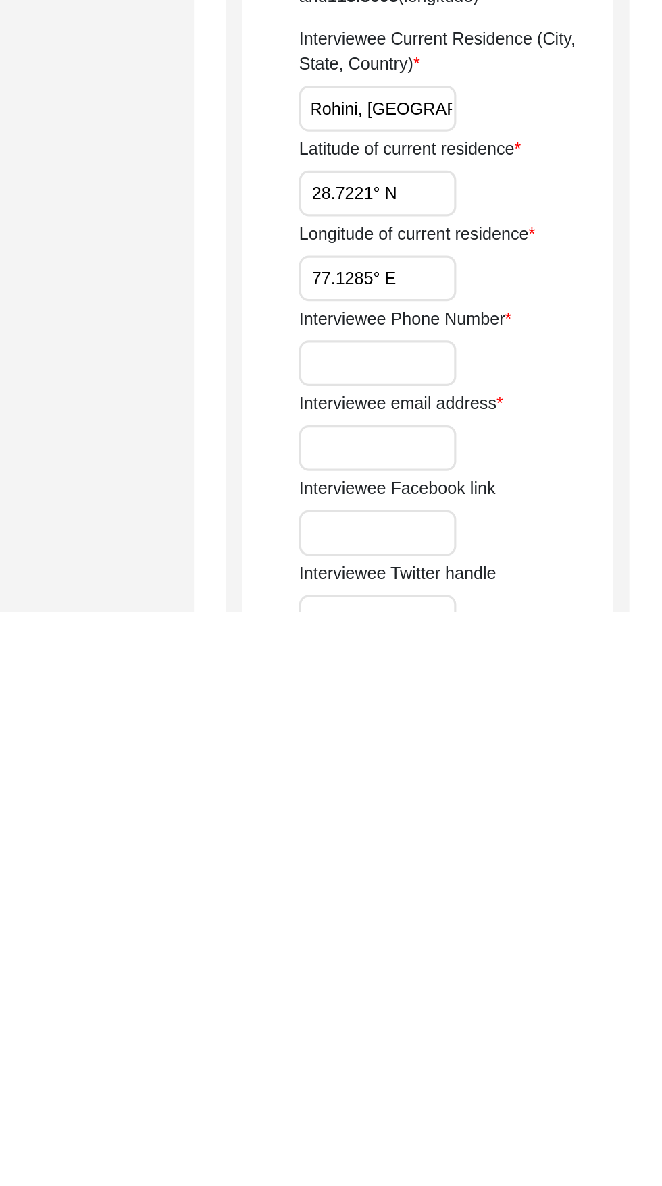
type input "Rohini, [GEOGRAPHIC_DATA], [GEOGRAPHIC_DATA]"
click at [464, 1013] on input "Interviewee Phone Number" at bounding box center [448, 1027] width 100 height 29
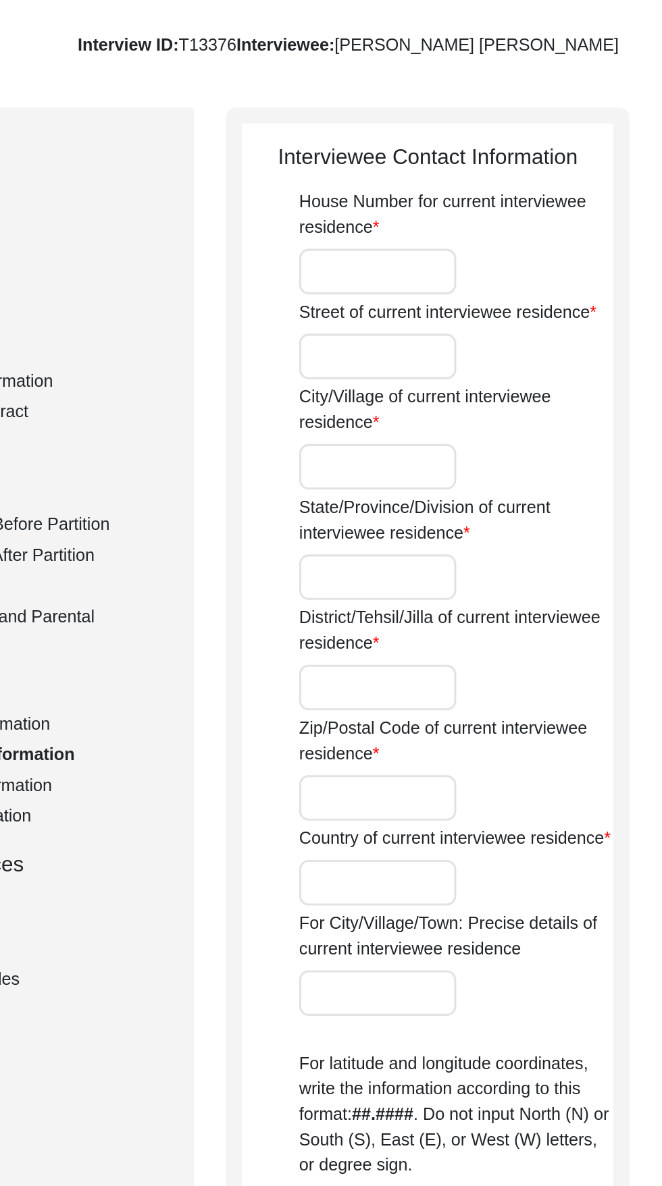
scroll to position [76, 0]
type input "7042366411"
click at [463, 175] on input "House Number for current interviewee residence" at bounding box center [448, 177] width 100 height 29
type input "157"
click at [471, 234] on input "Street of current interviewee residence" at bounding box center [448, 231] width 100 height 29
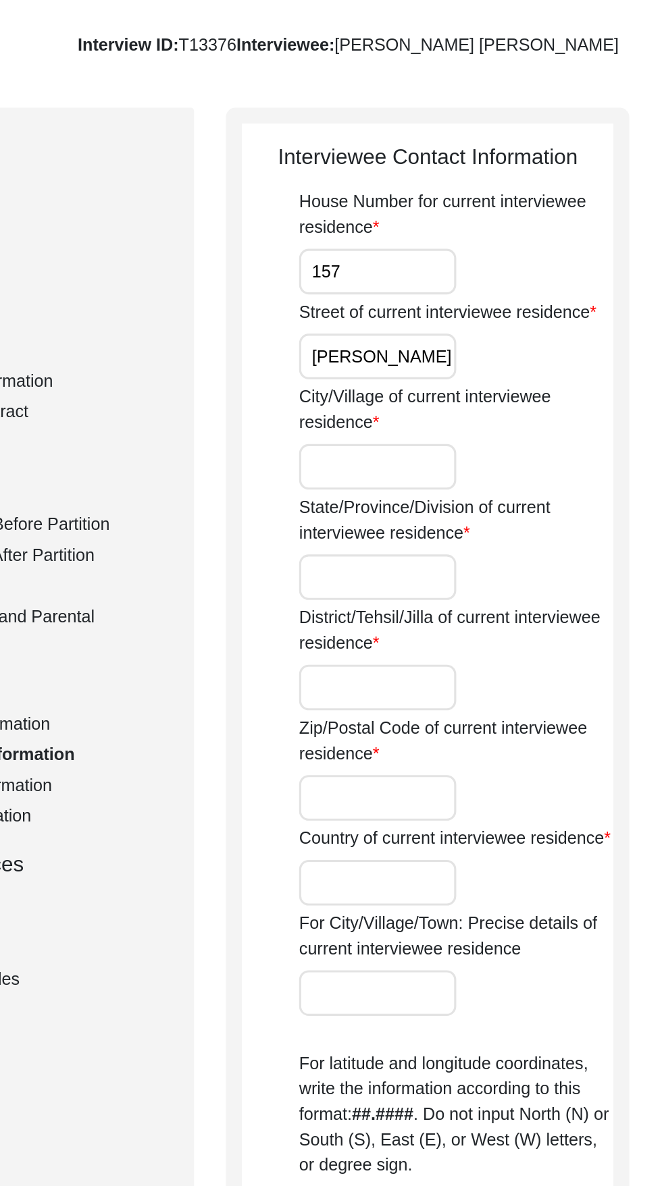
scroll to position [0, 32]
type input "Vikas Sheel Apartments"
click at [474, 296] on input "City/Village of current interviewee residence" at bounding box center [448, 302] width 100 height 29
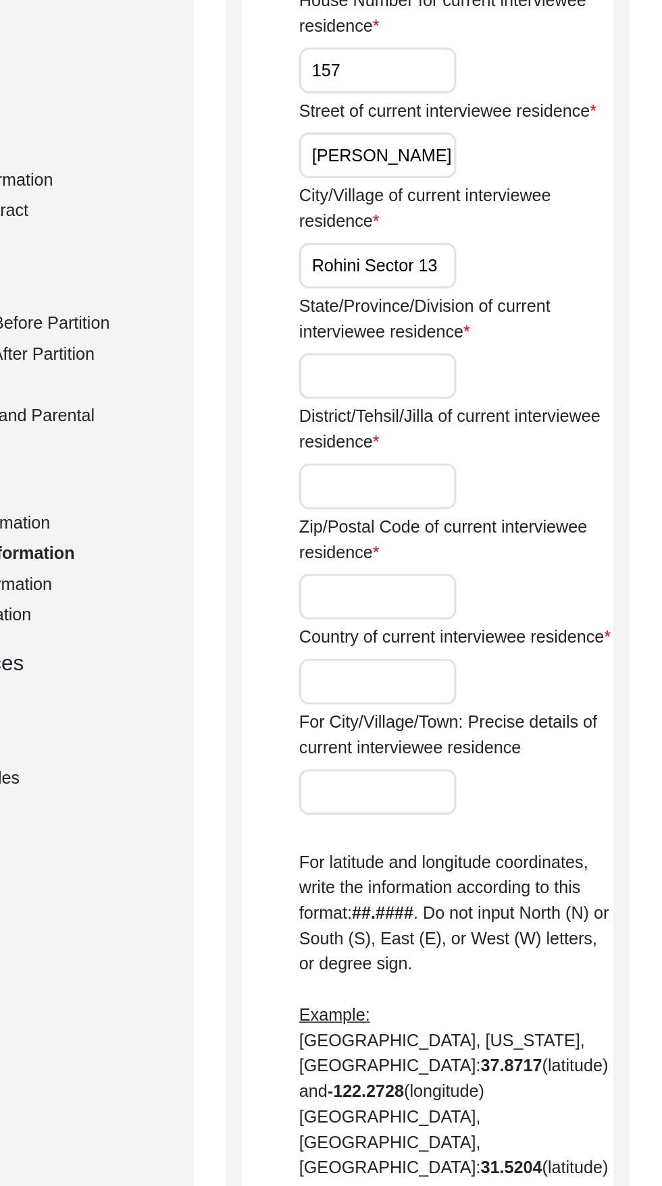
scroll to position [77, 0]
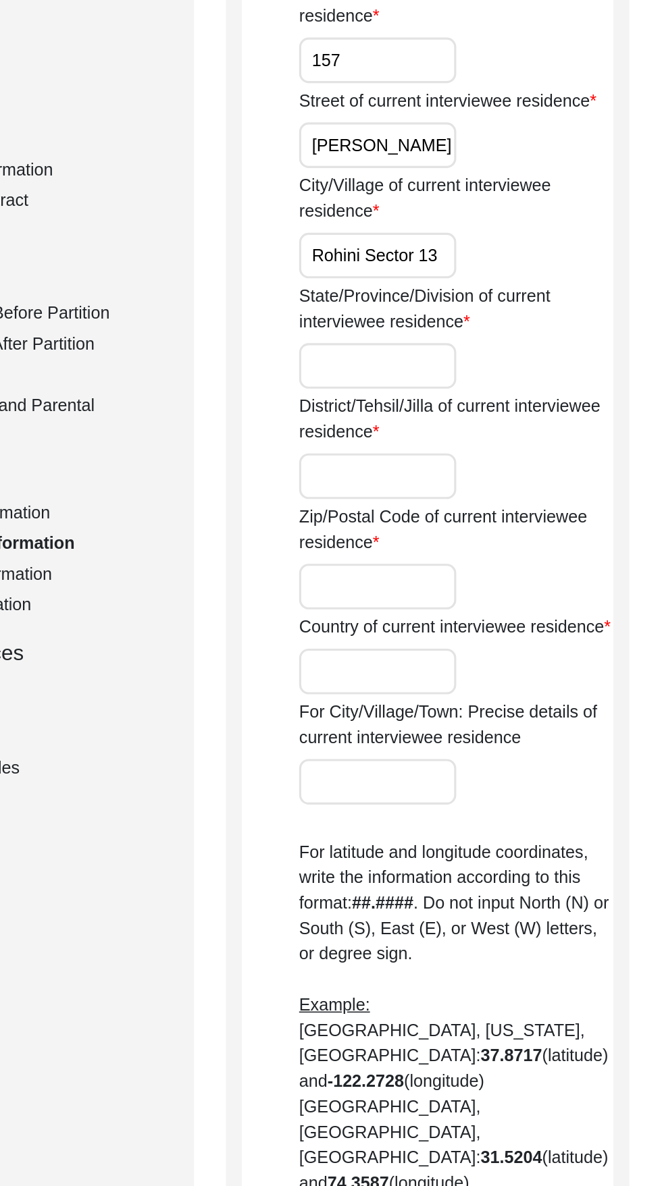
type input "Rohini Sector 13"
click at [455, 372] on input "State/Province/Division of current interviewee residence" at bounding box center [448, 372] width 100 height 29
type input "[GEOGRAPHIC_DATA]"
click at [455, 443] on input "District/Tehsil/Jilla of current interviewee residence" at bounding box center [448, 442] width 100 height 29
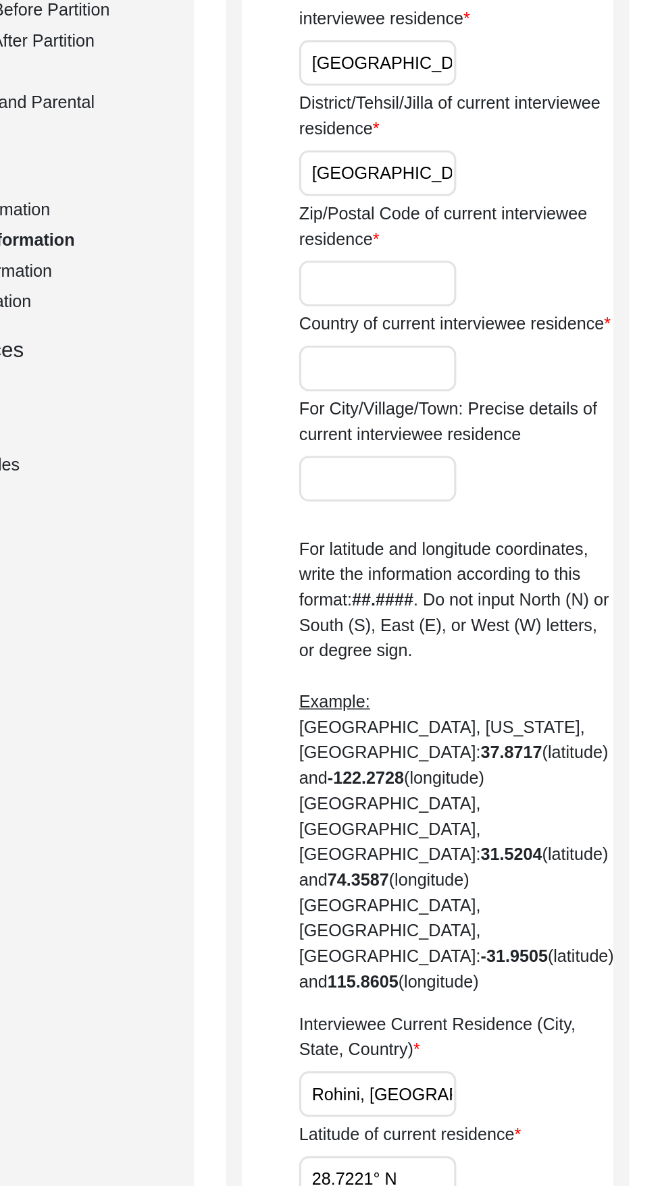
type input "North West Delhi"
click at [456, 514] on input "Zip/Postal Code of current interviewee residence" at bounding box center [448, 512] width 100 height 29
type input "110085"
click at [460, 581] on input "Country of current interviewee residence" at bounding box center [448, 566] width 100 height 29
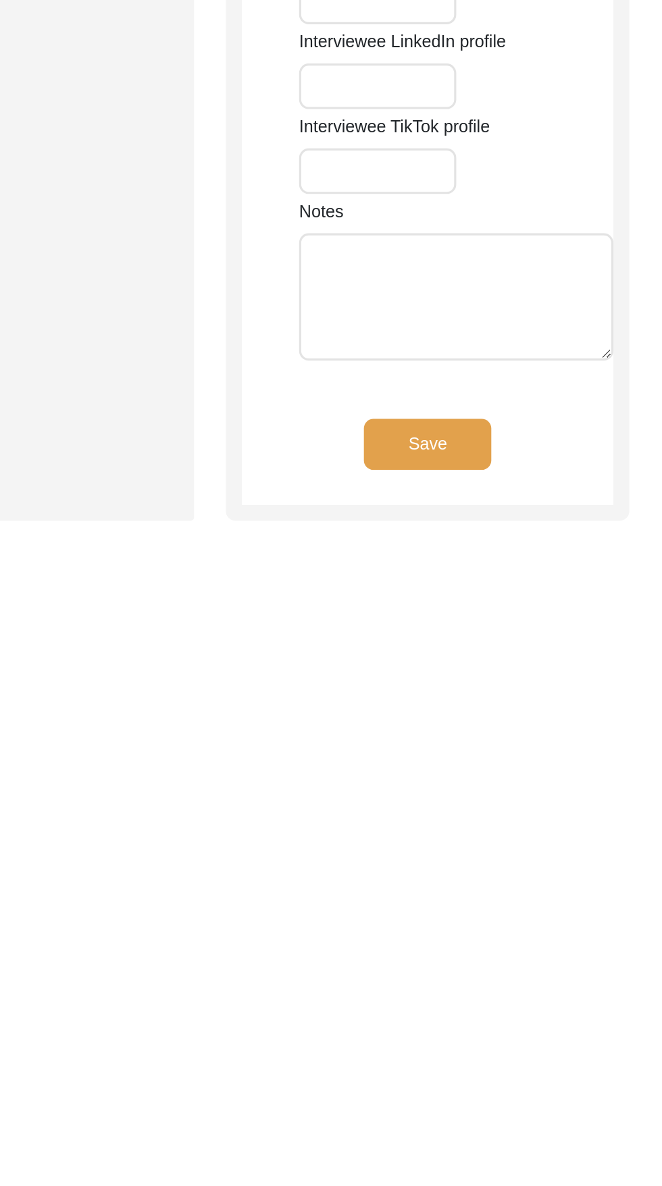
scroll to position [664, 0]
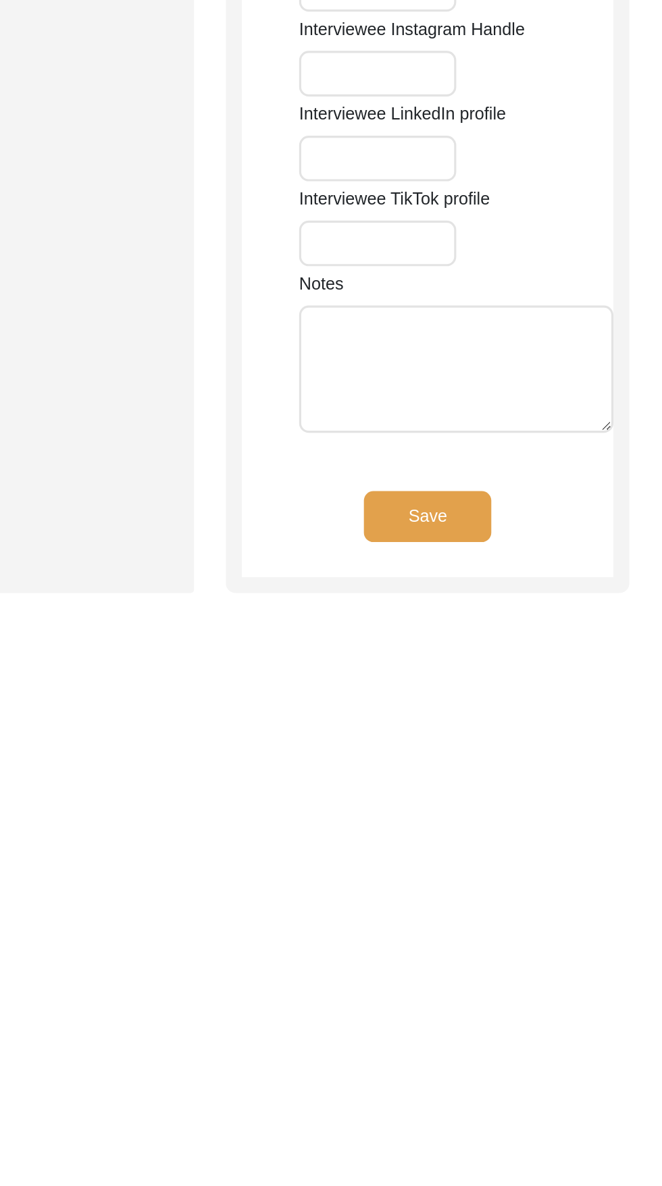
type input "[GEOGRAPHIC_DATA]"
click at [500, 1041] on app-contact-information "Interviewee Contact Information House Number for current interviewee residence …" at bounding box center [479, 324] width 236 height 1632
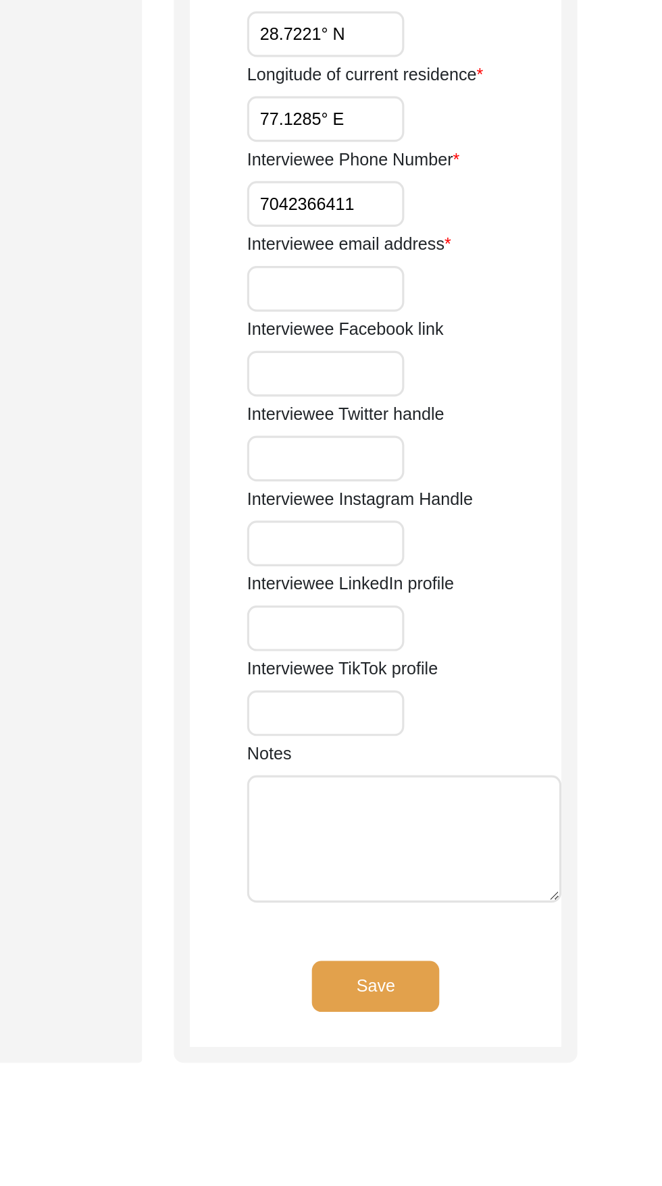
scroll to position [737, 0]
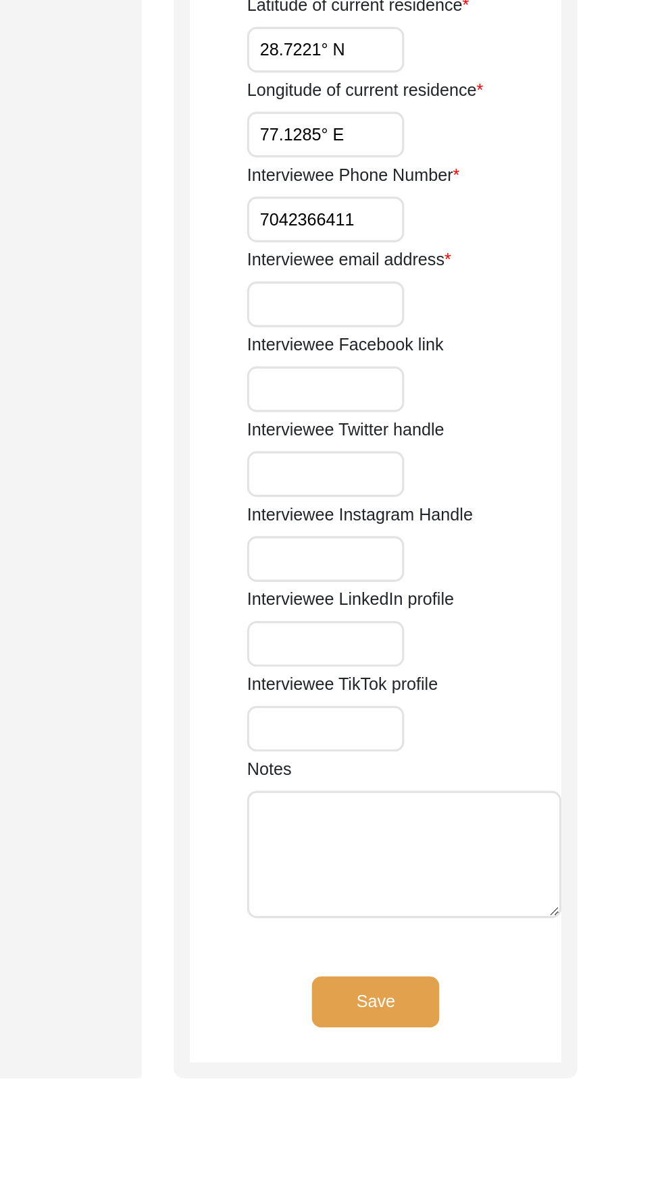
click at [483, 1012] on button "Save" at bounding box center [479, 1028] width 81 height 32
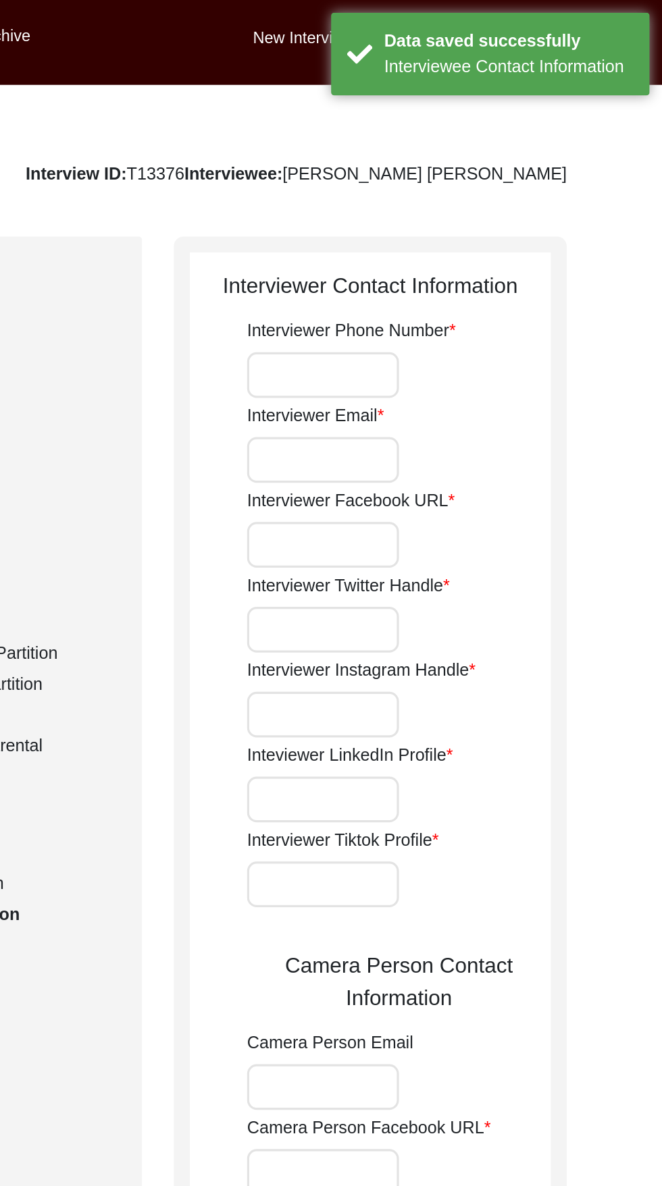
scroll to position [0, 0]
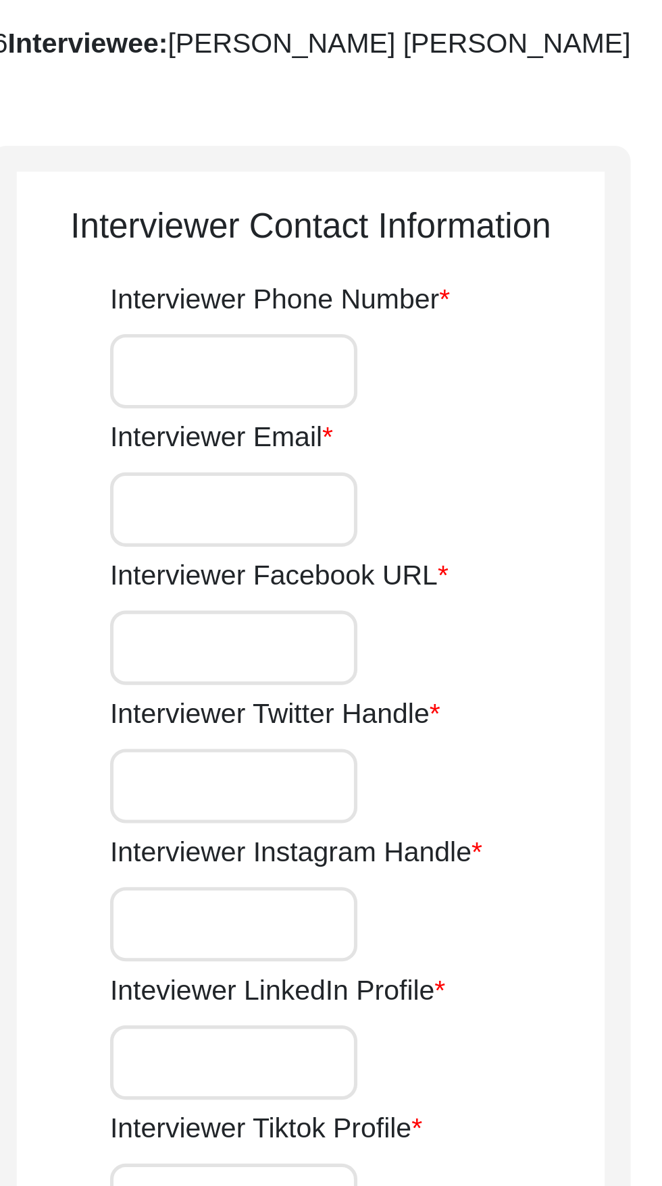
click at [455, 234] on input "Interviewer Phone Number" at bounding box center [446, 238] width 97 height 29
type input "9818521793"
click at [459, 291] on input "Interviewer Email" at bounding box center [446, 292] width 97 height 29
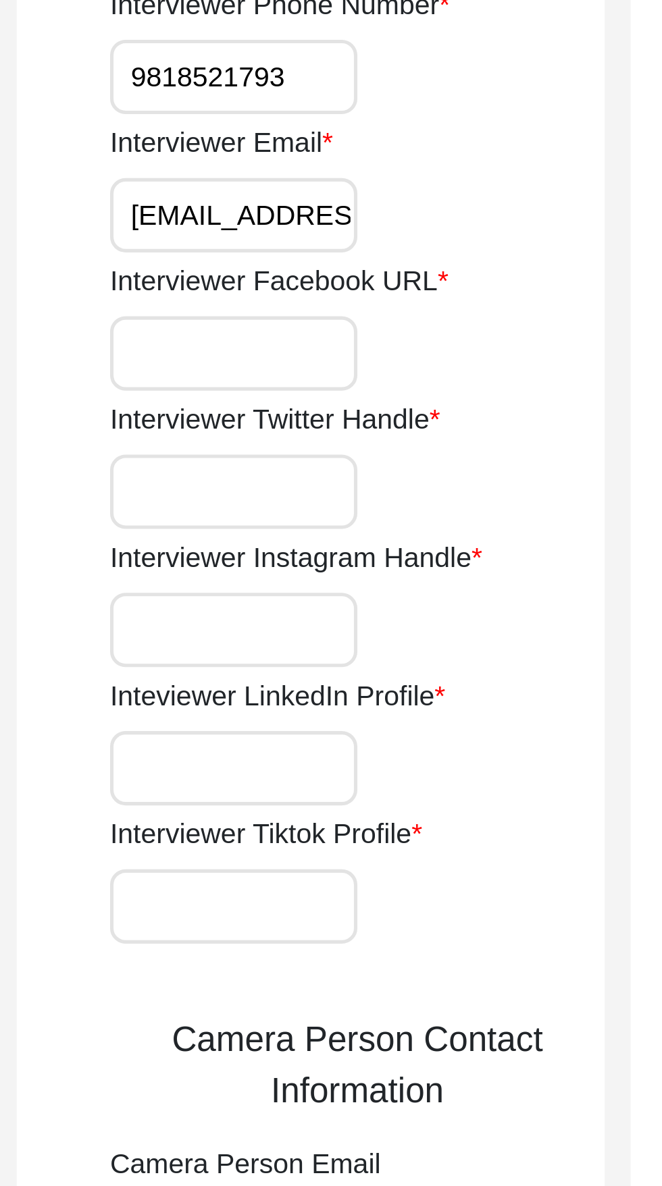
type input "Puri4484@gmail.com"
click at [467, 348] on input "Interviewer Facebook URL" at bounding box center [446, 346] width 97 height 29
type input "N/a"
click at [472, 406] on input "Interviewer Twitter Handle" at bounding box center [446, 400] width 97 height 29
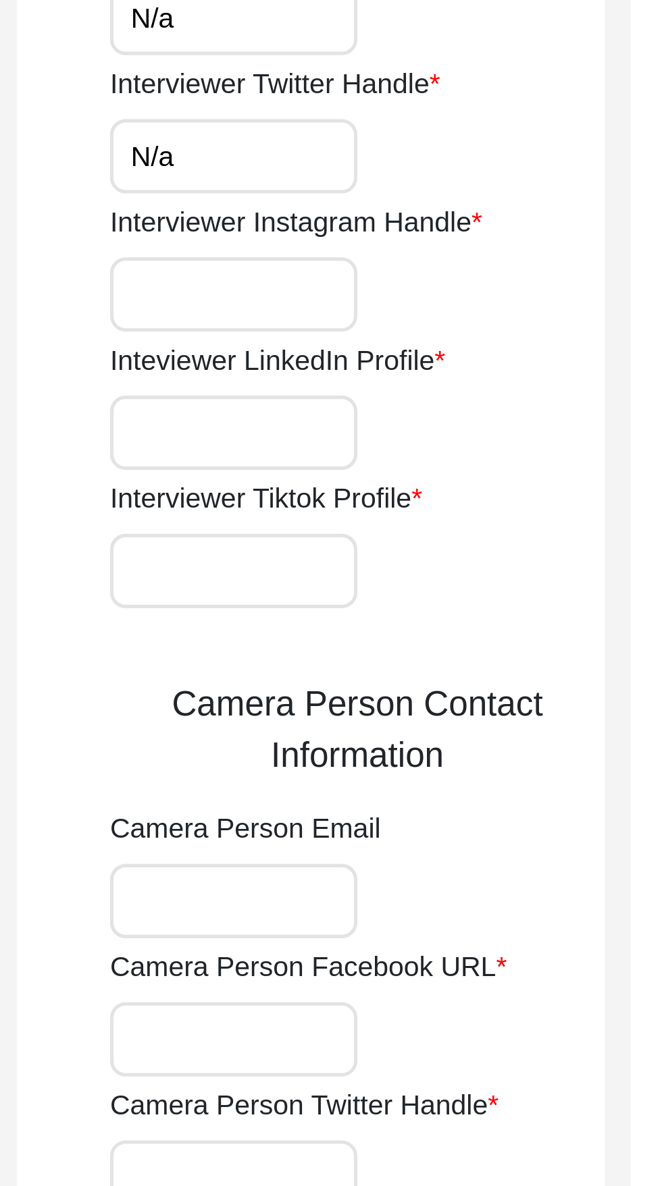
type input "N/a"
click at [458, 456] on input "Interviewer Instagram Handle" at bounding box center [446, 454] width 97 height 29
type input "Mandeepkaurpuri_2003"
click at [470, 512] on input "Inteviewer LinkedIn Profile" at bounding box center [446, 508] width 97 height 29
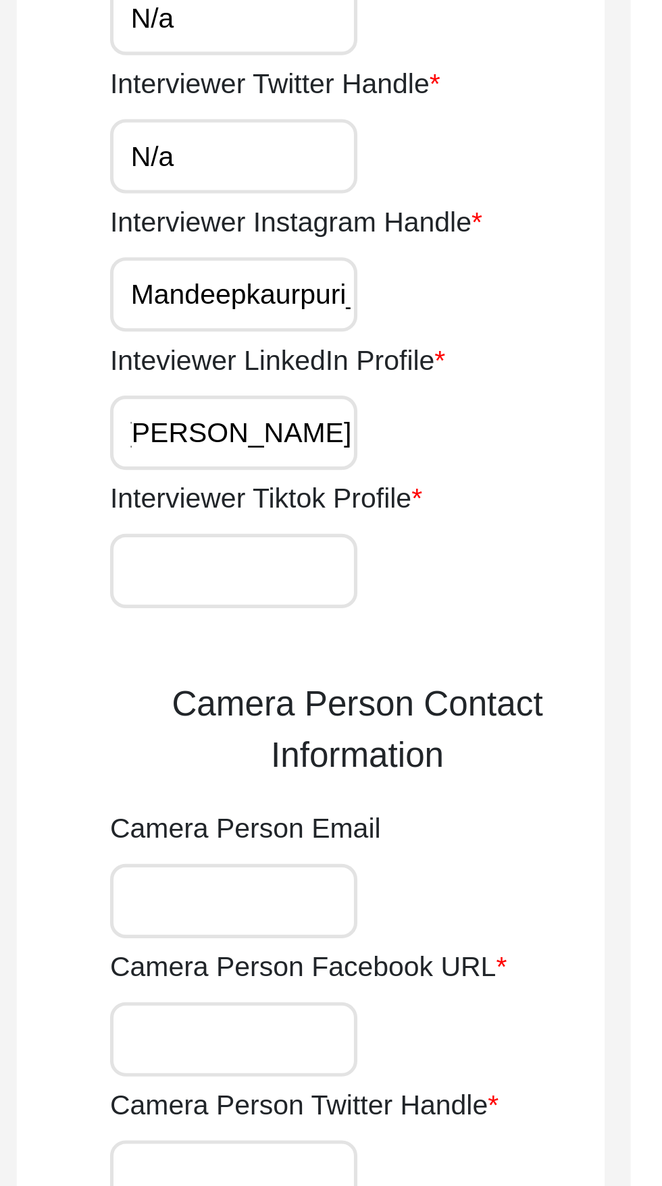
scroll to position [0, 5]
type input "[PERSON_NAME] Puri"
click at [461, 558] on input "Interviewer Tiktok Profile" at bounding box center [446, 562] width 97 height 29
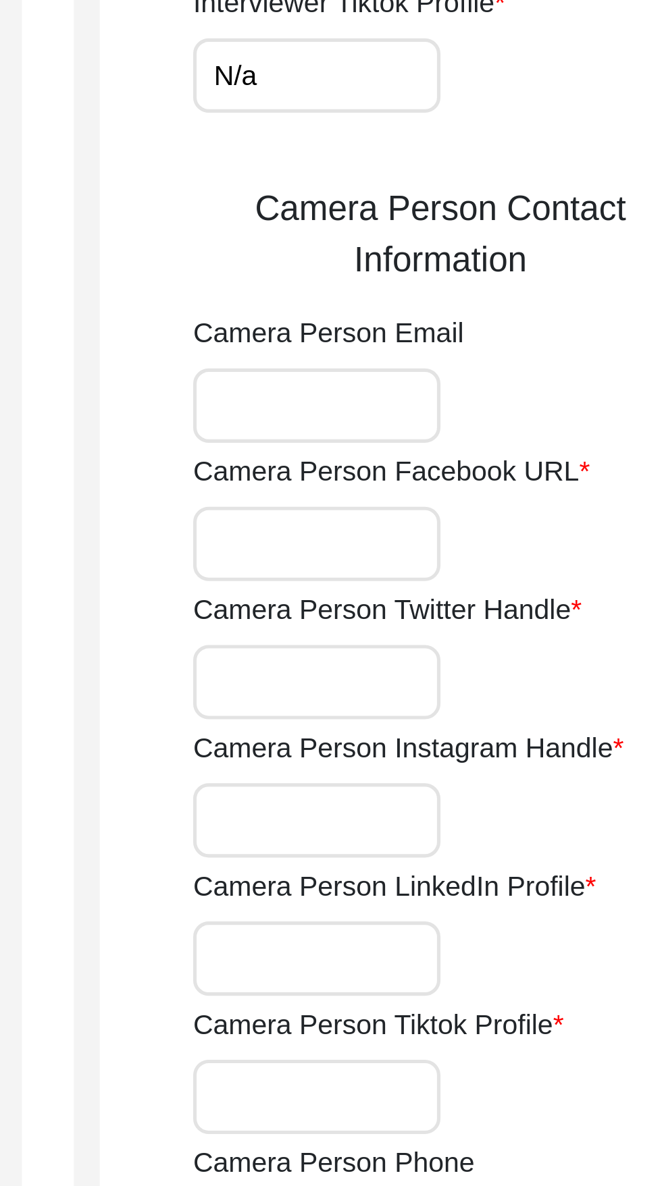
type input "N/a"
click at [454, 689] on input "Camera Person Email" at bounding box center [446, 691] width 97 height 29
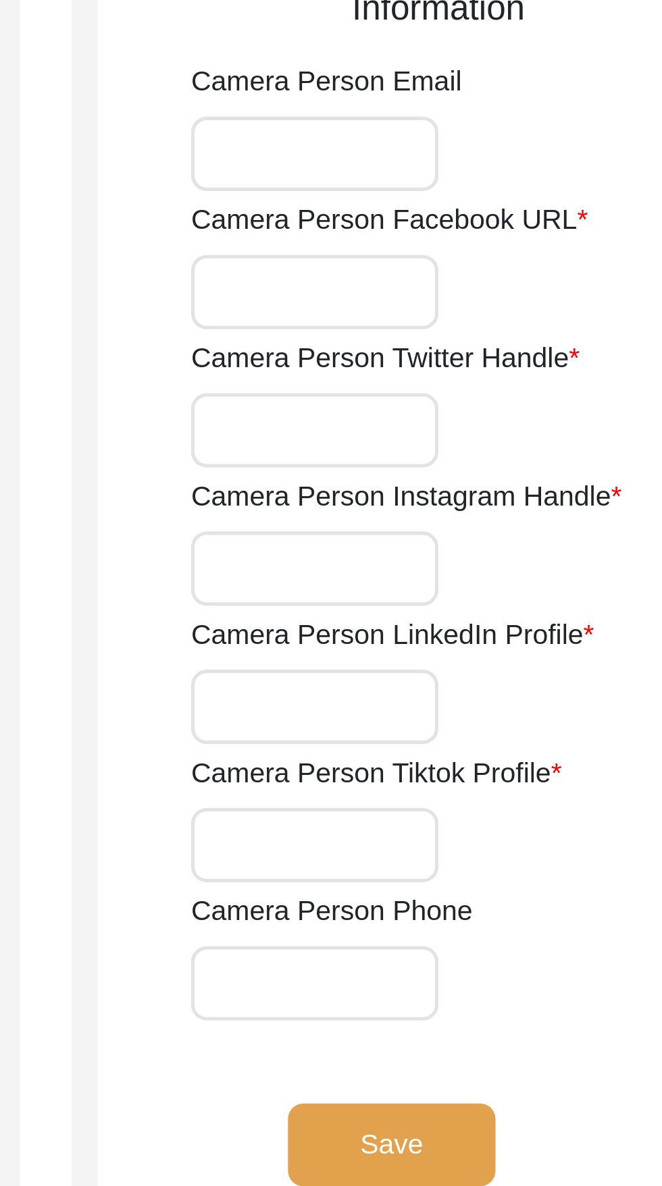
click at [464, 741] on input "Camera Person Facebook URL" at bounding box center [446, 745] width 97 height 29
type input "N/a"
click at [414, 785] on input "Camera Person Twitter Handle" at bounding box center [446, 799] width 97 height 29
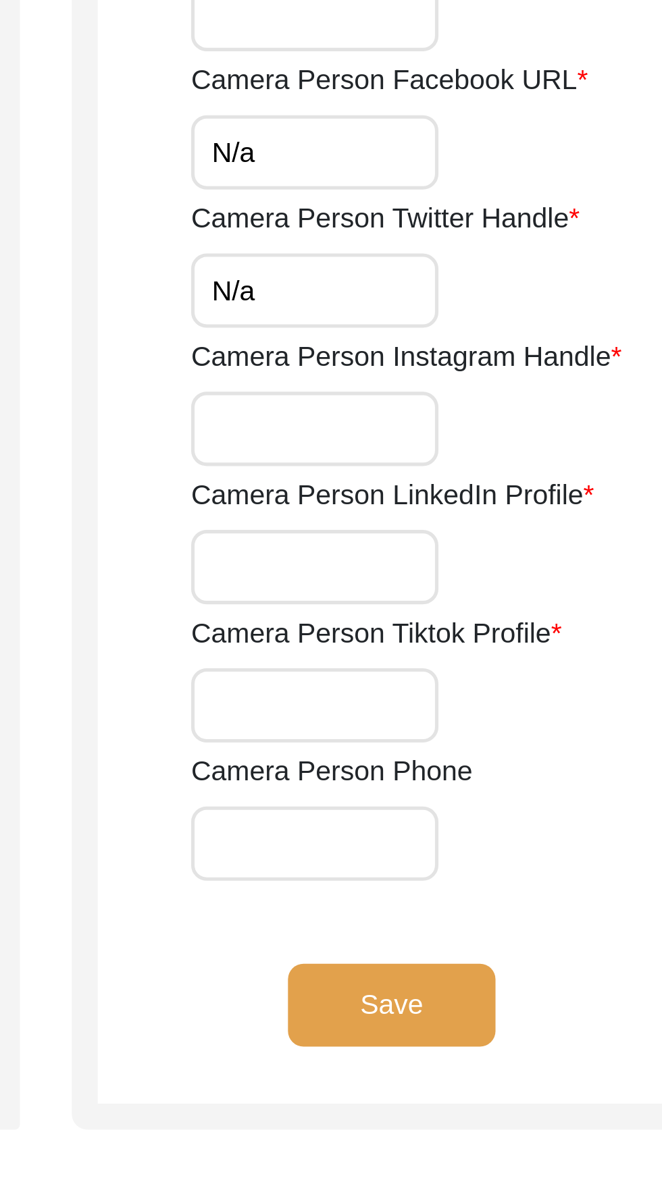
type input "N/a"
click at [469, 853] on input "Camera Person Instagram Handle" at bounding box center [446, 853] width 97 height 29
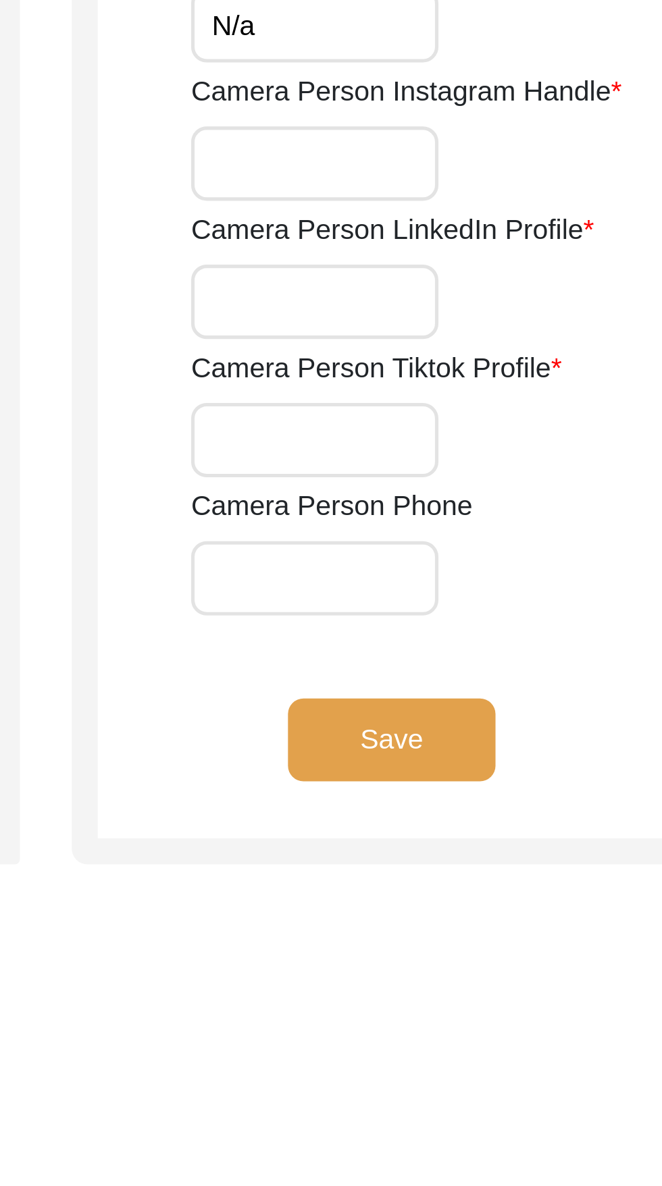
click at [462, 908] on input "Camera Person LinkedIn Profile" at bounding box center [446, 907] width 97 height 29
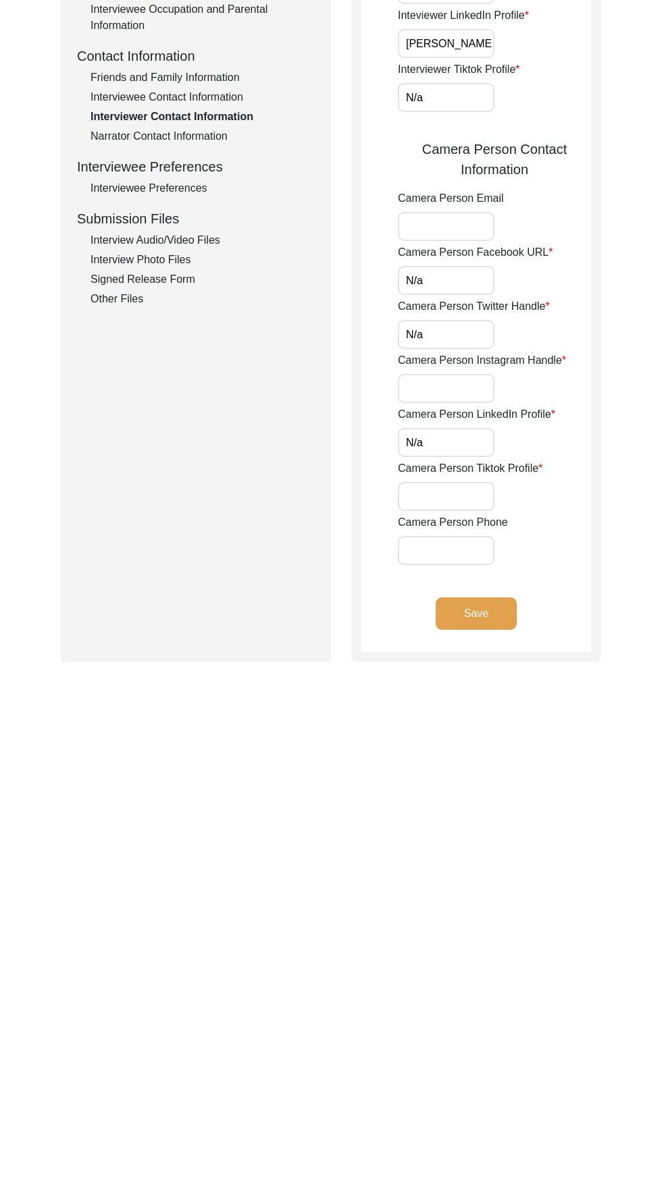
type input "N/a"
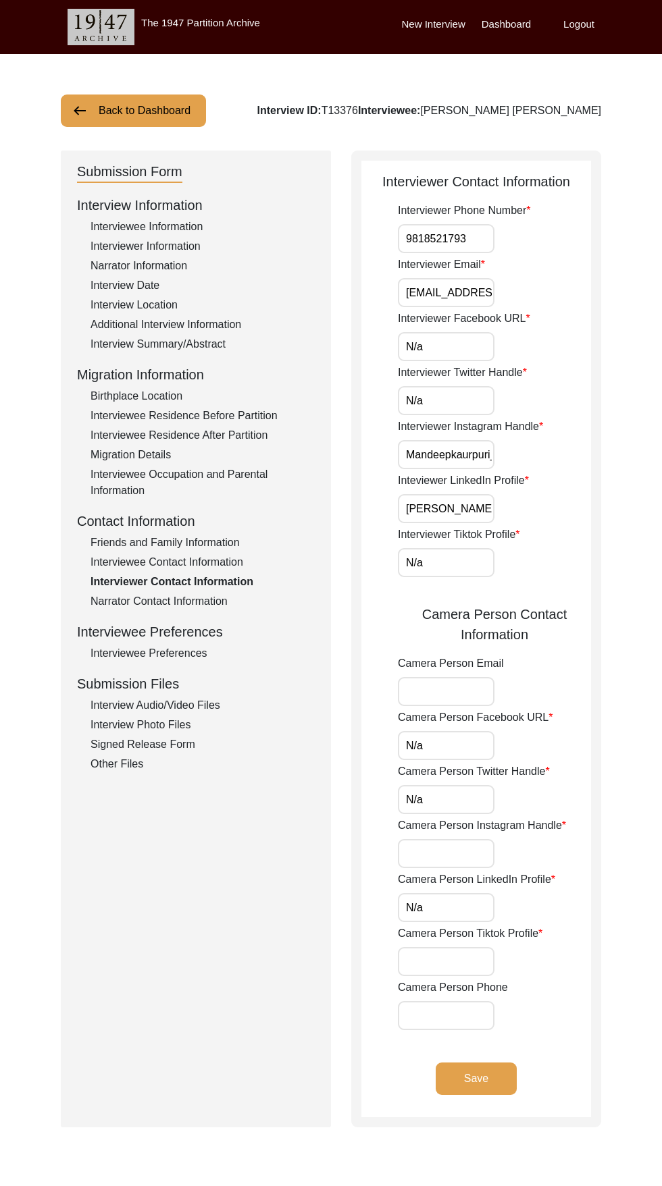
scroll to position [15, 0]
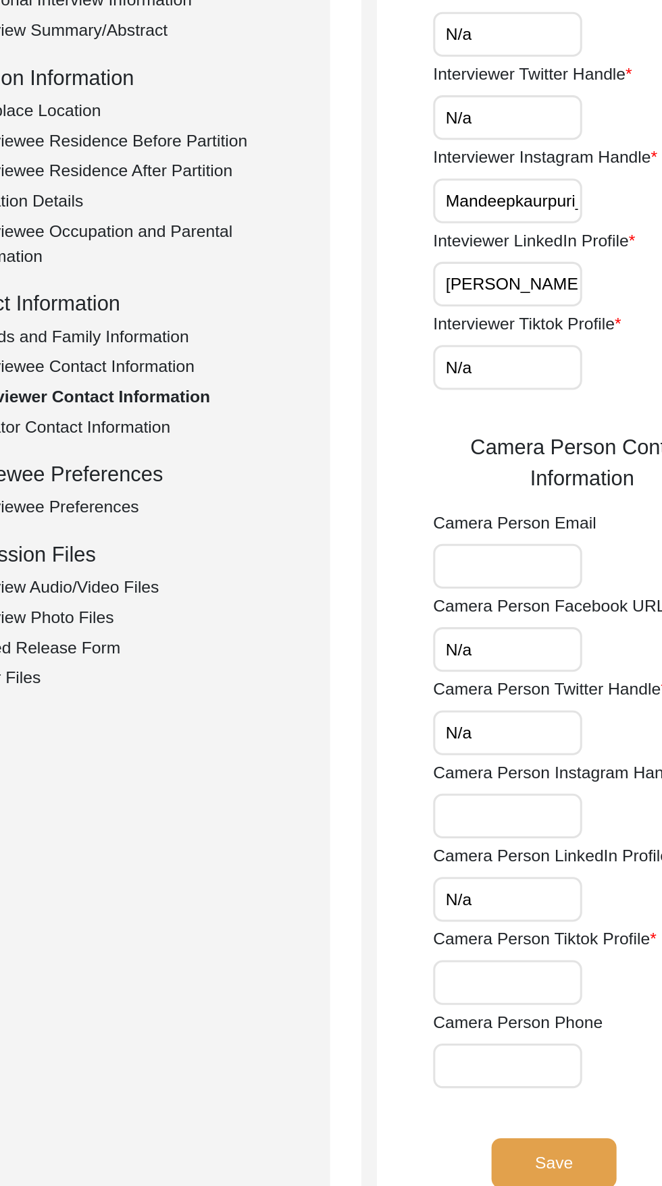
click at [450, 840] on input "Camera Person Instagram Handle" at bounding box center [446, 838] width 97 height 29
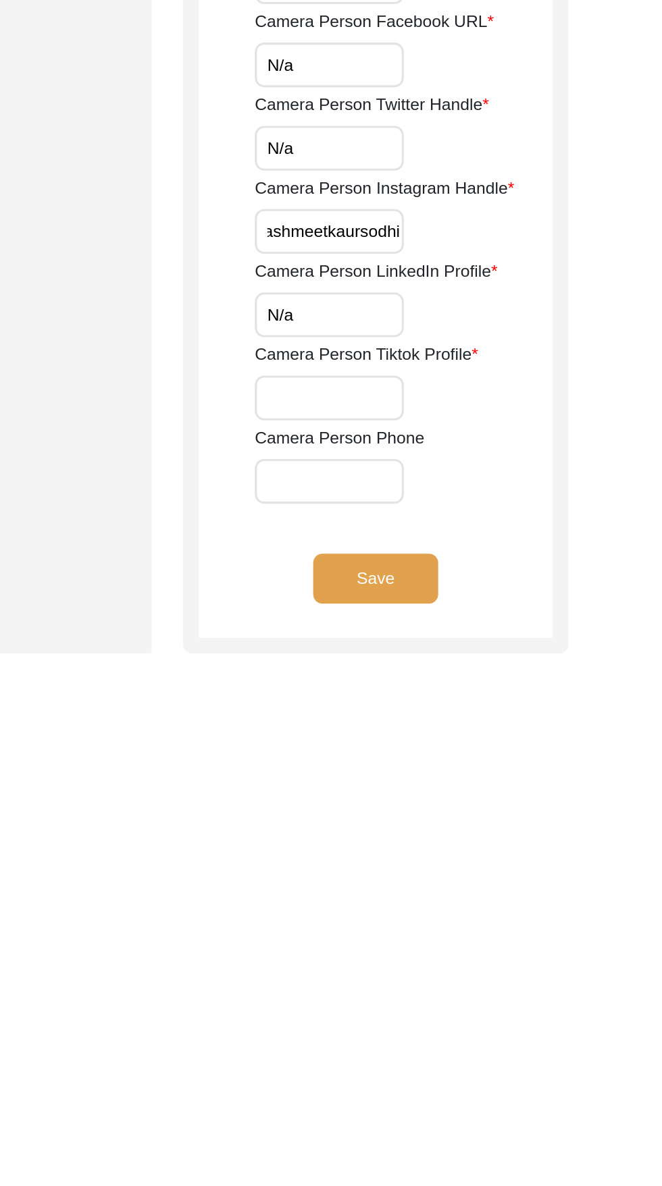
type input "Rashmeetkaursodhi"
click at [419, 919] on label "Camera Person Tiktok Profile" at bounding box center [470, 919] width 144 height 16
click at [419, 932] on input "Camera Person Tiktok Profile" at bounding box center [446, 946] width 97 height 29
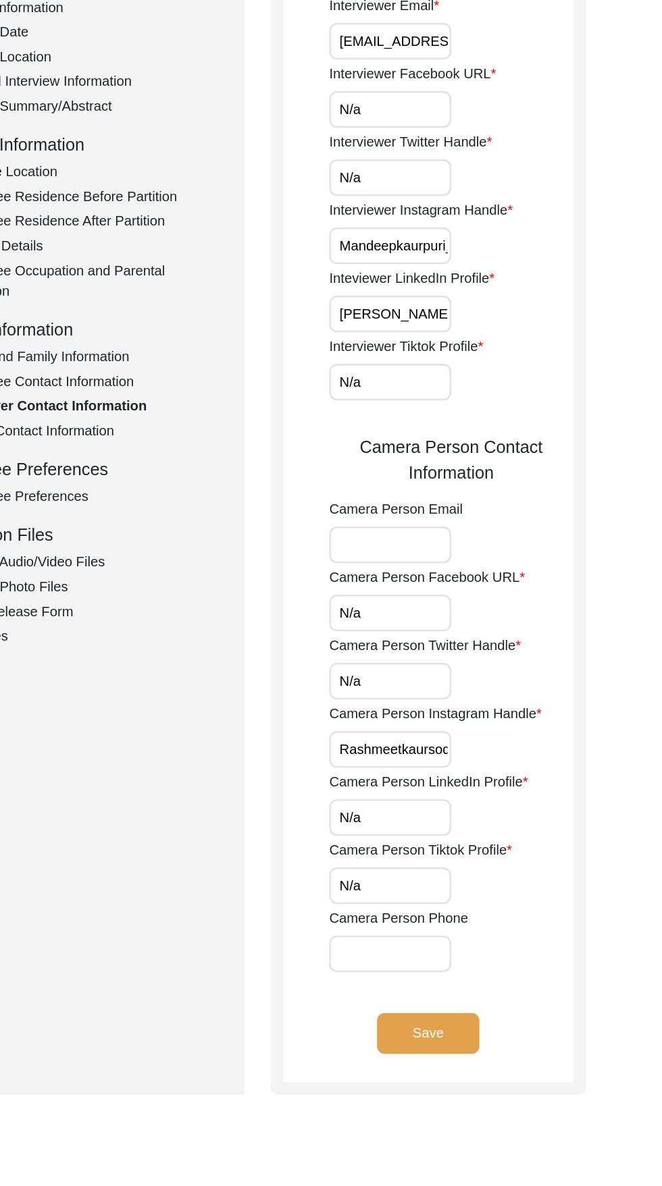
scroll to position [14, 0]
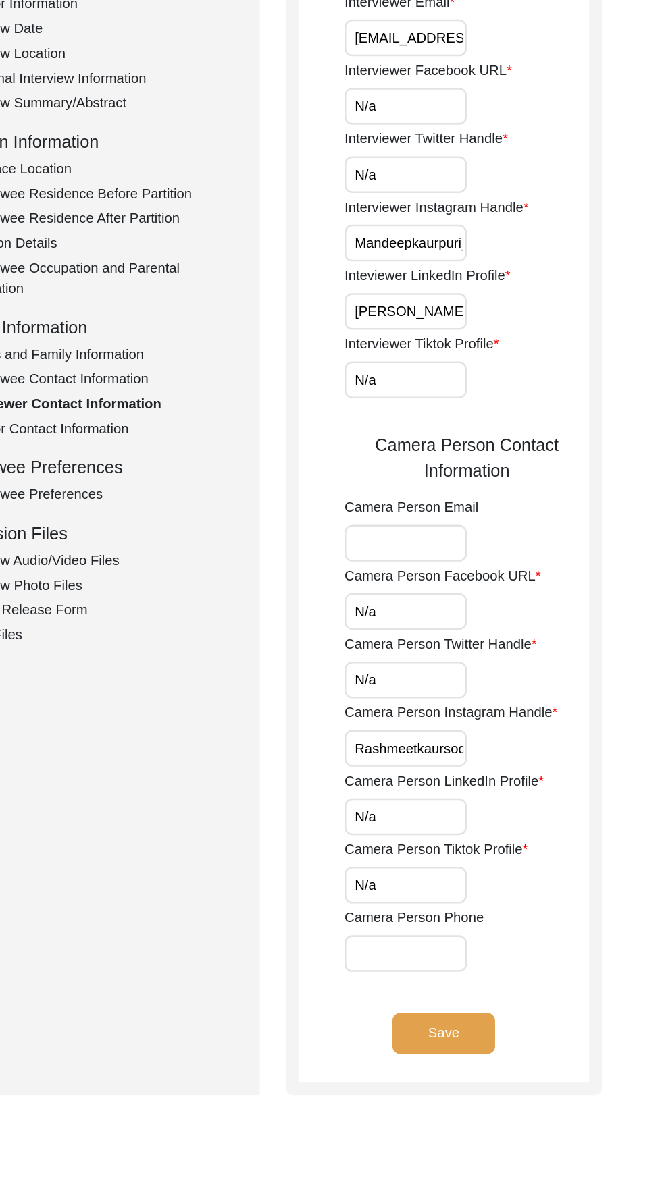
type input "N/a"
click at [448, 1001] on input "Camera Person Phone" at bounding box center [446, 1001] width 97 height 29
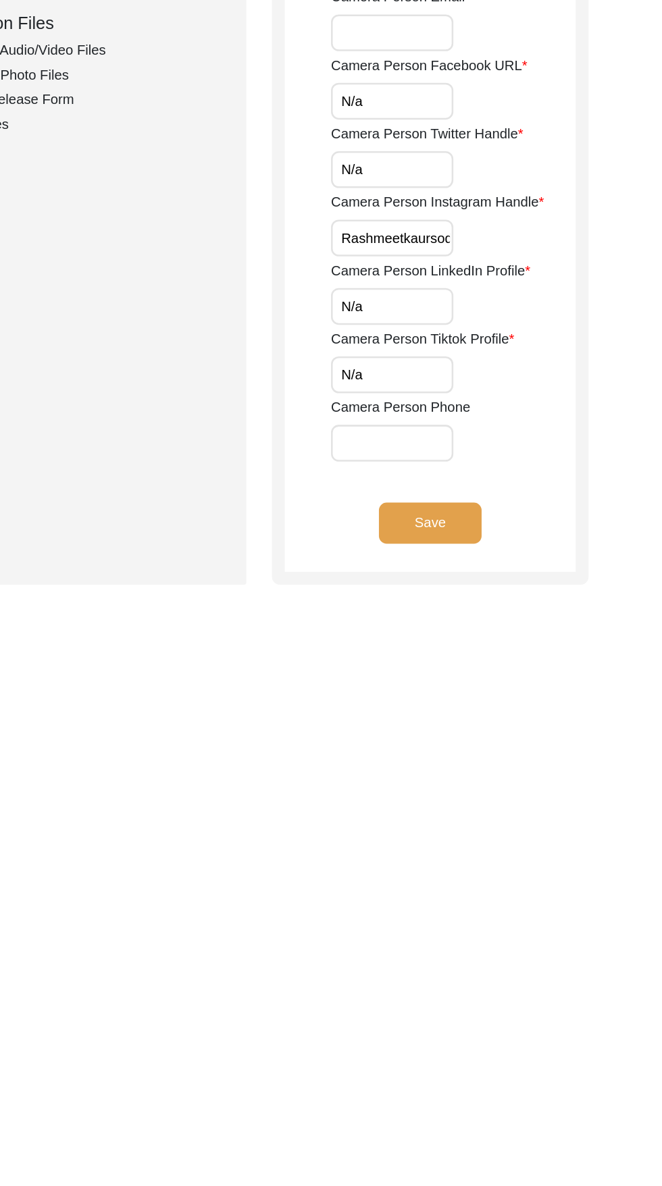
scroll to position [84, 0]
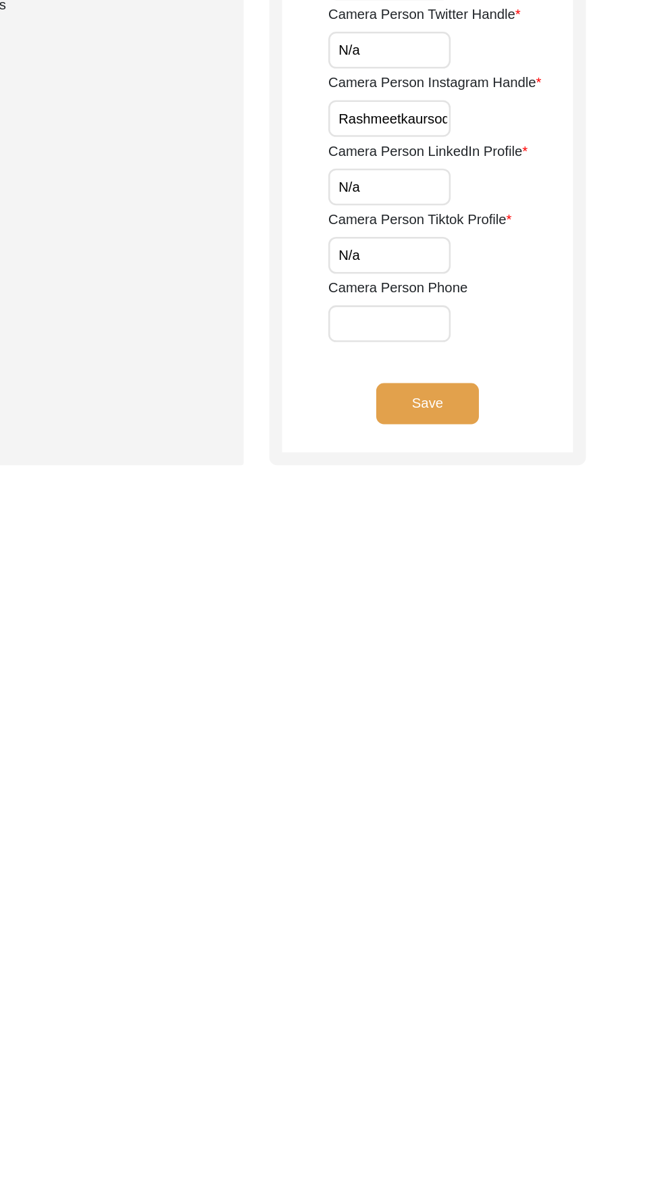
type input "7503183555"
click at [481, 990] on button "Save" at bounding box center [475, 995] width 81 height 32
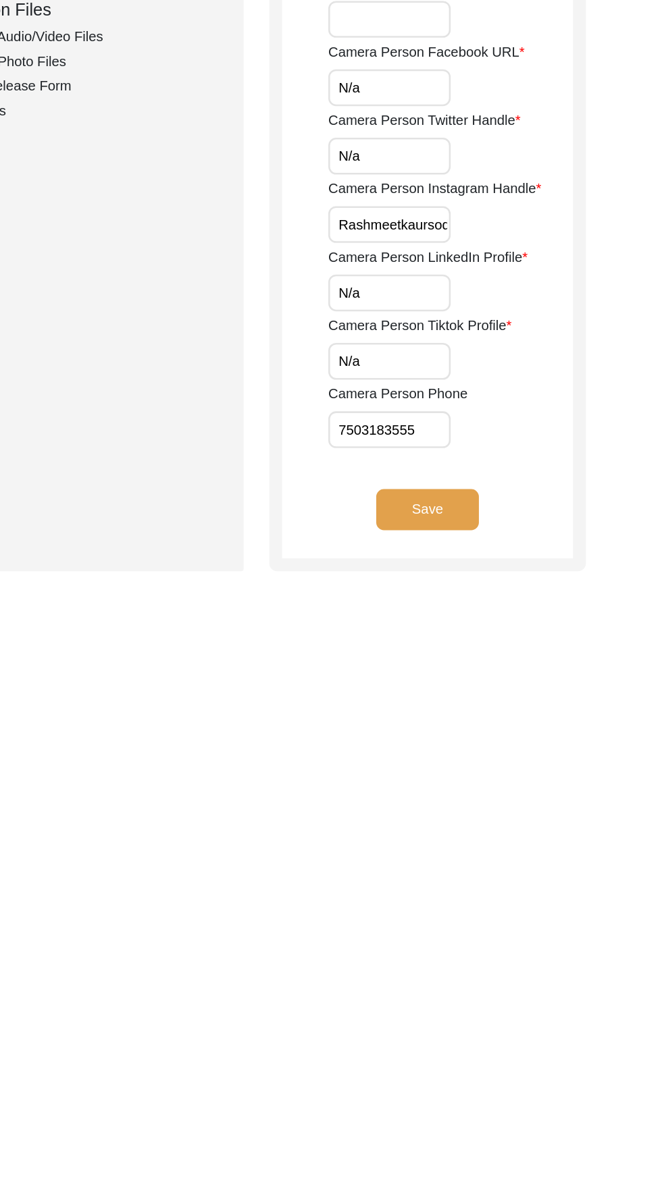
scroll to position [0, 0]
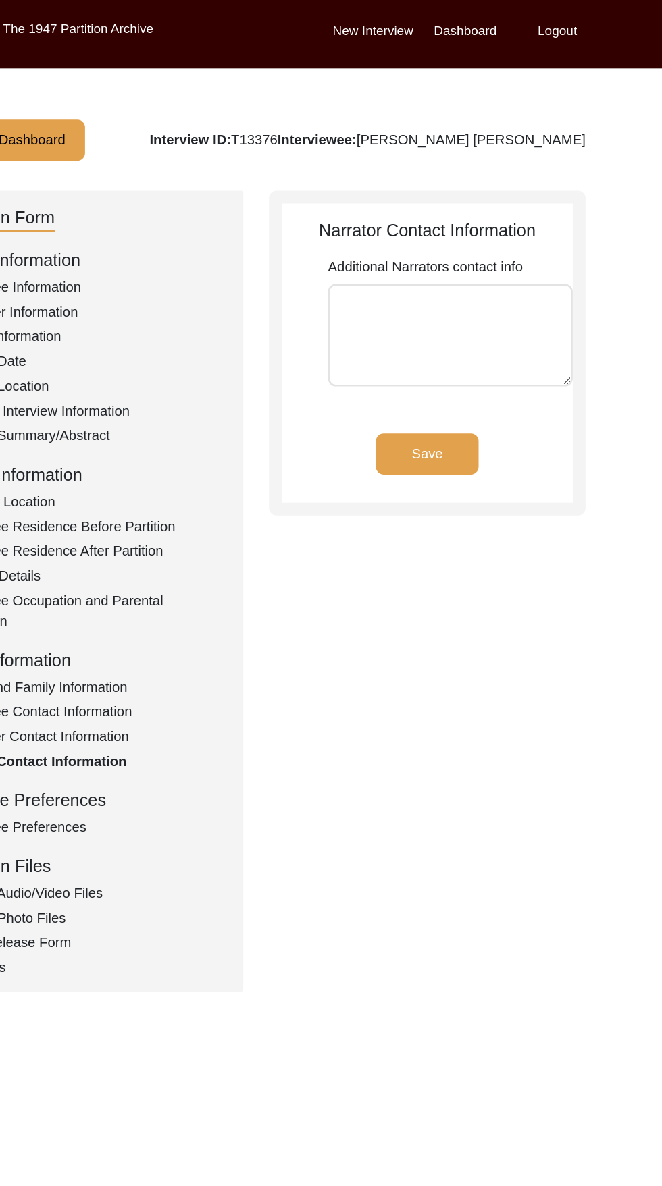
click at [492, 240] on textarea "Additional Narrators contact info" at bounding box center [494, 264] width 193 height 81
click at [408, 241] on textarea "986815044" at bounding box center [494, 264] width 193 height 81
type textarea "Renu Chhikara - 986815044"
click at [475, 371] on button "Save" at bounding box center [475, 358] width 81 height 32
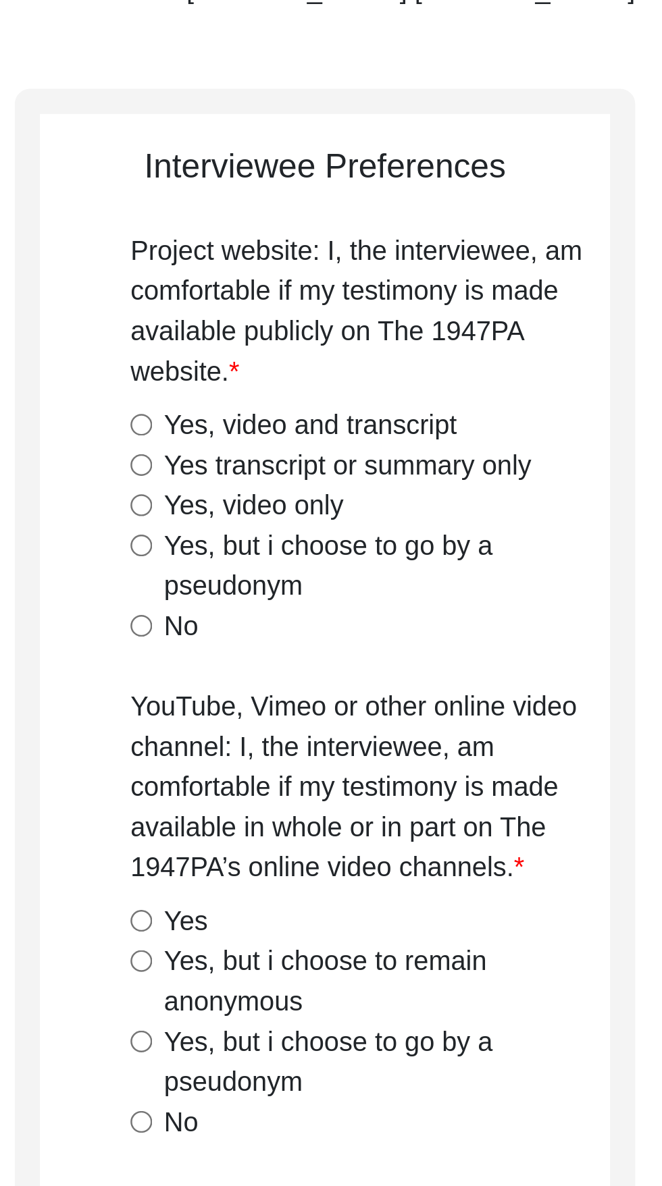
click at [403, 285] on input "Yes, video and transcript" at bounding box center [402, 285] width 9 height 9
radio input "true"
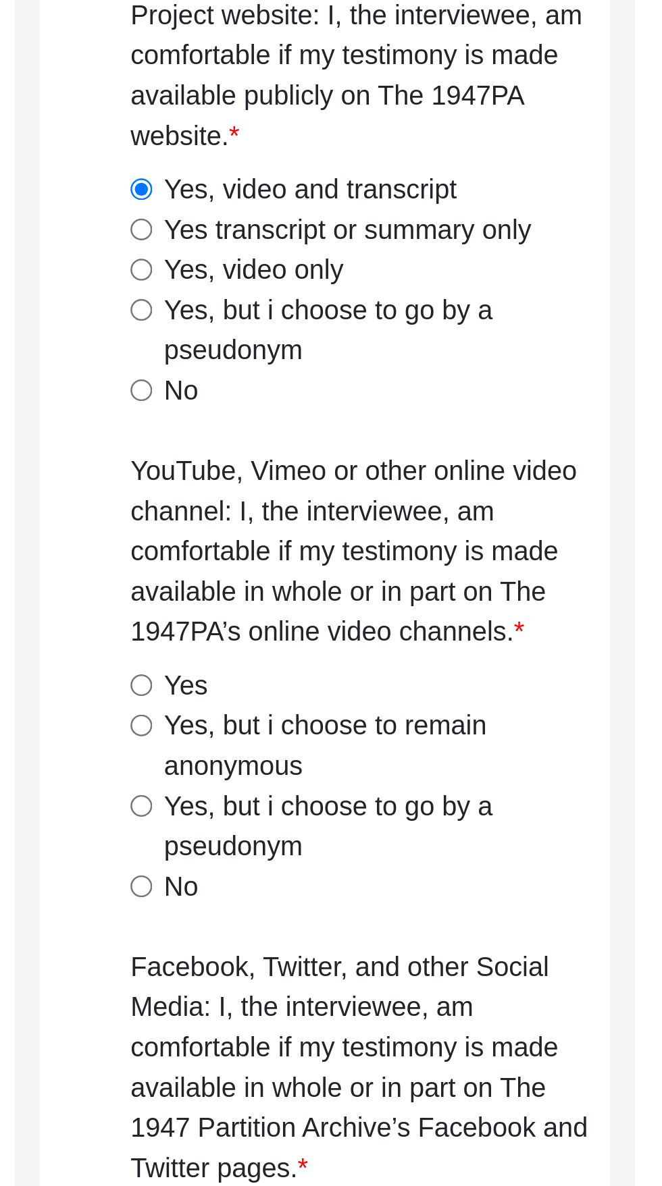
click at [401, 483] on input "Yes" at bounding box center [402, 485] width 9 height 9
radio input "true"
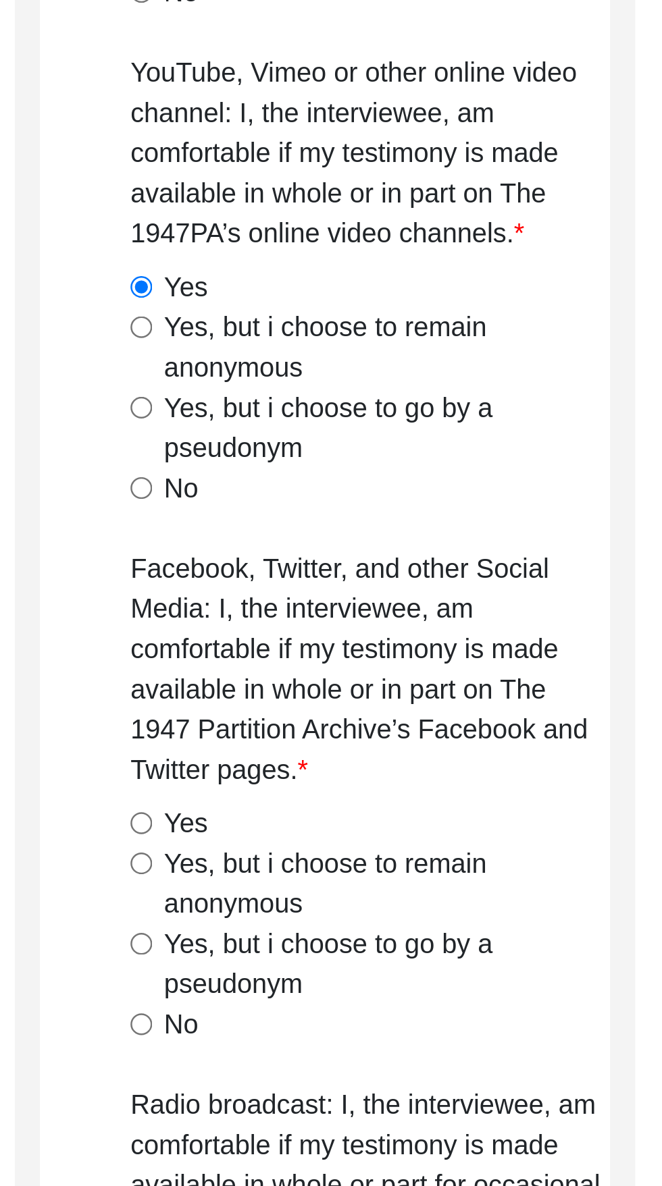
click at [403, 700] on input "Yes" at bounding box center [402, 701] width 9 height 9
radio input "true"
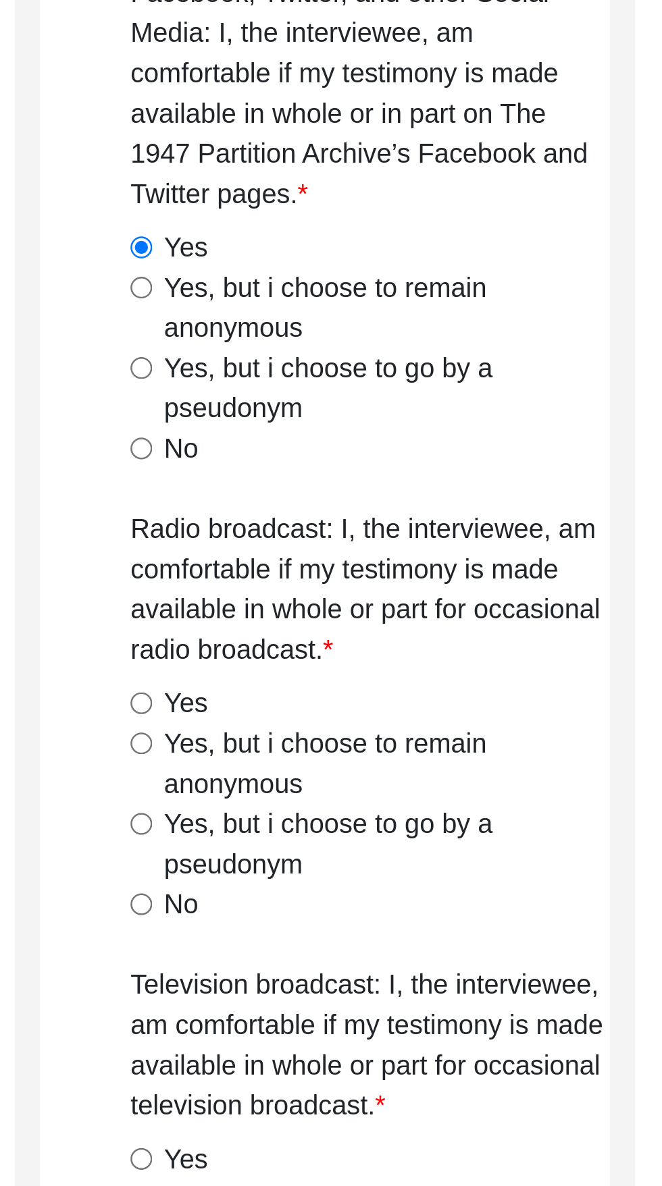
click at [400, 884] on input "Yes" at bounding box center [402, 885] width 9 height 9
radio input "true"
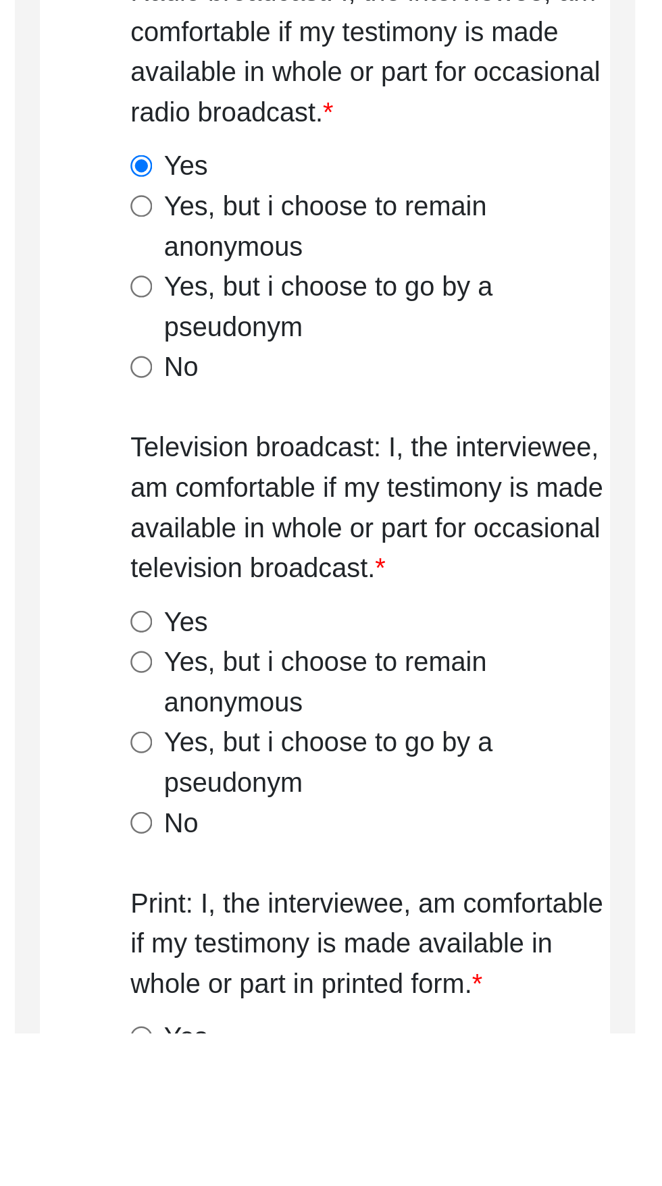
scroll to position [49, 0]
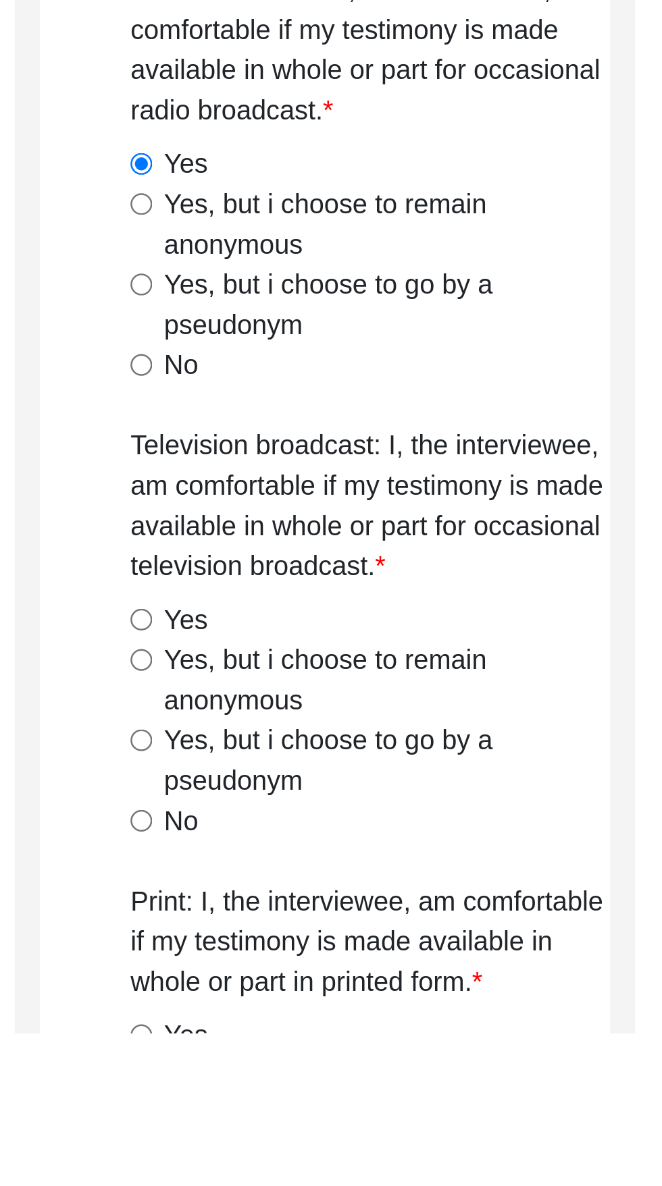
click at [403, 1018] on input "Yes" at bounding box center [402, 1019] width 9 height 9
radio input "true"
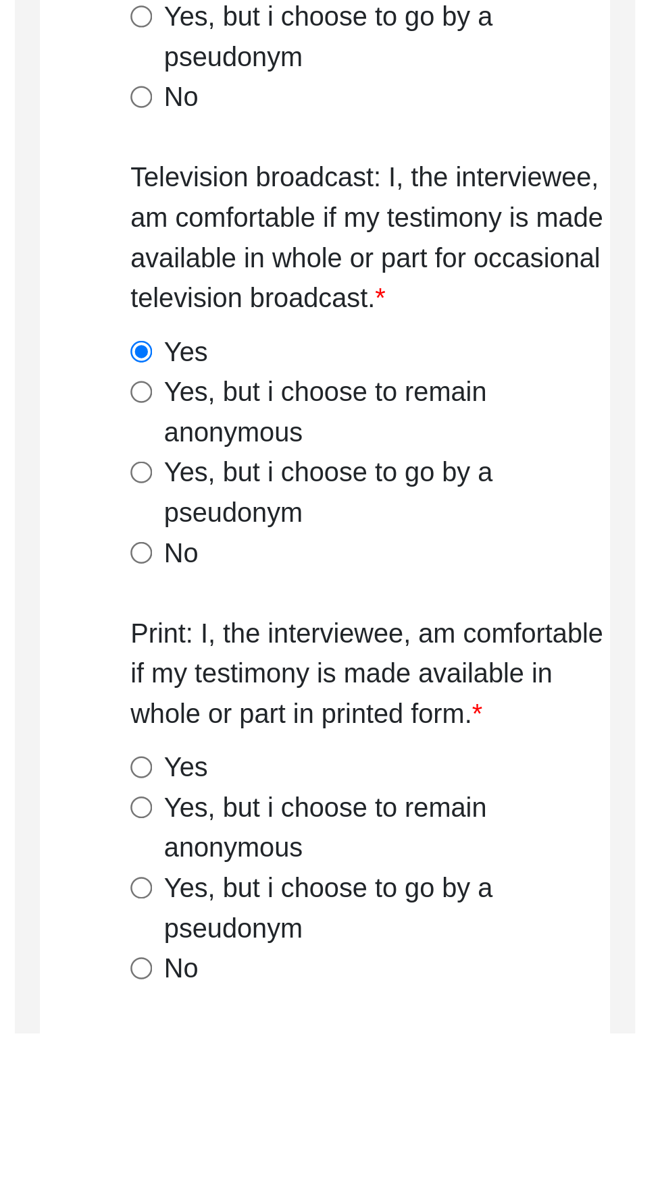
scroll to position [161, 0]
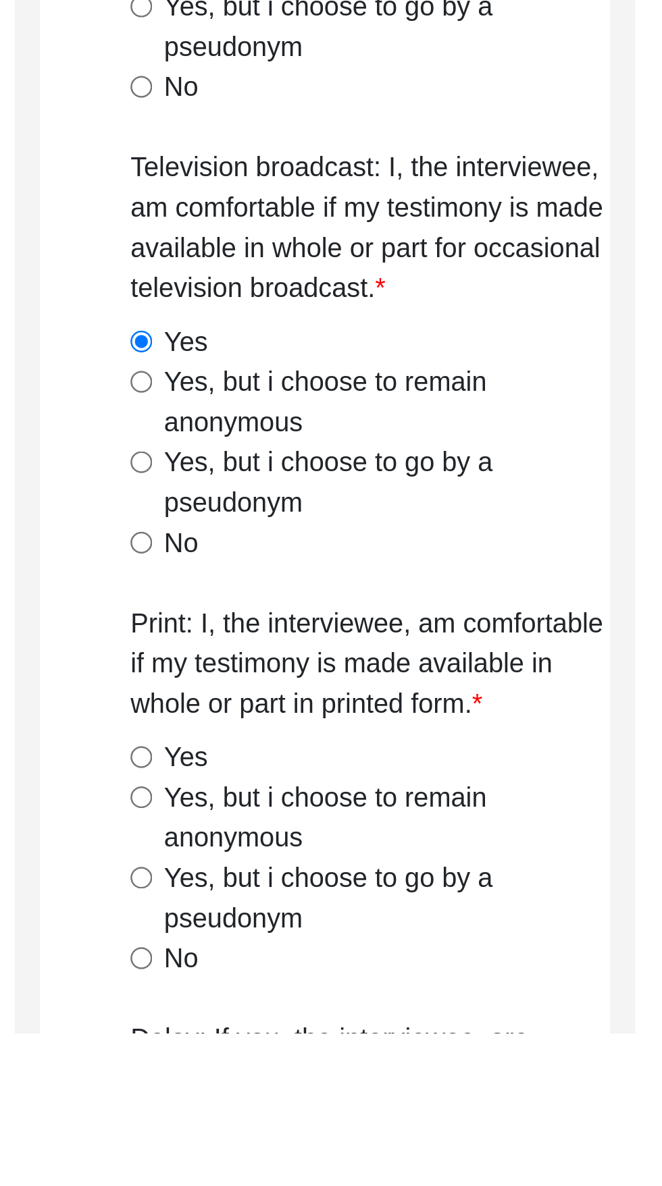
click at [402, 1071] on input "Yes" at bounding box center [402, 1075] width 9 height 9
radio input "true"
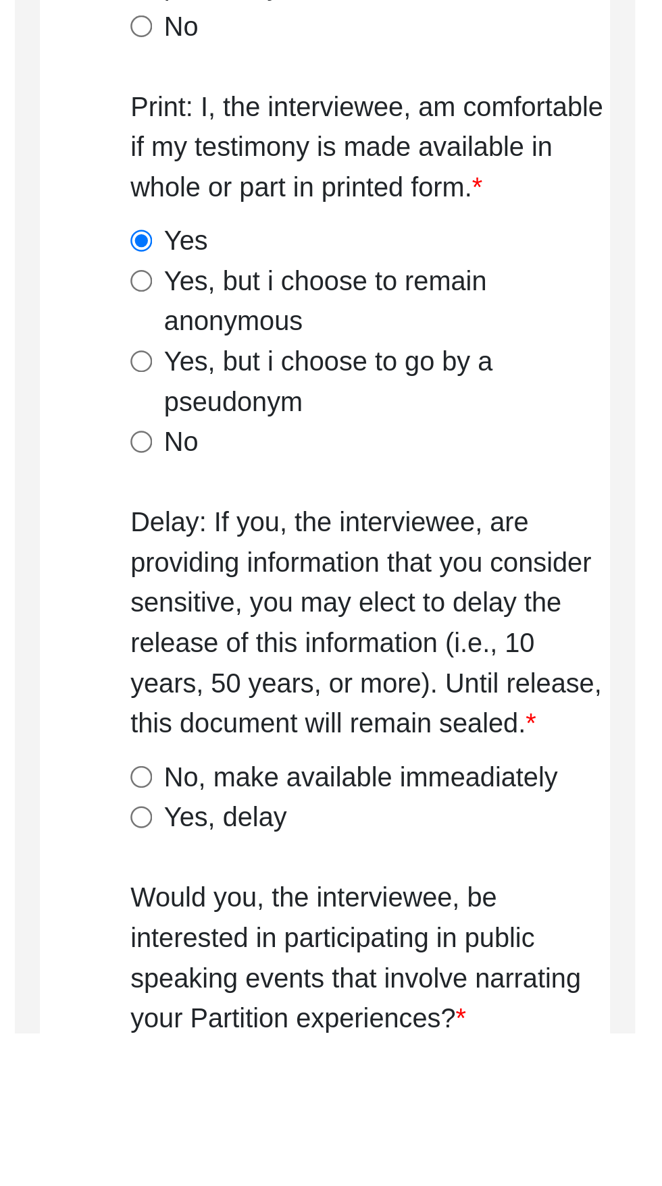
scroll to position [370, 0]
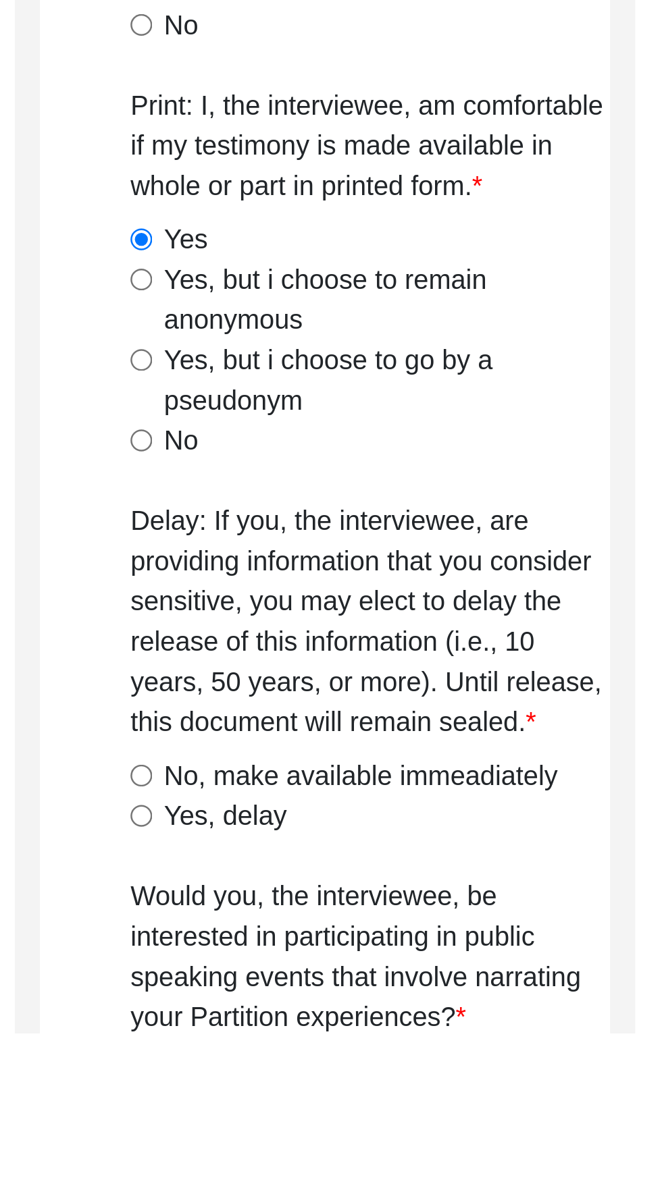
click at [400, 1078] on input "No, make available immeadiately" at bounding box center [402, 1082] width 9 height 9
radio input "true"
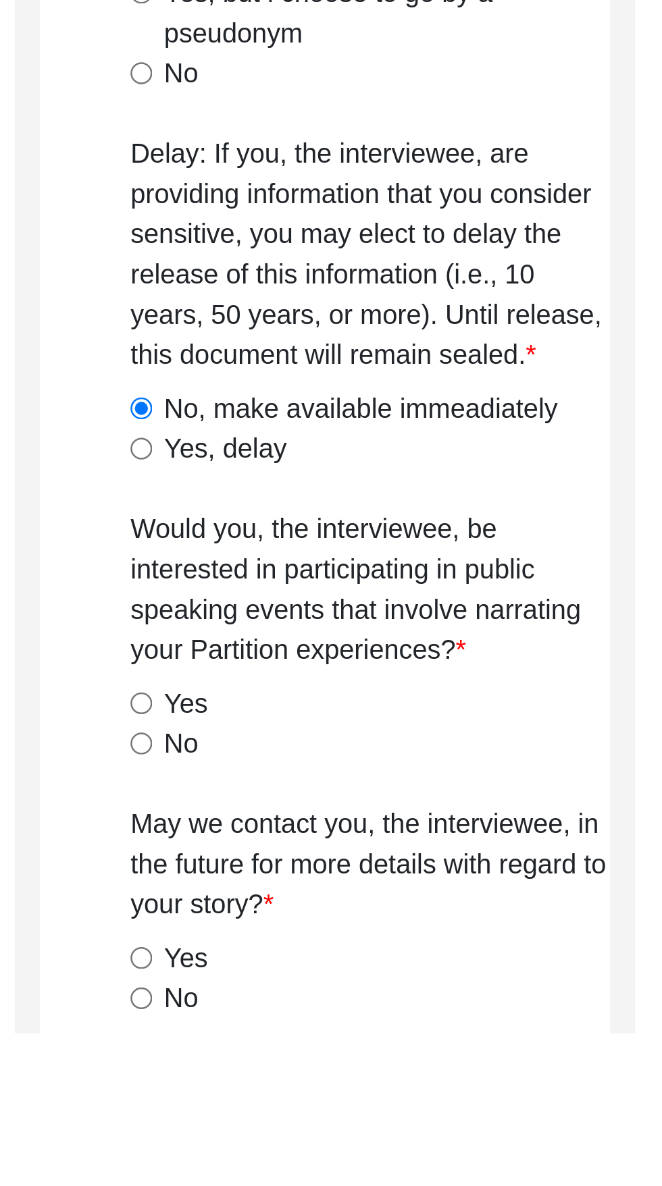
scroll to position [518, 0]
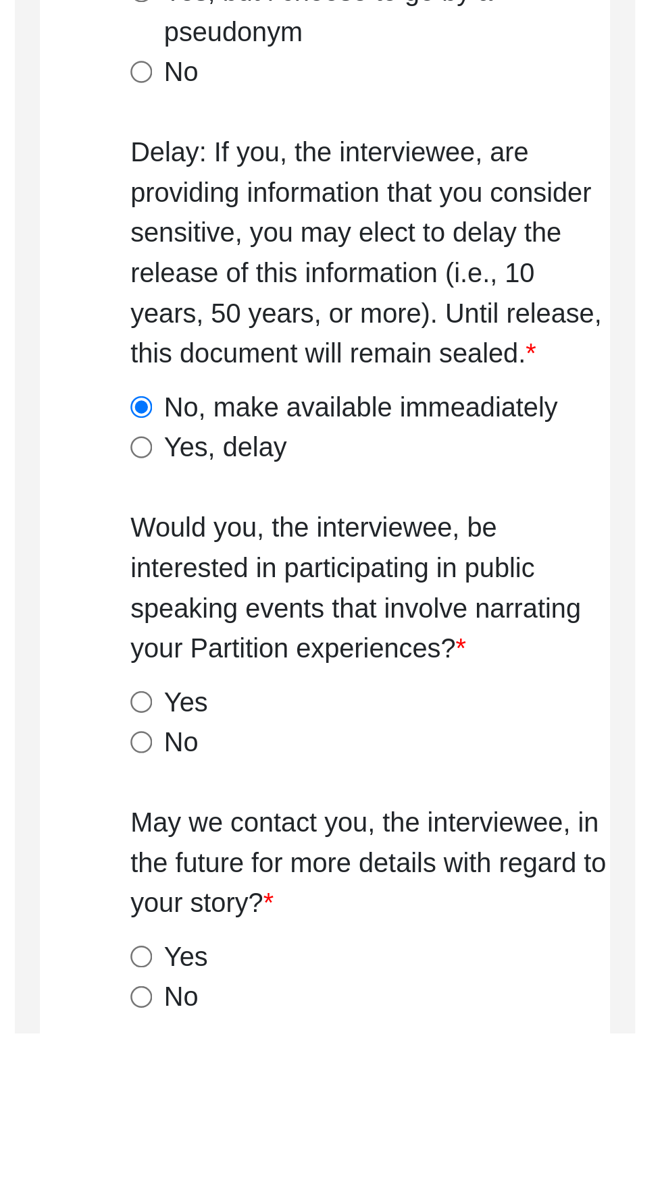
click at [401, 1069] on input "No" at bounding box center [402, 1069] width 9 height 9
radio input "true"
click at [404, 1156] on input "Yes" at bounding box center [402, 1155] width 9 height 9
radio input "true"
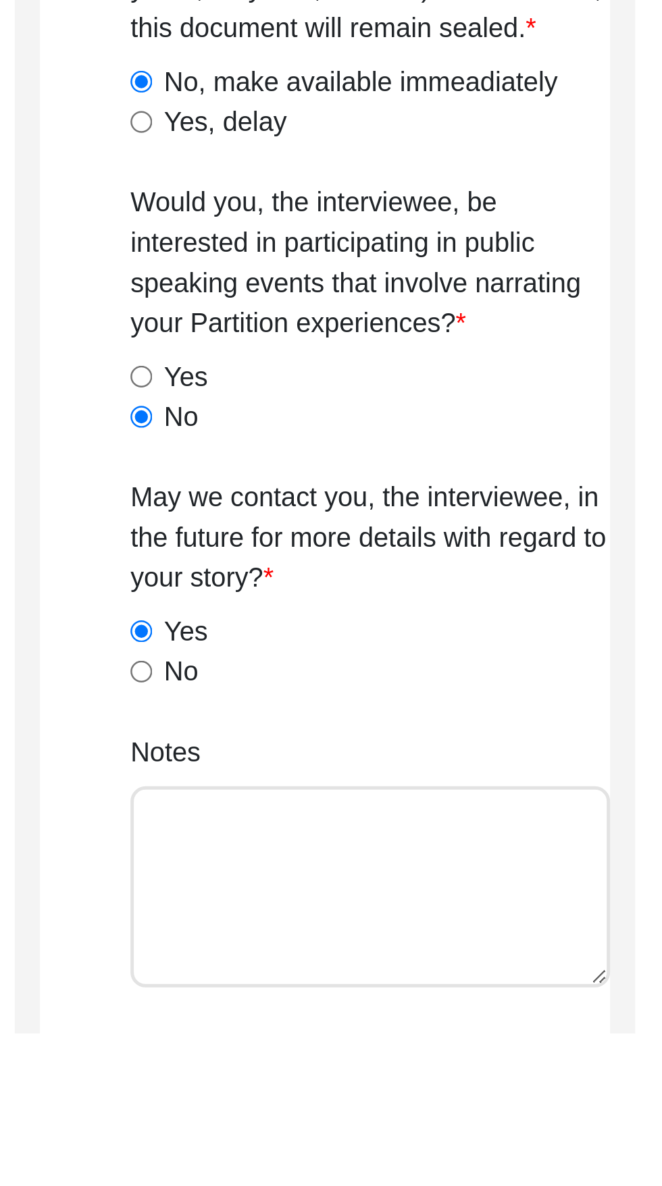
scroll to position [654, 0]
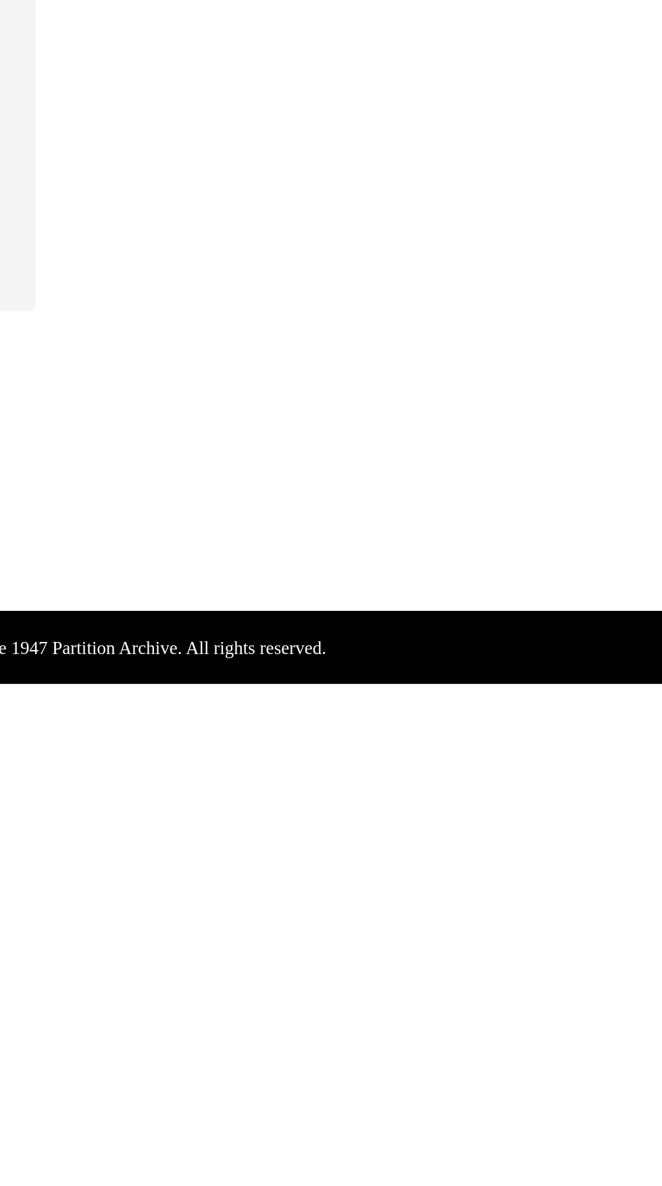
scroll to position [0, 0]
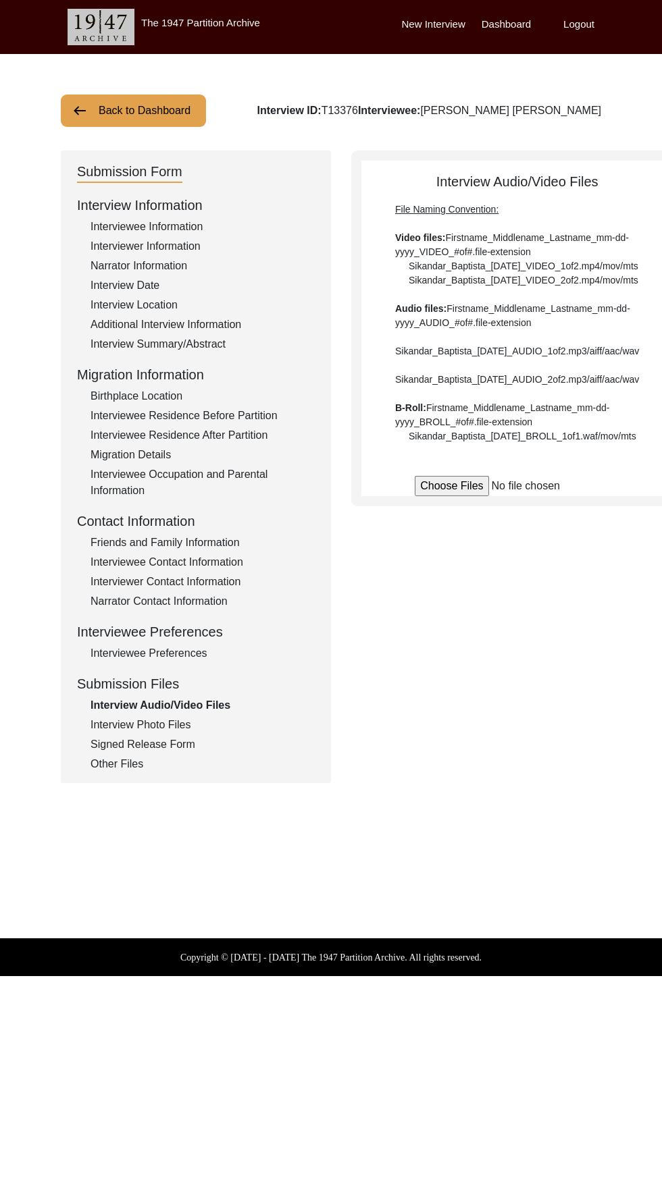
click at [171, 728] on div "Interview Photo Files" at bounding box center [202, 725] width 224 height 16
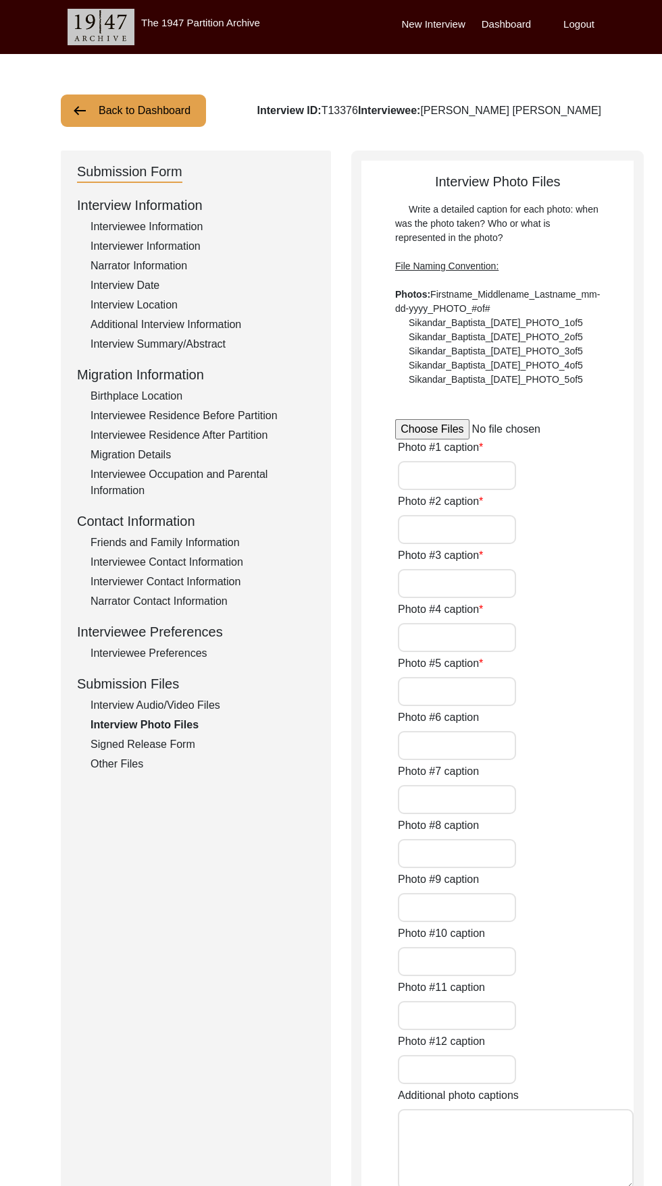
click at [165, 744] on div "Signed Release Form" at bounding box center [202, 744] width 224 height 16
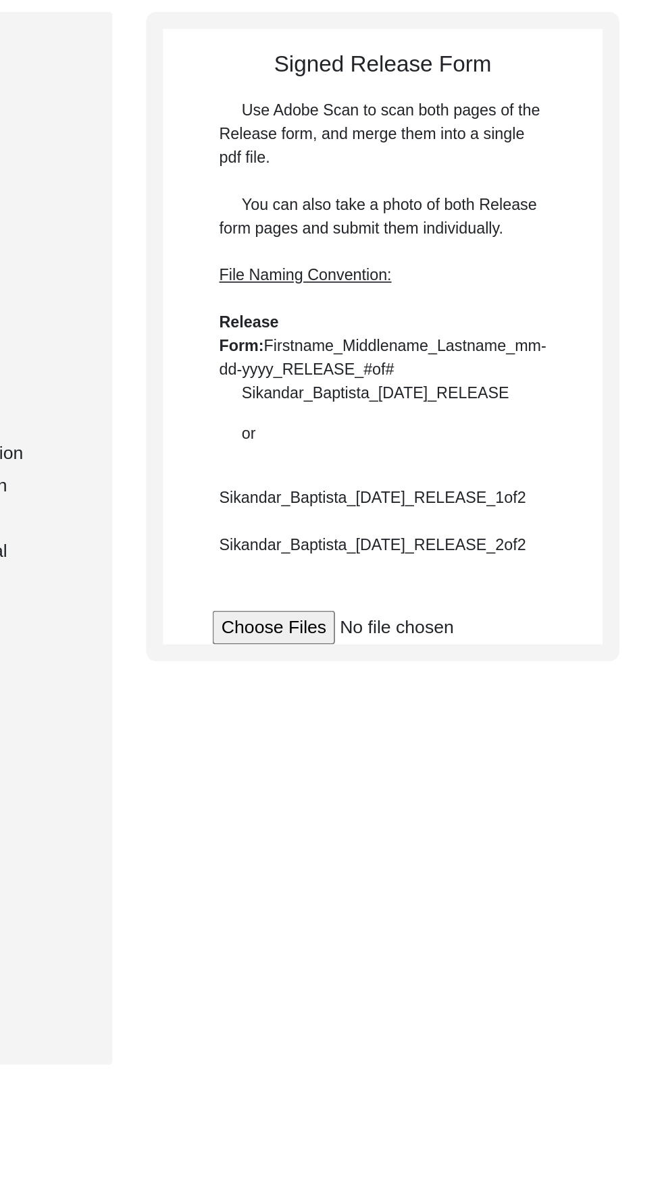
click at [423, 531] on input "file" at bounding box center [493, 520] width 205 height 20
click at [407, 531] on input "file" at bounding box center [493, 520] width 205 height 20
type input "C:\fakepath\Jawahar_Lal_Khurana_09-21-2025_RELEASE.pdf"
